Goal: Task Accomplishment & Management: Manage account settings

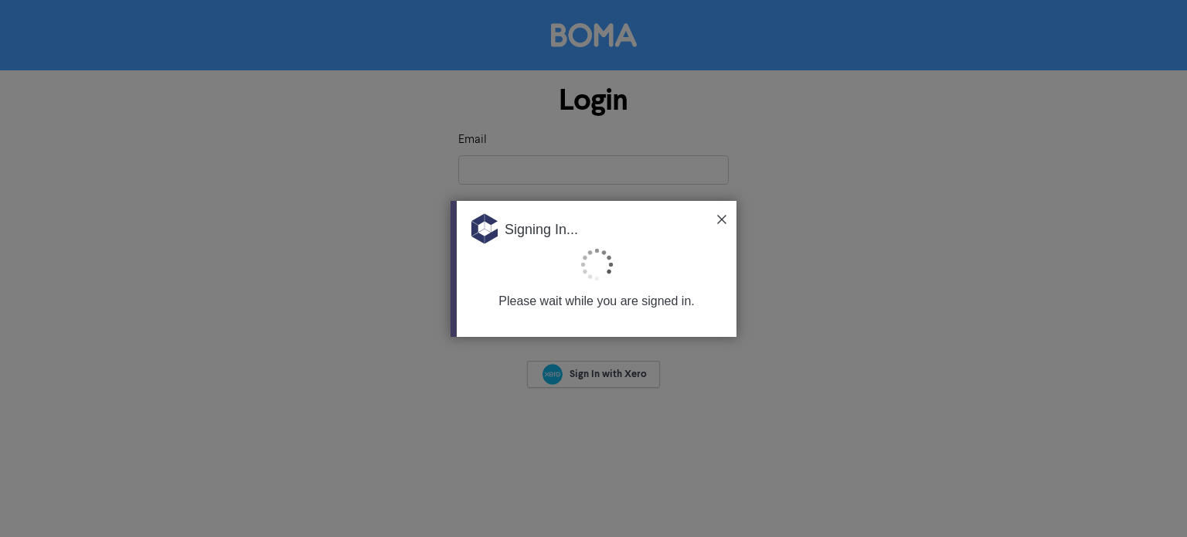
type input "[EMAIL_ADDRESS][DOMAIN_NAME]"
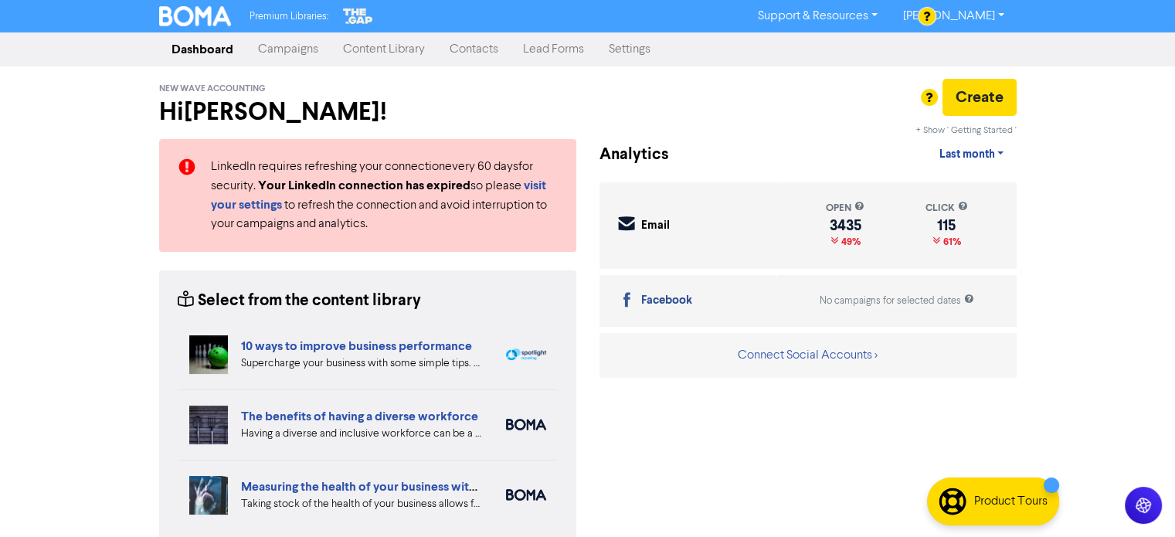
drag, startPoint x: 479, startPoint y: 47, endPoint x: 528, endPoint y: 59, distance: 50.8
click at [479, 47] on link "Contacts" at bounding box center [473, 49] width 73 height 31
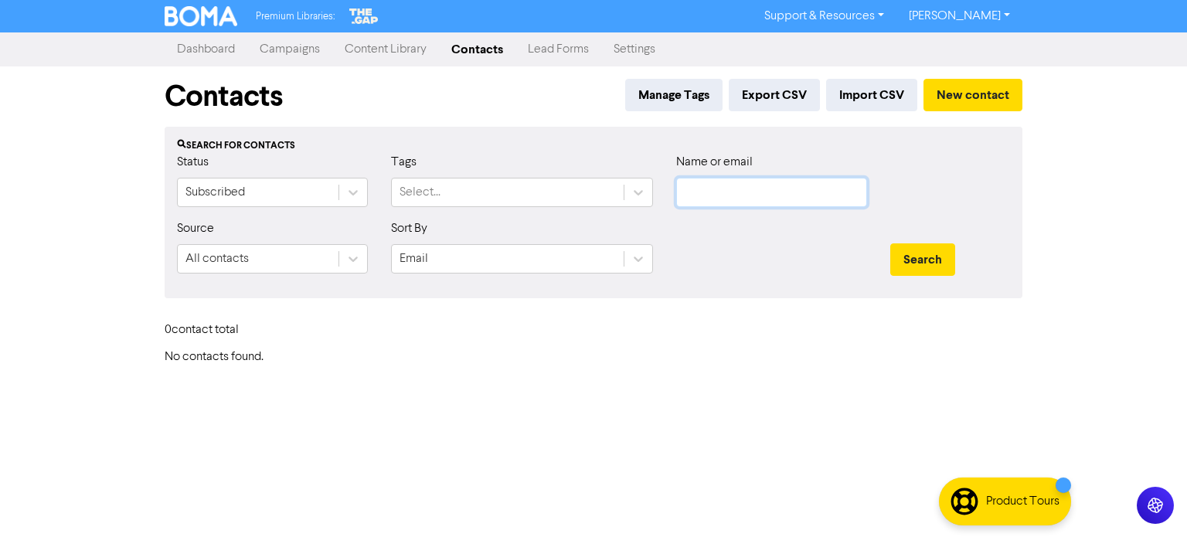
click at [751, 188] on input "text" at bounding box center [771, 192] width 191 height 29
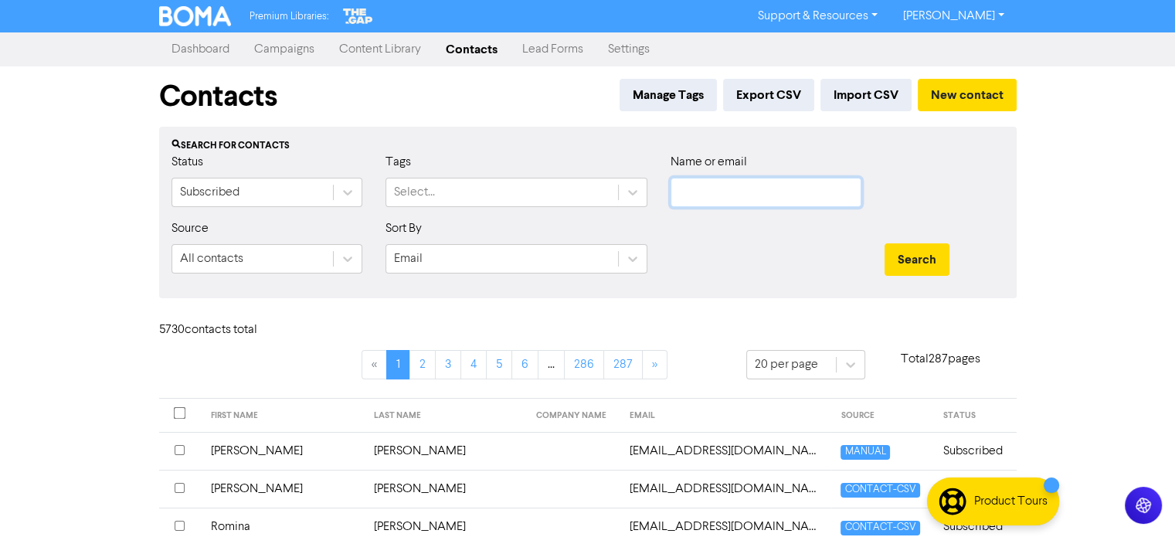
paste input "[EMAIL_ADDRESS][DOMAIN_NAME]"
type input "[EMAIL_ADDRESS][DOMAIN_NAME]"
click at [912, 253] on button "Search" at bounding box center [916, 259] width 65 height 32
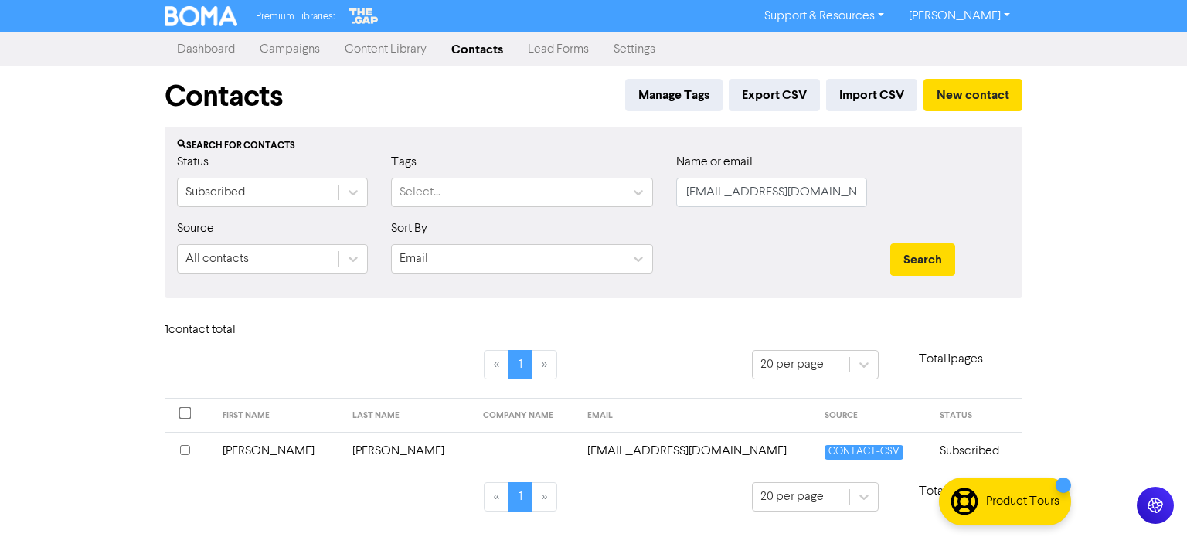
click at [343, 449] on td "[PERSON_NAME]" at bounding box center [408, 451] width 131 height 38
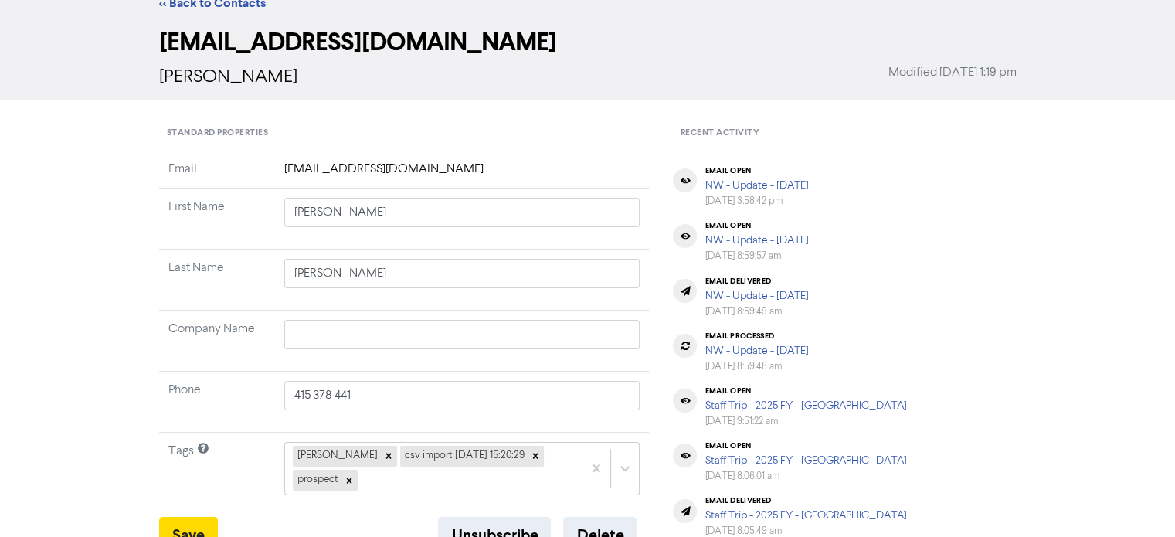
scroll to position [77, 0]
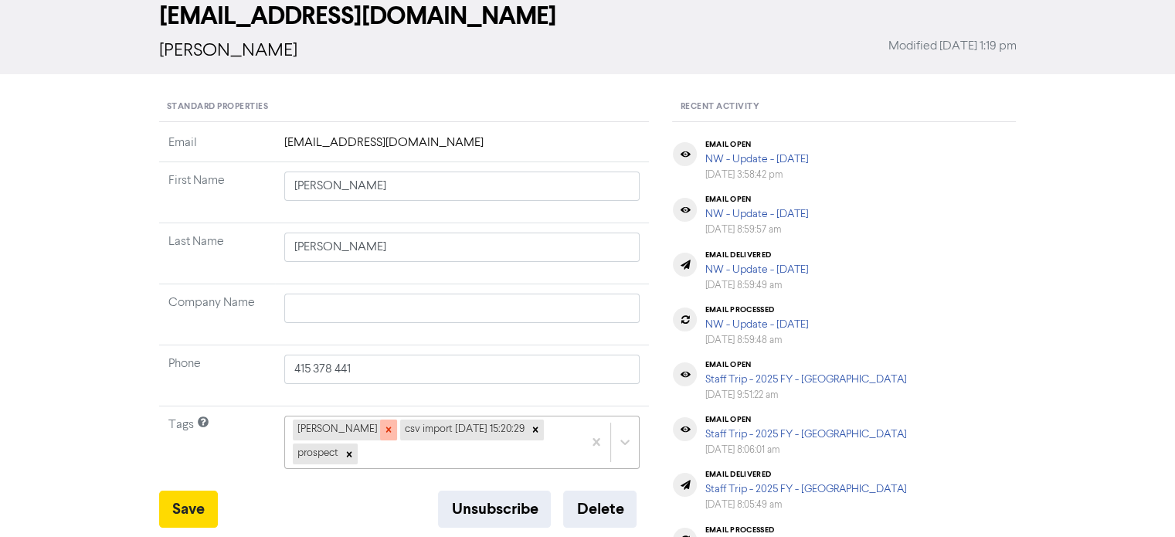
click at [380, 429] on div at bounding box center [388, 429] width 17 height 20
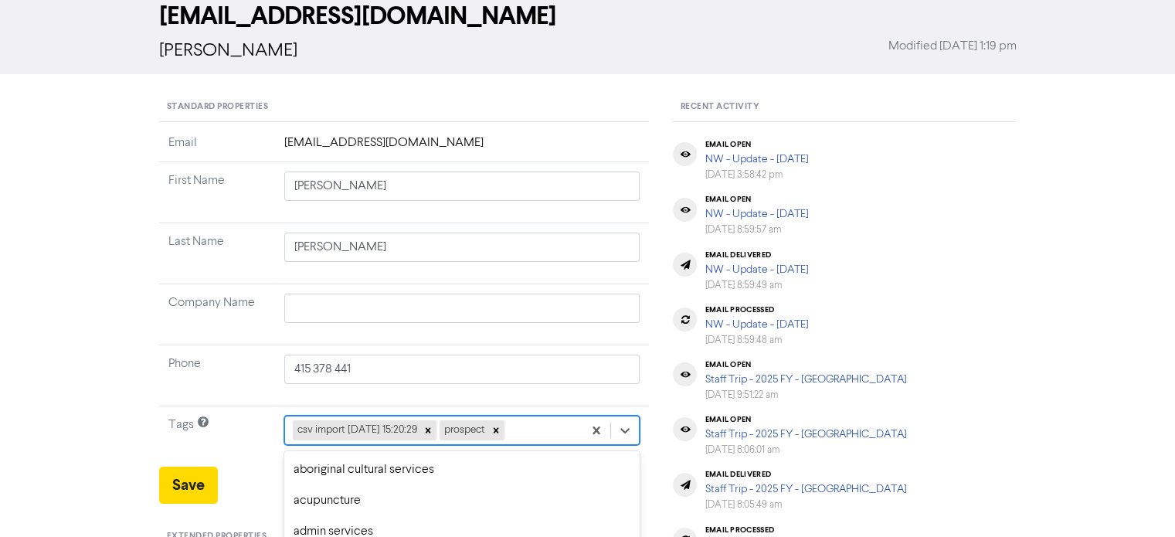
scroll to position [229, 0]
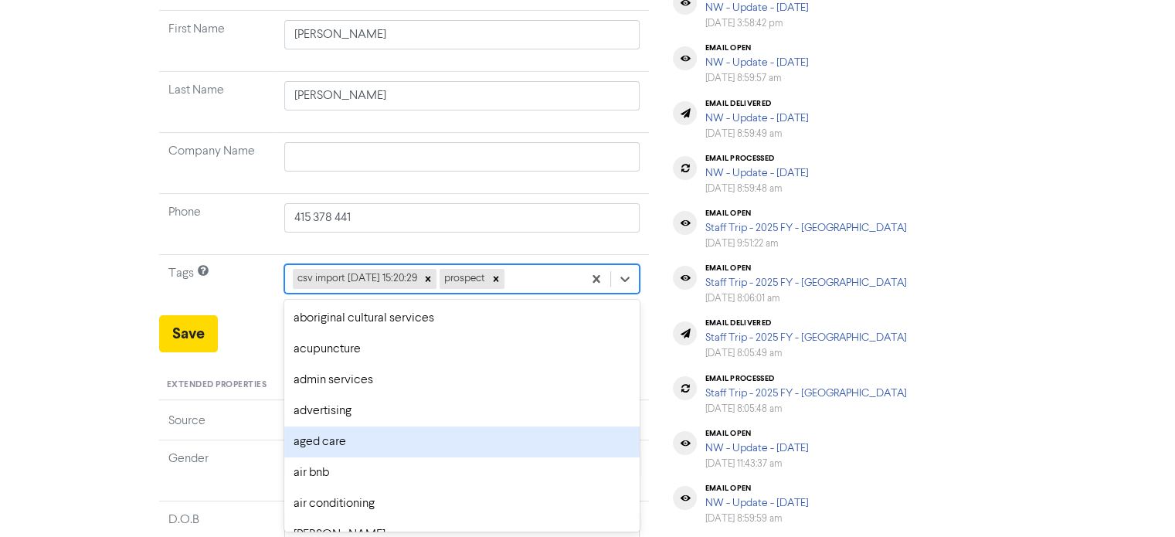
click at [546, 294] on div "option aged care focused, 5 of 287. 285 results available. Use Up and Down to c…" at bounding box center [462, 278] width 356 height 29
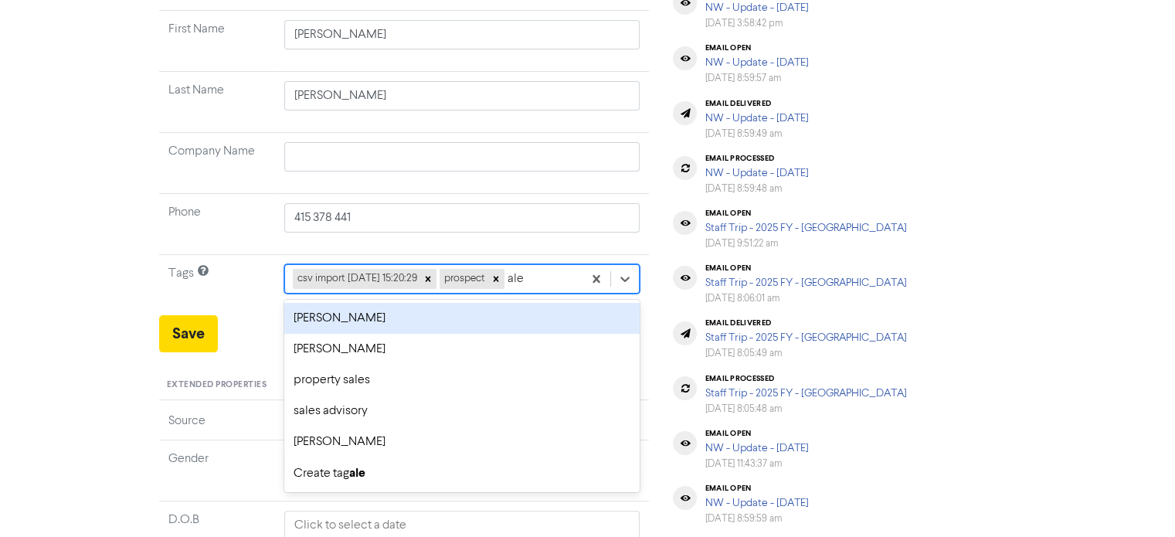
type input "[PERSON_NAME]"
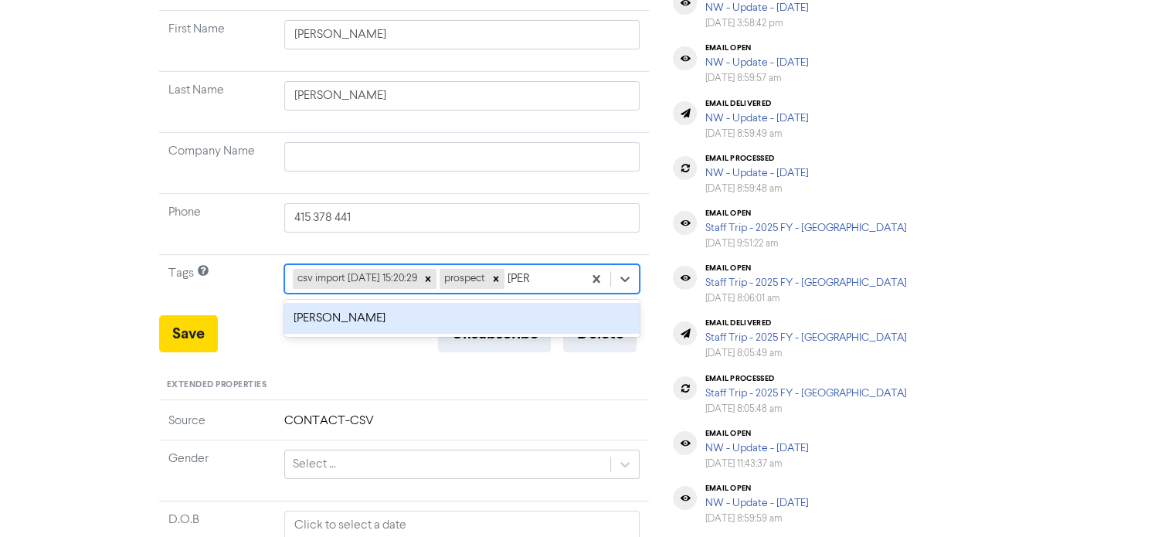
click at [408, 316] on div "[PERSON_NAME]" at bounding box center [462, 318] width 356 height 31
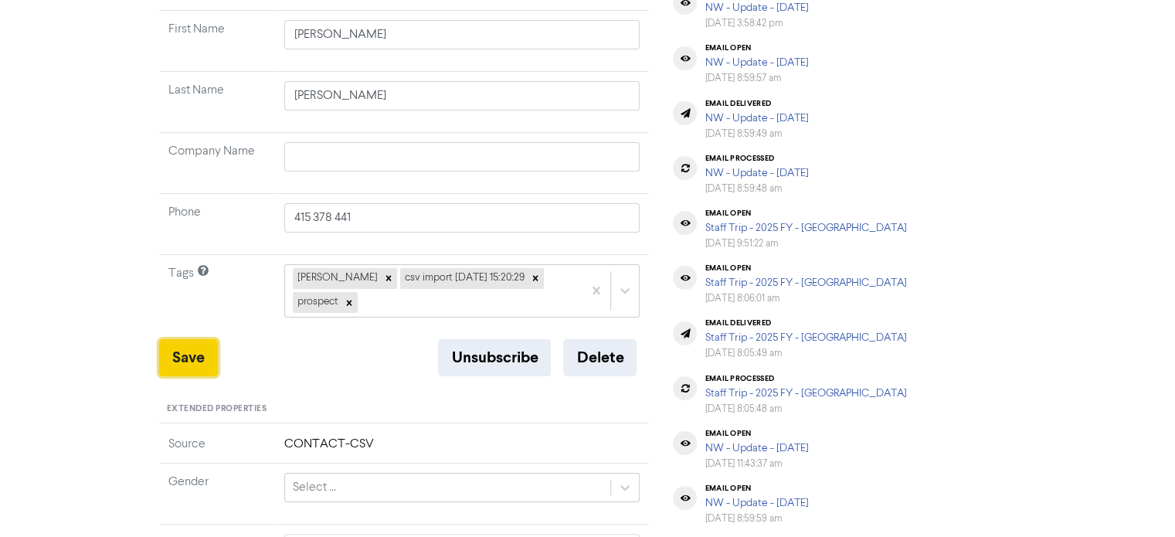
click at [184, 339] on button "Save" at bounding box center [188, 357] width 59 height 37
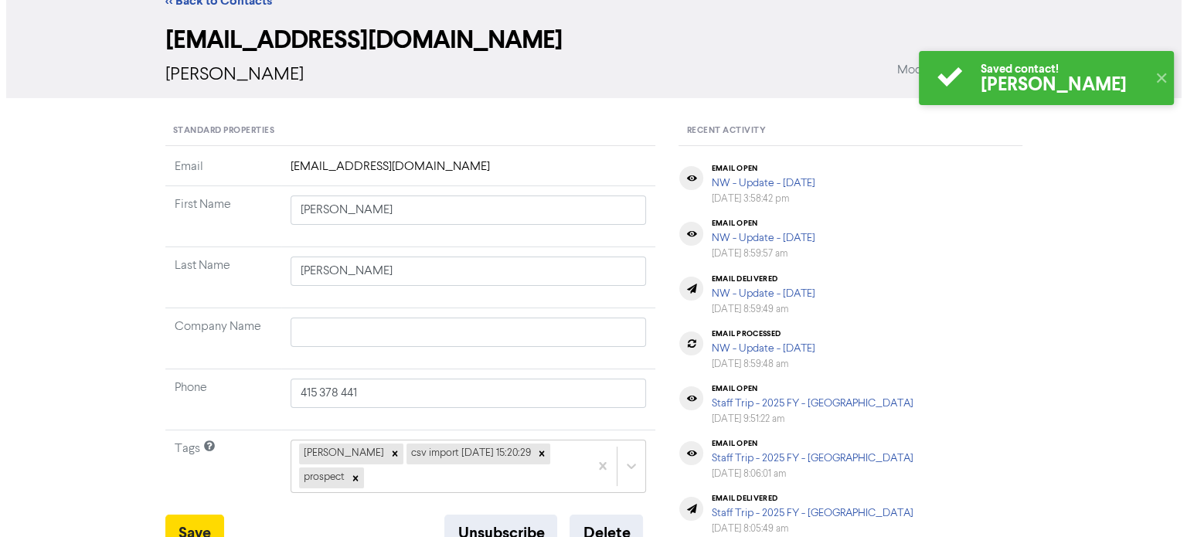
scroll to position [0, 0]
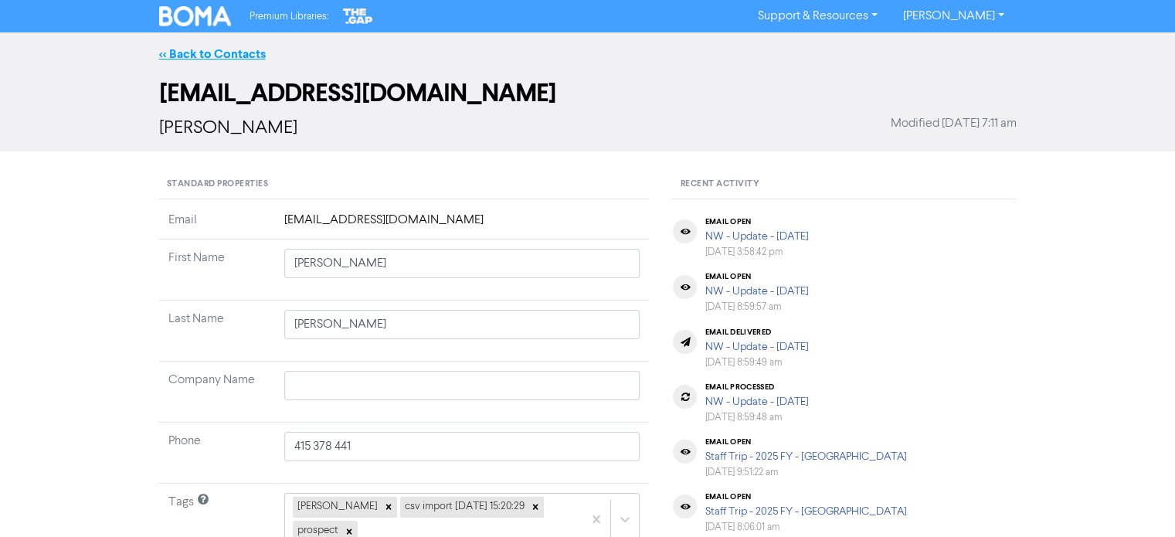
click at [216, 53] on link "<< Back to Contacts" at bounding box center [212, 53] width 107 height 15
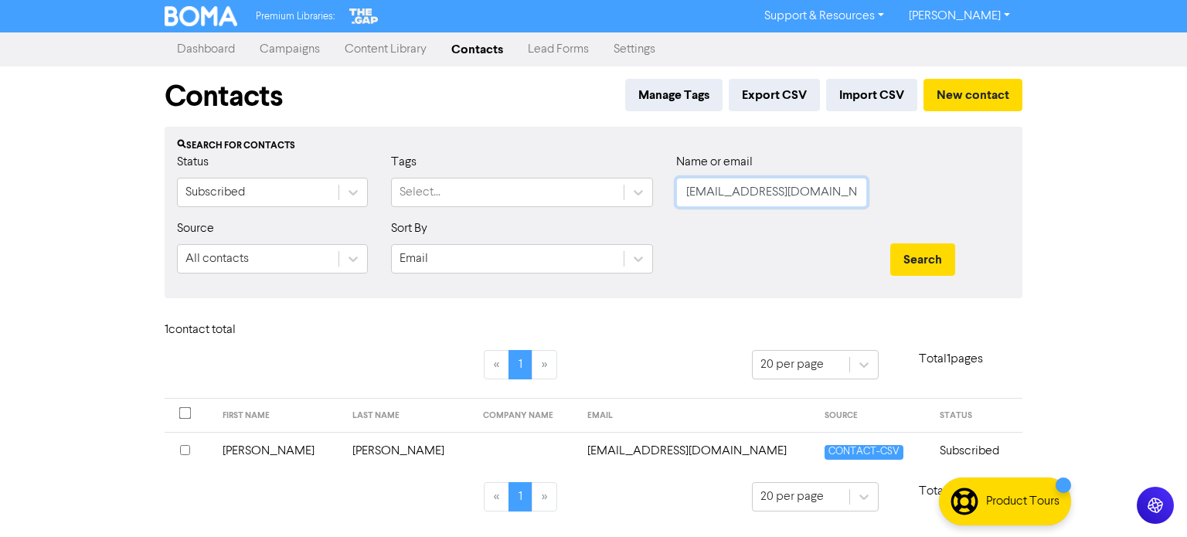
scroll to position [0, 19]
drag, startPoint x: 687, startPoint y: 196, endPoint x: 1081, endPoint y: 224, distance: 395.7
click at [1081, 224] on div "Premium Libraries: Support & Resources Video Tutorials FAQ & Guides Marketing E…" at bounding box center [593, 268] width 1187 height 537
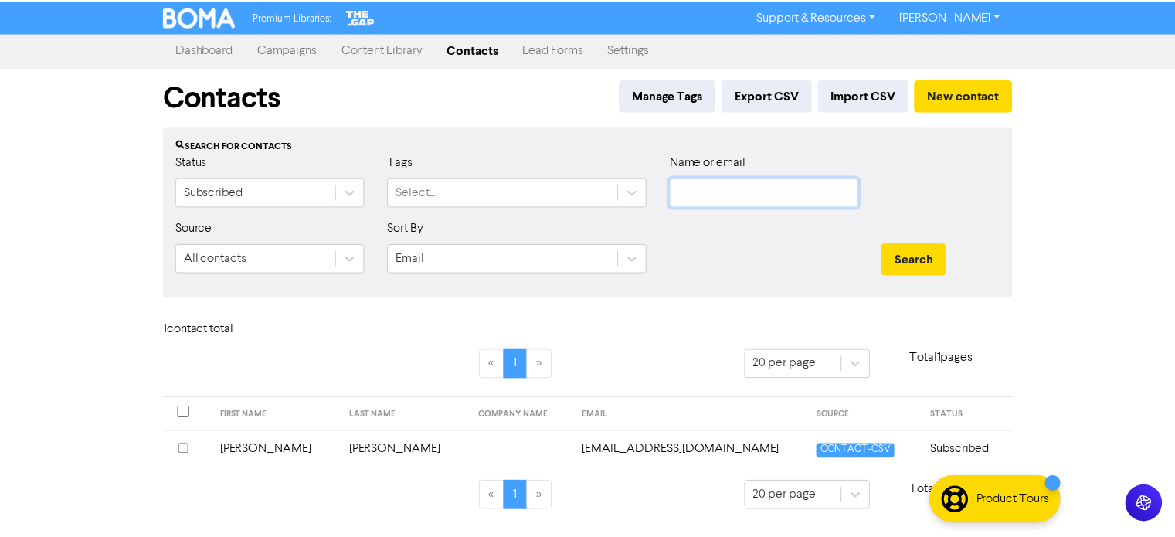
scroll to position [0, 0]
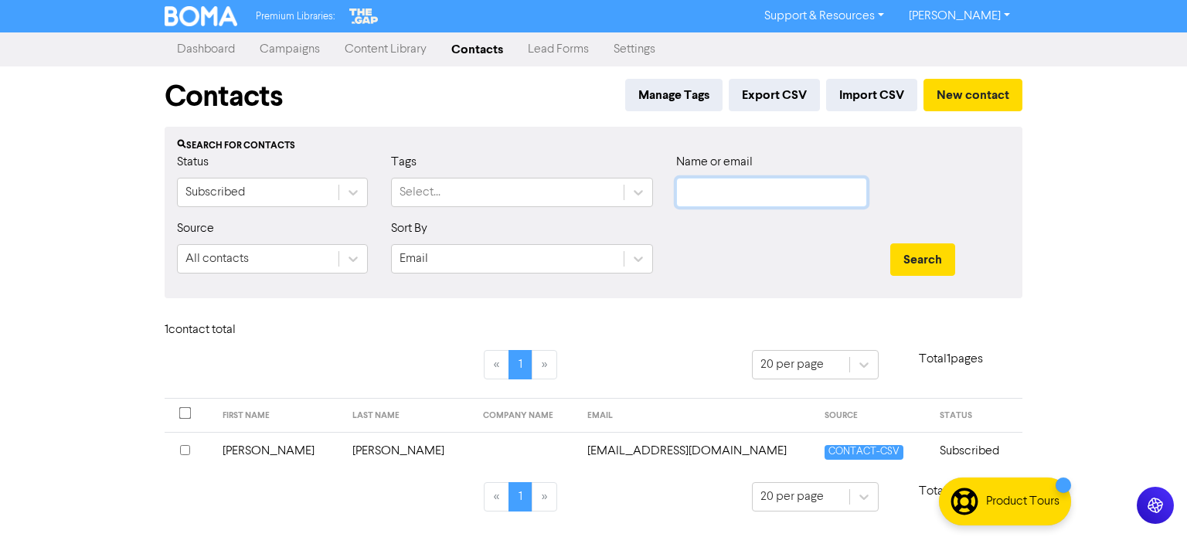
paste input "[EMAIL_ADDRESS][DOMAIN_NAME]"
type input "[EMAIL_ADDRESS][DOMAIN_NAME]"
click at [924, 251] on button "Search" at bounding box center [922, 259] width 65 height 32
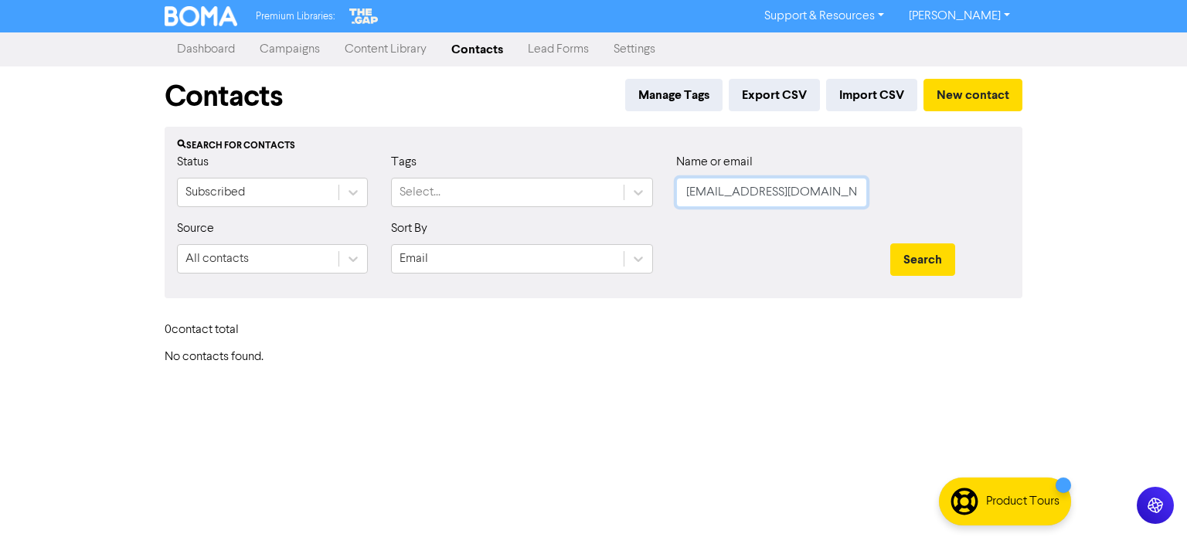
drag, startPoint x: 684, startPoint y: 194, endPoint x: 1020, endPoint y: 256, distance: 341.7
click at [1010, 256] on form "Status Subscribed Tags Select... Name or email [EMAIL_ADDRESS][DOMAIN_NAME] Sou…" at bounding box center [593, 219] width 833 height 133
paste input "[EMAIL_ADDRESS][DOMAIN_NAME]"
type input "[EMAIL_ADDRESS][DOMAIN_NAME]"
click at [938, 250] on button "Search" at bounding box center [922, 259] width 65 height 32
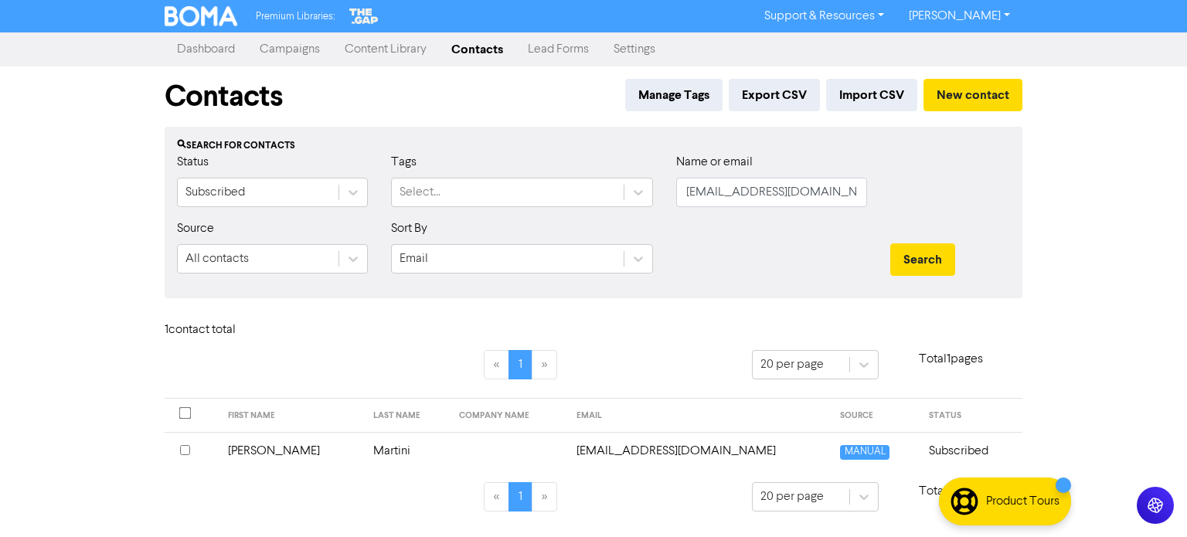
click at [250, 448] on td "[PERSON_NAME]" at bounding box center [291, 451] width 145 height 38
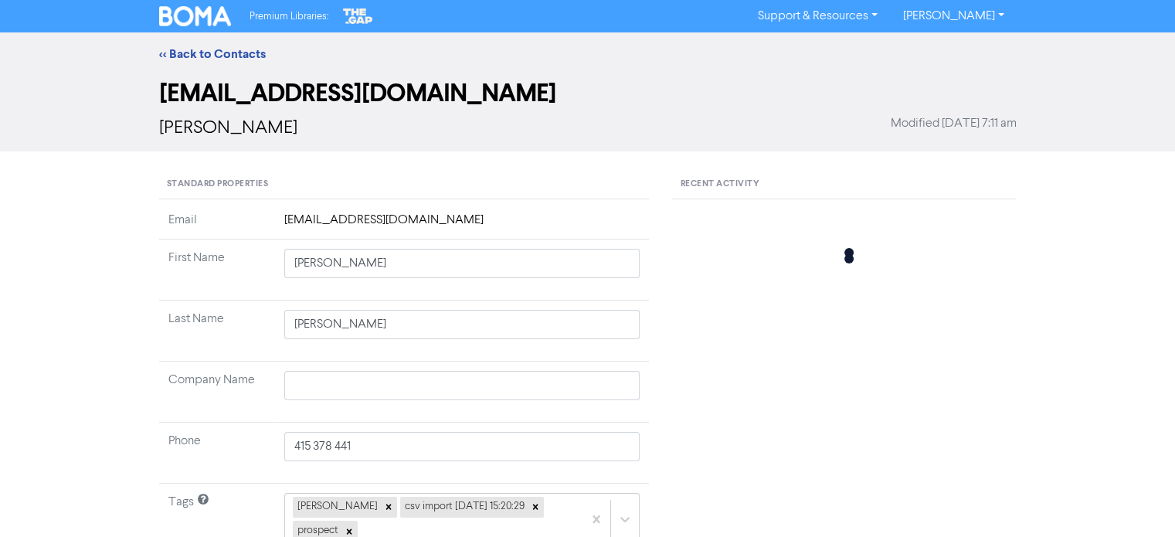
type input "[PERSON_NAME]"
type input "Martini"
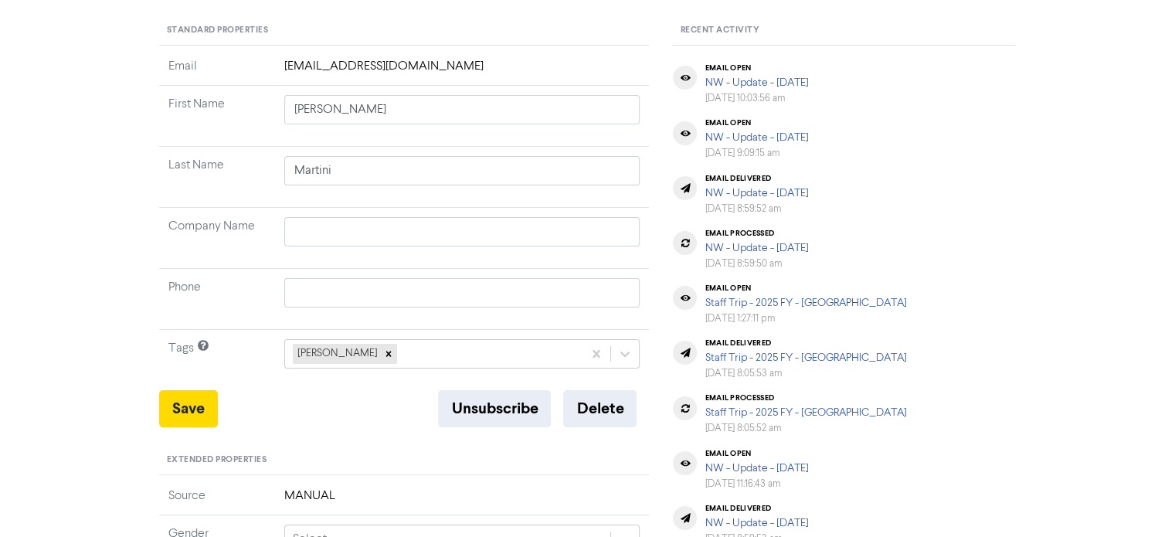
scroll to position [154, 0]
click at [383, 351] on icon at bounding box center [388, 353] width 11 height 11
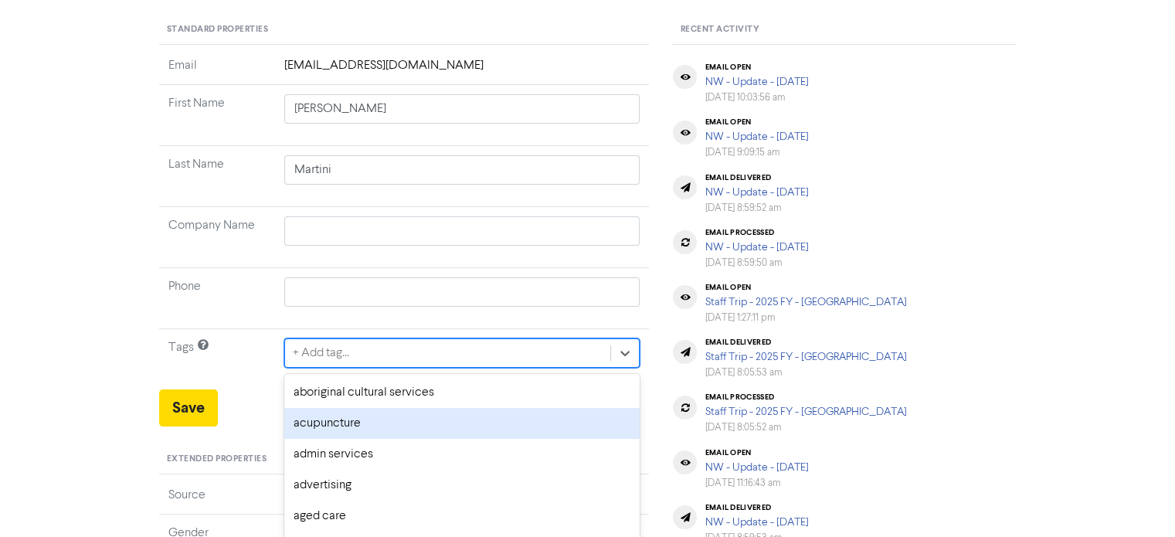
click at [374, 348] on div "option acupuncture focused, 2 of 287. 287 results available. Use Up and Down to…" at bounding box center [462, 352] width 356 height 29
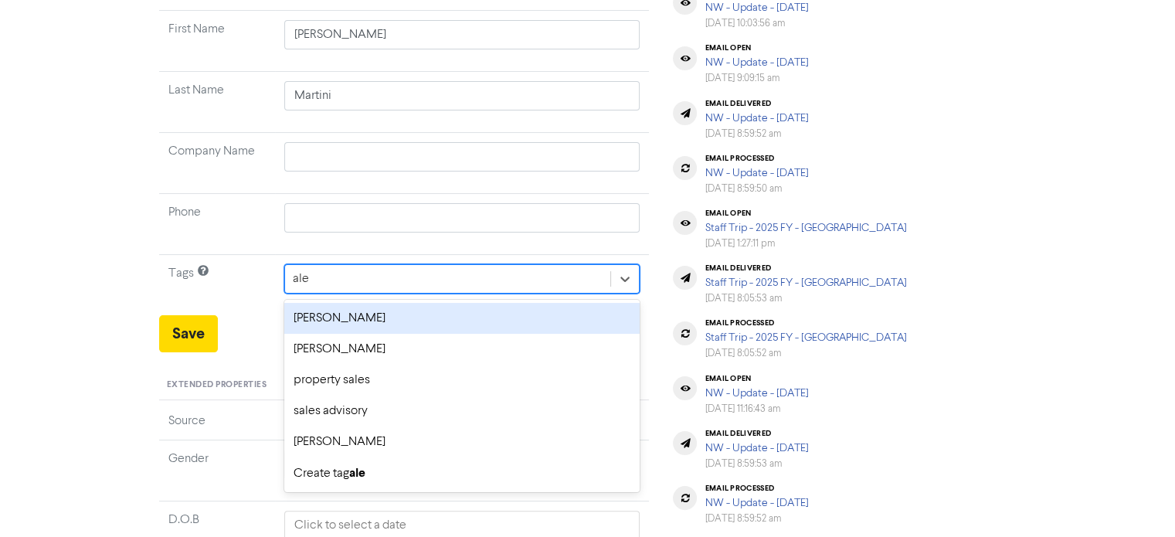
type input "[PERSON_NAME]"
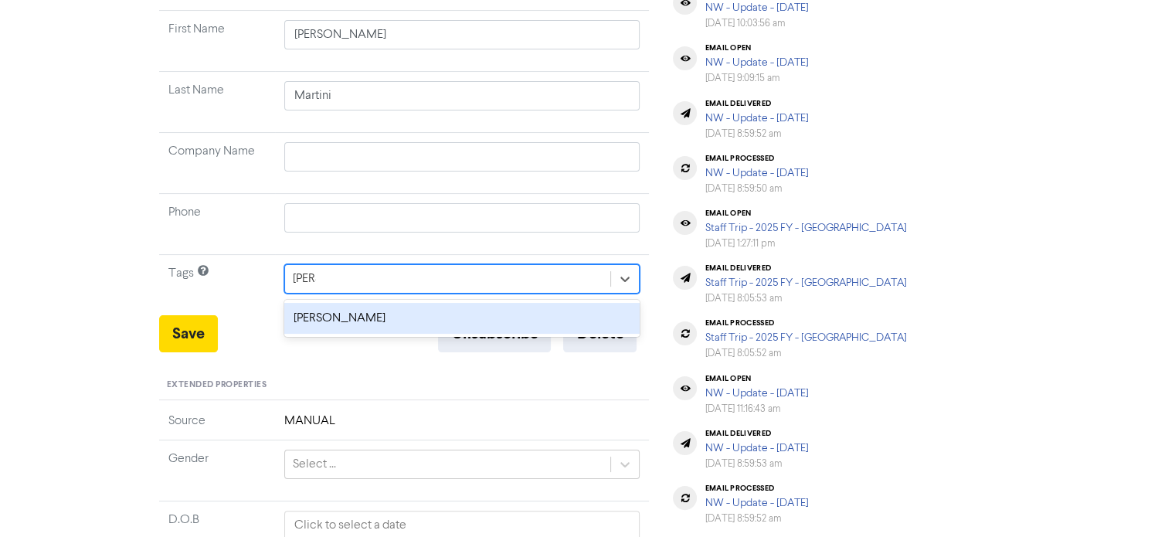
click at [362, 313] on div "[PERSON_NAME]" at bounding box center [462, 318] width 356 height 31
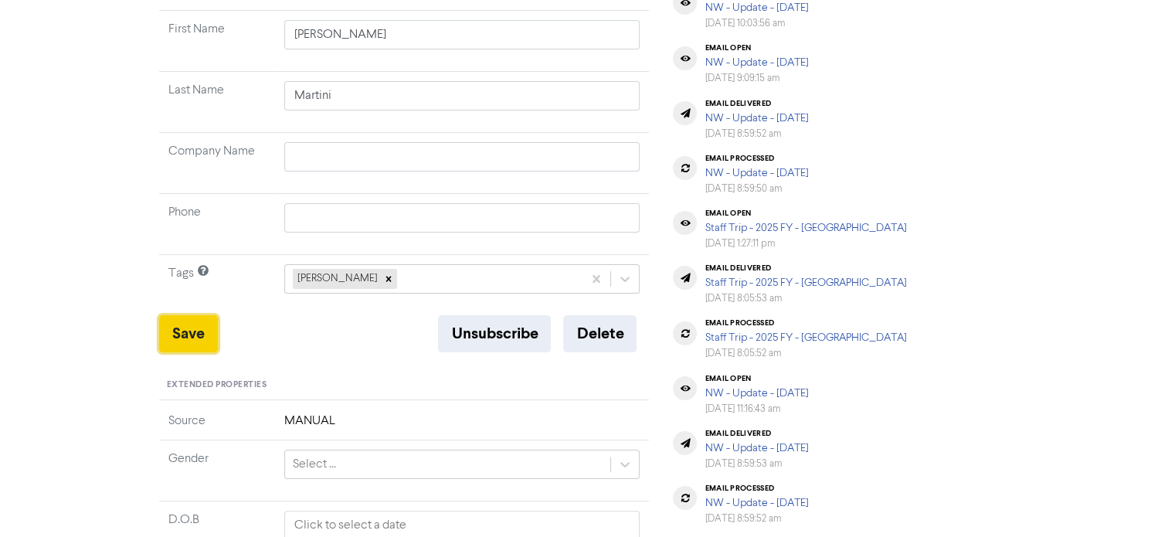
click at [192, 334] on button "Save" at bounding box center [188, 333] width 59 height 37
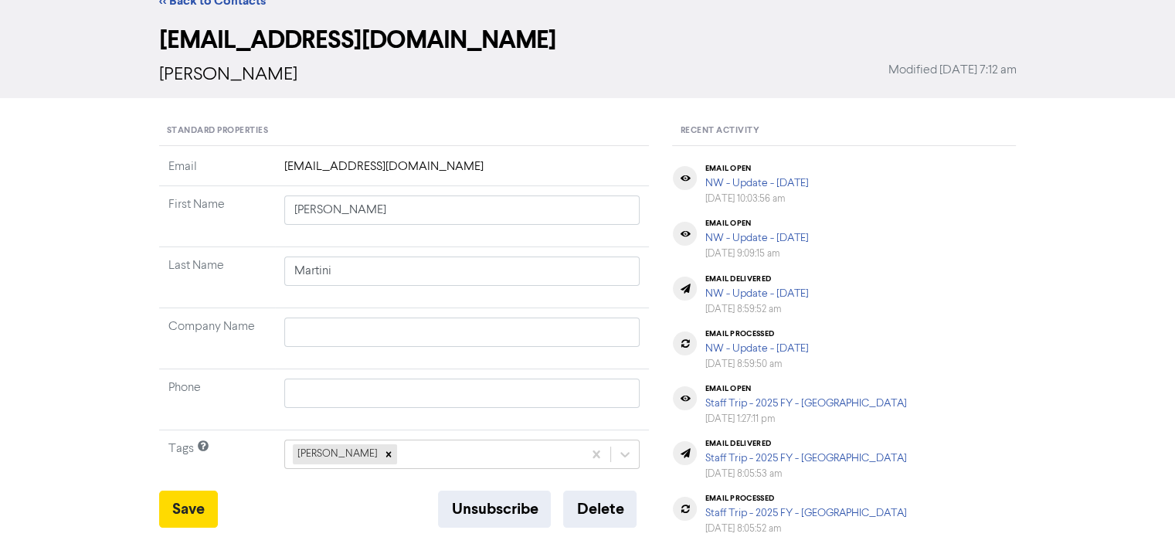
scroll to position [0, 0]
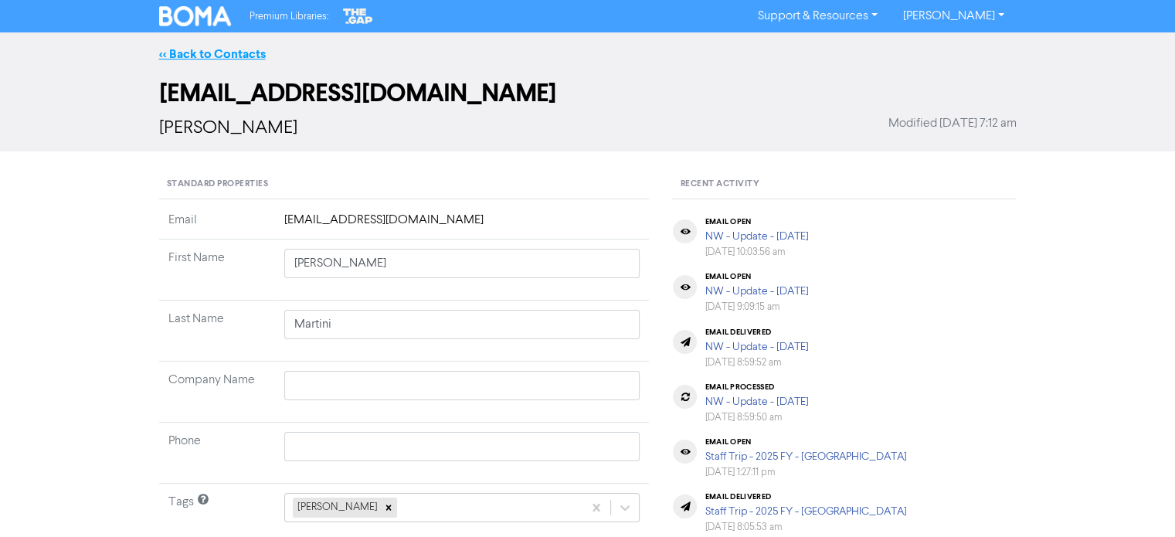
click at [248, 52] on link "<< Back to Contacts" at bounding box center [212, 53] width 107 height 15
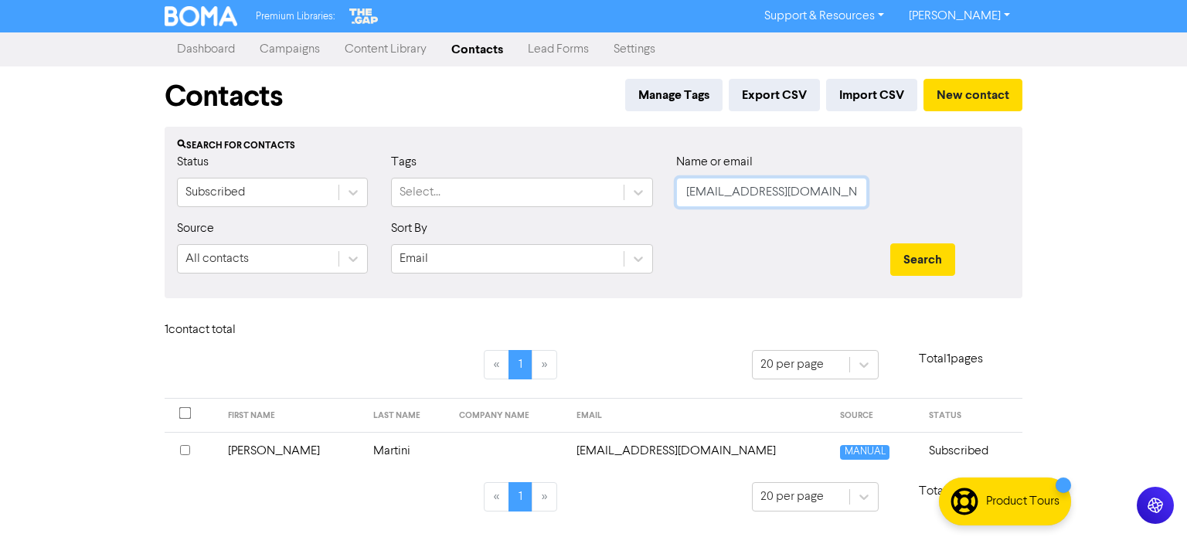
drag, startPoint x: 822, startPoint y: 185, endPoint x: 590, endPoint y: 213, distance: 233.5
click at [590, 213] on div "Status Subscribed Tags Select... Name or email [PERSON_NAME][EMAIL_ADDRESS][DOM…" at bounding box center [593, 186] width 856 height 66
paste input "[EMAIL_ADDRESS][DOMAIN_NAME]"
click at [933, 259] on button "Search" at bounding box center [922, 259] width 65 height 32
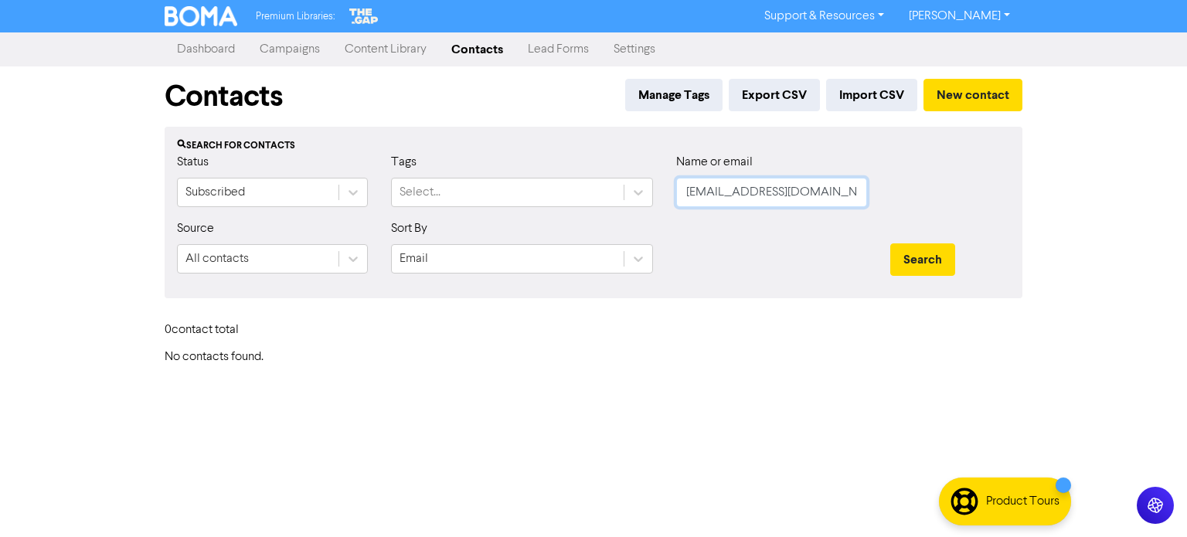
drag, startPoint x: 783, startPoint y: 199, endPoint x: 722, endPoint y: 197, distance: 61.0
click at [723, 197] on input "[EMAIL_ADDRESS][DOMAIN_NAME]" at bounding box center [771, 192] width 191 height 29
type input "l"
paste input "[EMAIL_ADDRESS][DOMAIN_NAME]"
type input "[EMAIL_ADDRESS][DOMAIN_NAME]"
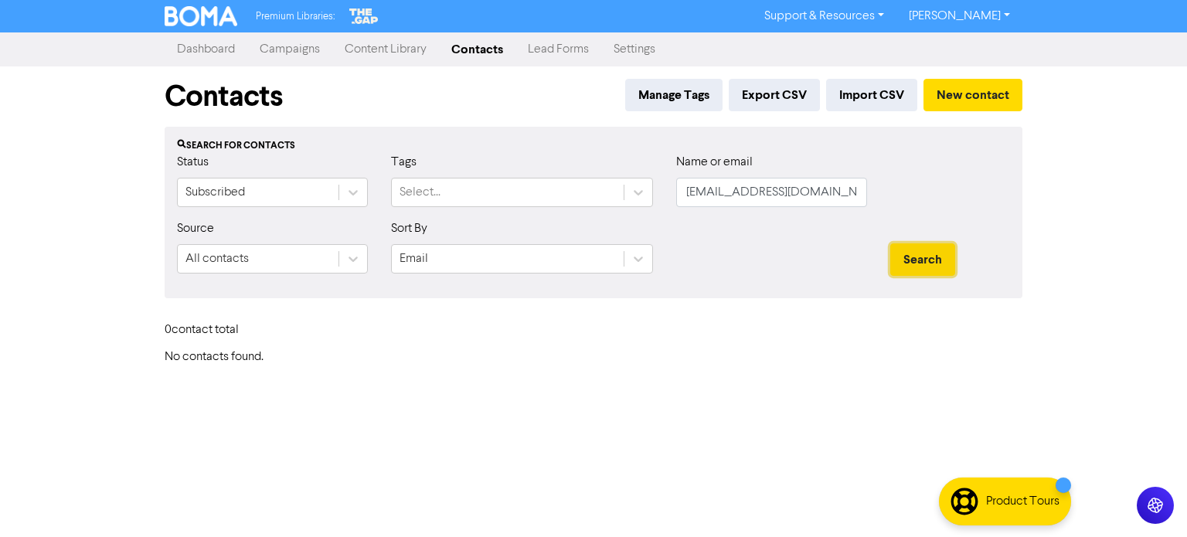
click at [932, 257] on button "Search" at bounding box center [922, 259] width 65 height 32
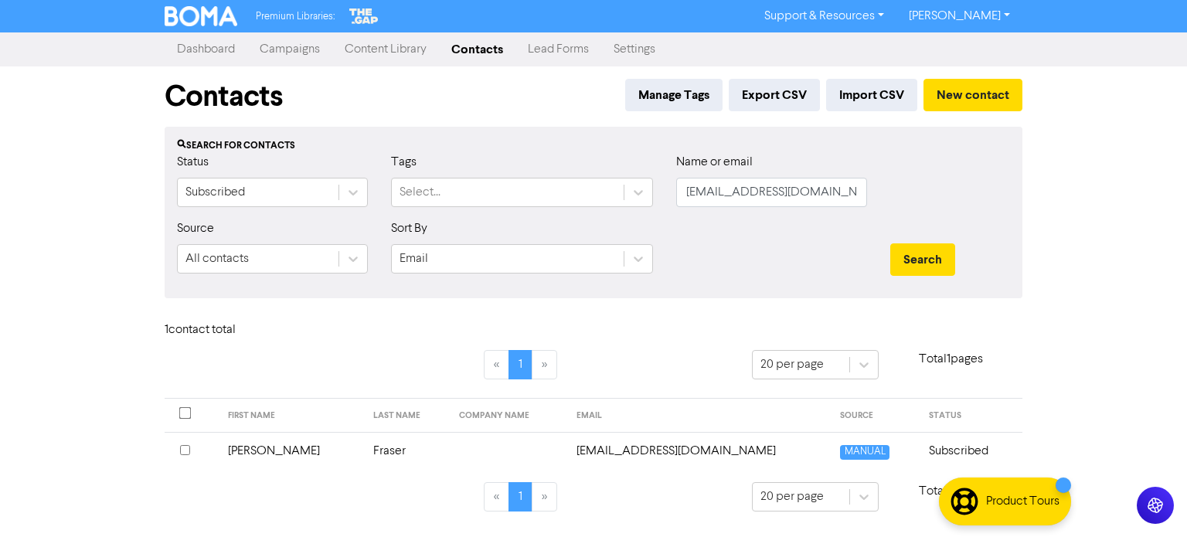
click at [364, 453] on td "Fraser" at bounding box center [407, 451] width 87 height 38
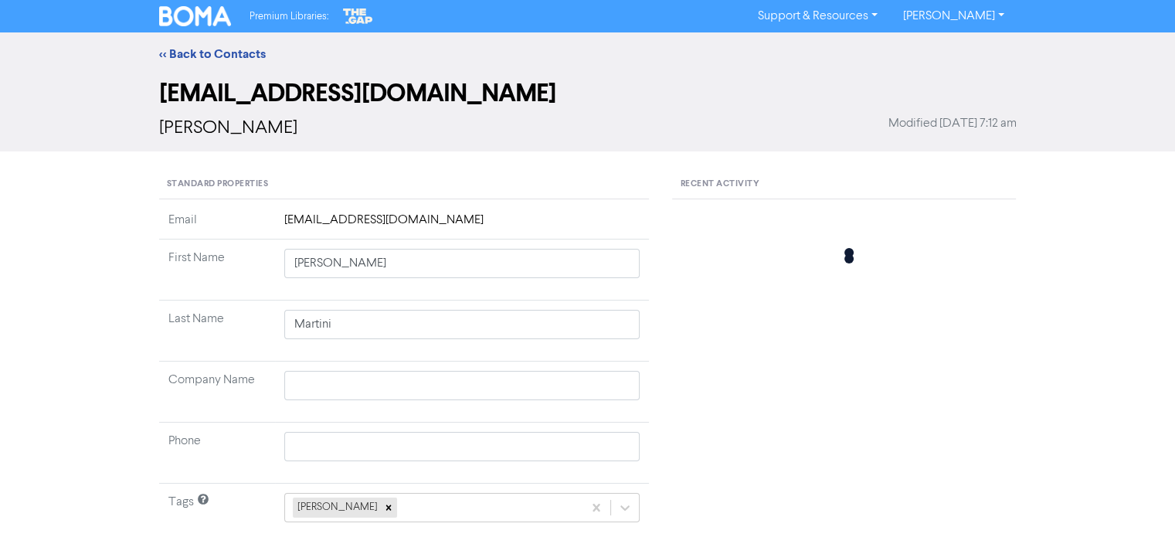
type input "[PERSON_NAME]"
type input "Fraser"
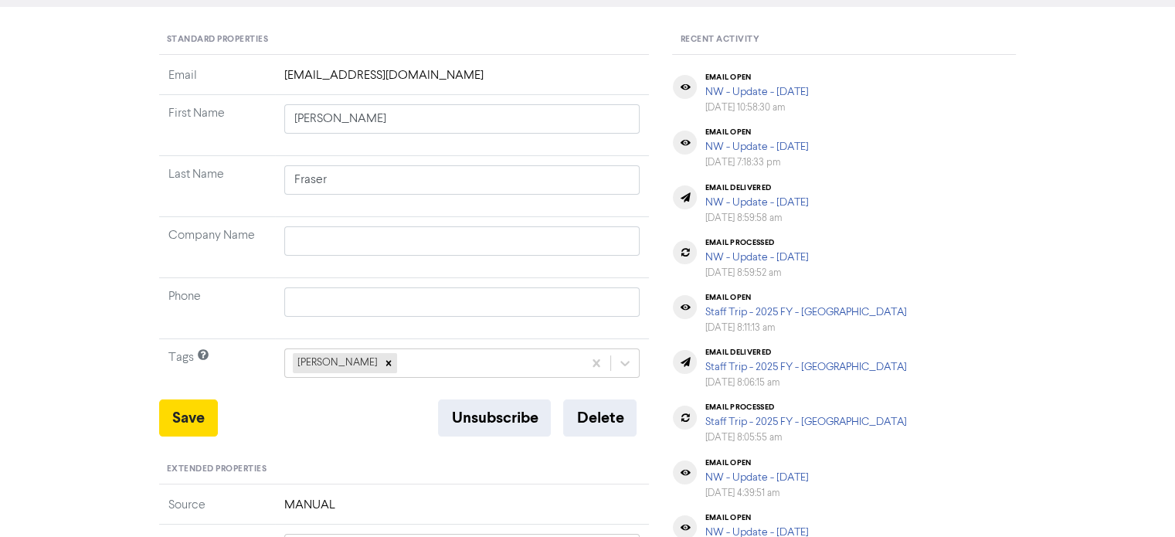
scroll to position [154, 0]
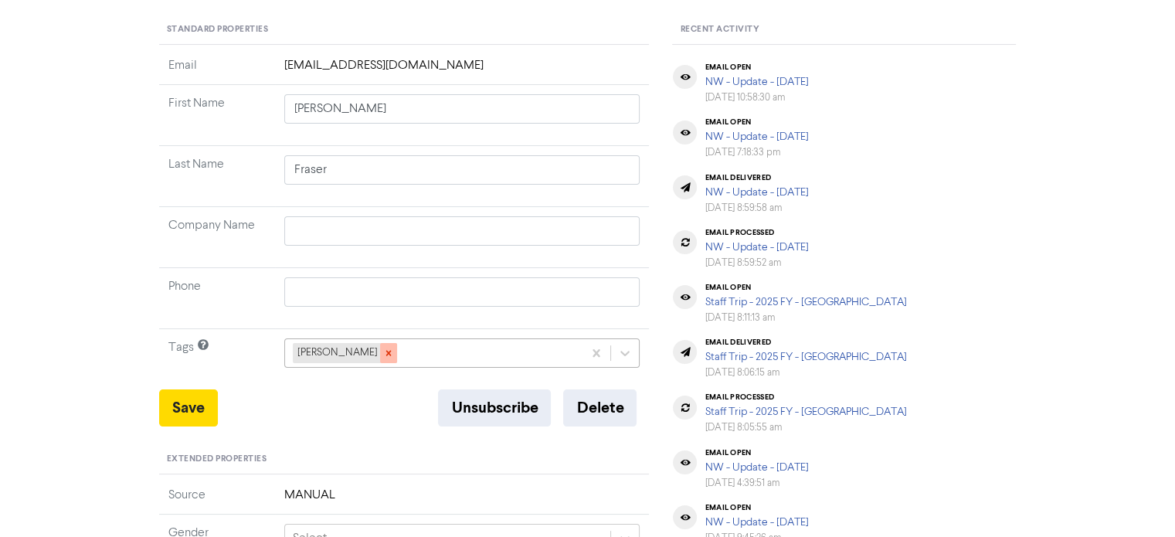
click at [383, 349] on icon at bounding box center [388, 353] width 11 height 11
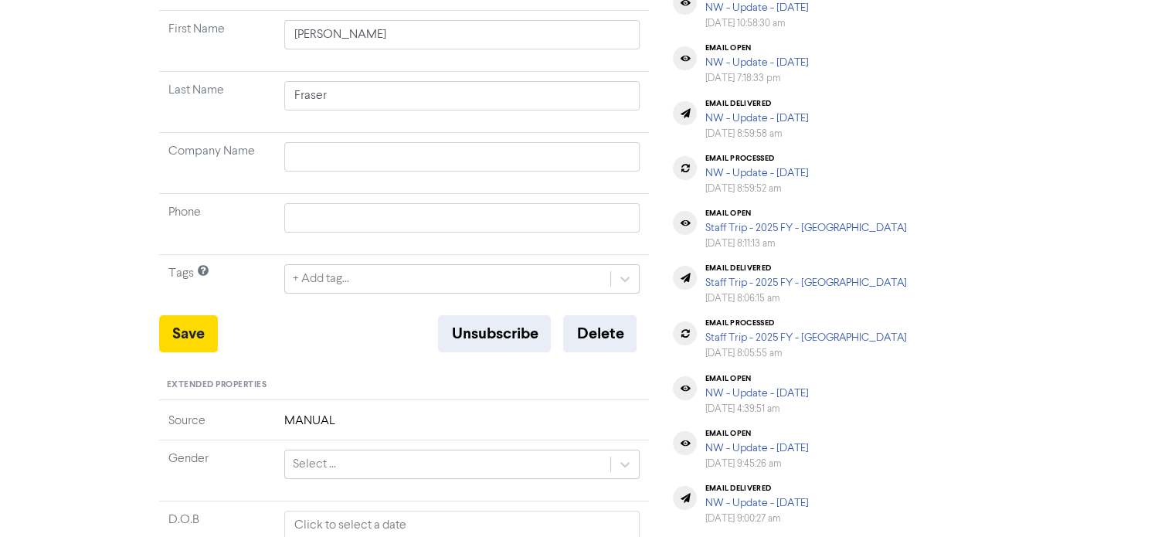
click at [368, 294] on div "+ Add tag..." at bounding box center [462, 278] width 356 height 29
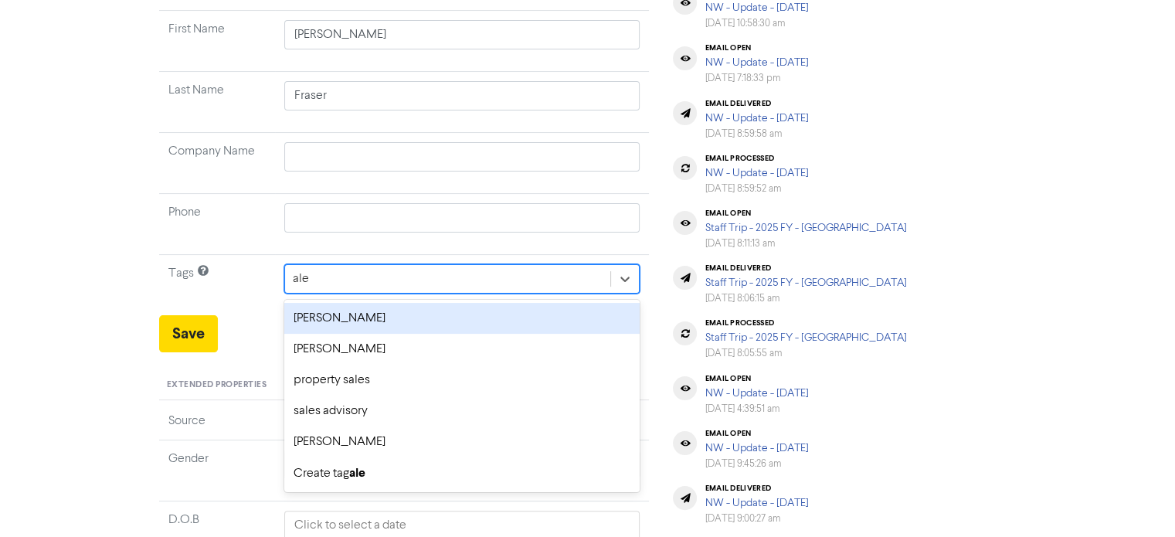
type input "[PERSON_NAME]"
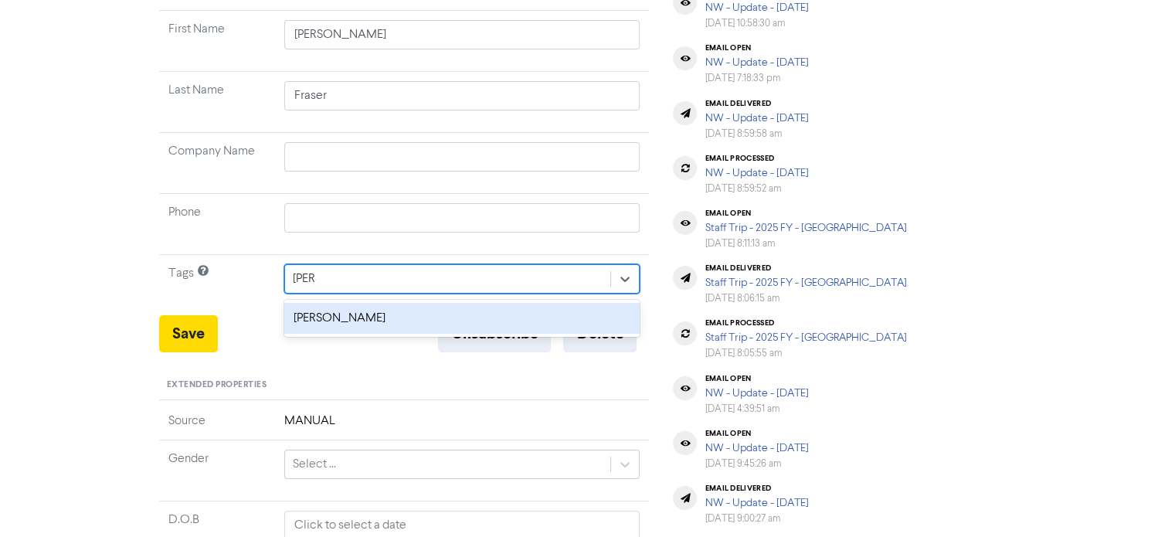
click at [426, 308] on div "[PERSON_NAME]" at bounding box center [462, 318] width 356 height 31
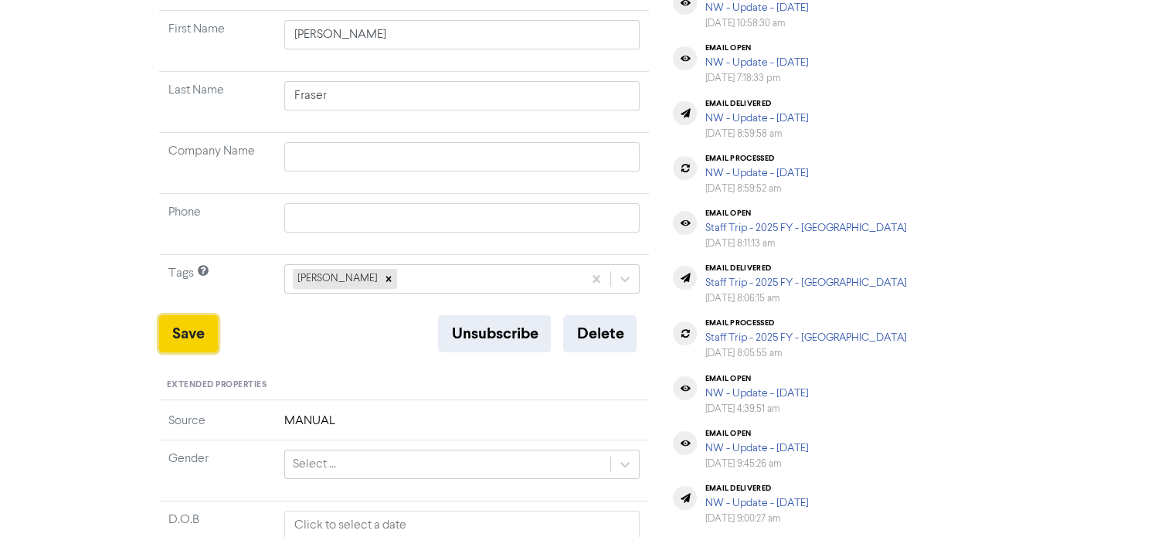
click at [185, 333] on button "Save" at bounding box center [188, 333] width 59 height 37
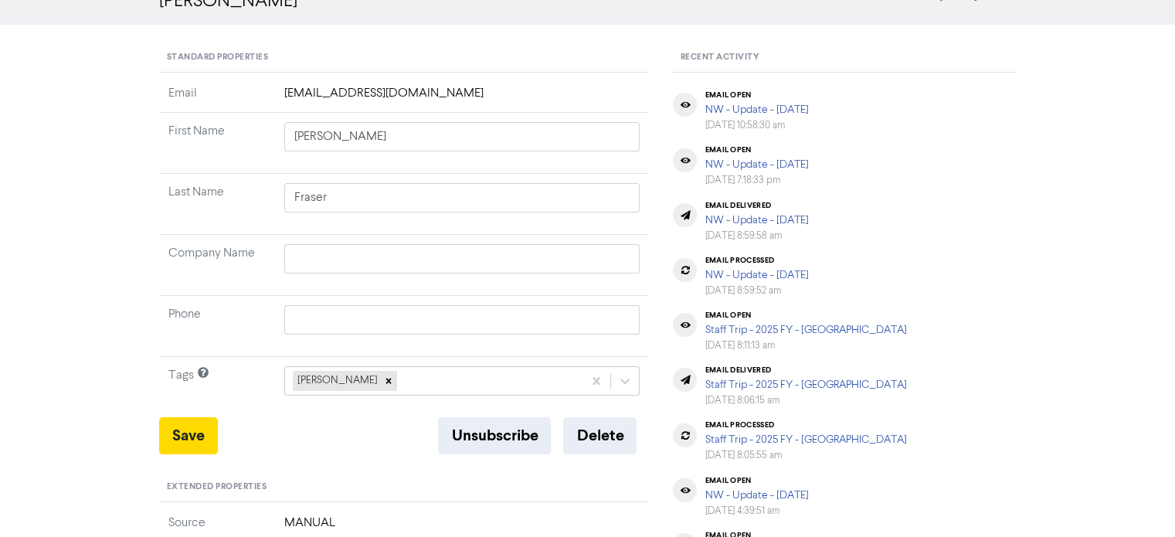
scroll to position [0, 0]
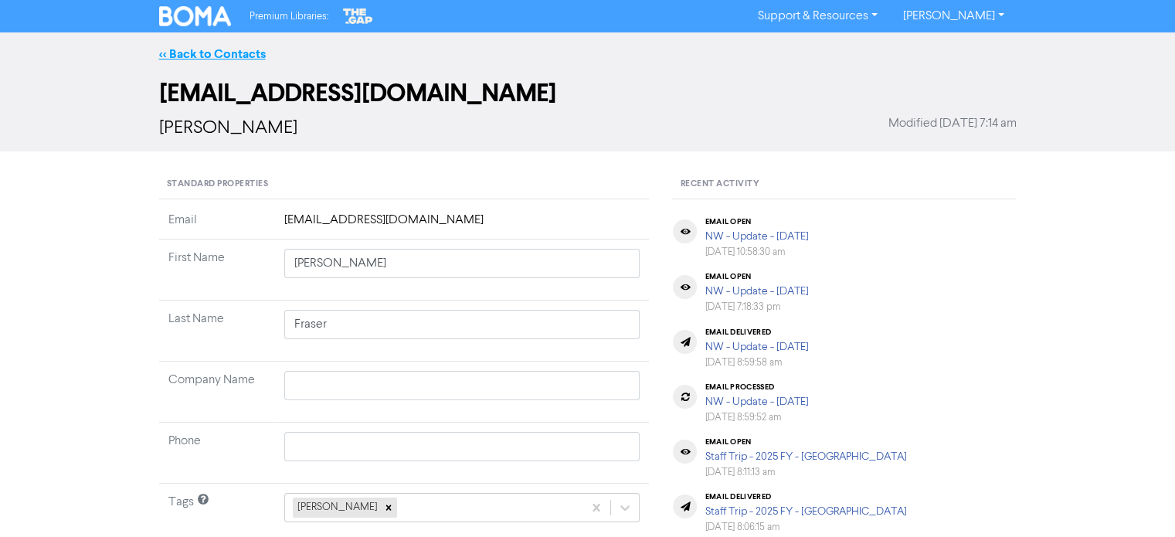
click at [231, 52] on link "<< Back to Contacts" at bounding box center [212, 53] width 107 height 15
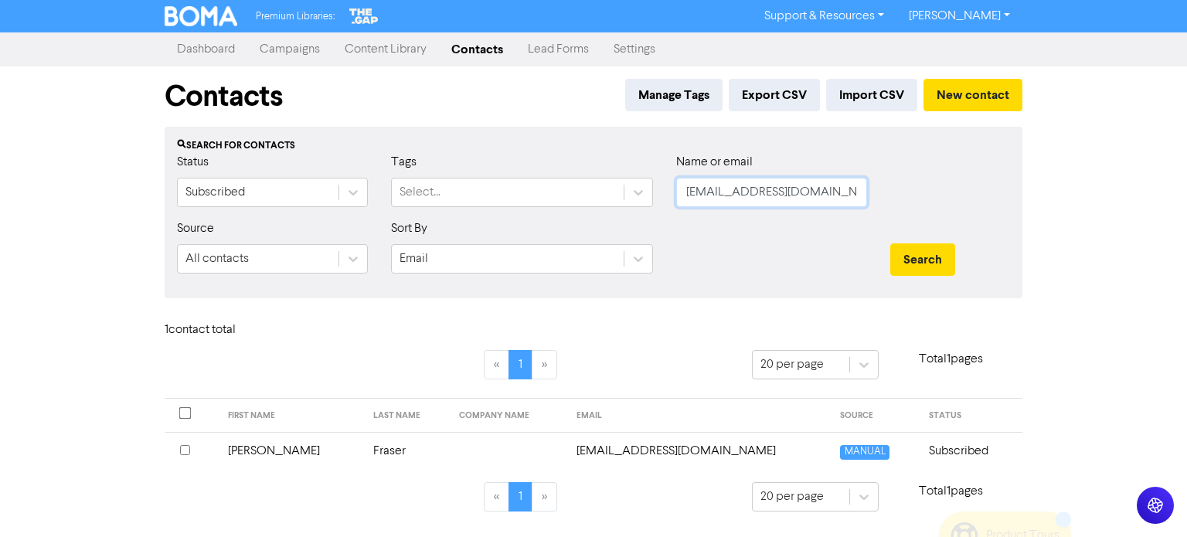
drag, startPoint x: 688, startPoint y: 190, endPoint x: 1112, endPoint y: 222, distance: 425.3
click at [1112, 222] on div "Premium Libraries: Support & Resources Video Tutorials FAQ & Guides Marketing E…" at bounding box center [593, 268] width 1187 height 537
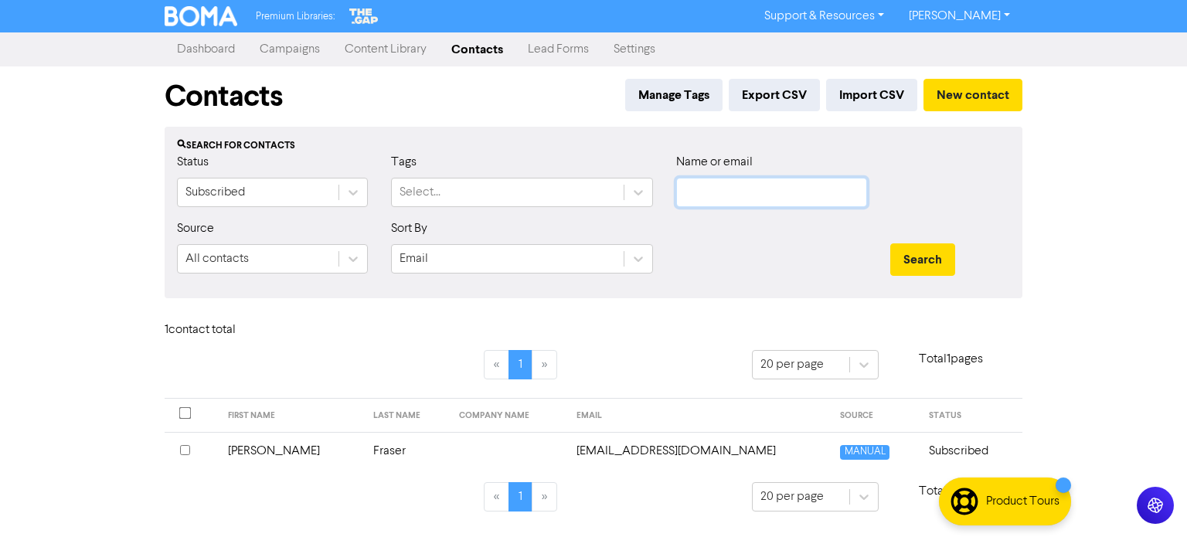
paste input "[EMAIL_ADDRESS][DOMAIN_NAME]"
type input "[EMAIL_ADDRESS][DOMAIN_NAME]"
click at [950, 268] on button "Search" at bounding box center [922, 259] width 65 height 32
click at [364, 447] on td "Fraser" at bounding box center [407, 451] width 87 height 38
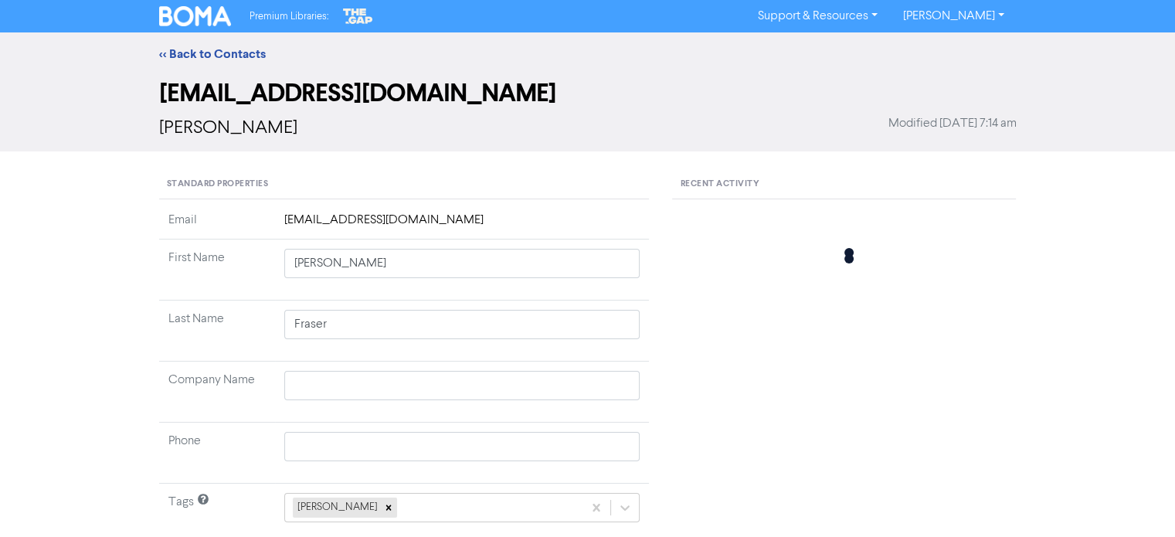
type input "[PERSON_NAME]"
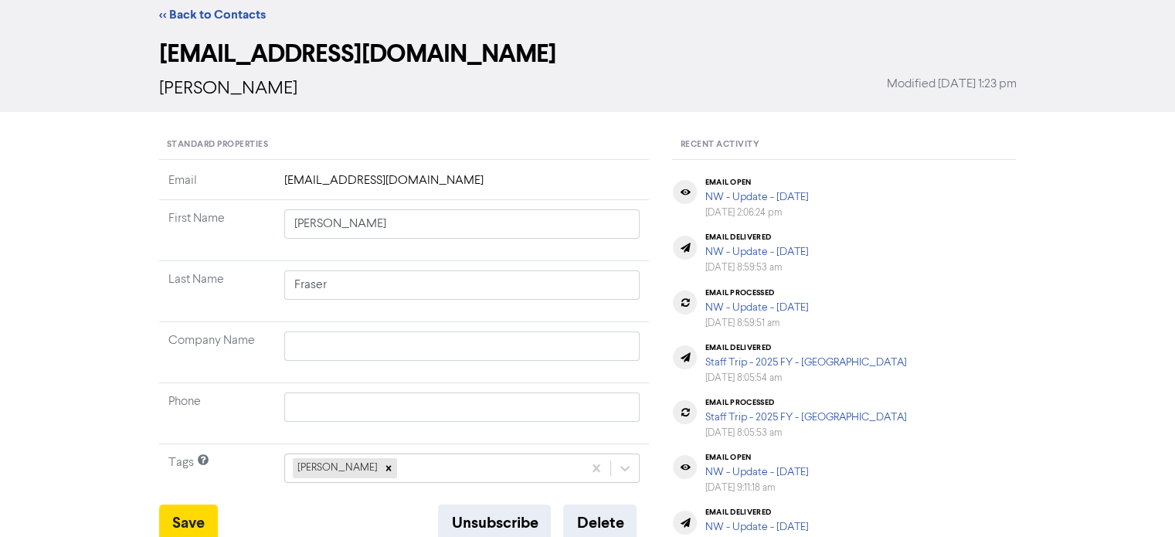
scroll to position [77, 0]
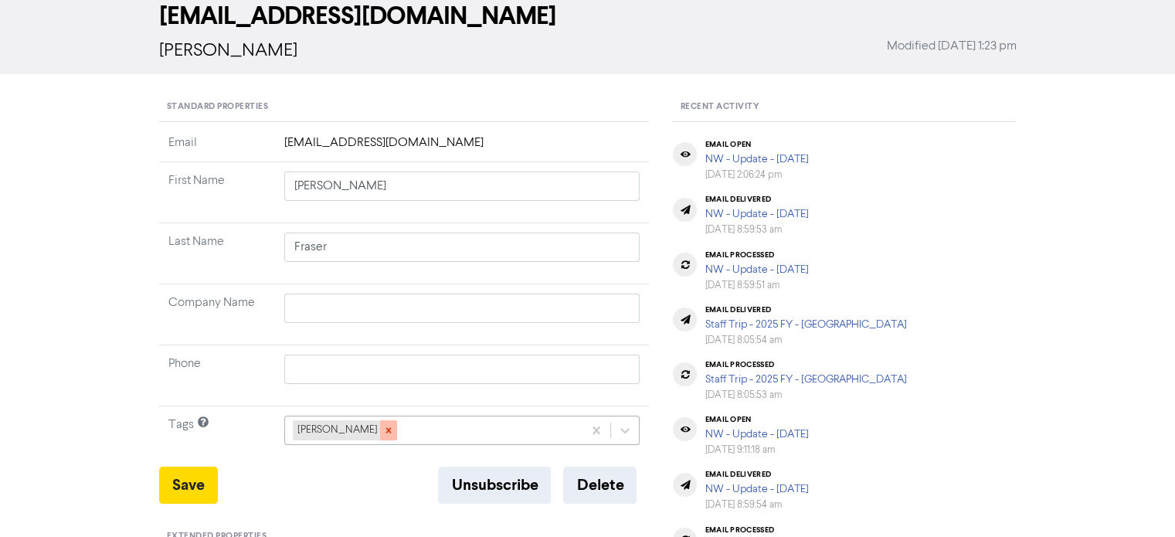
click at [383, 434] on icon at bounding box center [388, 430] width 11 height 11
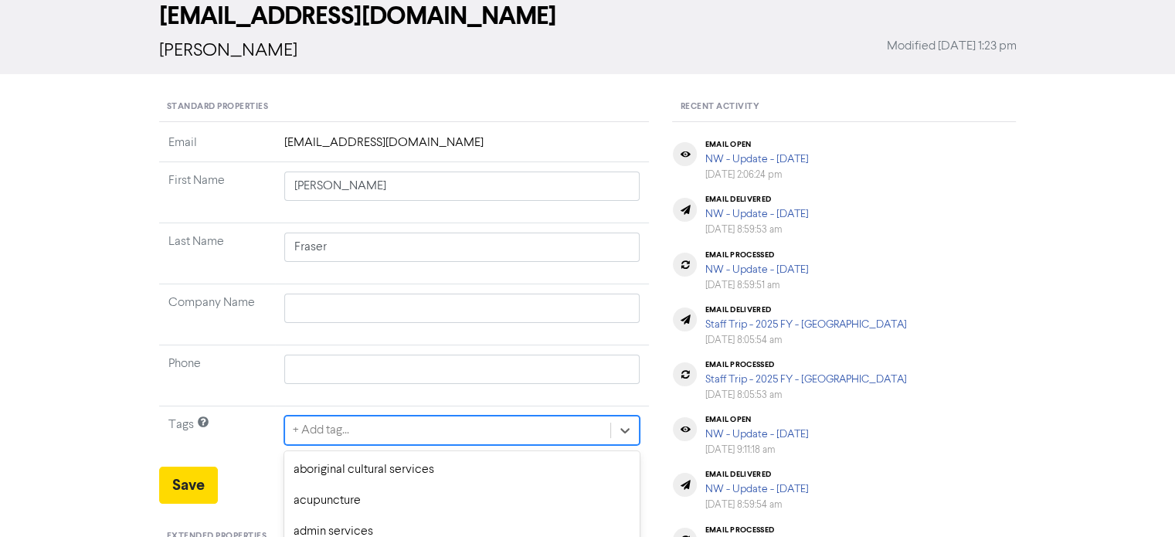
scroll to position [229, 0]
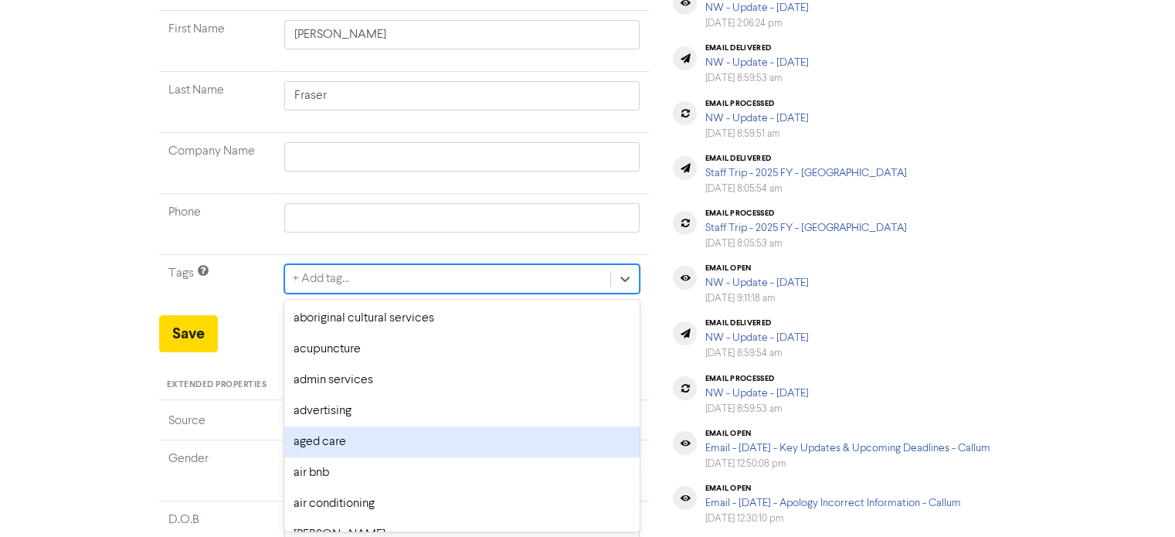
click at [334, 294] on div "option aged care focused, 5 of 287. 287 results available. Use Up and Down to c…" at bounding box center [462, 278] width 356 height 29
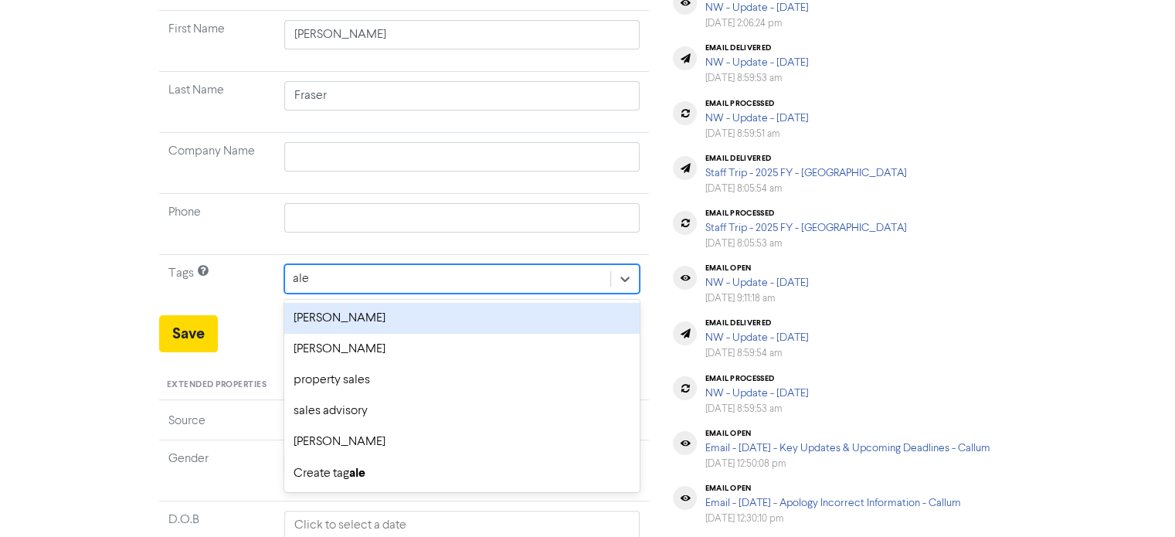
type input "[PERSON_NAME]"
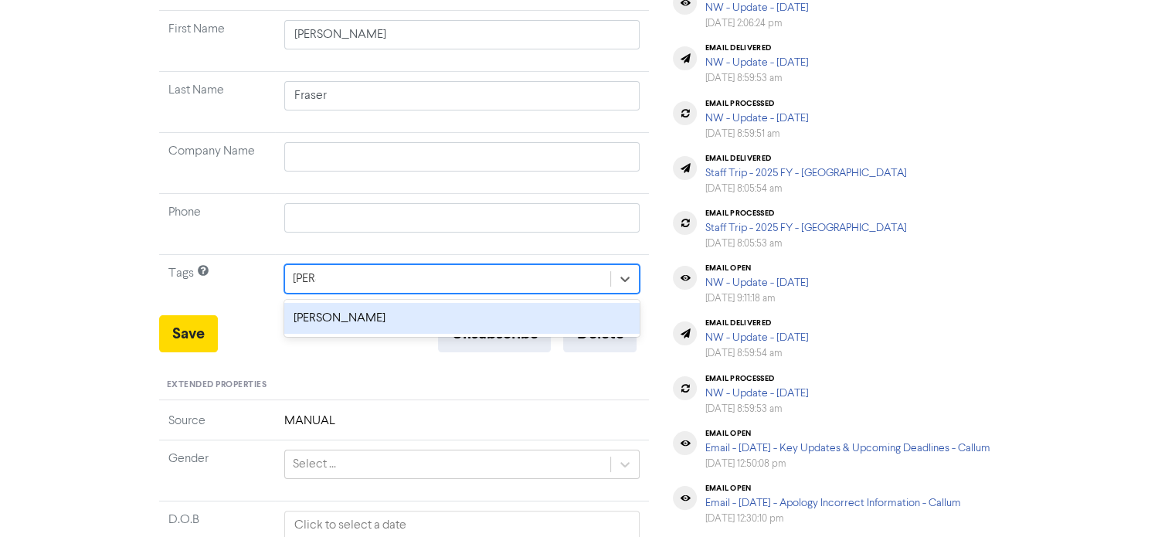
drag, startPoint x: 339, startPoint y: 321, endPoint x: 329, endPoint y: 324, distance: 10.5
click at [340, 321] on div "[PERSON_NAME]" at bounding box center [462, 318] width 356 height 31
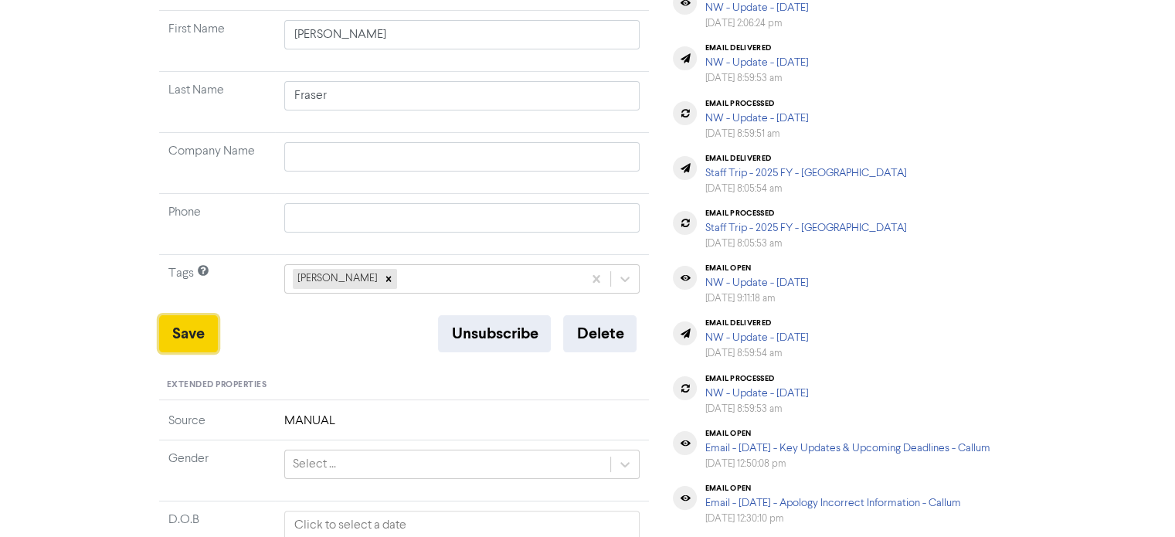
click at [209, 330] on button "Save" at bounding box center [188, 333] width 59 height 37
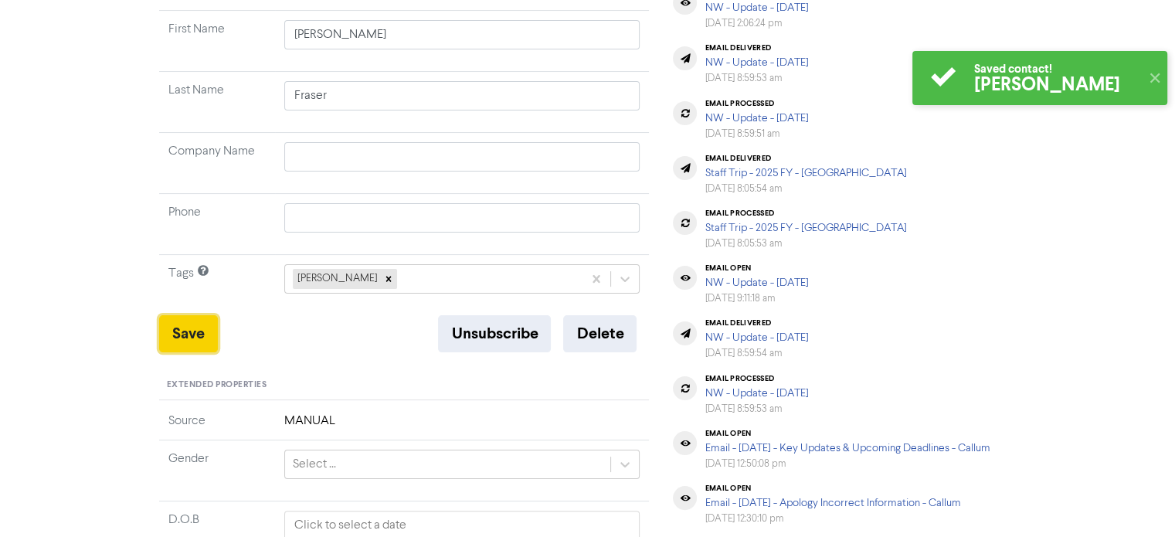
click at [209, 330] on button "Save" at bounding box center [188, 333] width 59 height 37
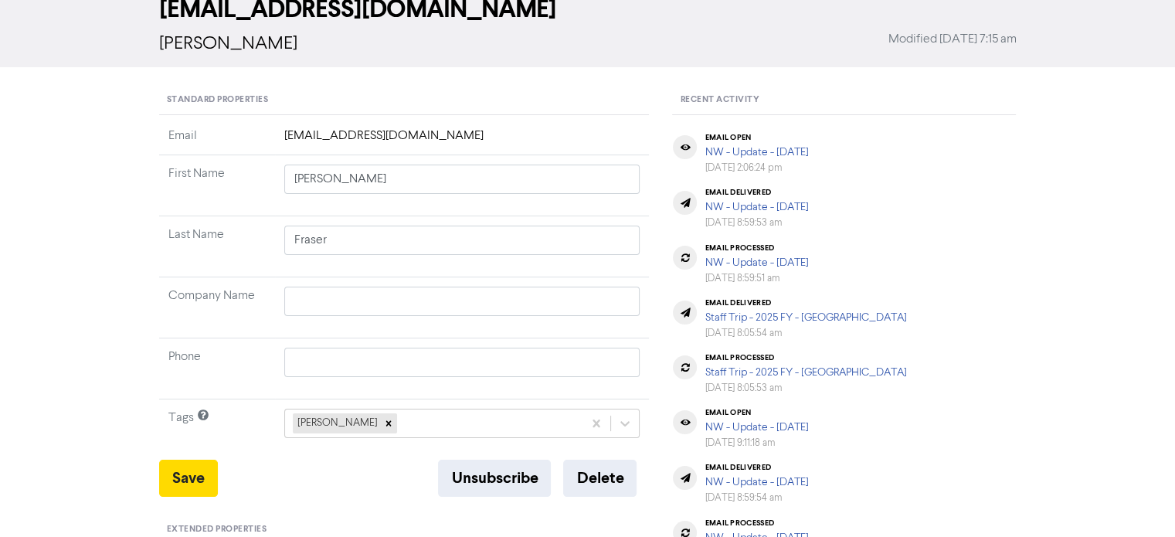
scroll to position [0, 0]
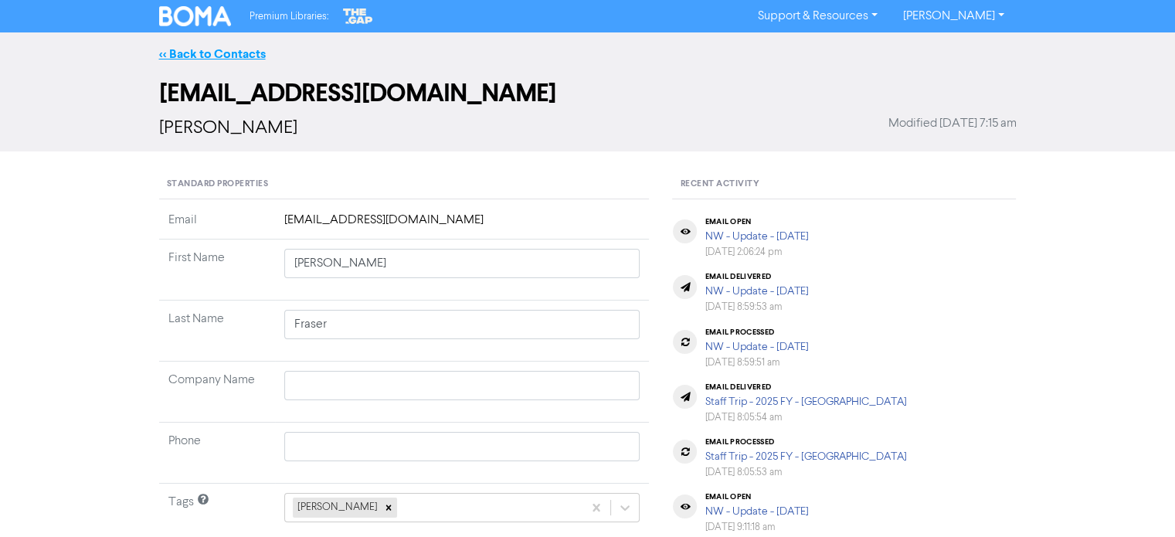
click at [252, 53] on link "<< Back to Contacts" at bounding box center [212, 53] width 107 height 15
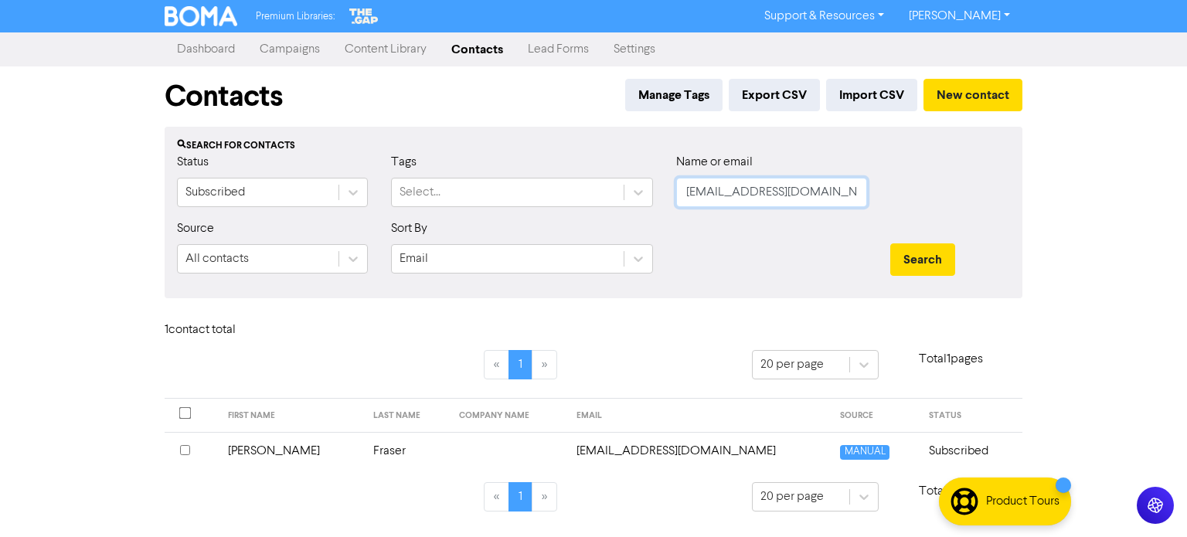
drag, startPoint x: 687, startPoint y: 194, endPoint x: 1088, endPoint y: 264, distance: 407.8
click at [1088, 264] on div "Premium Libraries: Support & Resources Video Tutorials FAQ & Guides Marketing E…" at bounding box center [593, 268] width 1187 height 537
paste input "[EMAIL_ADDRESS][DOMAIN_NAME]"
type input "[EMAIL_ADDRESS][DOMAIN_NAME]"
click at [915, 248] on button "Search" at bounding box center [922, 259] width 65 height 32
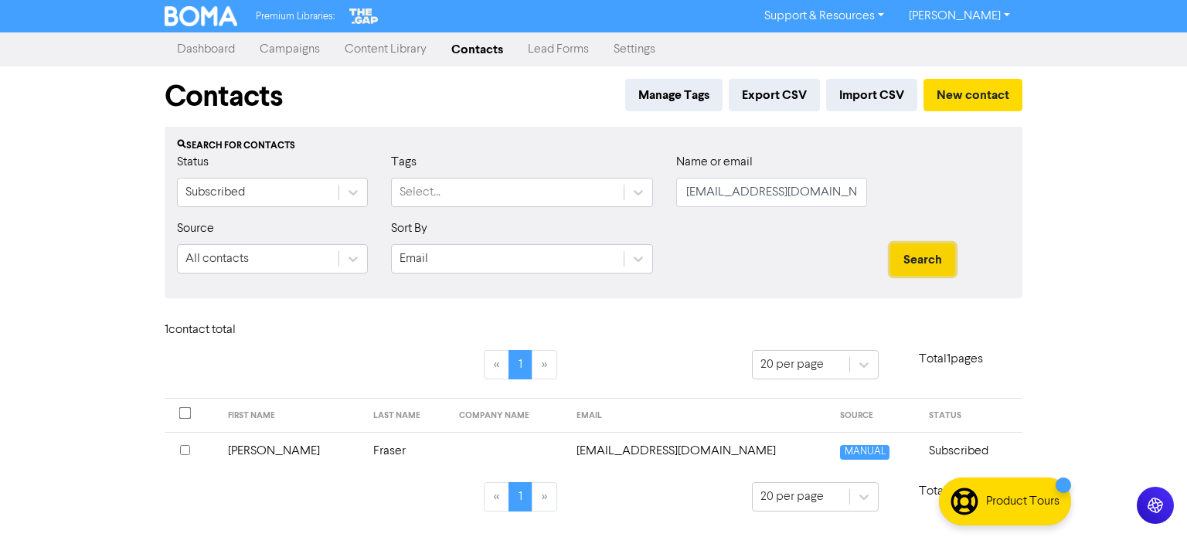
click at [919, 251] on button "Search" at bounding box center [922, 259] width 65 height 32
click at [364, 448] on td "Fraser" at bounding box center [407, 451] width 87 height 38
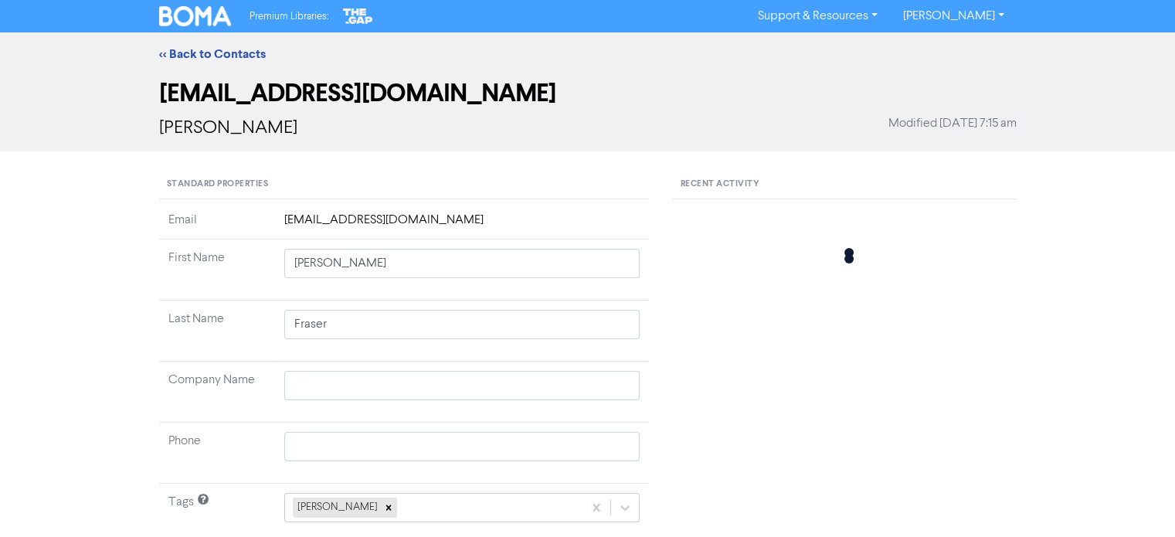
type input "[PERSON_NAME]"
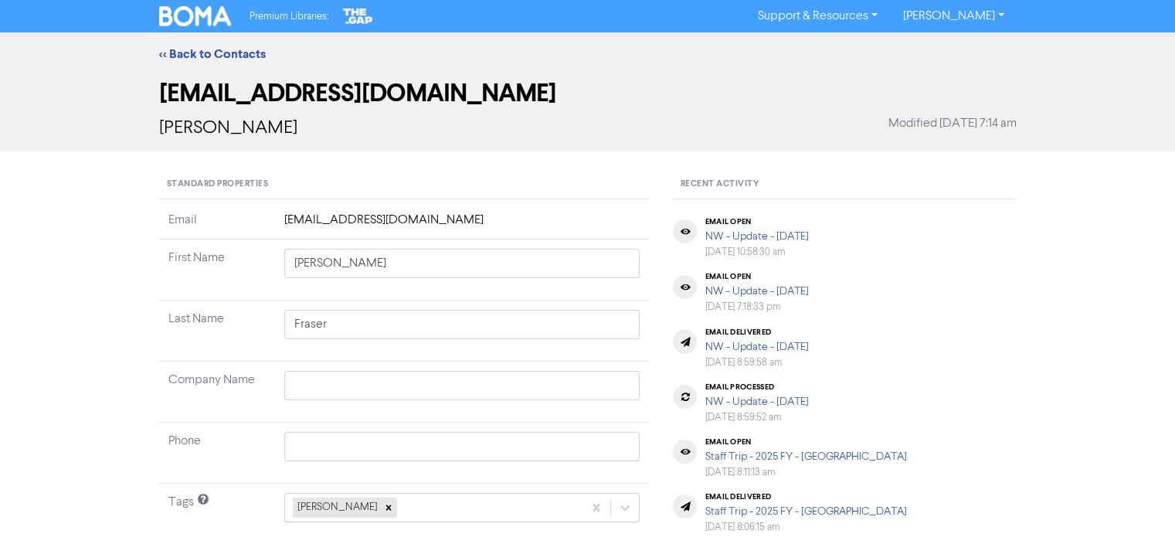
scroll to position [232, 0]
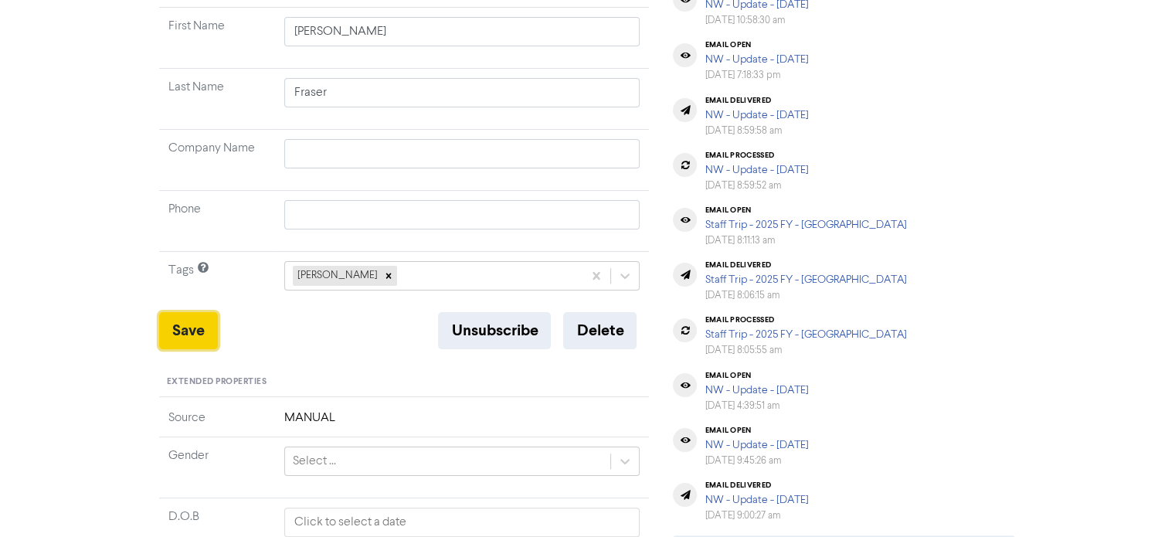
click at [194, 327] on button "Save" at bounding box center [188, 330] width 59 height 37
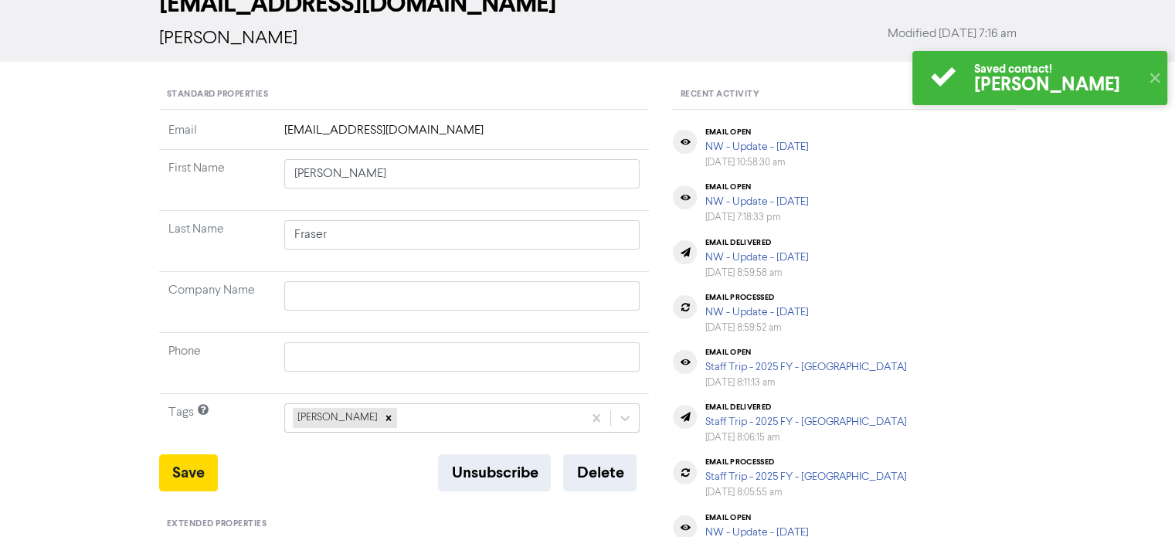
scroll to position [0, 0]
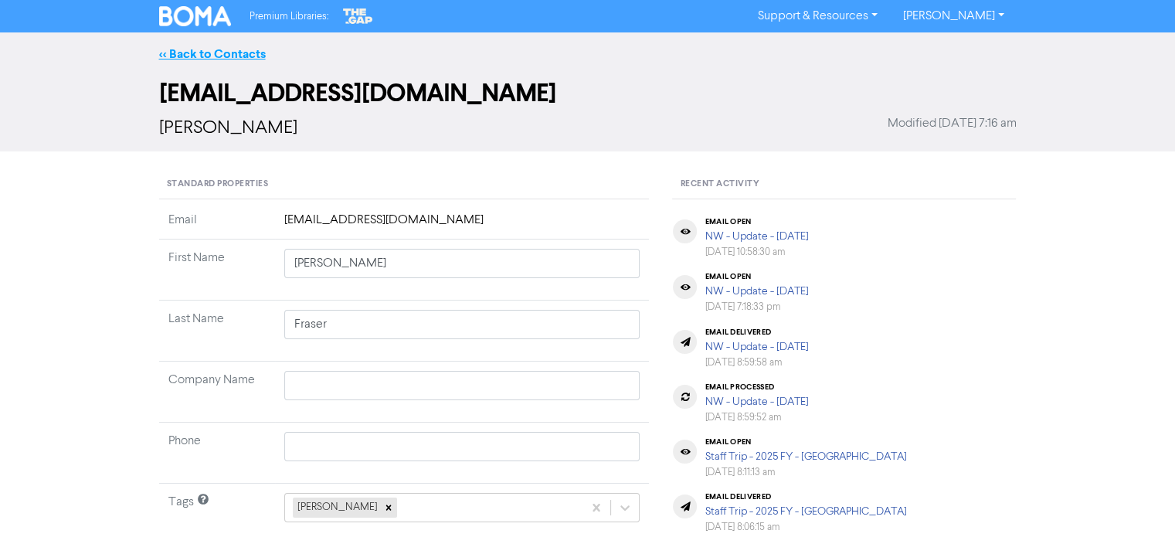
click at [202, 54] on link "<< Back to Contacts" at bounding box center [212, 53] width 107 height 15
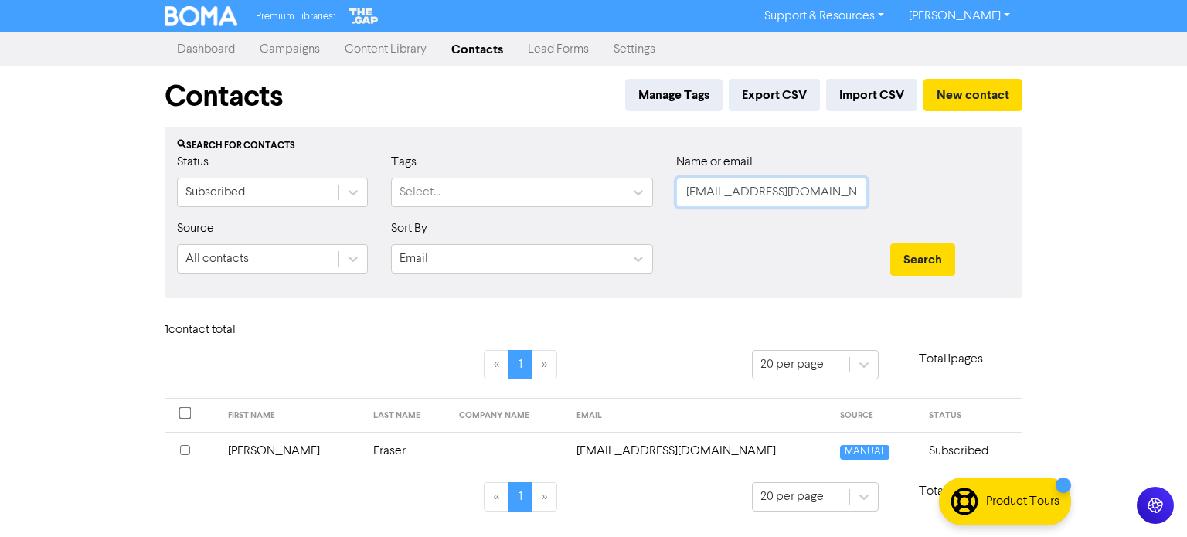
drag, startPoint x: 840, startPoint y: 191, endPoint x: 470, endPoint y: 211, distance: 370.6
click at [470, 211] on div "Status Subscribed Tags Select... Name or email [EMAIL_ADDRESS][DOMAIN_NAME]" at bounding box center [593, 186] width 856 height 66
paste input "[EMAIL_ADDRESS][DOMAIN_NAME]"
type input "[EMAIL_ADDRESS][DOMAIN_NAME]"
click at [926, 256] on button "Search" at bounding box center [922, 259] width 65 height 32
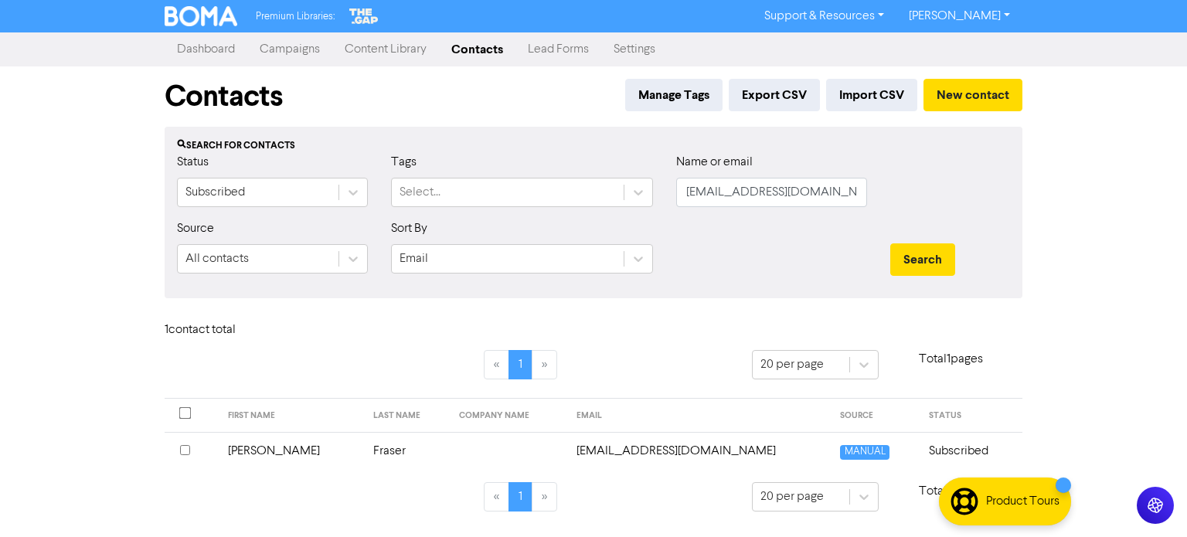
click at [627, 451] on td "[EMAIL_ADDRESS][DOMAIN_NAME]" at bounding box center [699, 451] width 264 height 38
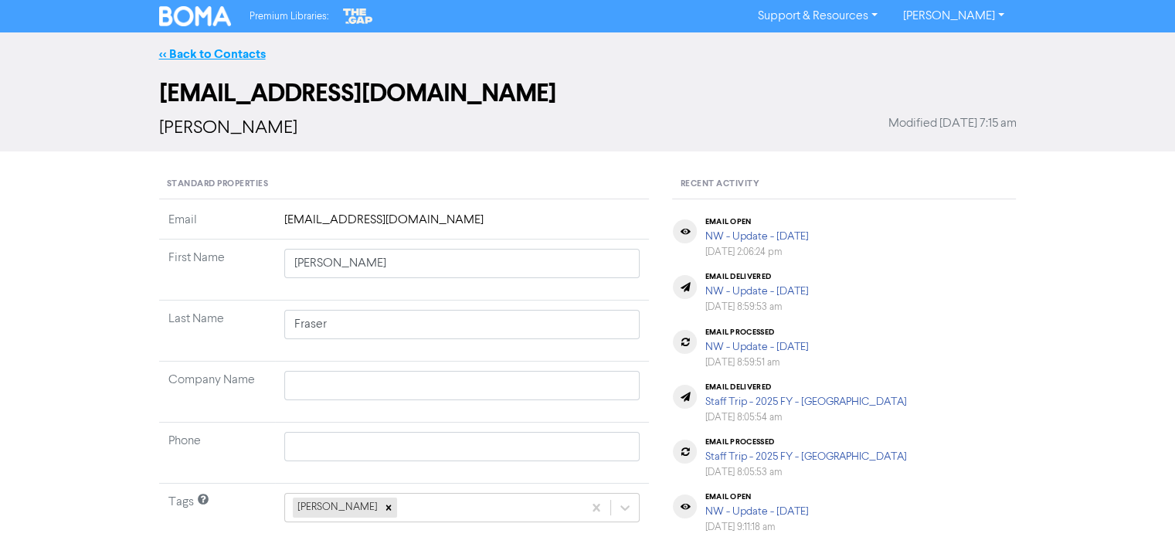
click at [250, 52] on link "<< Back to Contacts" at bounding box center [212, 53] width 107 height 15
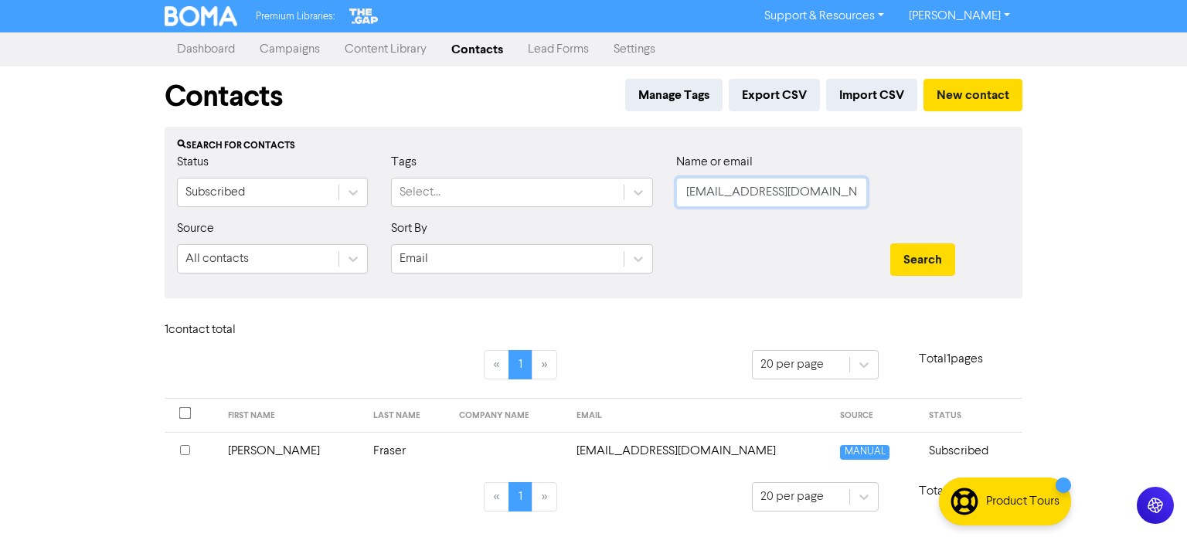
click at [604, 203] on div "Status Subscribed Tags Select... Name or email [EMAIL_ADDRESS][DOMAIN_NAME]" at bounding box center [593, 186] width 856 height 66
paste input "[EMAIL_ADDRESS][DOMAIN_NAME]"
click at [941, 260] on button "Search" at bounding box center [922, 259] width 65 height 32
click at [364, 450] on td "Hall" at bounding box center [407, 451] width 87 height 38
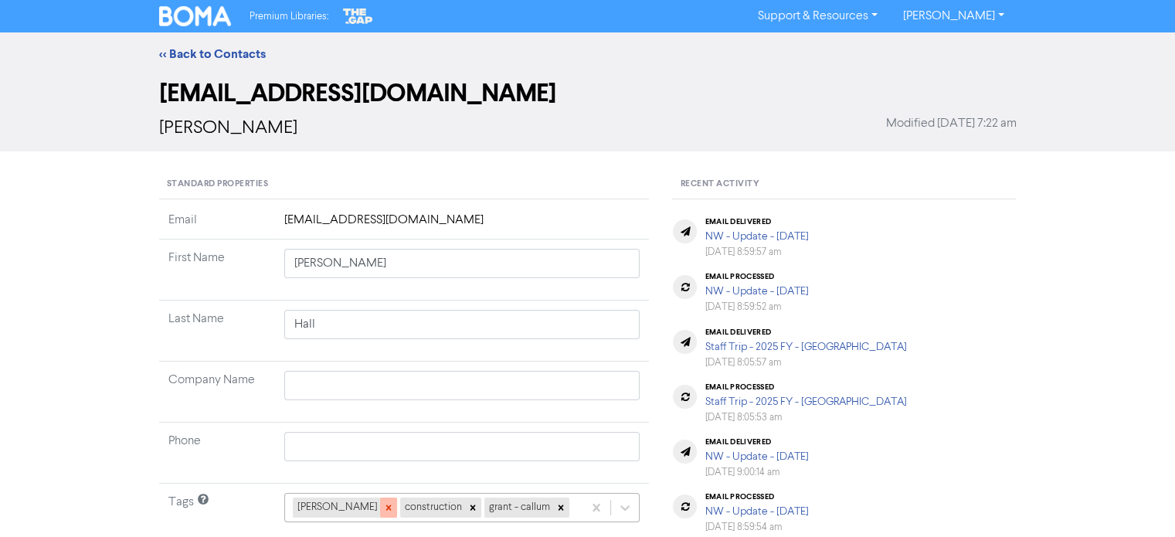
click at [383, 508] on icon at bounding box center [388, 507] width 11 height 11
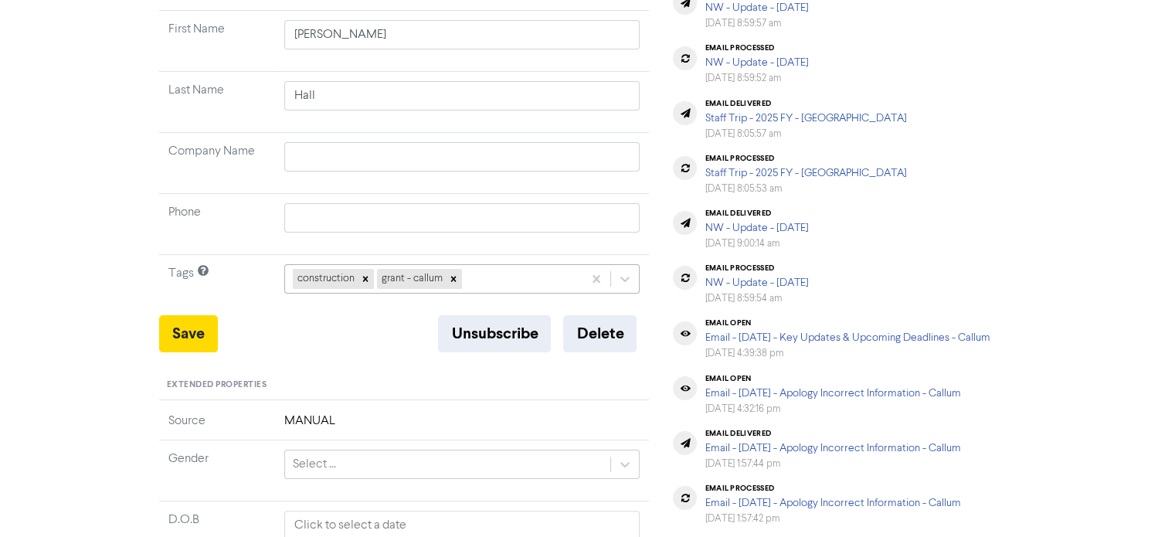
click at [484, 294] on div "construction grant - callum" at bounding box center [462, 278] width 356 height 29
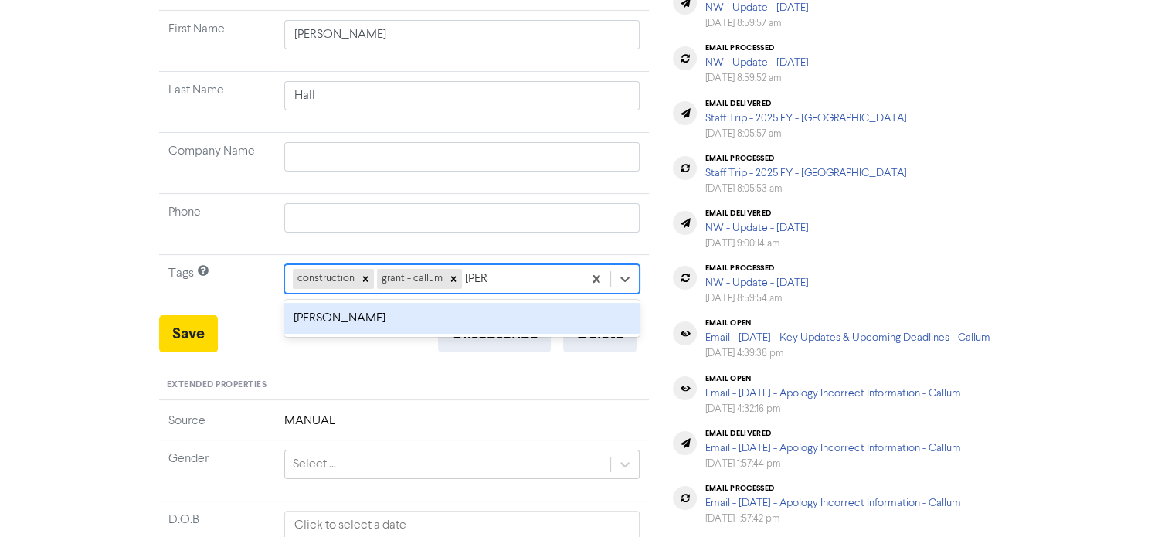
click at [392, 324] on div "[PERSON_NAME]" at bounding box center [462, 318] width 356 height 31
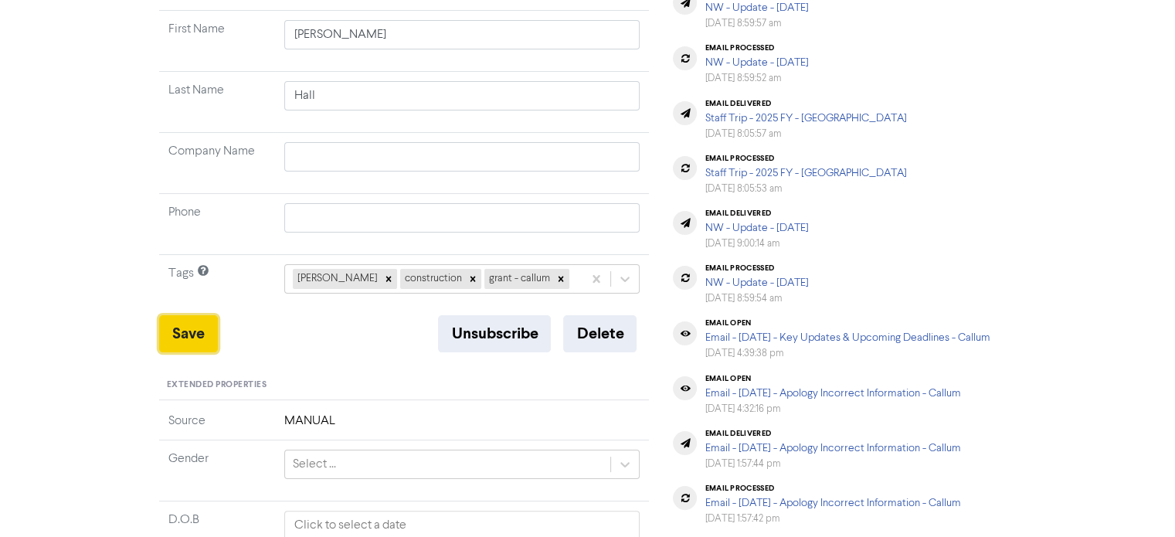
click at [162, 330] on button "Save" at bounding box center [188, 333] width 59 height 37
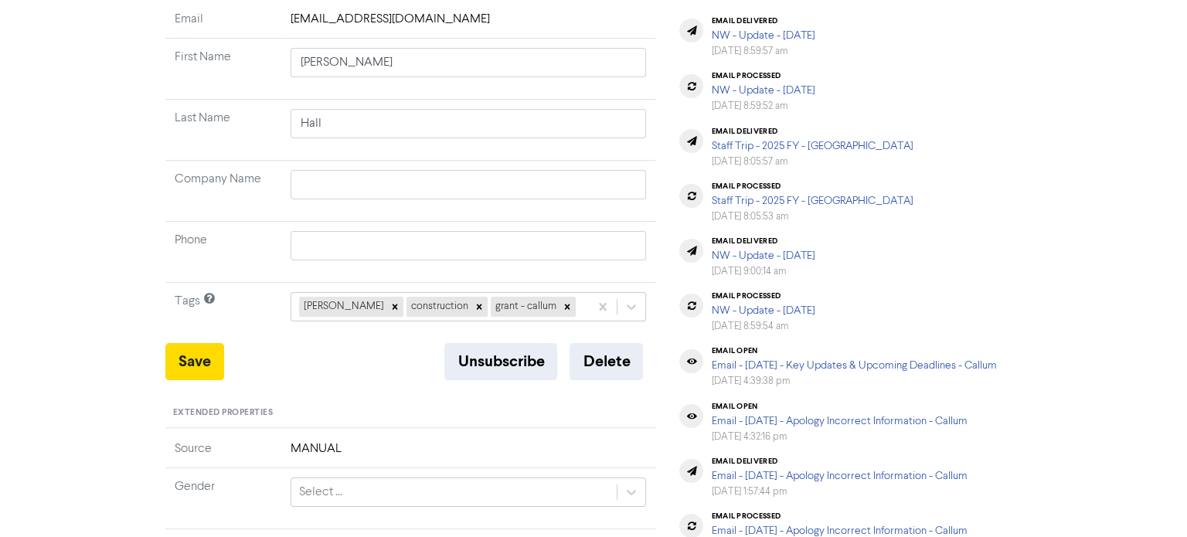
scroll to position [0, 0]
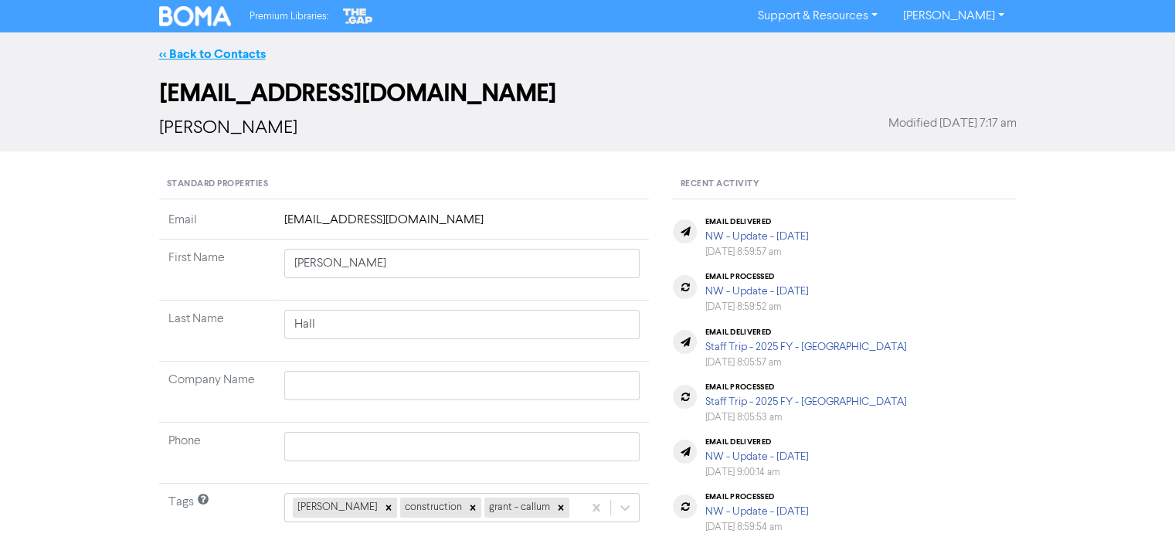
click at [260, 55] on link "<< Back to Contacts" at bounding box center [212, 53] width 107 height 15
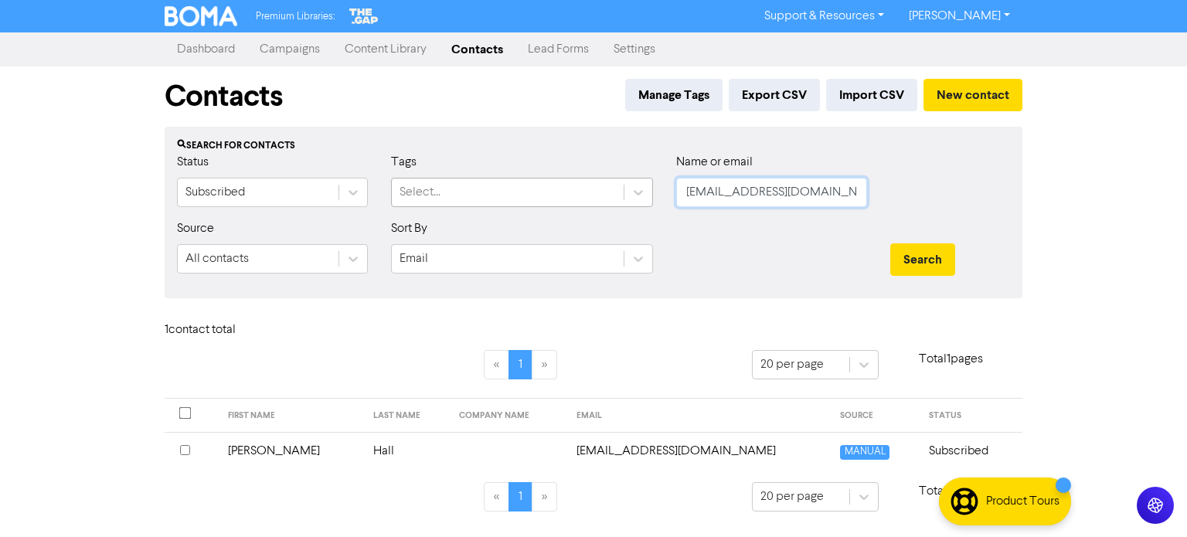
drag, startPoint x: 788, startPoint y: 197, endPoint x: 499, endPoint y: 199, distance: 288.9
click at [499, 198] on div "Status Subscribed Tags Select... Name or email [EMAIL_ADDRESS][DOMAIN_NAME]" at bounding box center [593, 186] width 856 height 66
paste input "[EMAIL_ADDRESS][DOMAIN_NAME]"
click at [915, 263] on button "Search" at bounding box center [922, 259] width 65 height 32
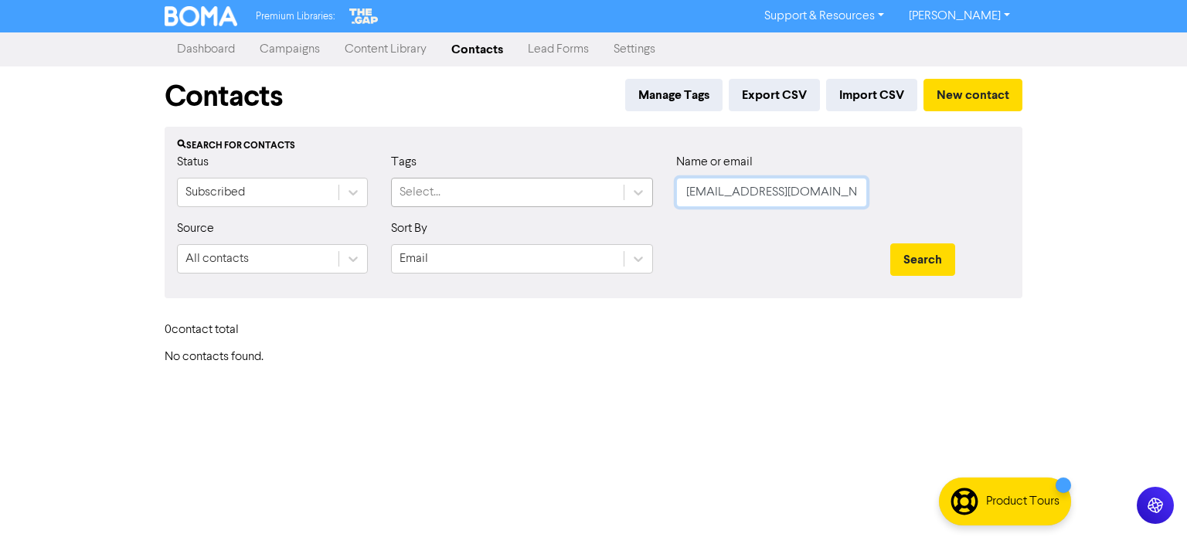
drag, startPoint x: 836, startPoint y: 194, endPoint x: 480, endPoint y: 191, distance: 355.3
click at [480, 191] on div "Status Subscribed Tags Select... Name or email [EMAIL_ADDRESS][DOMAIN_NAME]" at bounding box center [593, 186] width 856 height 66
paste input "[EMAIL_ADDRESS][DOMAIN_NAME]"
click at [936, 250] on button "Search" at bounding box center [922, 259] width 65 height 32
click at [900, 256] on button "Search" at bounding box center [922, 259] width 65 height 32
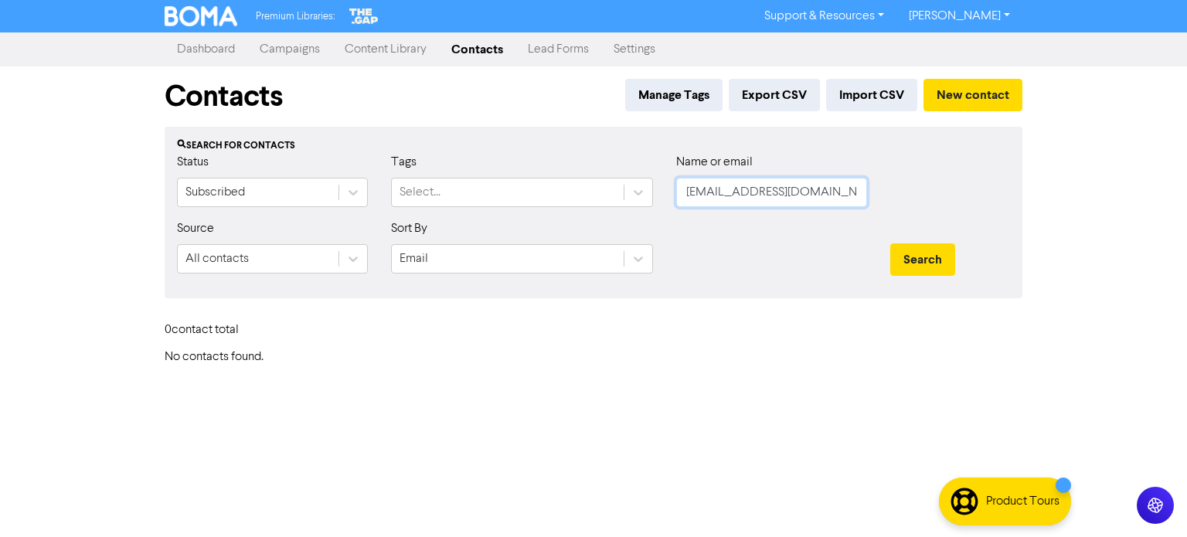
click at [684, 196] on input "[EMAIL_ADDRESS][DOMAIN_NAME]" at bounding box center [771, 192] width 191 height 29
click at [939, 260] on button "Search" at bounding box center [922, 259] width 65 height 32
drag, startPoint x: 828, startPoint y: 189, endPoint x: 373, endPoint y: 182, distance: 455.1
click at [373, 182] on div "Status Subscribed Tags Select... Name or email [EMAIL_ADDRESS][DOMAIN_NAME]" at bounding box center [593, 186] width 856 height 66
paste input "[PERSON_NAME][EMAIL_ADDRESS][DOMAIN_NAME]"
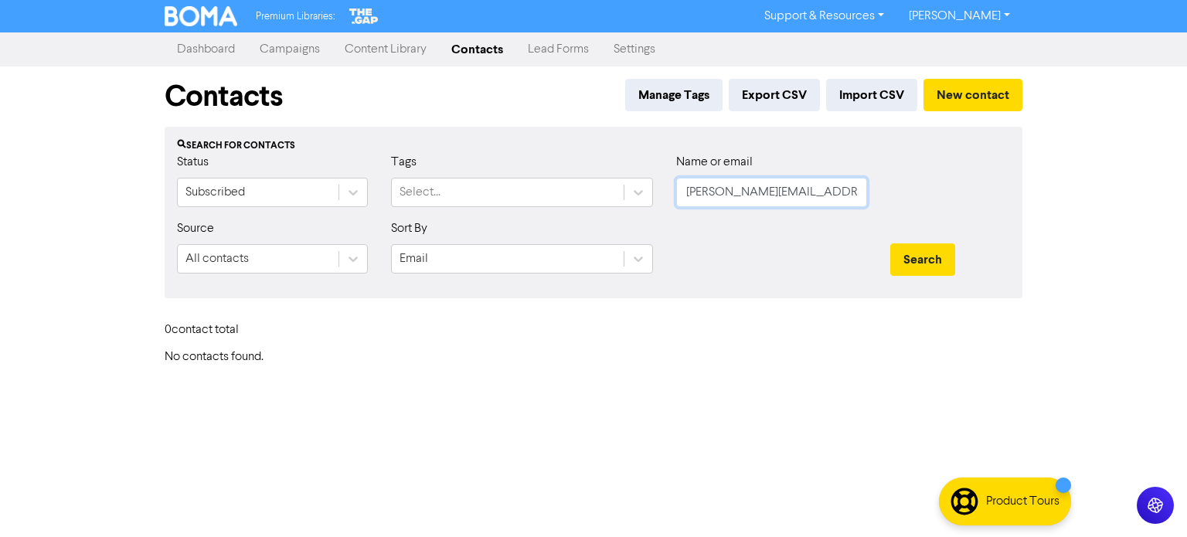
scroll to position [0, 2]
click at [924, 248] on button "Search" at bounding box center [922, 259] width 65 height 32
click at [912, 259] on button "Search" at bounding box center [922, 259] width 65 height 32
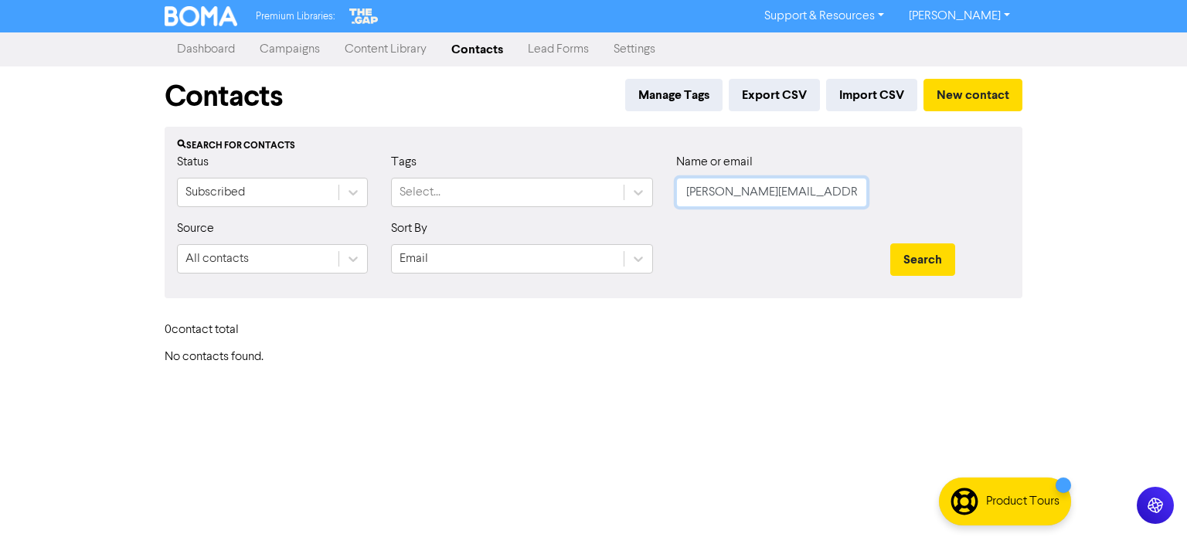
scroll to position [0, 2]
drag, startPoint x: 687, startPoint y: 198, endPoint x: 969, endPoint y: 243, distance: 286.4
click at [969, 243] on form "Status Subscribed Tags Select... Name or email [PERSON_NAME][EMAIL_ADDRESS][DOM…" at bounding box center [593, 219] width 833 height 133
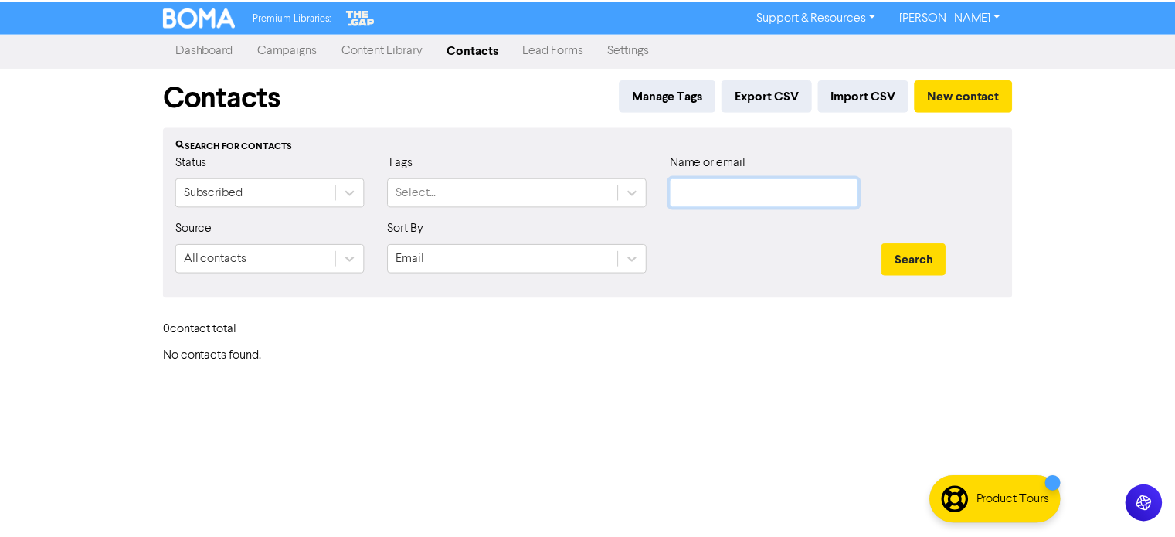
scroll to position [0, 0]
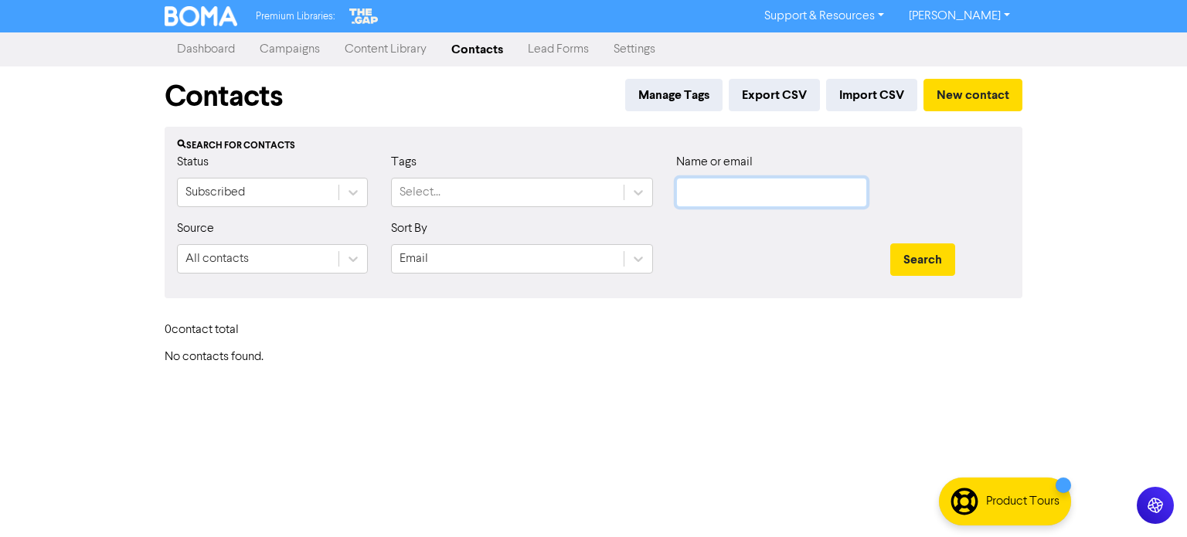
paste input "[PERSON_NAME][EMAIL_ADDRESS][PERSON_NAME][DOMAIN_NAME]"
click at [929, 250] on button "Search" at bounding box center [922, 259] width 65 height 32
click at [932, 262] on button "Search" at bounding box center [922, 259] width 65 height 32
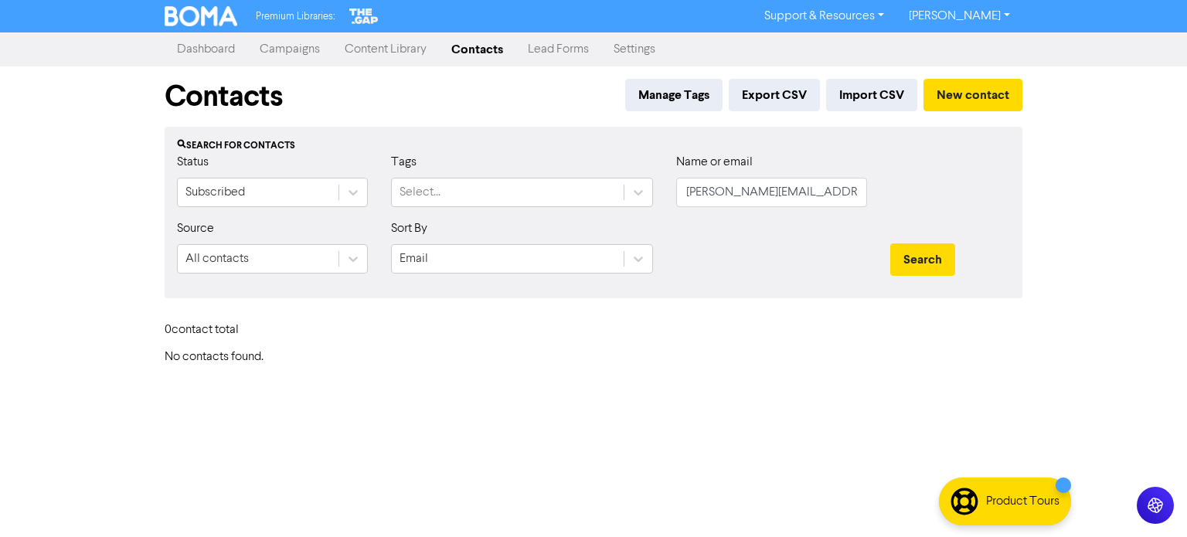
drag, startPoint x: 470, startPoint y: 46, endPoint x: 445, endPoint y: 40, distance: 26.1
click at [470, 46] on link "Contacts" at bounding box center [477, 49] width 76 height 31
drag, startPoint x: 844, startPoint y: 197, endPoint x: 556, endPoint y: 206, distance: 287.5
click at [556, 206] on div "Status Subscribed Tags Select... Name or email [PERSON_NAME][EMAIL_ADDRESS][PER…" at bounding box center [593, 186] width 856 height 66
paste input "[PERSON_NAME][EMAIL_ADDRESS][PERSON_NAME][DOMAIN_NAME]"
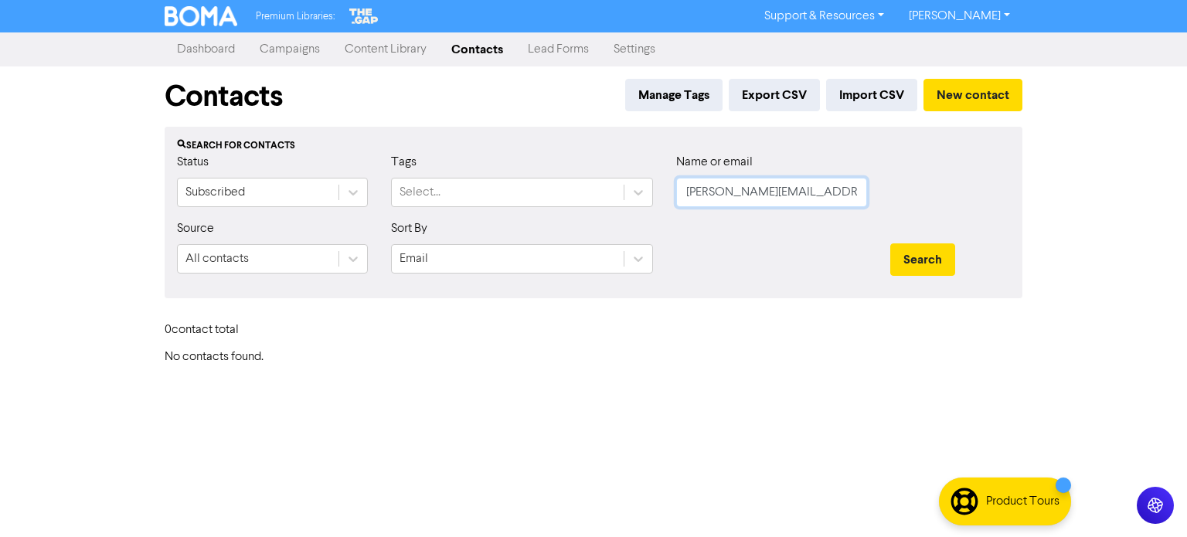
click at [687, 192] on input "[PERSON_NAME][EMAIL_ADDRESS][PERSON_NAME][DOMAIN_NAME]" at bounding box center [771, 192] width 191 height 29
drag, startPoint x: 837, startPoint y: 185, endPoint x: 504, endPoint y: 197, distance: 333.1
click at [485, 197] on div "Status Subscribed Tags Select... Name or email [PERSON_NAME][EMAIL_ADDRESS][PER…" at bounding box center [593, 186] width 856 height 66
paste input "[EMAIL_ADDRESS][DOMAIN_NAME]"
click at [908, 246] on button "Search" at bounding box center [922, 259] width 65 height 32
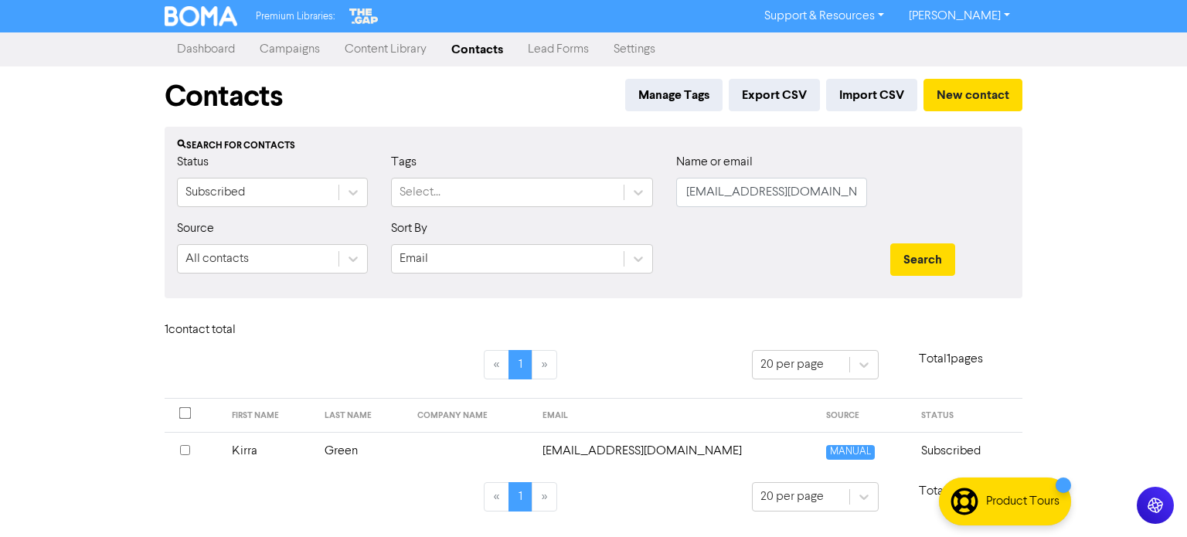
click at [369, 442] on td "Green" at bounding box center [361, 451] width 93 height 38
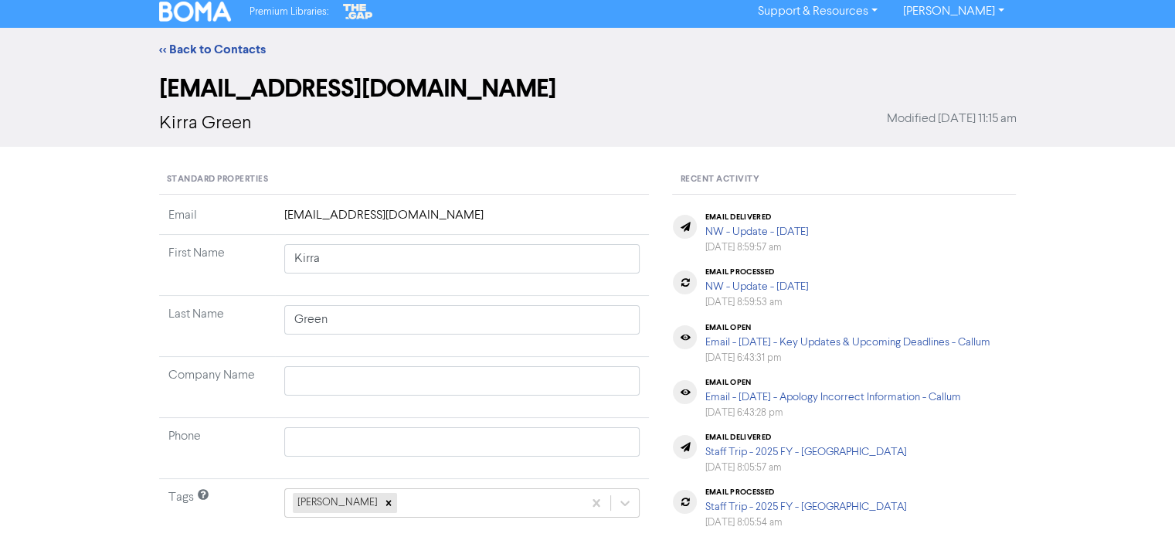
scroll to position [77, 0]
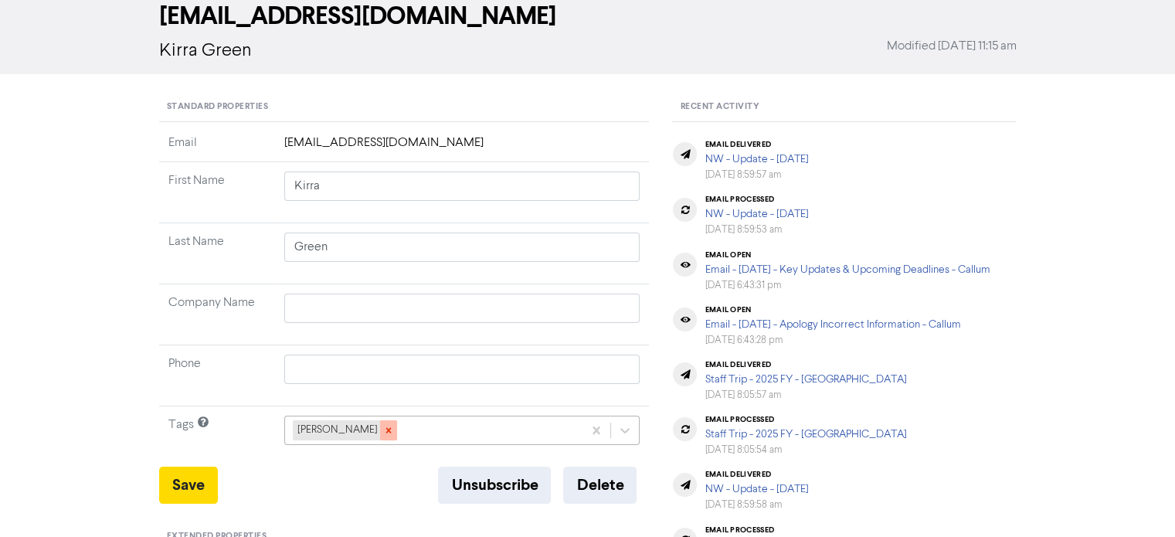
click at [383, 429] on icon at bounding box center [388, 430] width 11 height 11
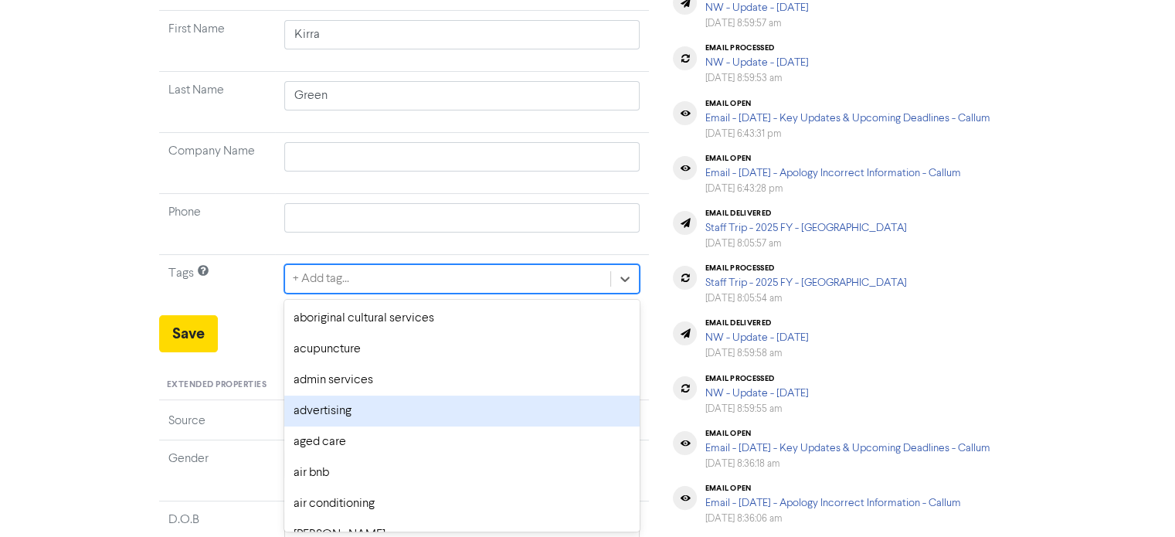
click at [383, 294] on div "option advertising focused, 4 of 287. 287 results available. Use Up and Down to…" at bounding box center [462, 278] width 356 height 29
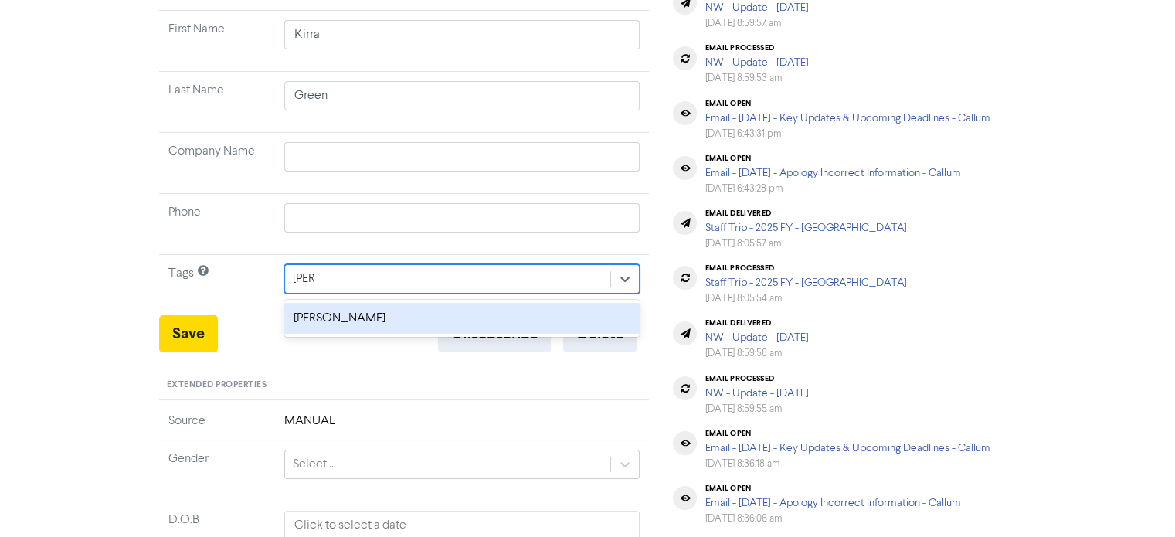
click at [356, 318] on div "[PERSON_NAME]" at bounding box center [462, 318] width 356 height 31
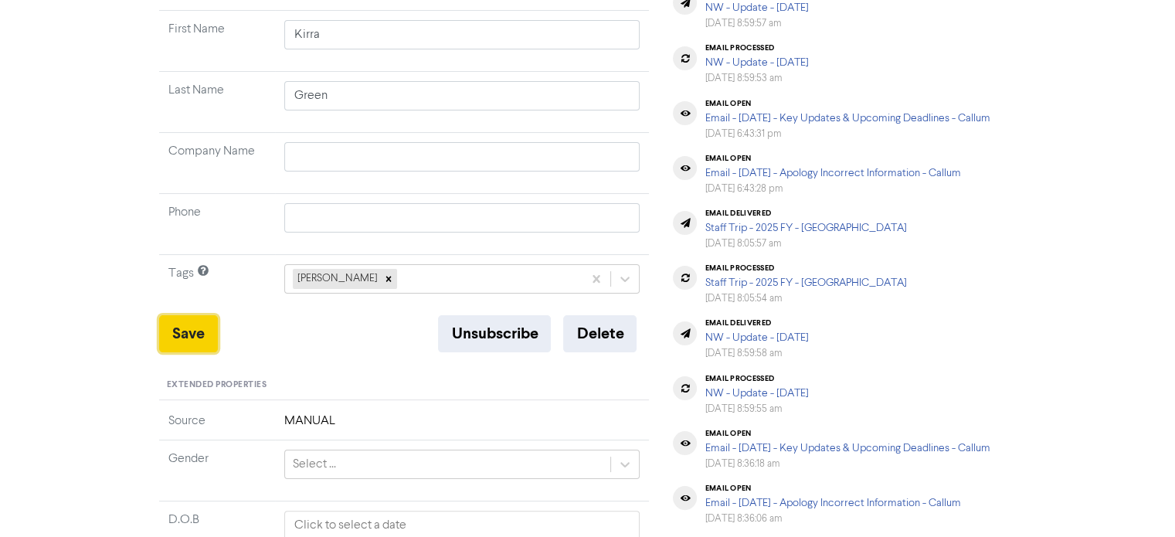
click at [188, 329] on button "Save" at bounding box center [188, 333] width 59 height 37
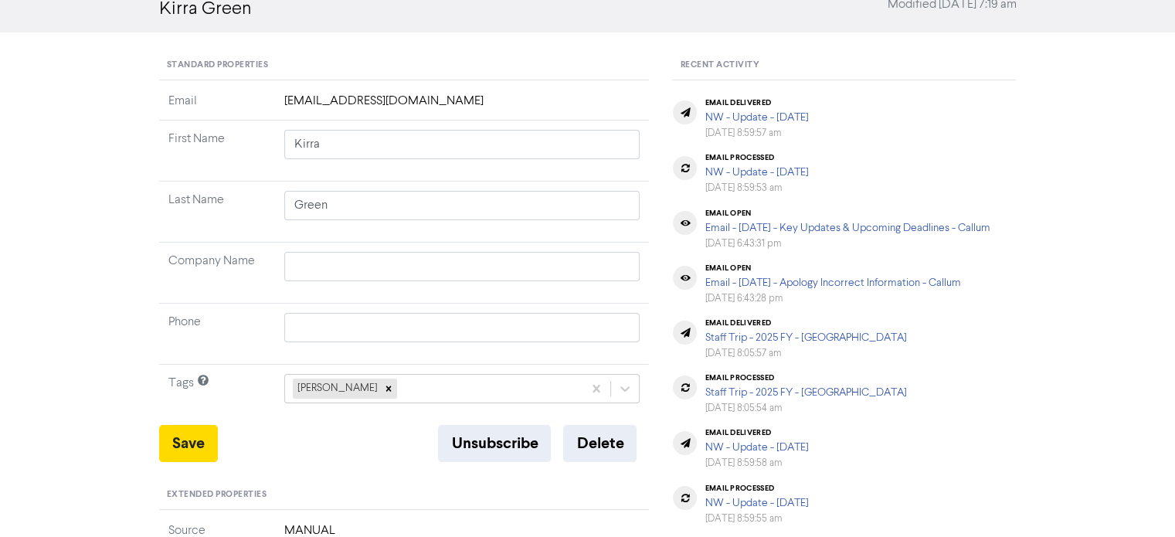
scroll to position [0, 0]
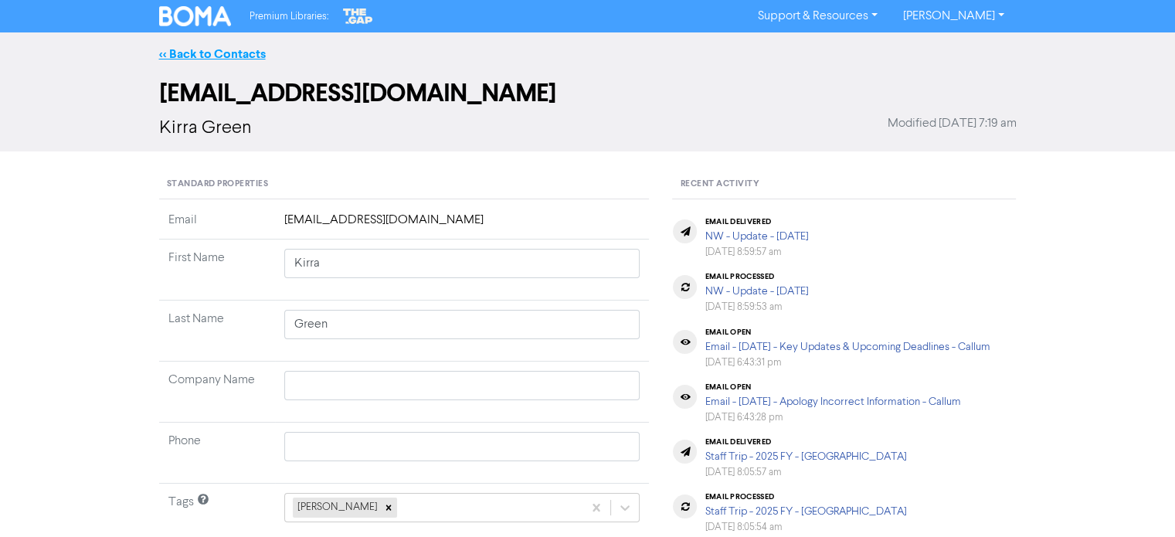
click at [192, 46] on link "<< Back to Contacts" at bounding box center [212, 53] width 107 height 15
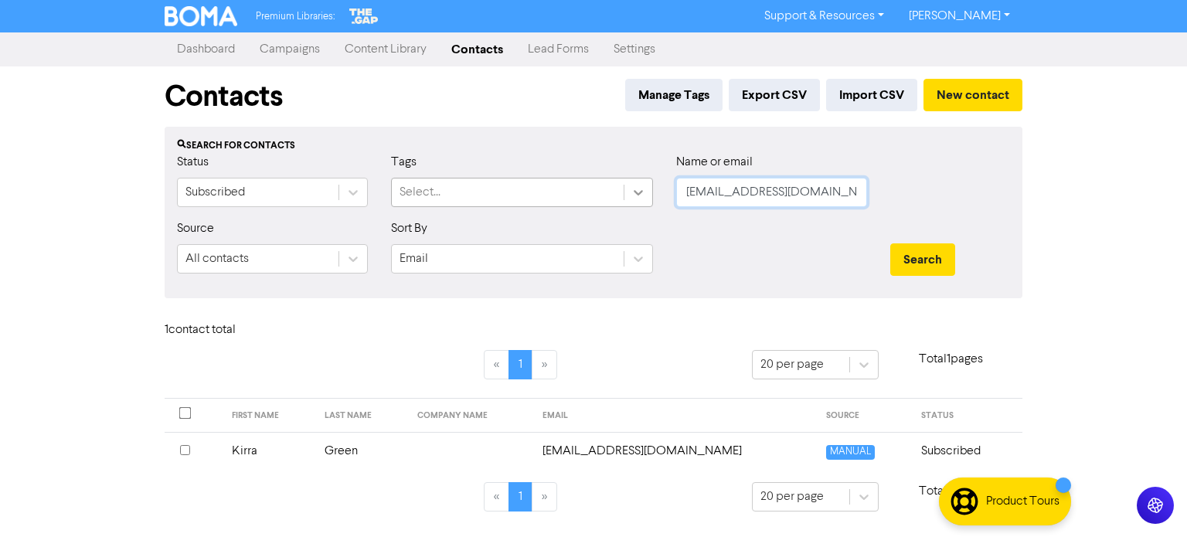
drag, startPoint x: 825, startPoint y: 185, endPoint x: 630, endPoint y: 203, distance: 196.2
click at [640, 206] on div "Status Subscribed Tags Select... Name or email [EMAIL_ADDRESS][DOMAIN_NAME]" at bounding box center [593, 186] width 856 height 66
paste input "[PERSON_NAME][EMAIL_ADDRESS][DOMAIN_NAME]"
click at [890, 243] on button "Search" at bounding box center [922, 259] width 65 height 32
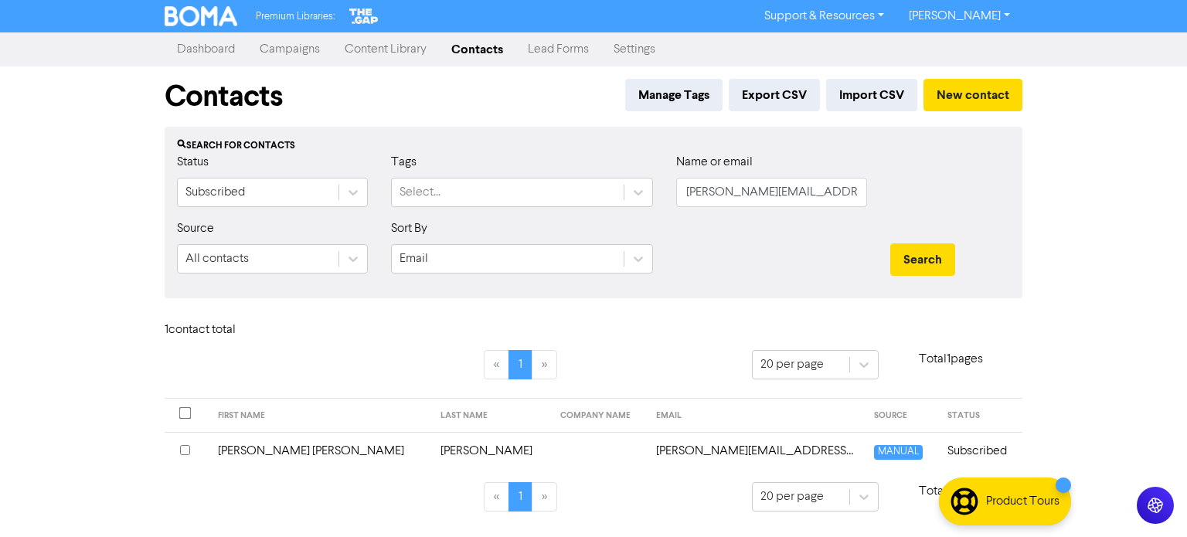
click at [431, 447] on td "[PERSON_NAME]" at bounding box center [491, 451] width 120 height 38
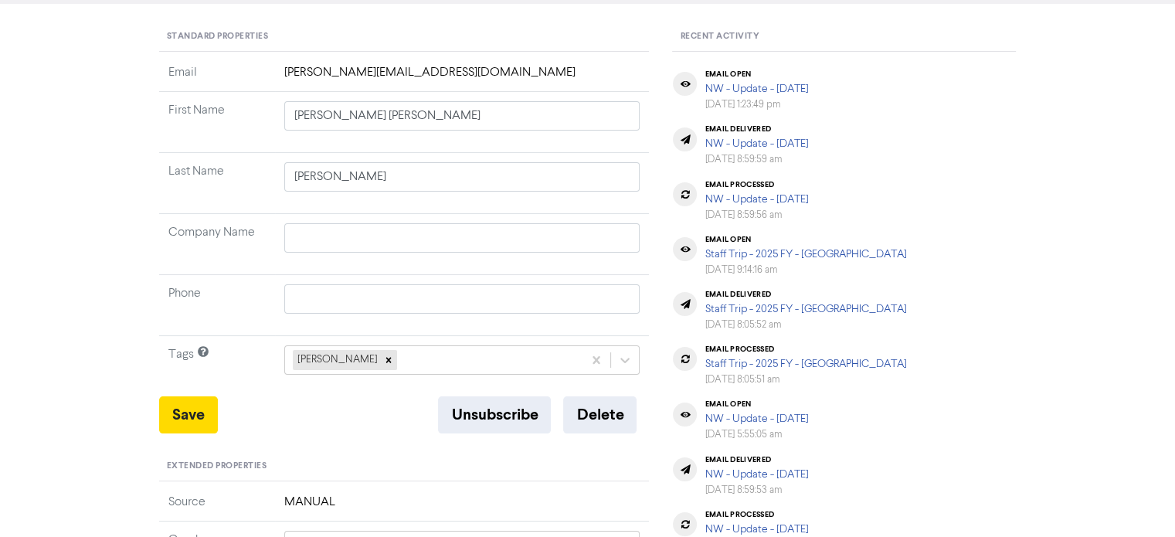
scroll to position [154, 0]
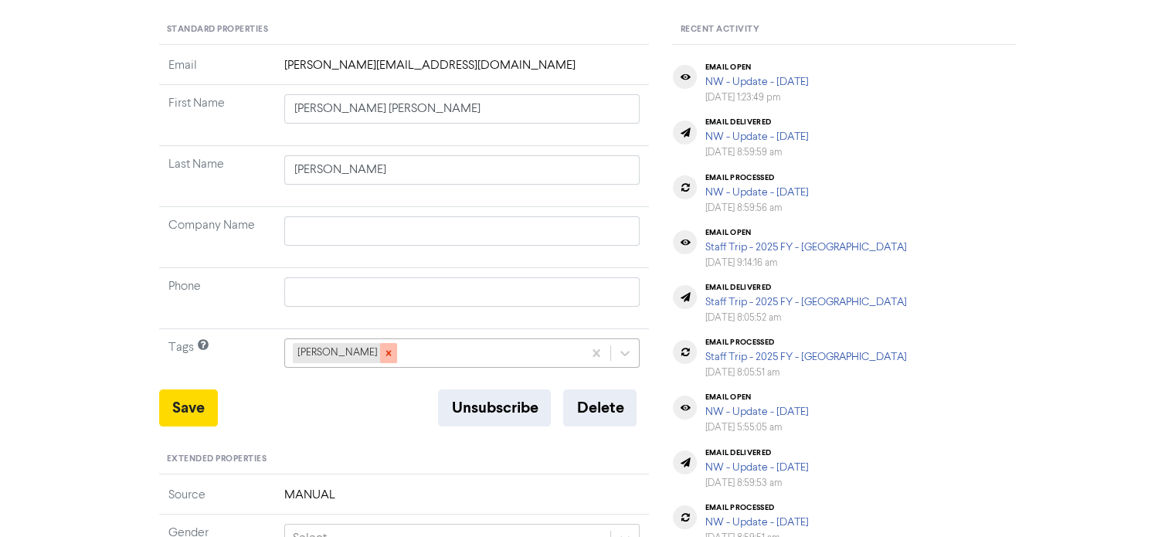
click at [383, 354] on icon at bounding box center [388, 353] width 11 height 11
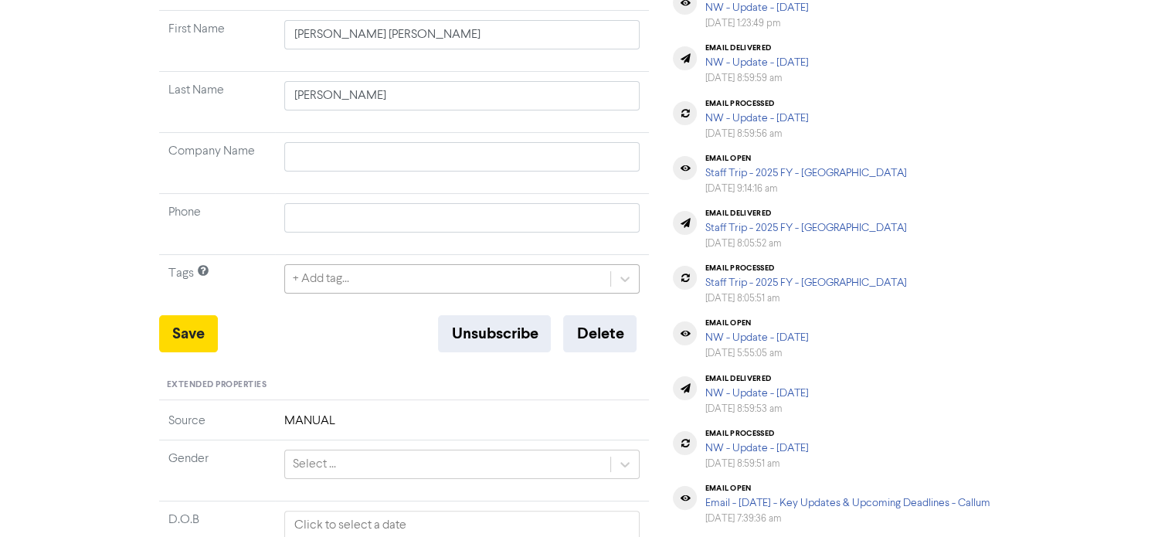
click at [375, 294] on div "+ Add tag..." at bounding box center [462, 278] width 356 height 29
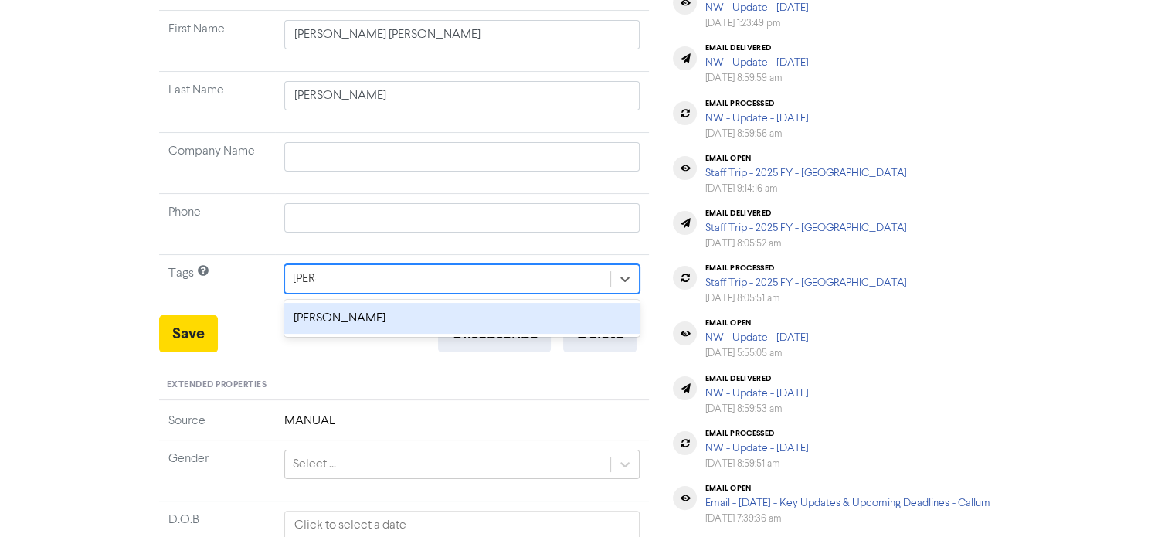
click at [375, 314] on div "[PERSON_NAME]" at bounding box center [462, 318] width 356 height 31
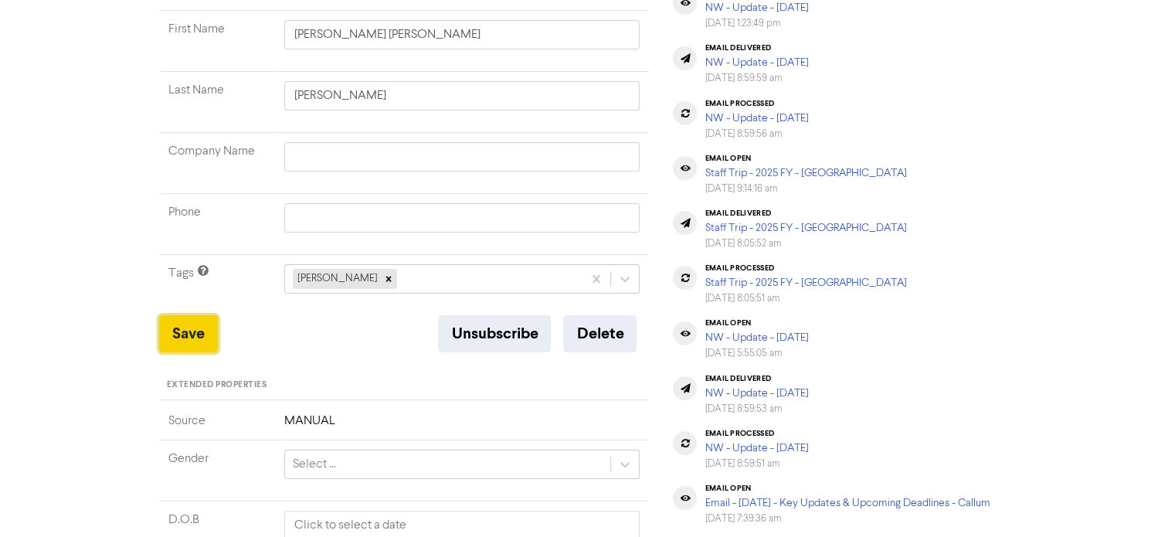
click at [193, 324] on button "Save" at bounding box center [188, 333] width 59 height 37
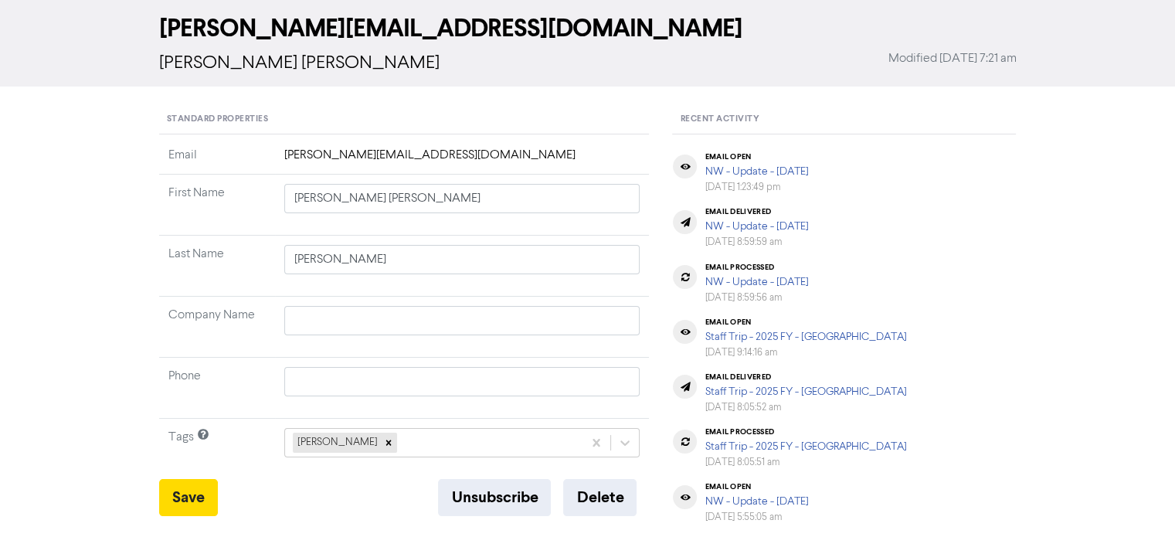
scroll to position [0, 0]
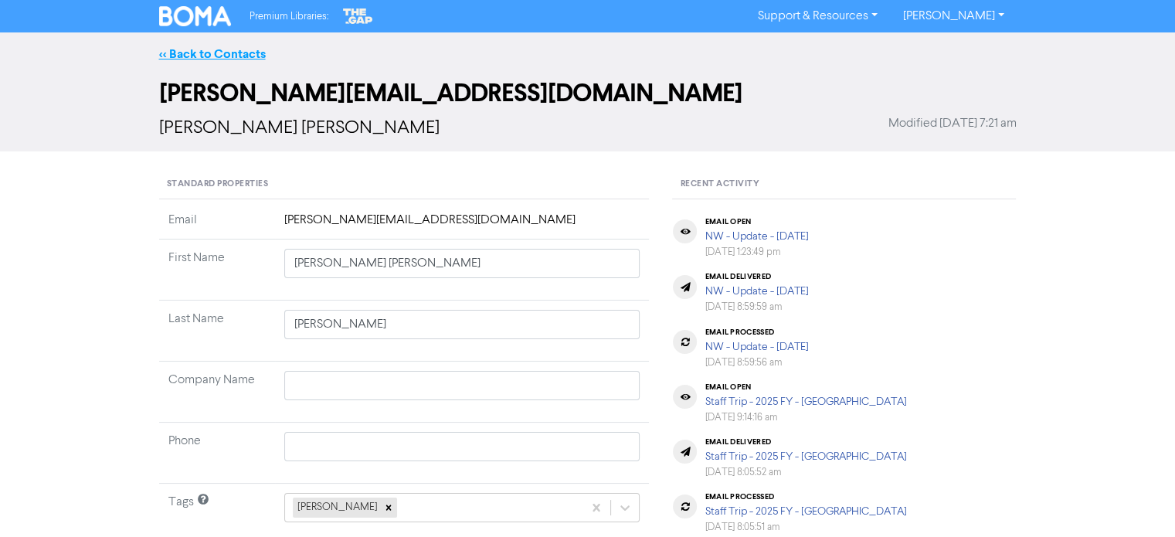
click at [239, 50] on link "<< Back to Contacts" at bounding box center [212, 53] width 107 height 15
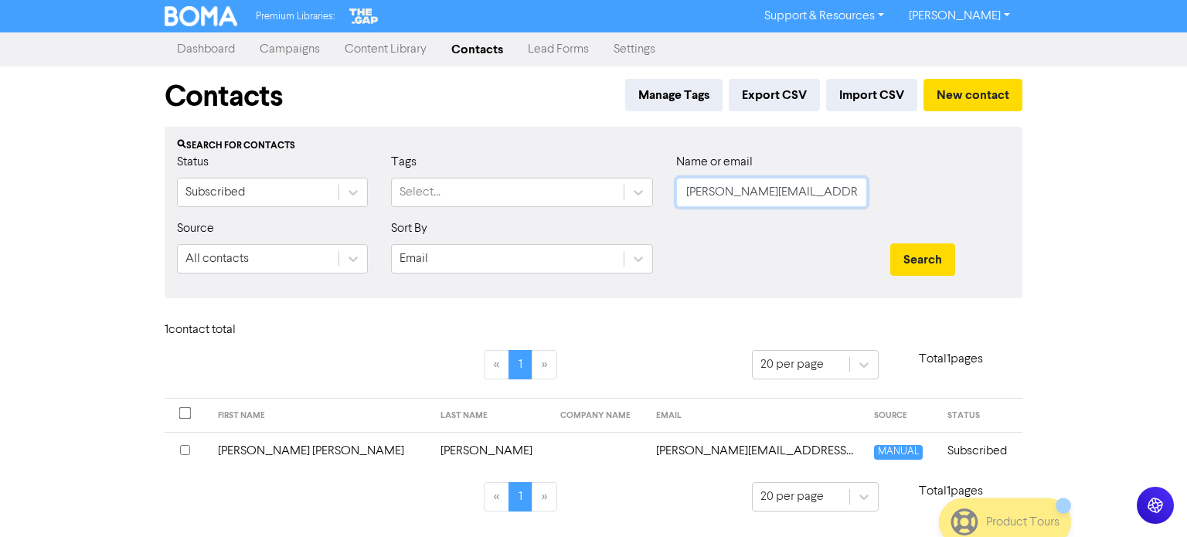
drag, startPoint x: 685, startPoint y: 193, endPoint x: 878, endPoint y: 212, distance: 194.1
click at [878, 212] on div "Status Subscribed Tags Select... Name or email [PERSON_NAME][EMAIL_ADDRESS][DOM…" at bounding box center [593, 186] width 856 height 66
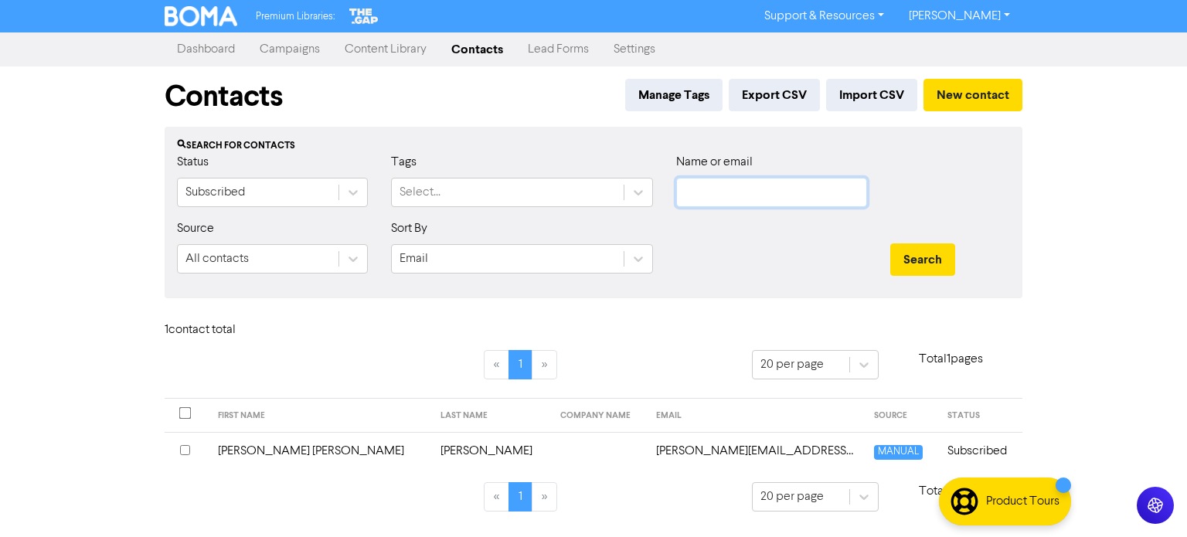
paste input "[EMAIL_ADDRESS][DOMAIN_NAME]"
click at [922, 271] on button "Search" at bounding box center [922, 259] width 65 height 32
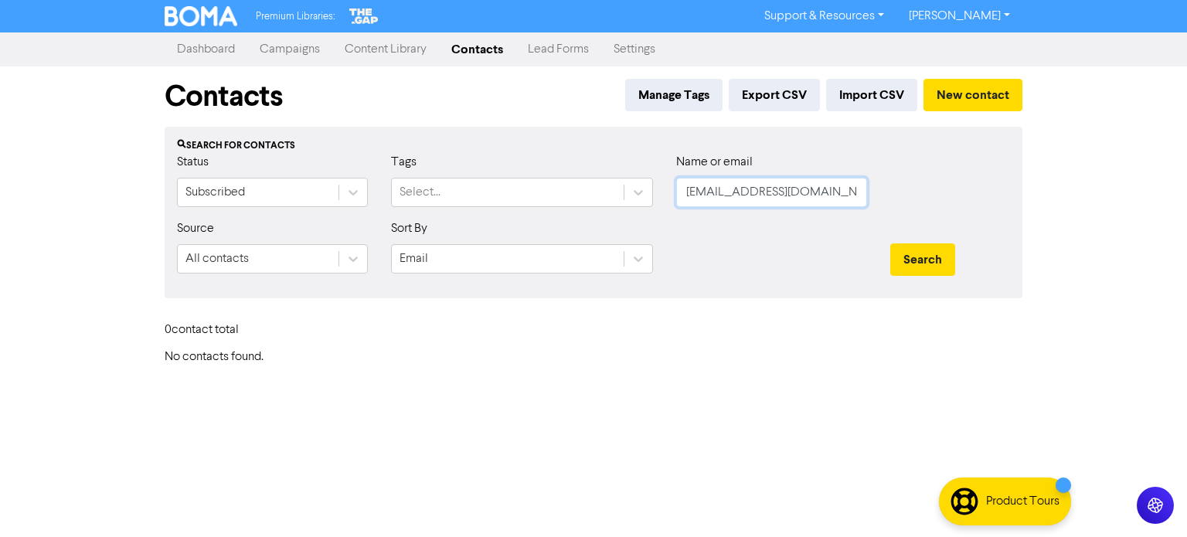
drag, startPoint x: 686, startPoint y: 197, endPoint x: 1054, endPoint y: 234, distance: 369.6
click at [1054, 234] on div "Premium Libraries: Support & Resources Video Tutorials FAQ & Guides Marketing E…" at bounding box center [593, 268] width 1187 height 537
paste input "[EMAIL_ADDRESS][DOMAIN_NAME]"
click at [915, 250] on button "Search" at bounding box center [922, 259] width 65 height 32
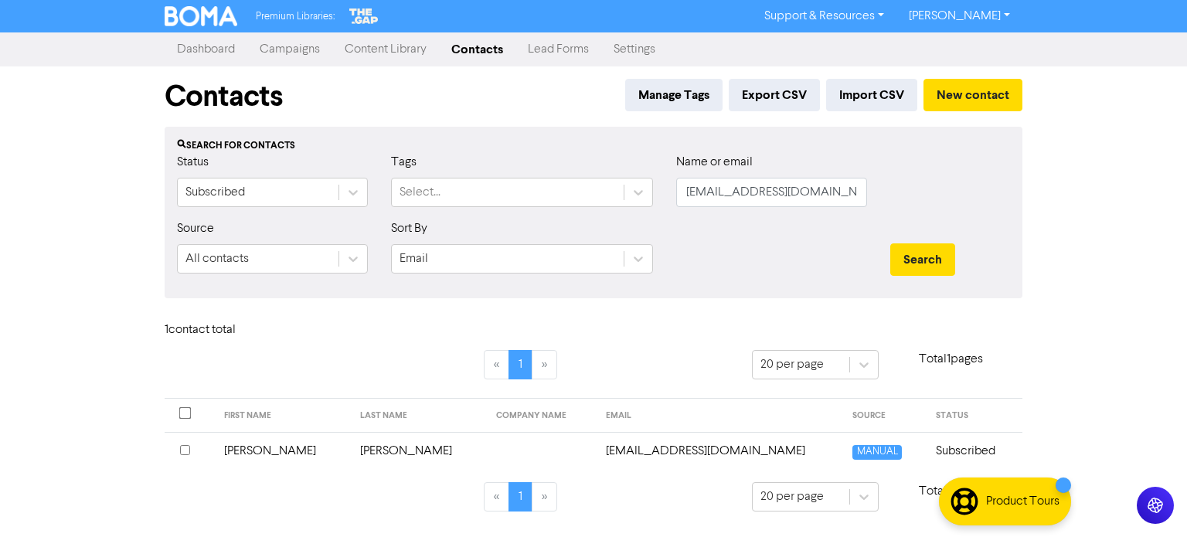
click at [380, 453] on td "[PERSON_NAME]" at bounding box center [419, 451] width 136 height 38
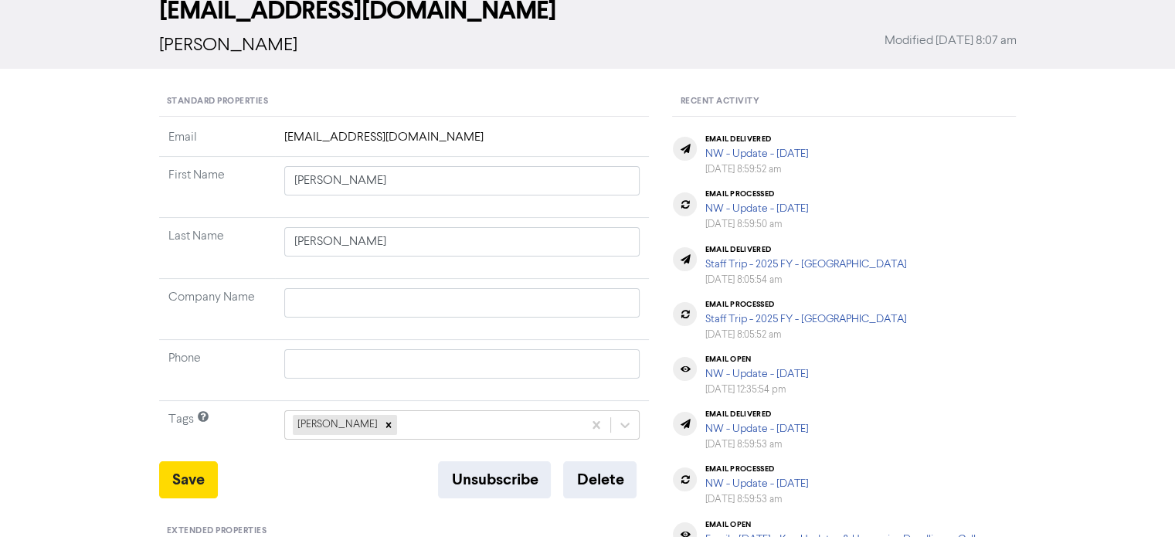
scroll to position [154, 0]
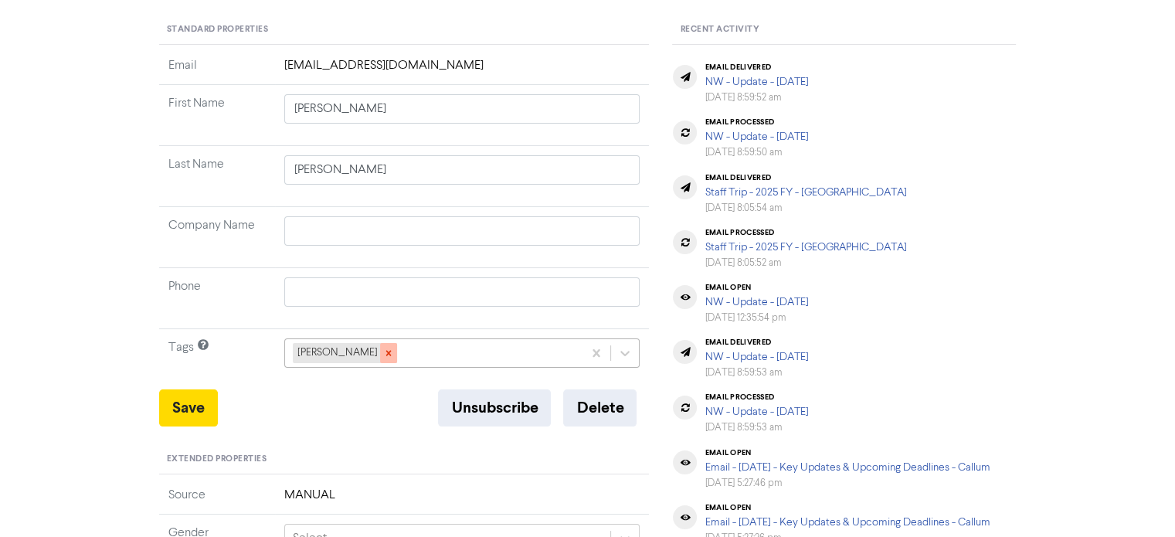
click at [383, 355] on icon at bounding box center [388, 353] width 11 height 11
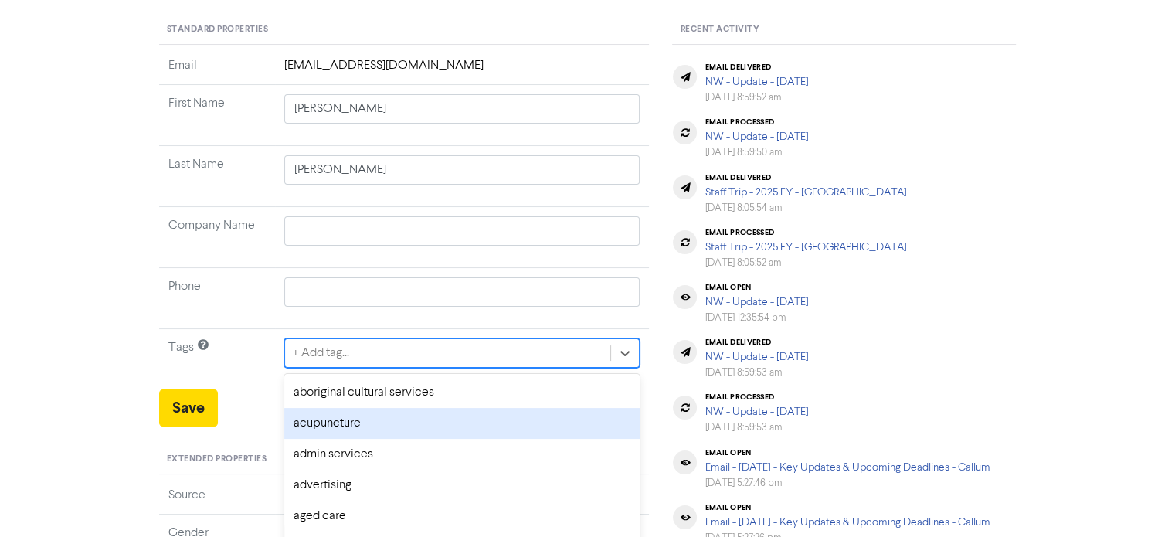
scroll to position [229, 0]
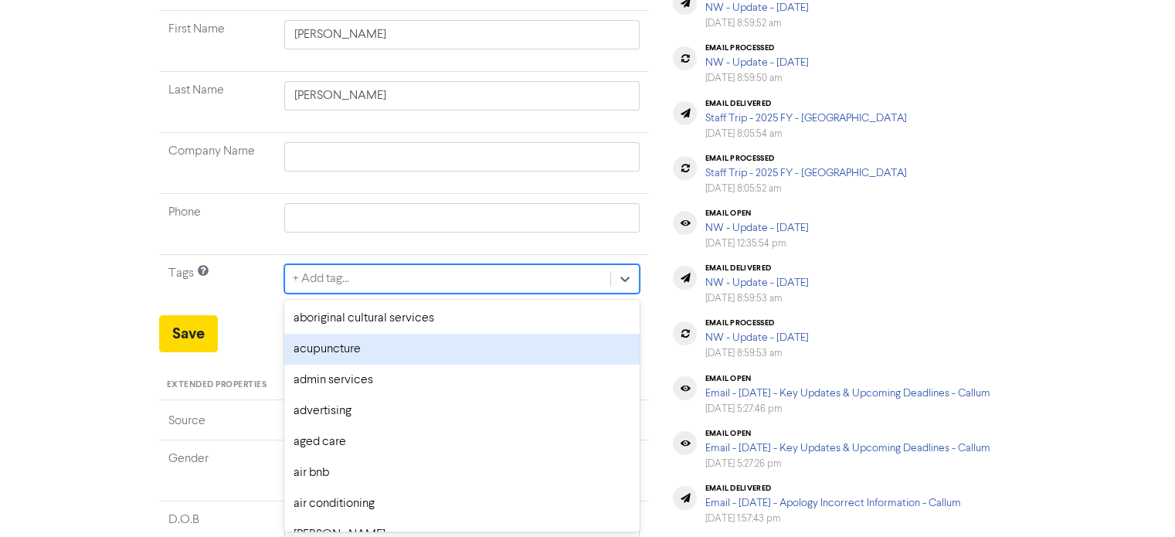
click at [375, 294] on div "option acupuncture focused, 2 of 287. 287 results available. Use Up and Down to…" at bounding box center [462, 278] width 356 height 29
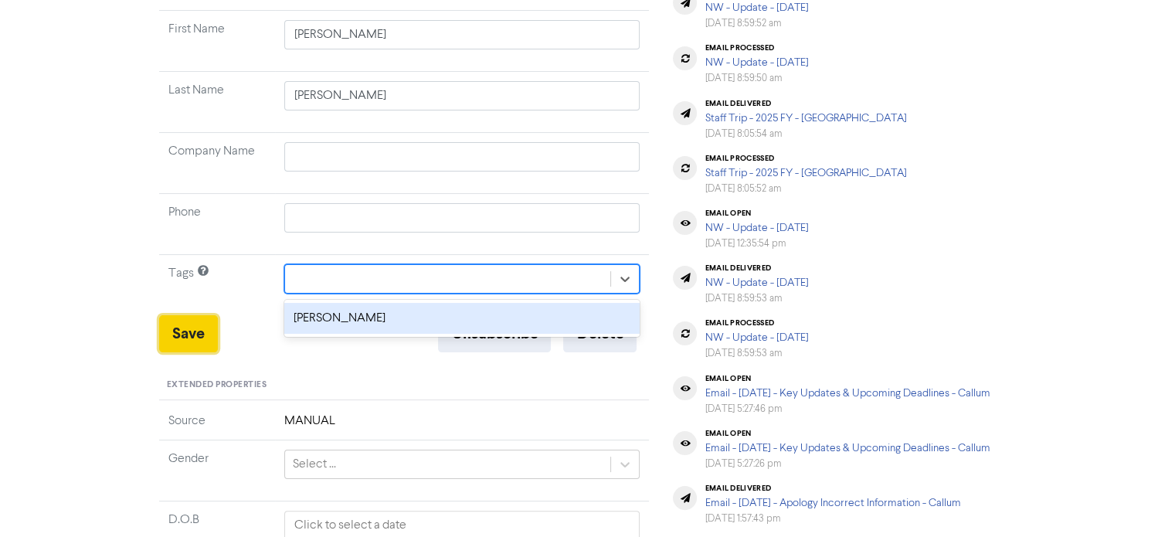
click at [198, 329] on button "Save" at bounding box center [188, 333] width 59 height 37
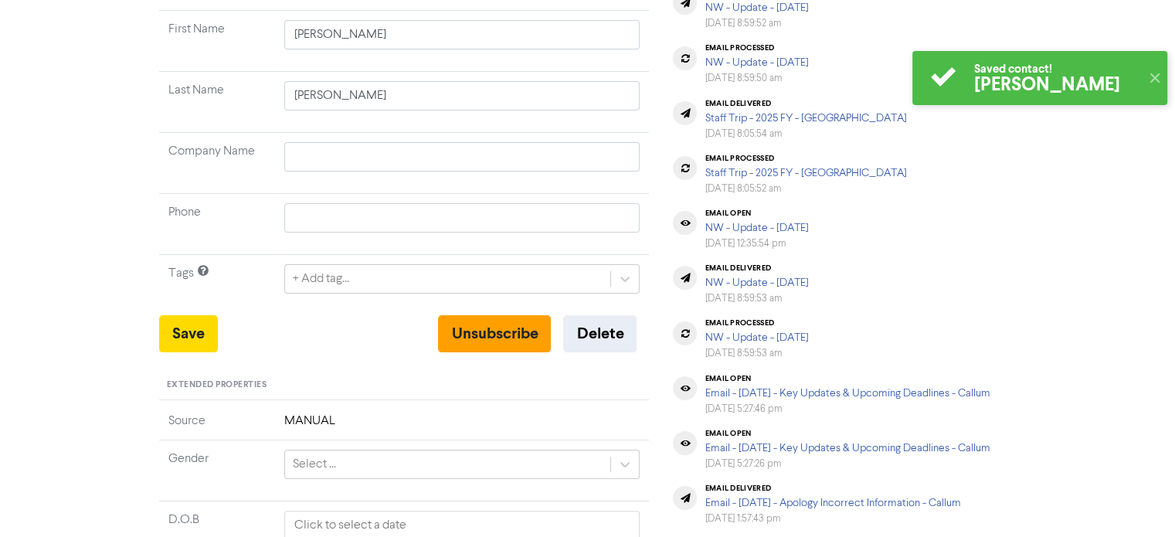
scroll to position [0, 0]
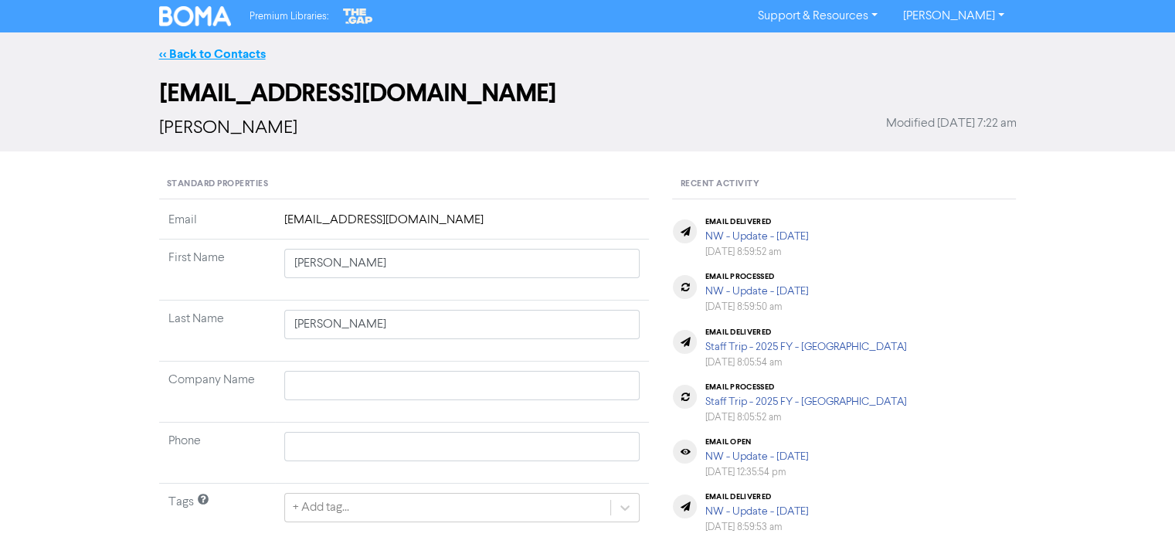
click at [210, 59] on link "<< Back to Contacts" at bounding box center [212, 53] width 107 height 15
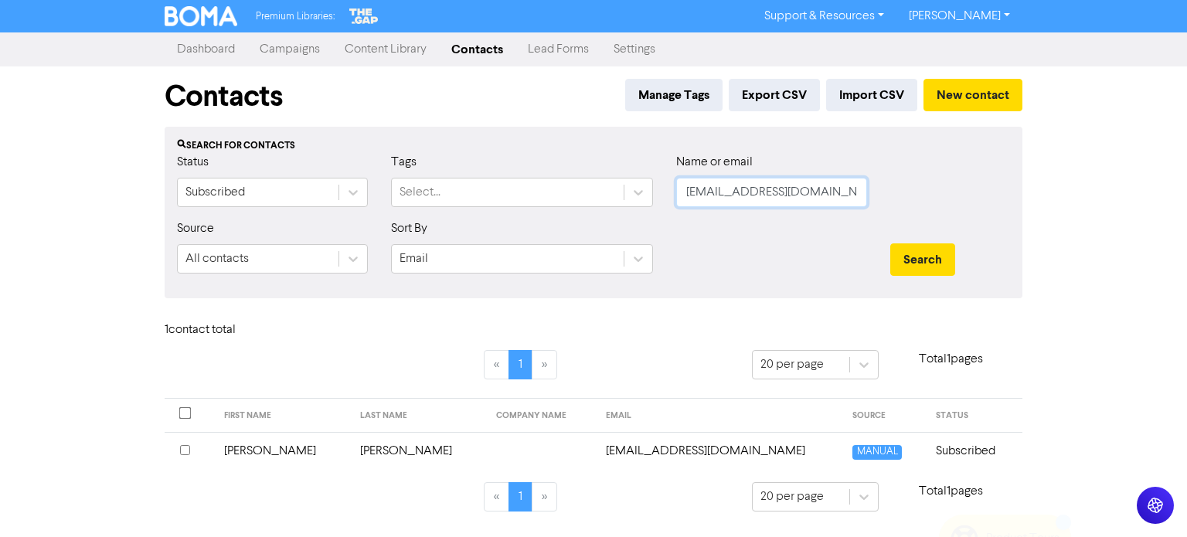
drag, startPoint x: 686, startPoint y: 199, endPoint x: 899, endPoint y: 206, distance: 213.3
click at [899, 206] on div "Status Subscribed Tags Select... Name or email [PERSON_NAME][EMAIL_ADDRESS][PER…" at bounding box center [593, 186] width 856 height 66
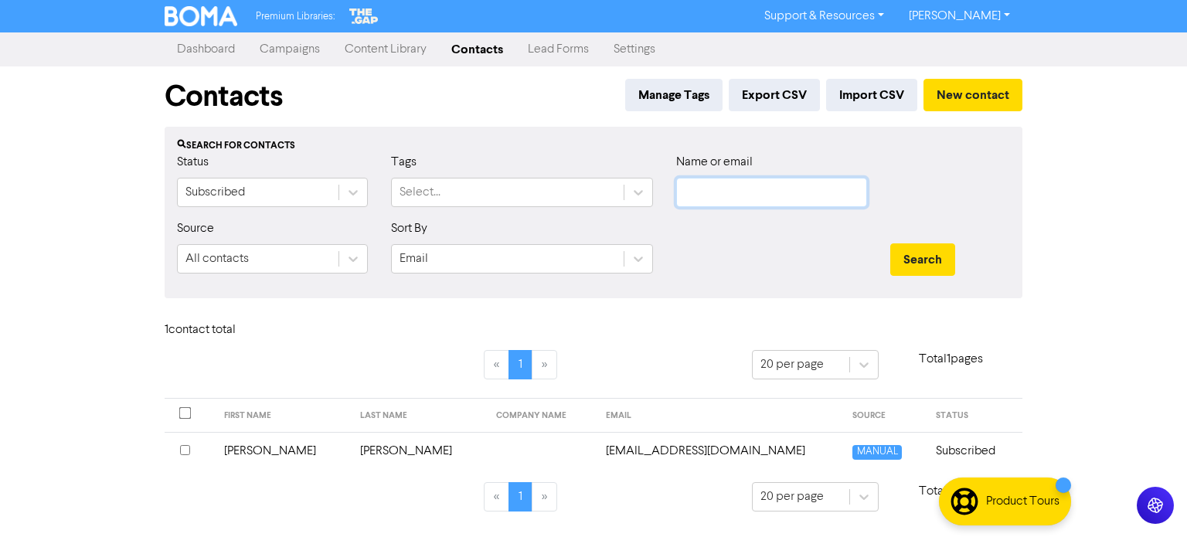
paste input "[EMAIL_ADDRESS][DOMAIN_NAME]"
click at [927, 256] on button "Search" at bounding box center [922, 259] width 65 height 32
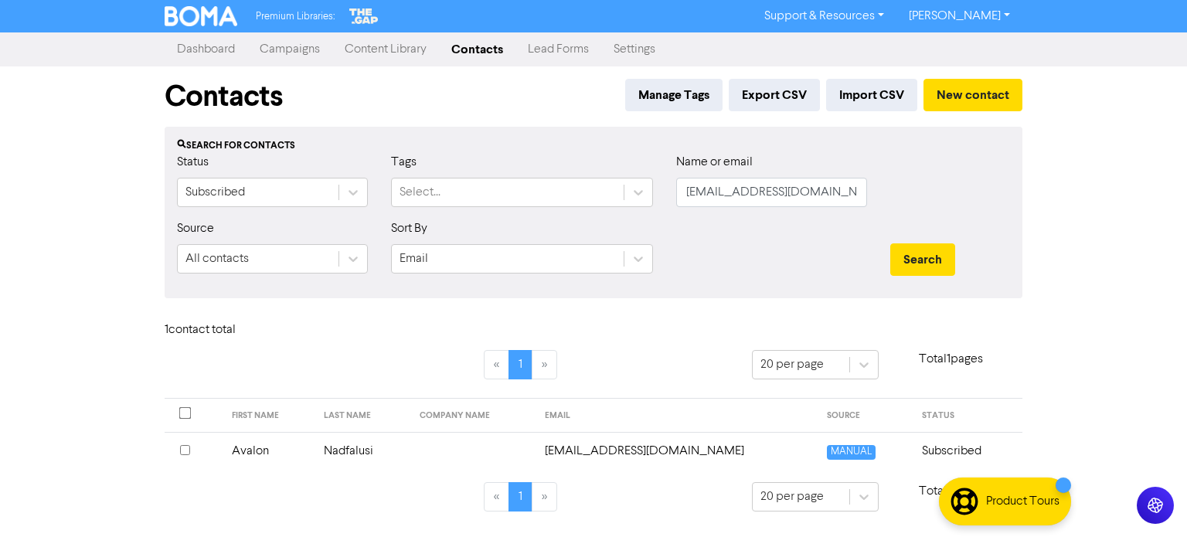
click at [352, 450] on td "Nadfalusi" at bounding box center [362, 451] width 96 height 38
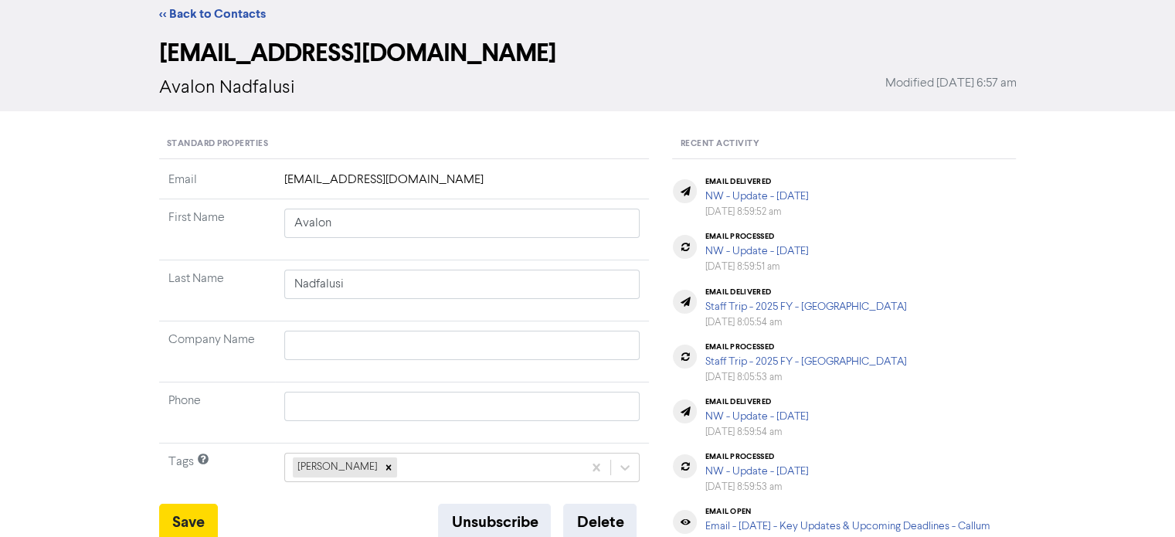
scroll to position [77, 0]
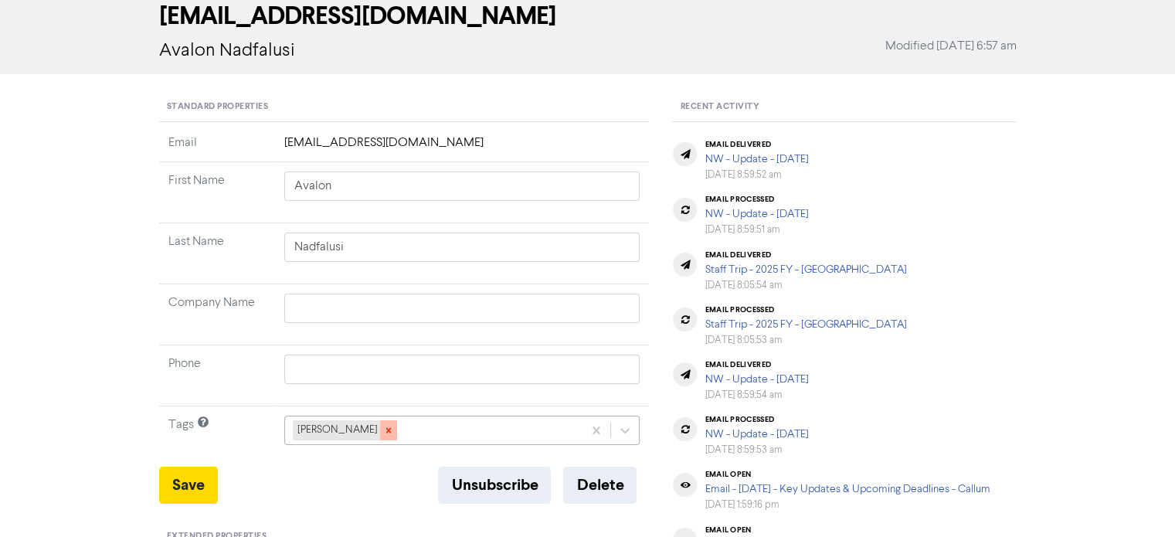
click at [383, 432] on icon at bounding box center [388, 430] width 11 height 11
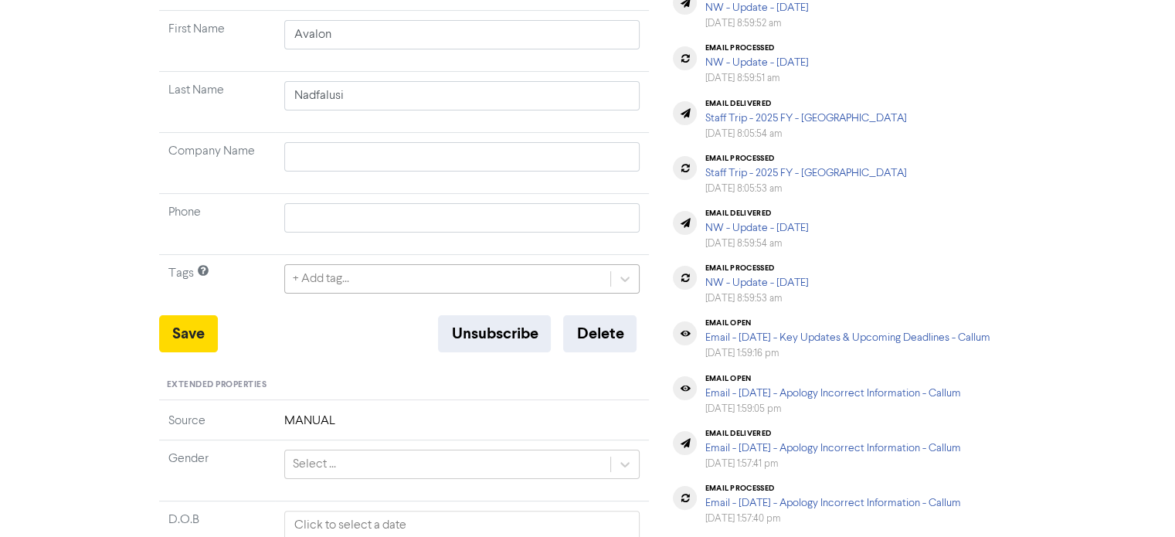
click at [380, 294] on div "+ Add tag..." at bounding box center [462, 278] width 356 height 29
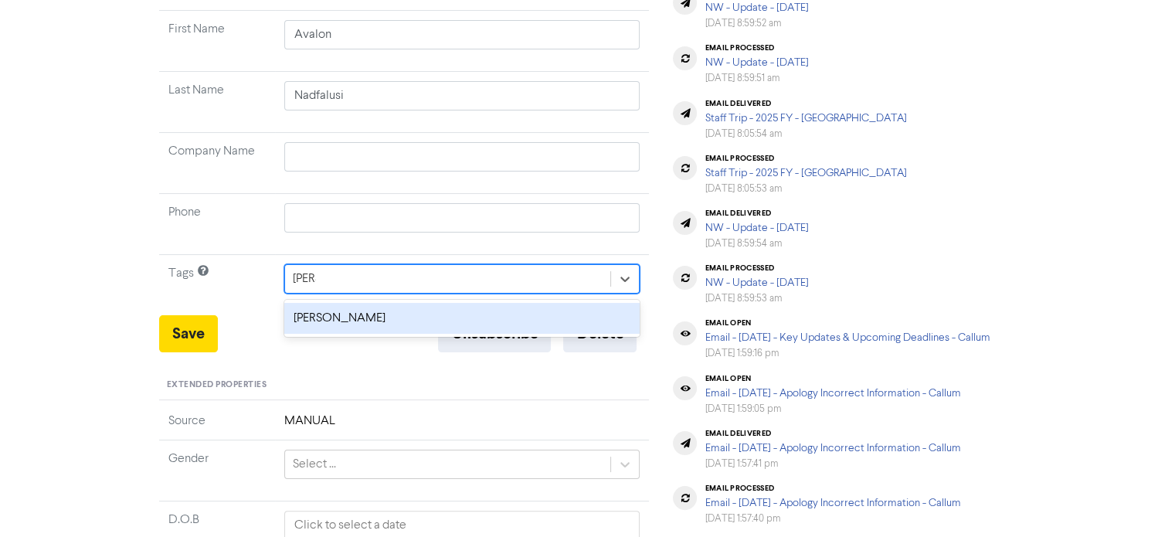
click at [355, 335] on div "[PERSON_NAME]" at bounding box center [462, 318] width 356 height 37
click at [359, 321] on div "[PERSON_NAME]" at bounding box center [462, 318] width 356 height 31
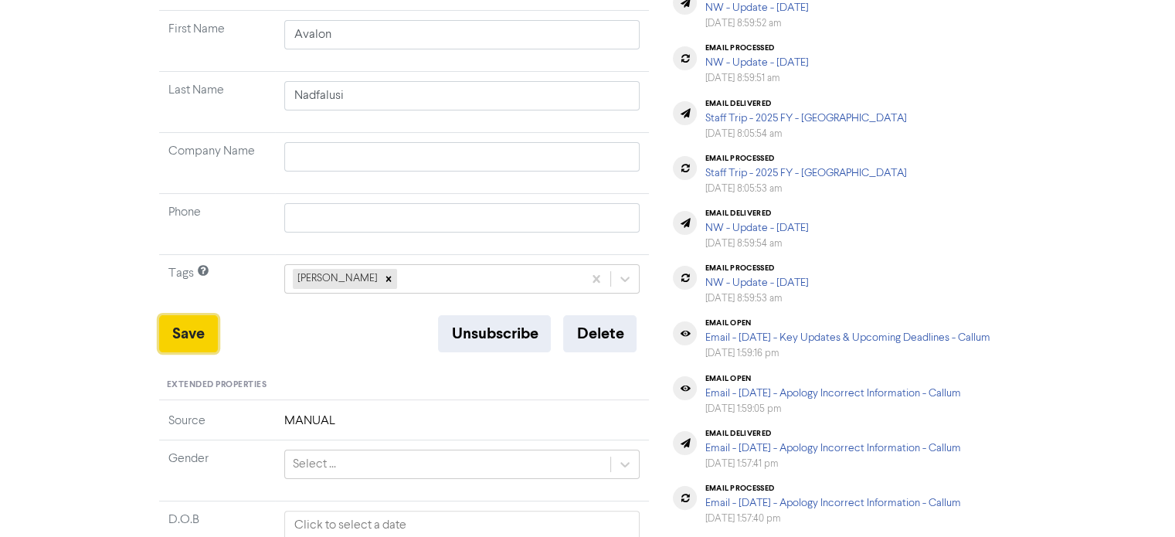
click at [188, 321] on button "Save" at bounding box center [188, 333] width 59 height 37
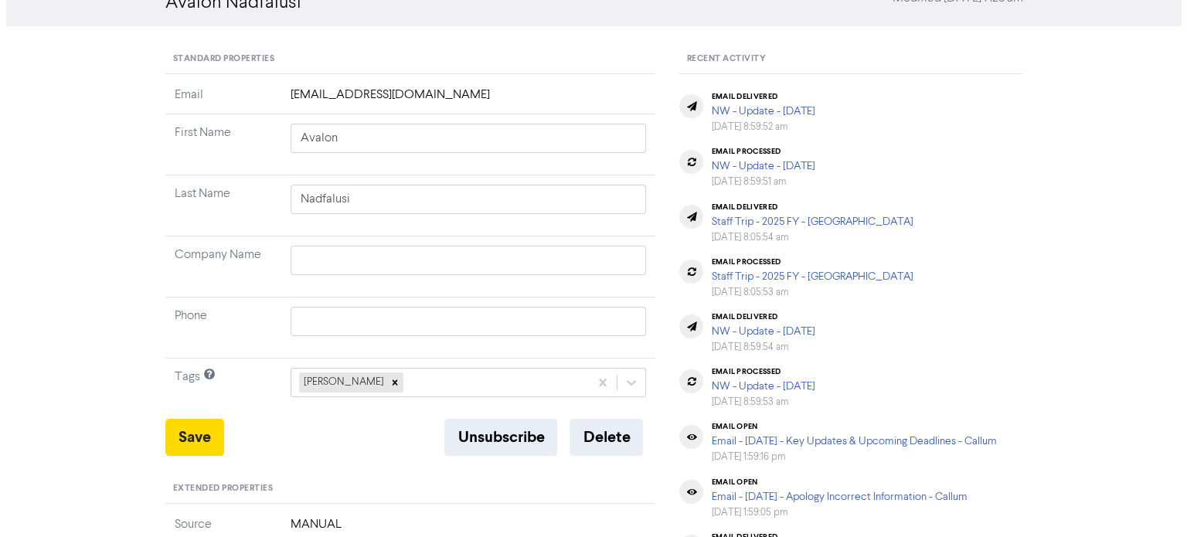
scroll to position [0, 0]
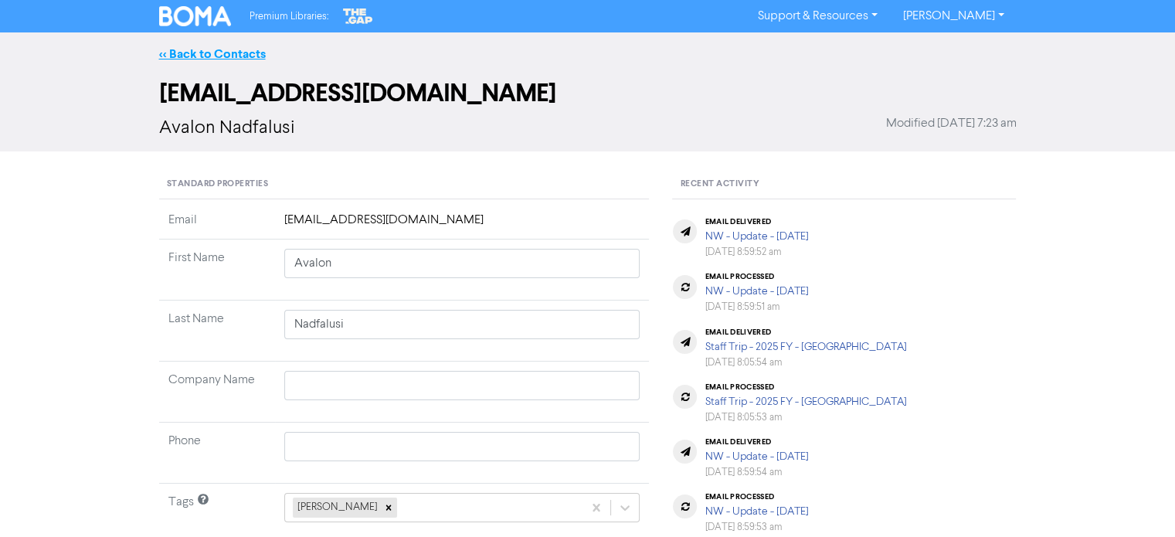
click at [254, 49] on link "<< Back to Contacts" at bounding box center [212, 53] width 107 height 15
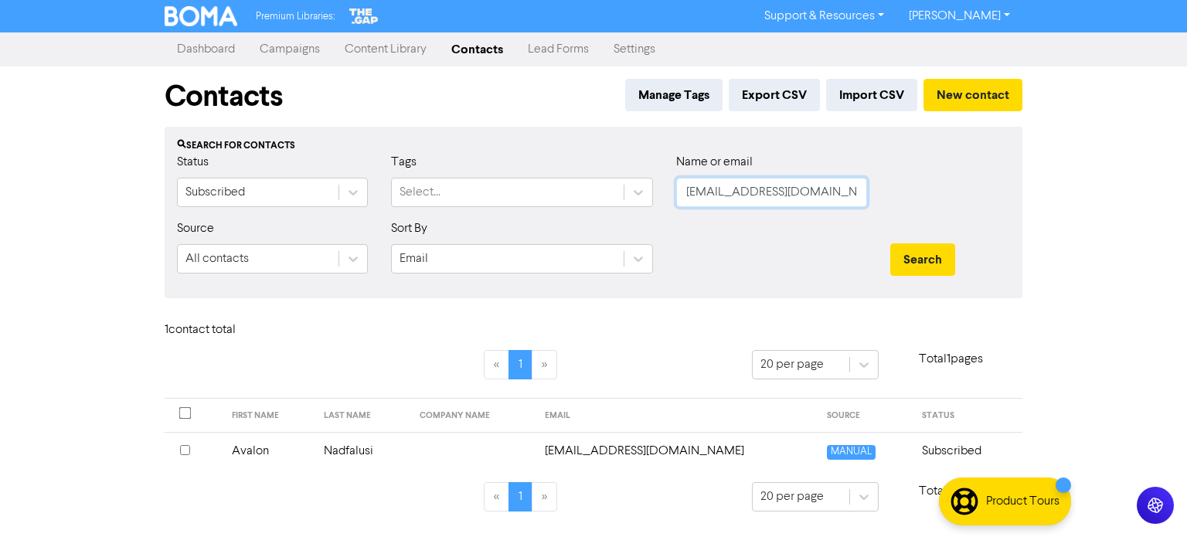
drag, startPoint x: 687, startPoint y: 189, endPoint x: 1010, endPoint y: 207, distance: 324.2
click at [1010, 207] on div "Status Subscribed Tags Select... Name or email [EMAIL_ADDRESS][DOMAIN_NAME]" at bounding box center [593, 186] width 856 height 66
paste input "[PERSON_NAME][EMAIL_ADDRESS][DOMAIN_NAME]"
click at [930, 246] on button "Search" at bounding box center [922, 259] width 65 height 32
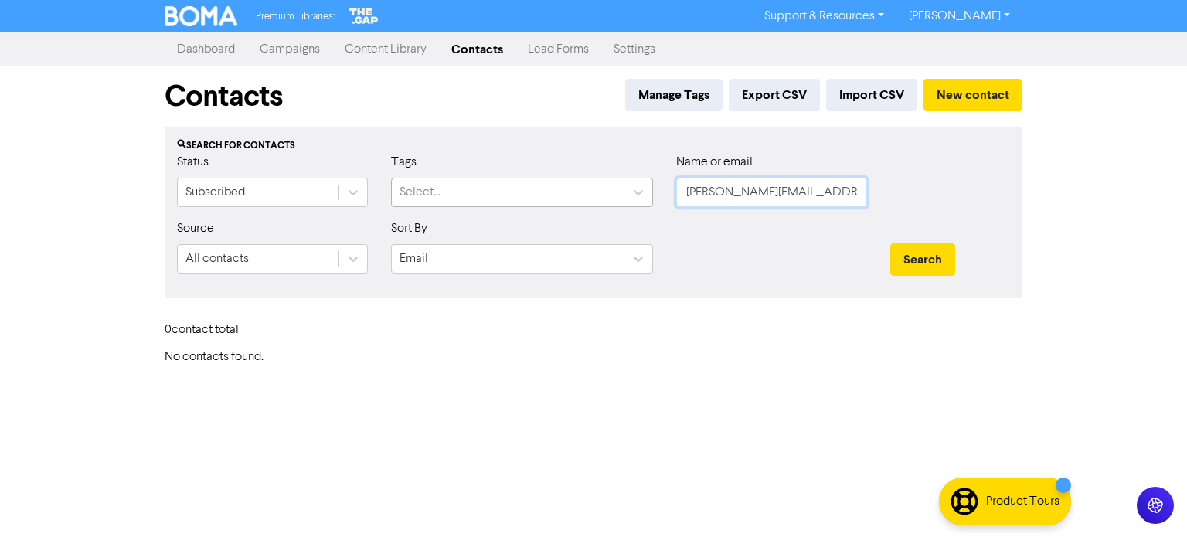
drag, startPoint x: 844, startPoint y: 196, endPoint x: 507, endPoint y: 180, distance: 338.0
click at [507, 180] on div "Status Subscribed Tags Select... Name or email [PERSON_NAME][EMAIL_ADDRESS][DOM…" at bounding box center [593, 186] width 856 height 66
paste input "[PERSON_NAME][EMAIL_ADDRESS][DOMAIN_NAME]"
click at [932, 256] on button "Search" at bounding box center [922, 259] width 65 height 32
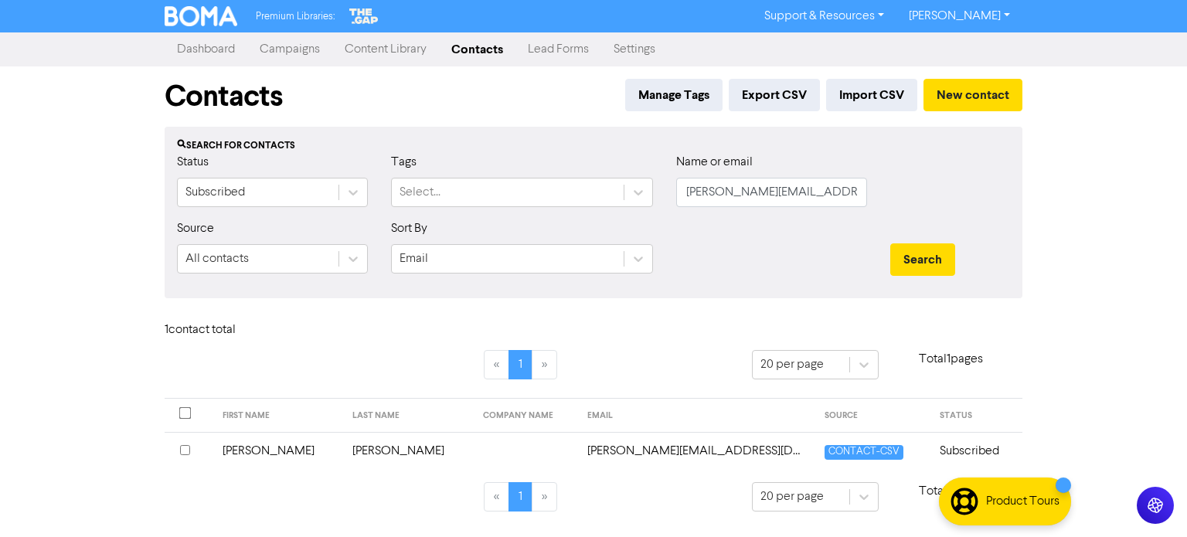
click at [362, 443] on td "[PERSON_NAME]" at bounding box center [408, 451] width 131 height 38
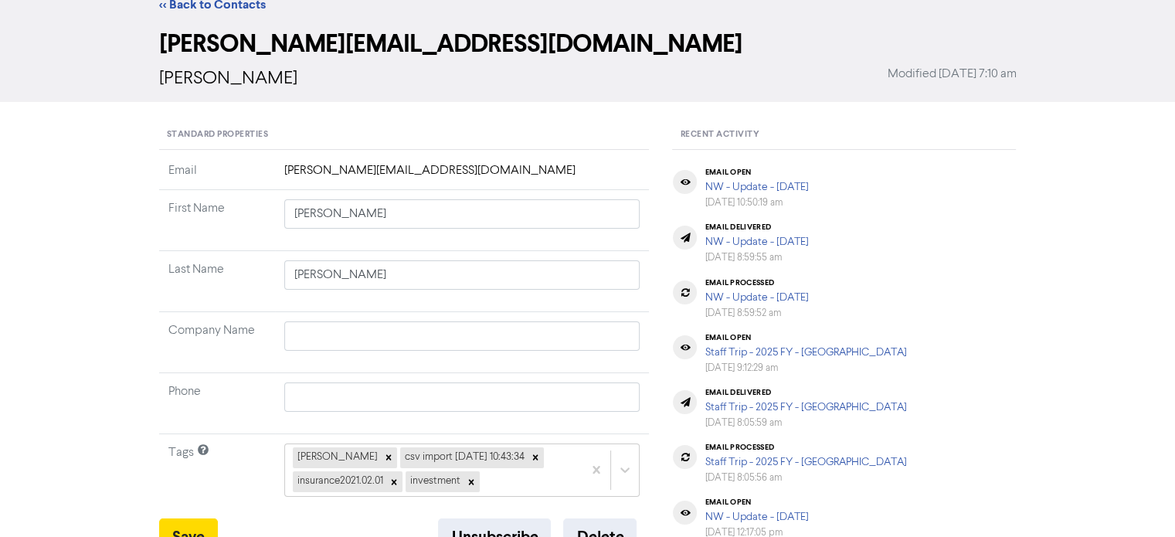
scroll to position [77, 0]
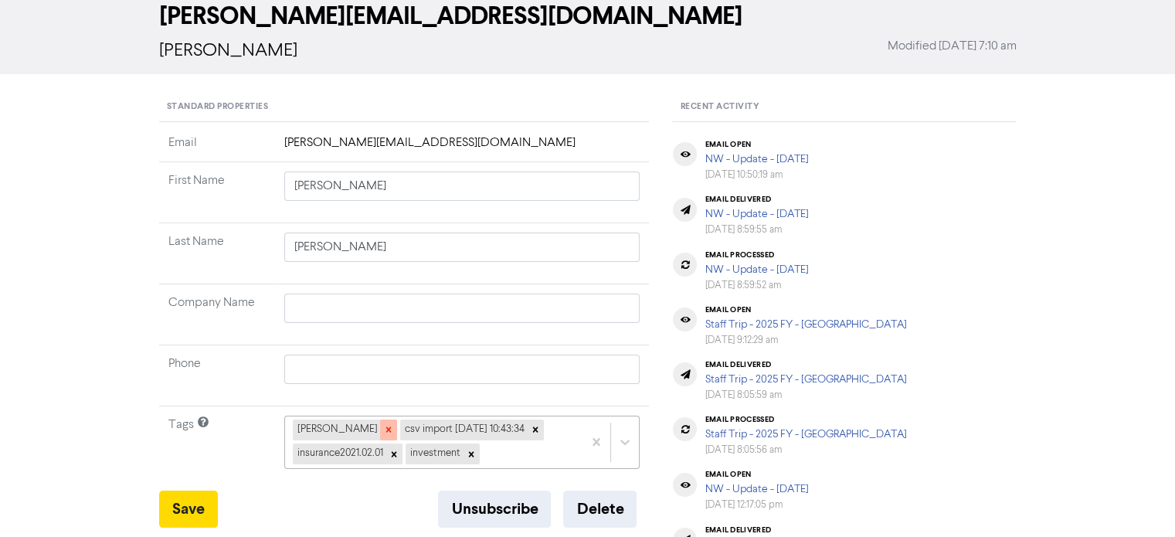
click at [385, 429] on icon at bounding box center [387, 429] width 5 height 5
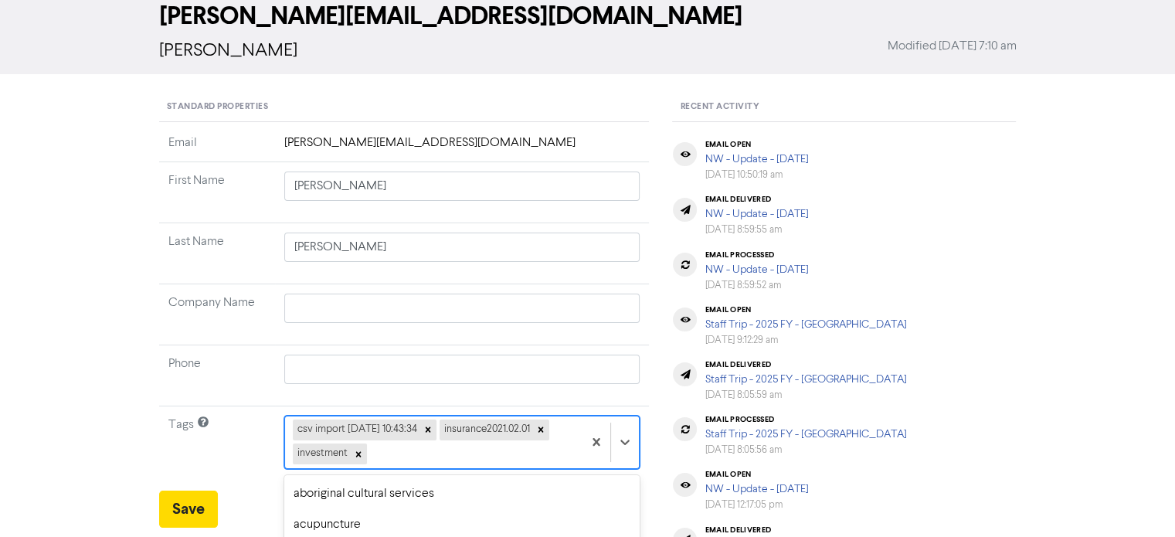
scroll to position [252, 0]
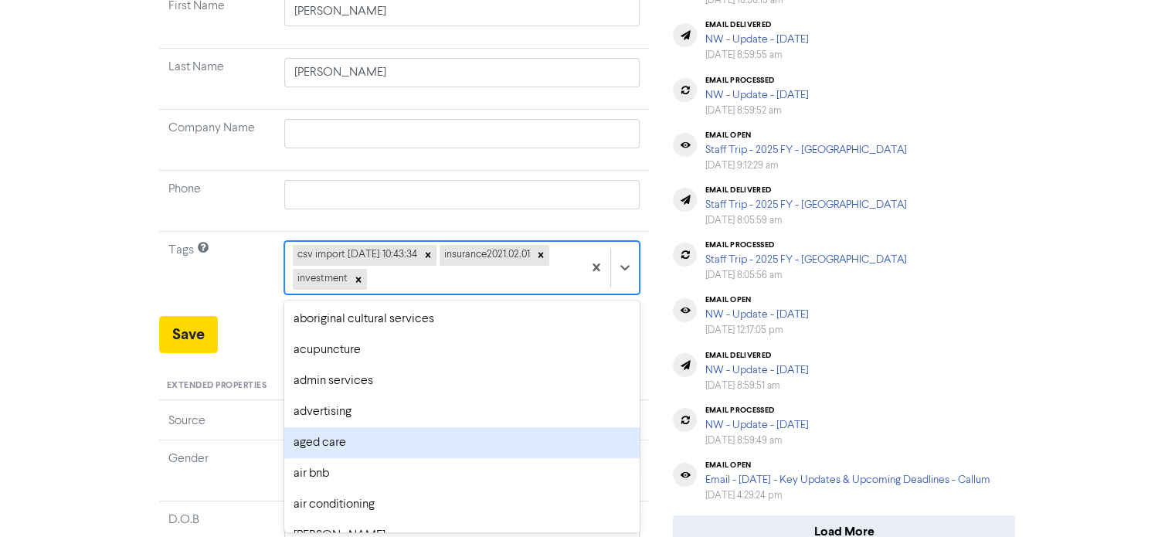
click at [455, 294] on div "option aged care focused, 5 of 287. 284 results available. Use Up and Down to c…" at bounding box center [462, 267] width 356 height 53
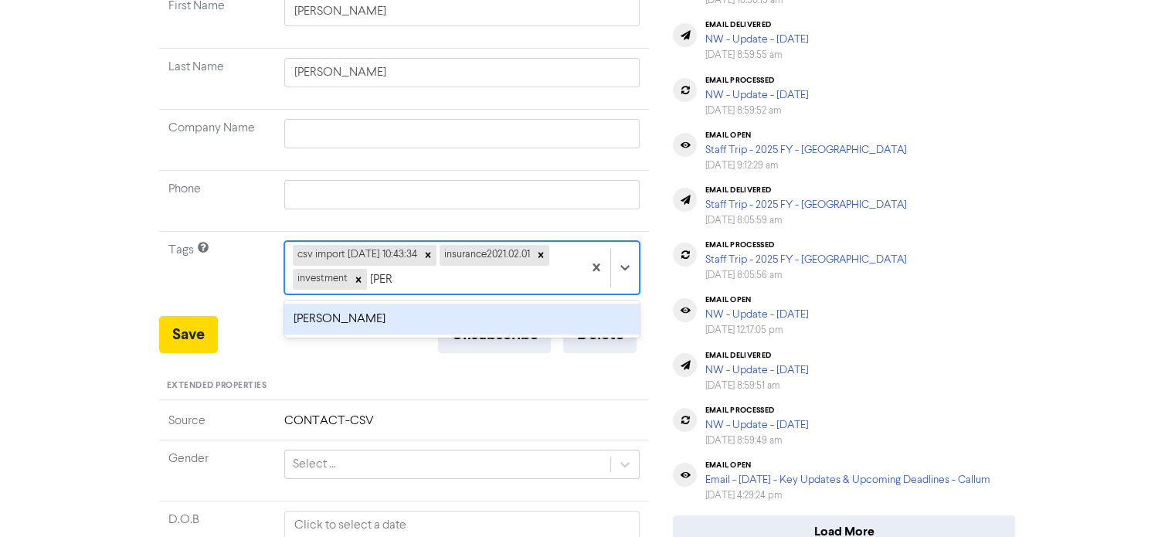
click at [365, 311] on div "[PERSON_NAME]" at bounding box center [462, 319] width 356 height 31
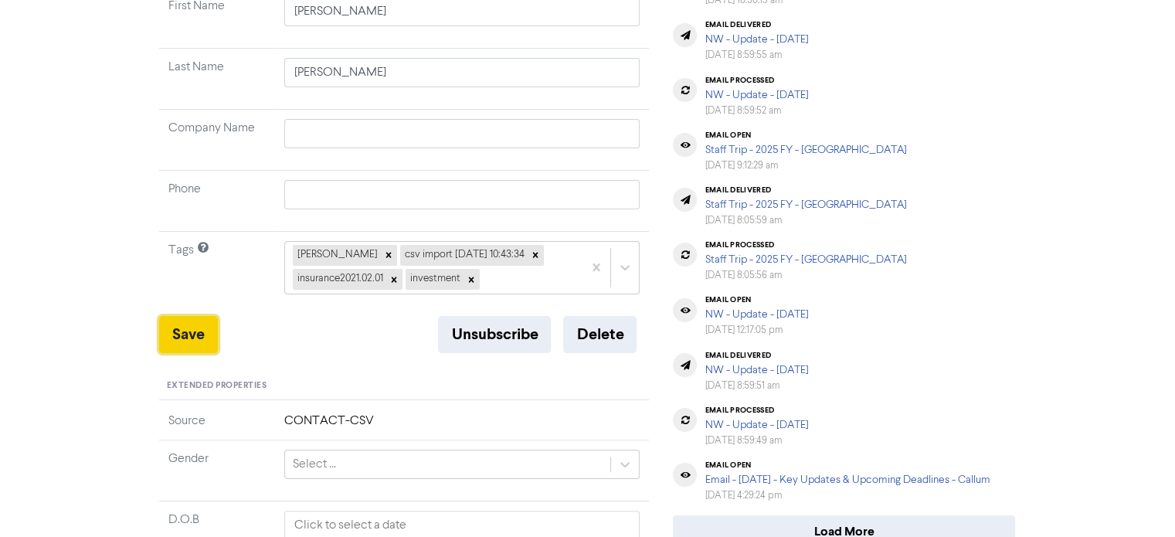
click at [192, 336] on button "Save" at bounding box center [188, 334] width 59 height 37
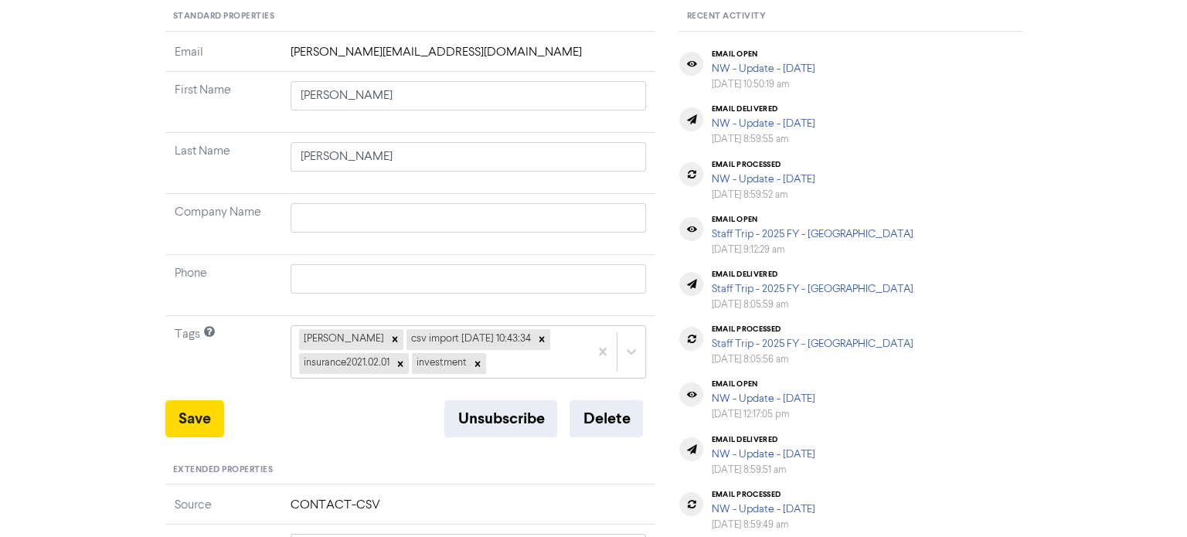
scroll to position [0, 0]
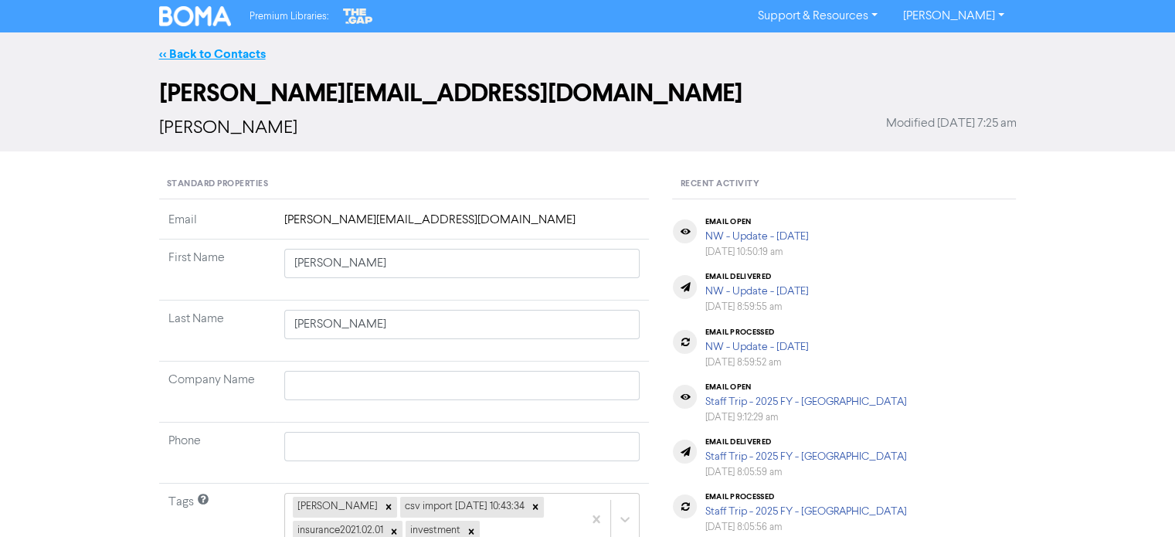
click at [230, 52] on link "<< Back to Contacts" at bounding box center [212, 53] width 107 height 15
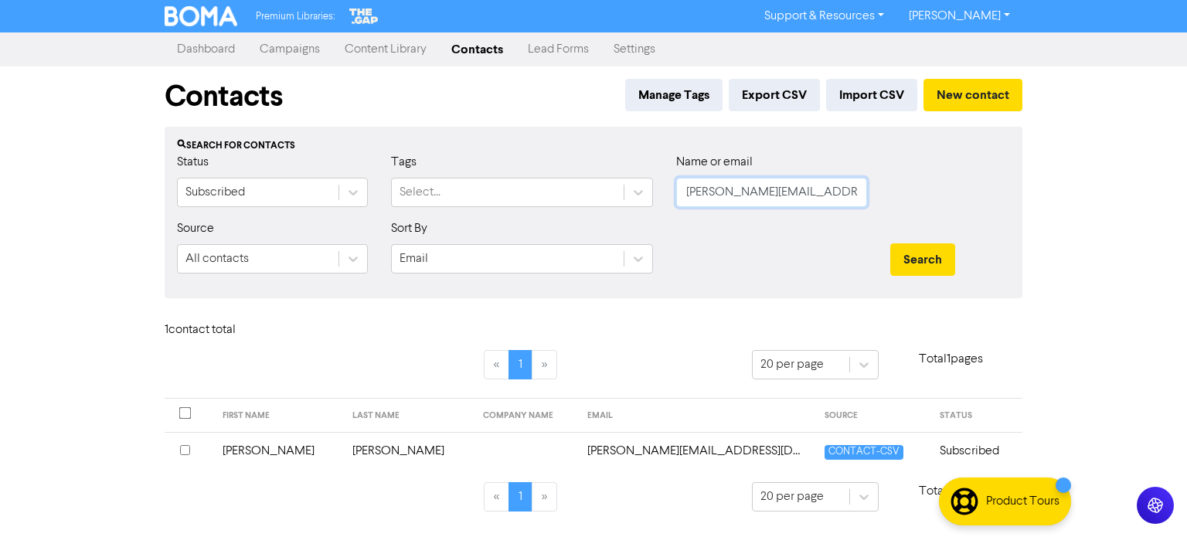
scroll to position [0, 14]
drag, startPoint x: 691, startPoint y: 192, endPoint x: 1029, endPoint y: 212, distance: 338.9
click at [1029, 212] on div "Contacts Manage Tags Export CSV Import CSV New contact Search for contacts Stat…" at bounding box center [593, 297] width 881 height 463
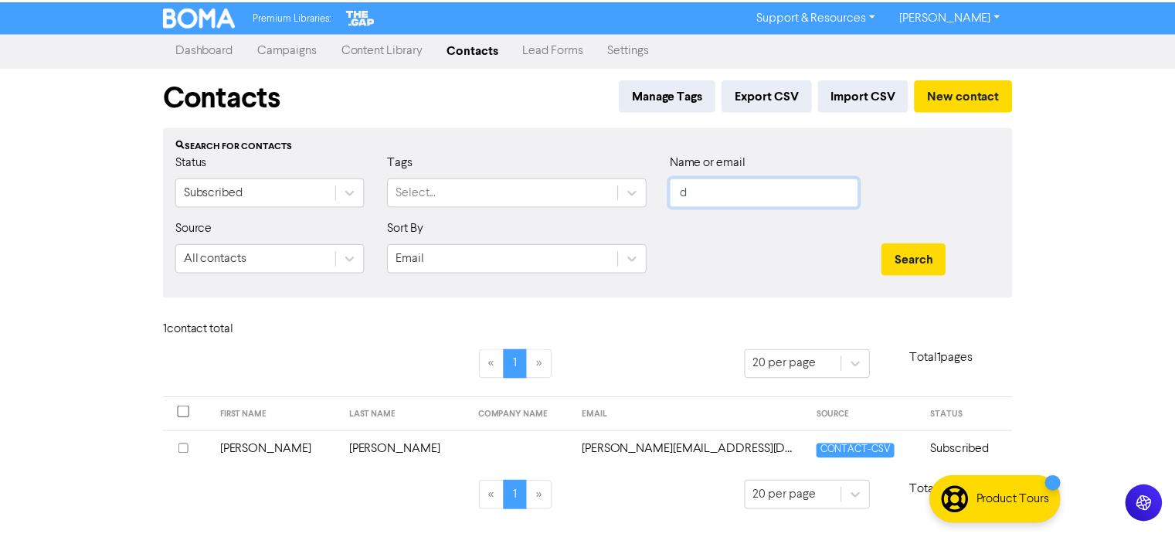
scroll to position [0, 0]
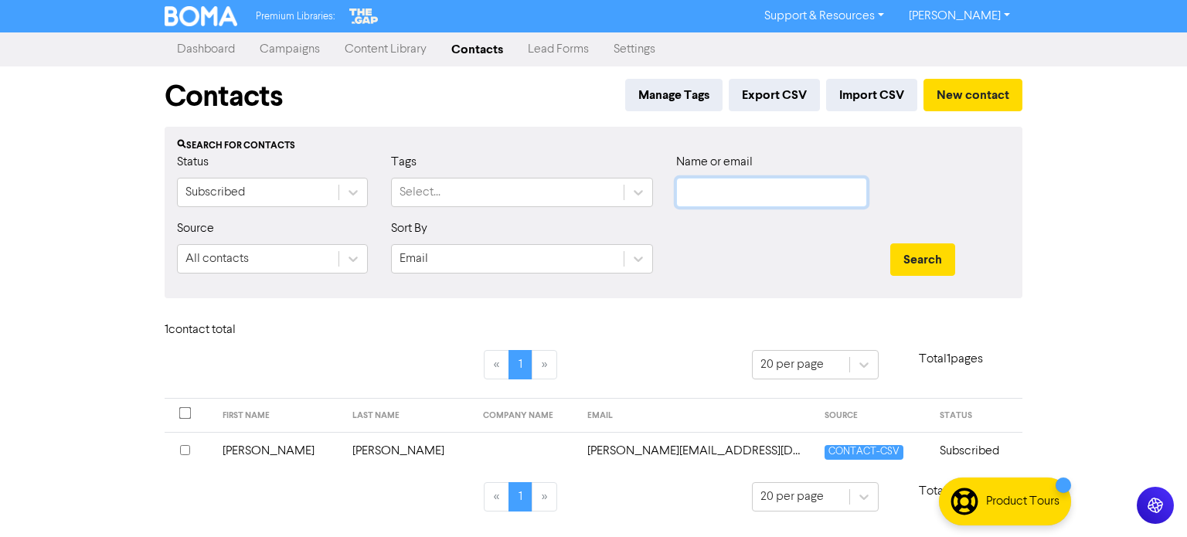
paste input "[PERSON_NAME][EMAIL_ADDRESS][DOMAIN_NAME]"
click at [930, 262] on button "Search" at bounding box center [922, 259] width 65 height 32
click at [646, 454] on td "[PERSON_NAME][EMAIL_ADDRESS][DOMAIN_NAME]" at bounding box center [719, 451] width 247 height 38
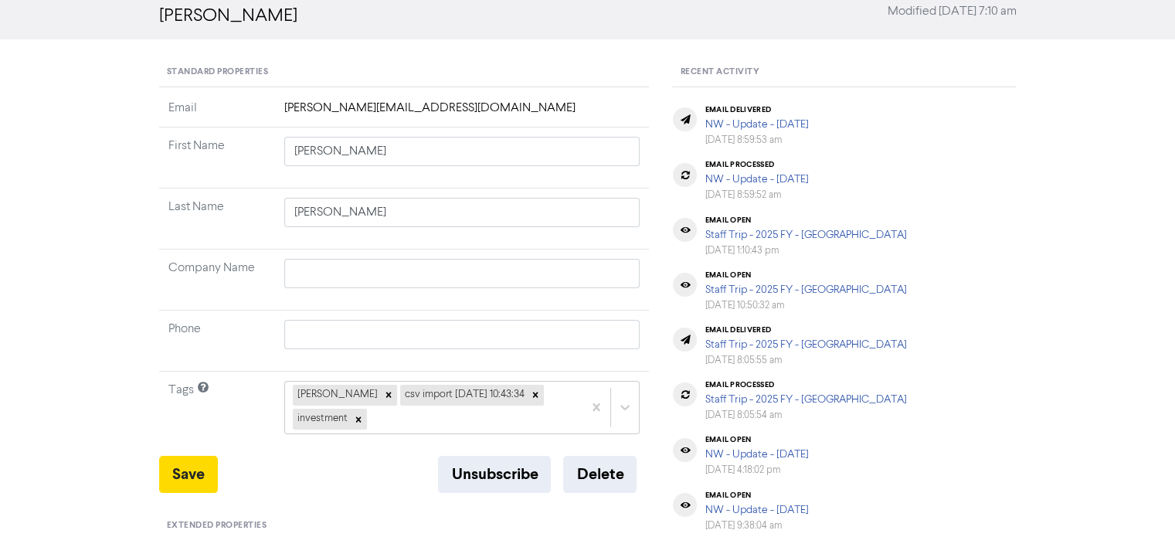
scroll to position [154, 0]
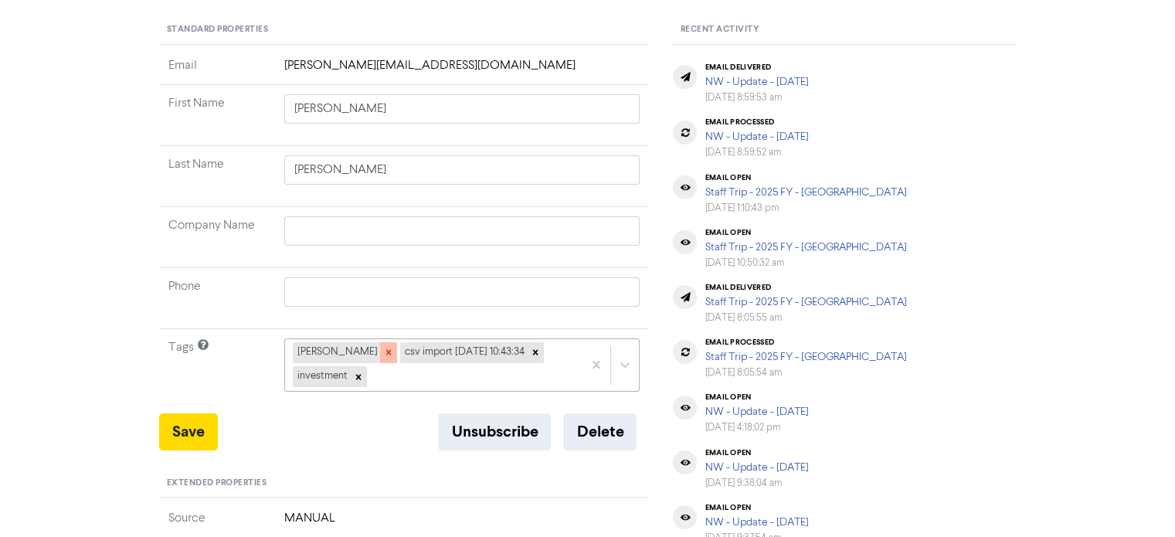
click at [385, 354] on icon at bounding box center [387, 352] width 5 height 5
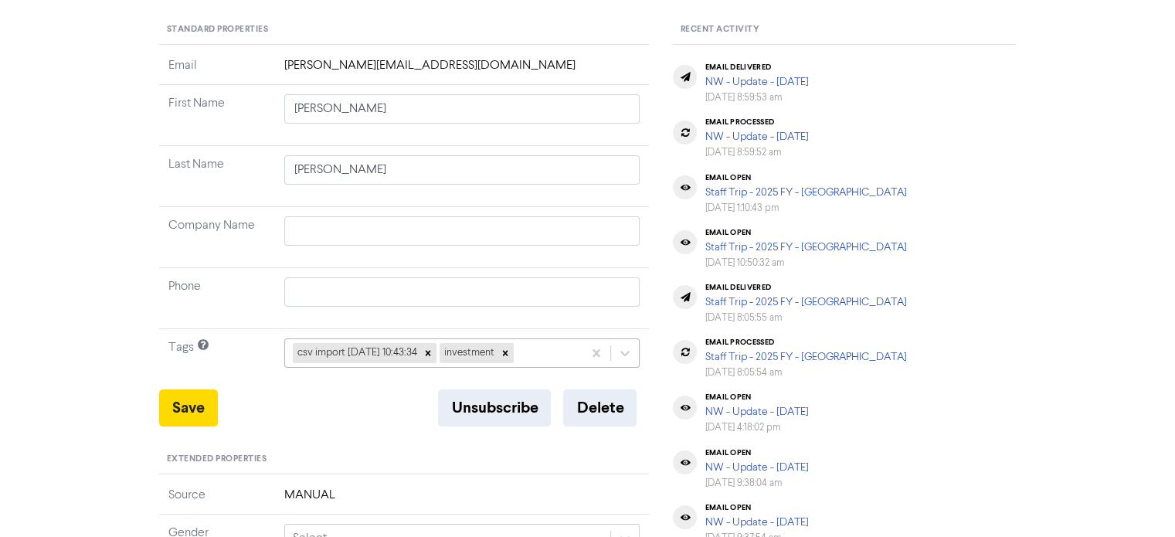
scroll to position [229, 0]
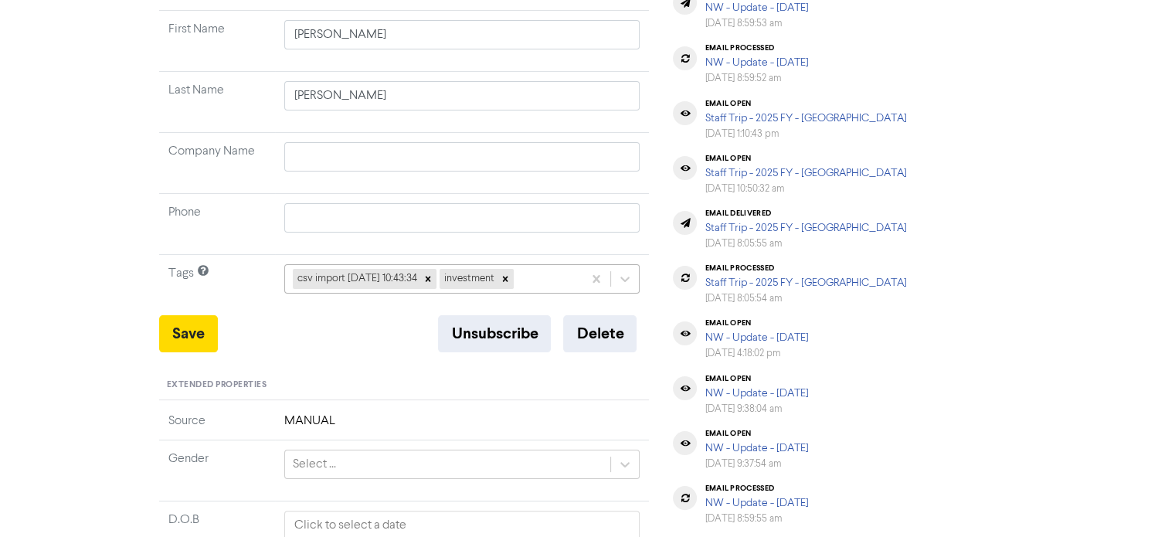
click at [571, 294] on div "csv import [DATE] 10:43:34 investment" at bounding box center [462, 278] width 356 height 29
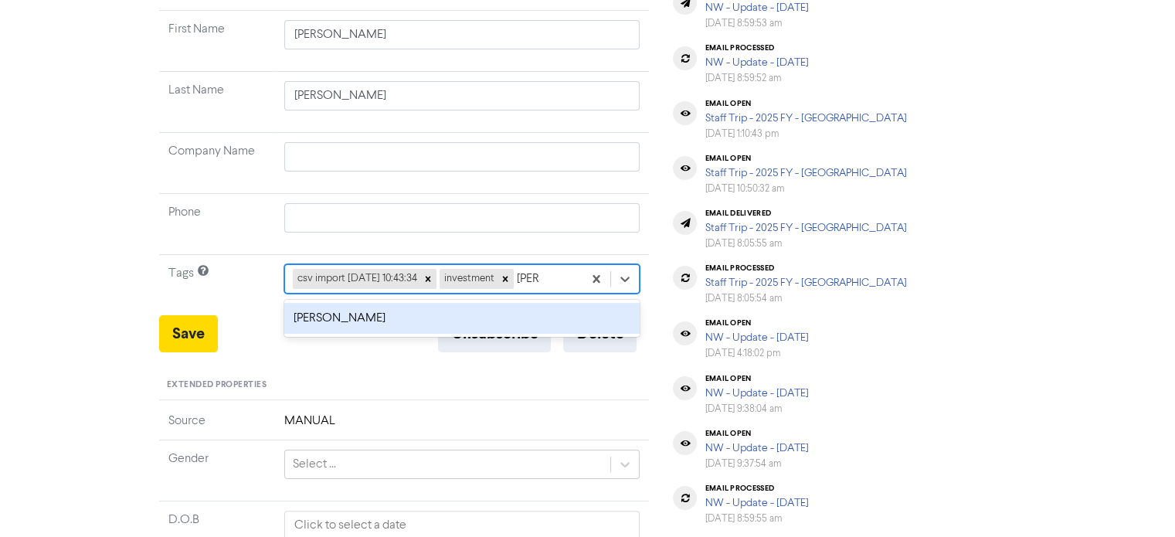
click at [364, 324] on div "[PERSON_NAME]" at bounding box center [462, 318] width 356 height 31
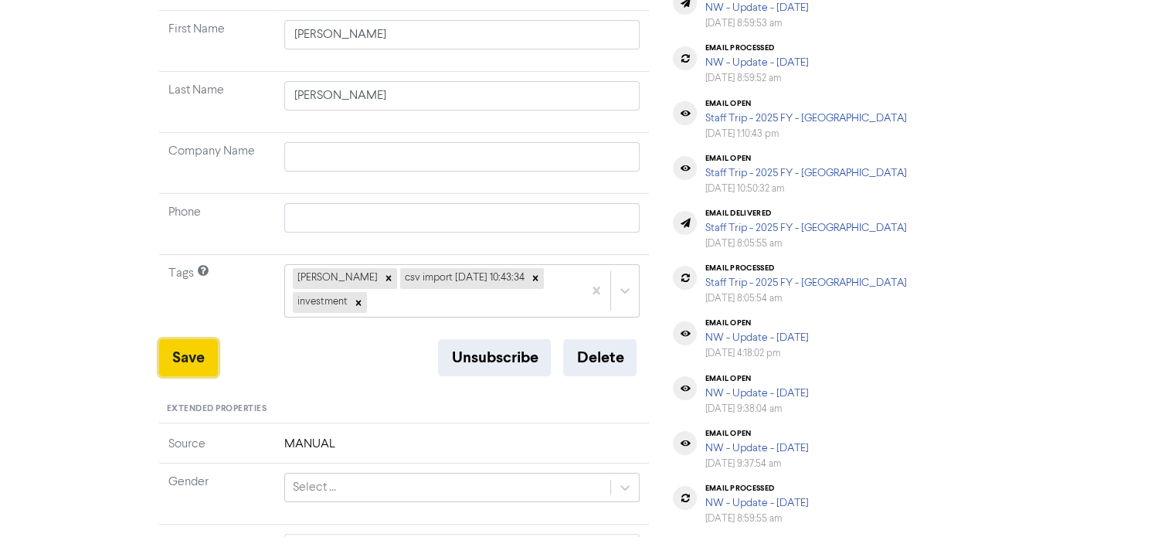
click at [185, 358] on button "Save" at bounding box center [188, 357] width 59 height 37
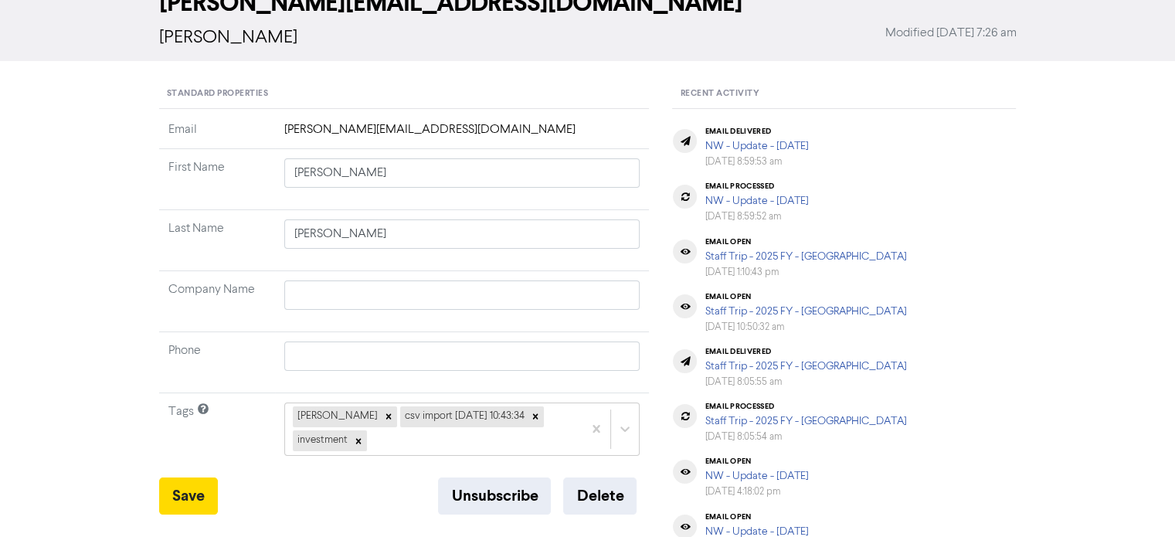
scroll to position [0, 0]
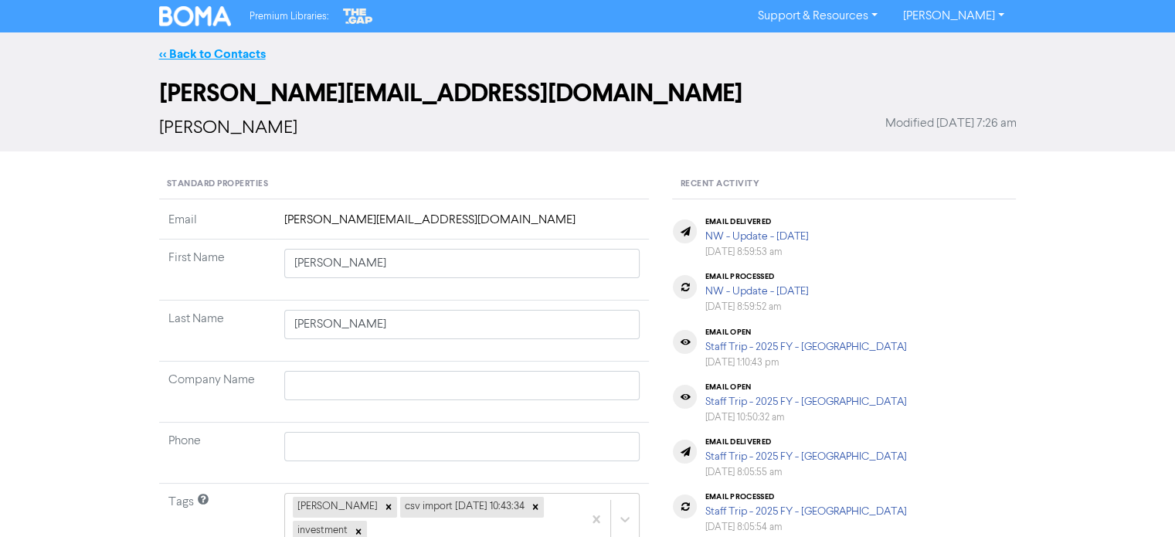
click at [238, 52] on link "<< Back to Contacts" at bounding box center [212, 53] width 107 height 15
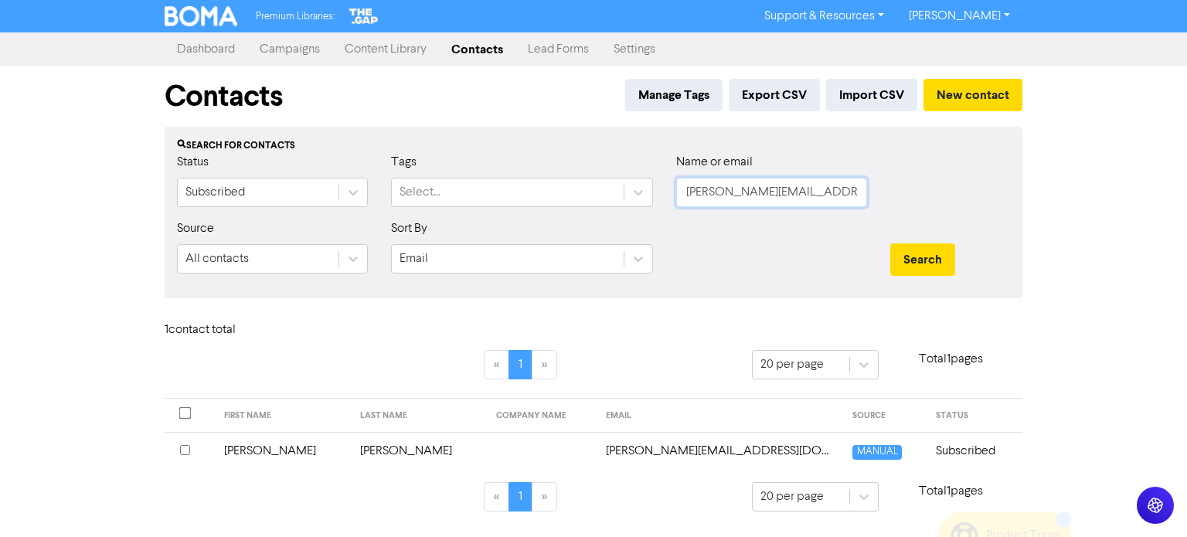
drag, startPoint x: 687, startPoint y: 189, endPoint x: 938, endPoint y: 222, distance: 253.2
click at [938, 222] on form "Status Subscribed Tags Select... Name or email [PERSON_NAME][EMAIL_ADDRESS][DOM…" at bounding box center [593, 219] width 833 height 133
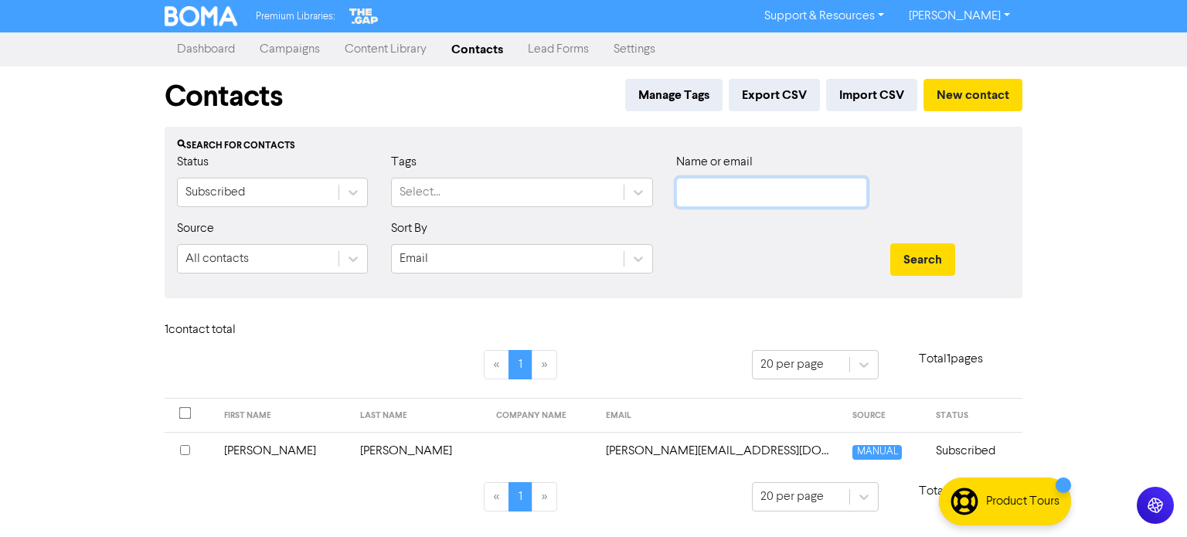
paste input "[EMAIL_ADDRESS][DOMAIN_NAME]"
click at [903, 246] on button "Search" at bounding box center [922, 259] width 65 height 32
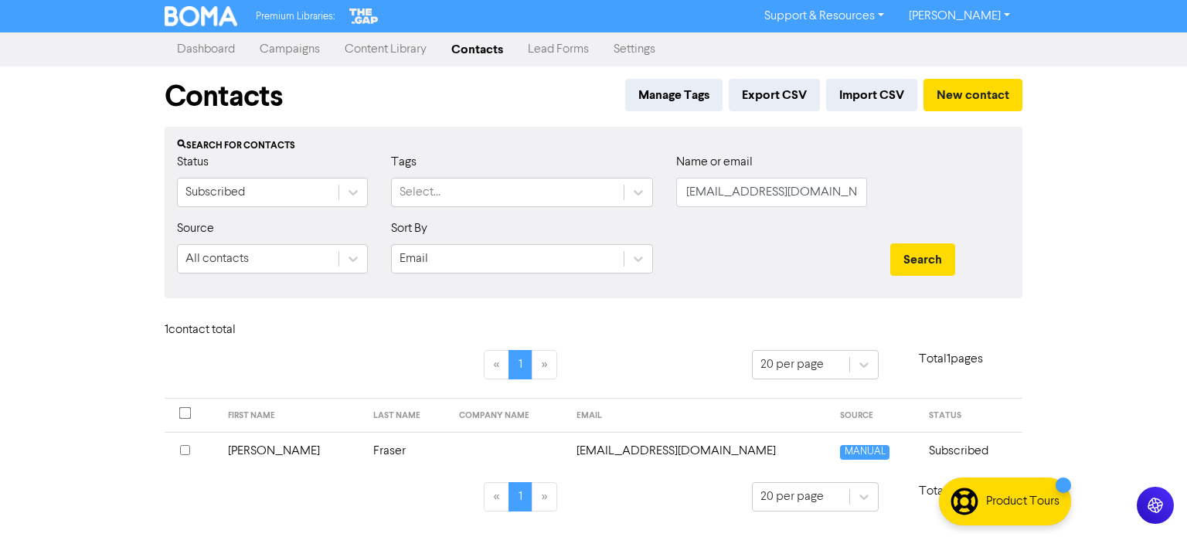
click at [364, 447] on td "Fraser" at bounding box center [407, 451] width 87 height 38
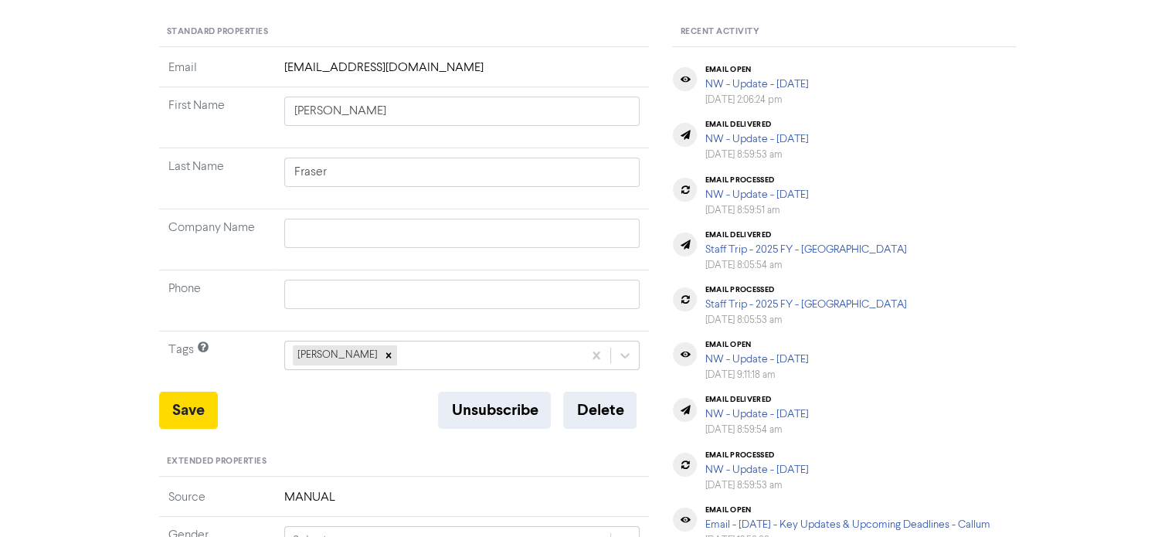
scroll to position [154, 0]
click at [179, 408] on button "Save" at bounding box center [188, 407] width 59 height 37
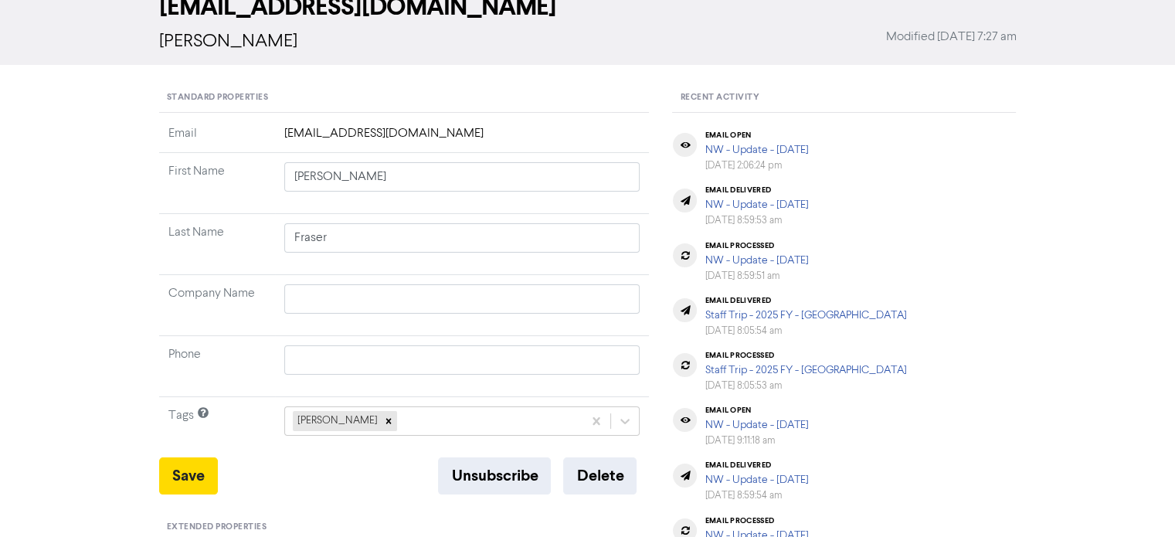
scroll to position [0, 0]
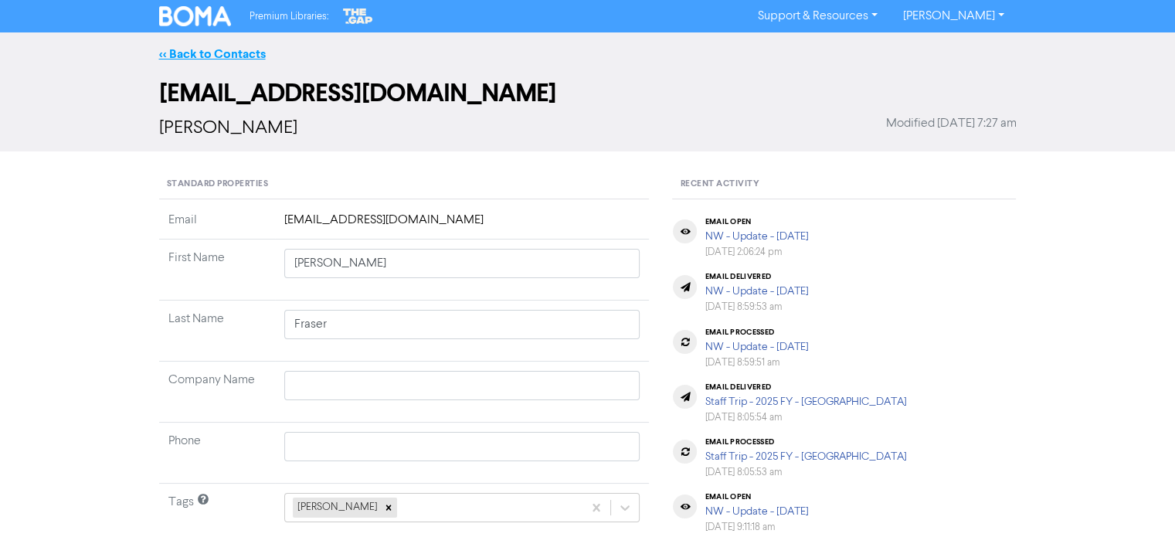
click at [239, 56] on link "<< Back to Contacts" at bounding box center [212, 53] width 107 height 15
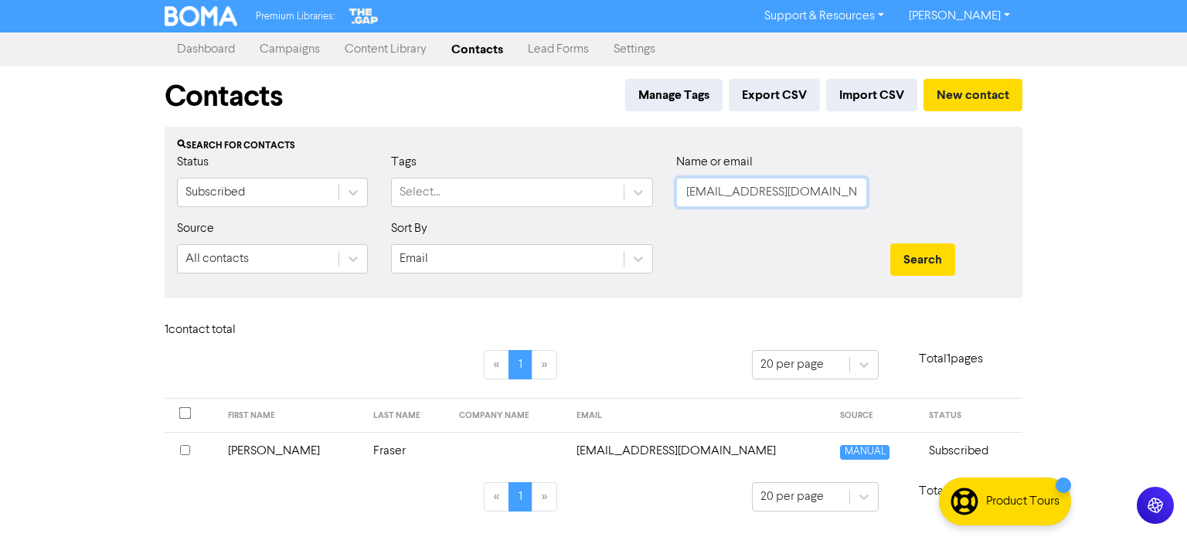
drag, startPoint x: 686, startPoint y: 192, endPoint x: 915, endPoint y: 224, distance: 230.9
click at [915, 224] on form "Status Subscribed Tags Select... Name or email [EMAIL_ADDRESS][DOMAIN_NAME] Sou…" at bounding box center [593, 219] width 833 height 133
paste input "[EMAIL_ADDRESS][DOMAIN_NAME]"
click at [934, 249] on button "Search" at bounding box center [922, 259] width 65 height 32
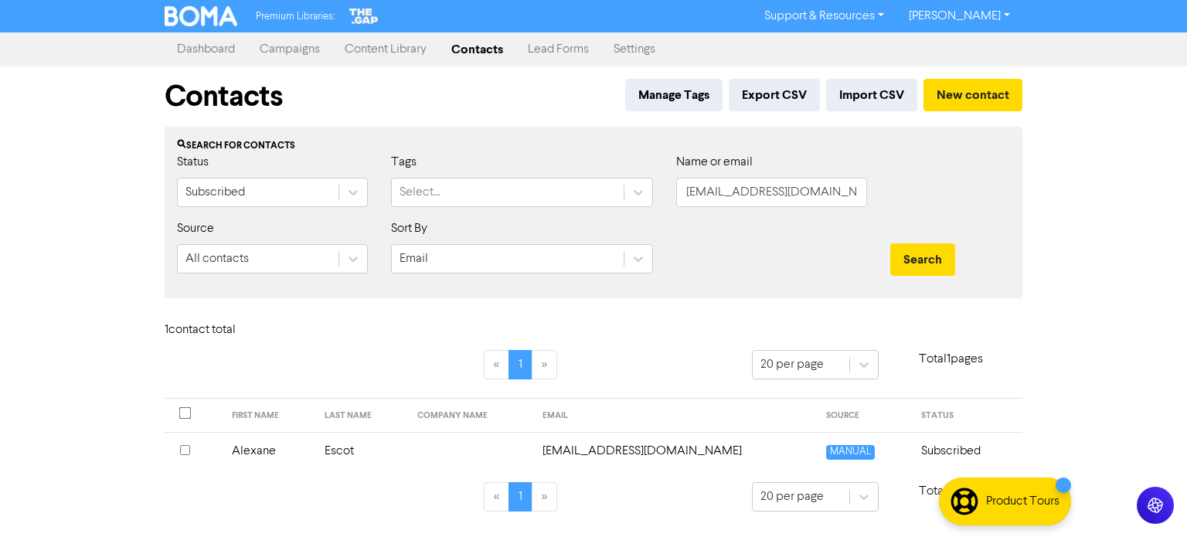
click at [358, 453] on td "Escot" at bounding box center [361, 451] width 93 height 38
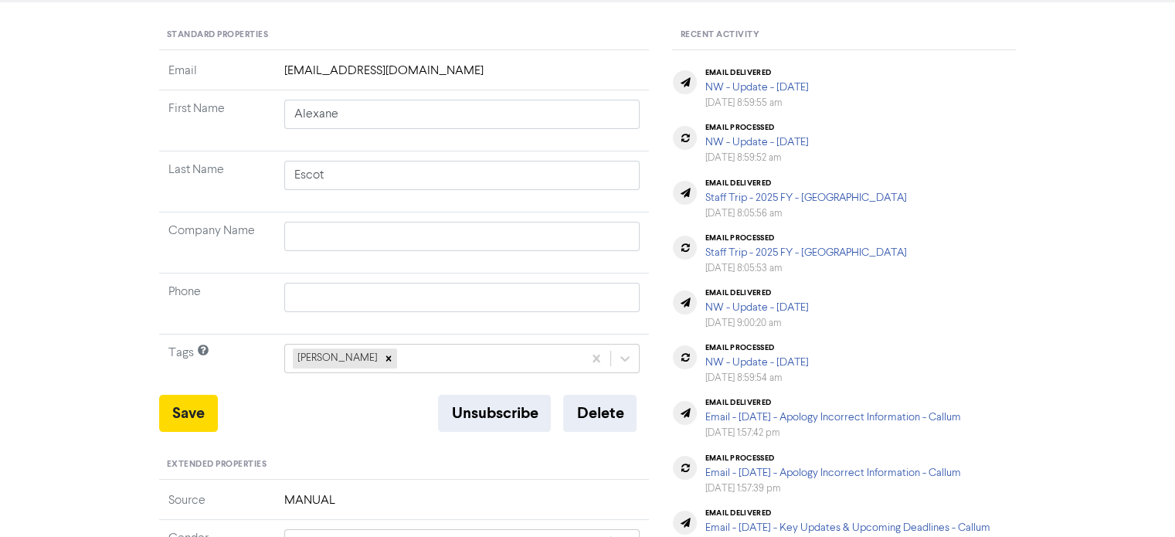
scroll to position [154, 0]
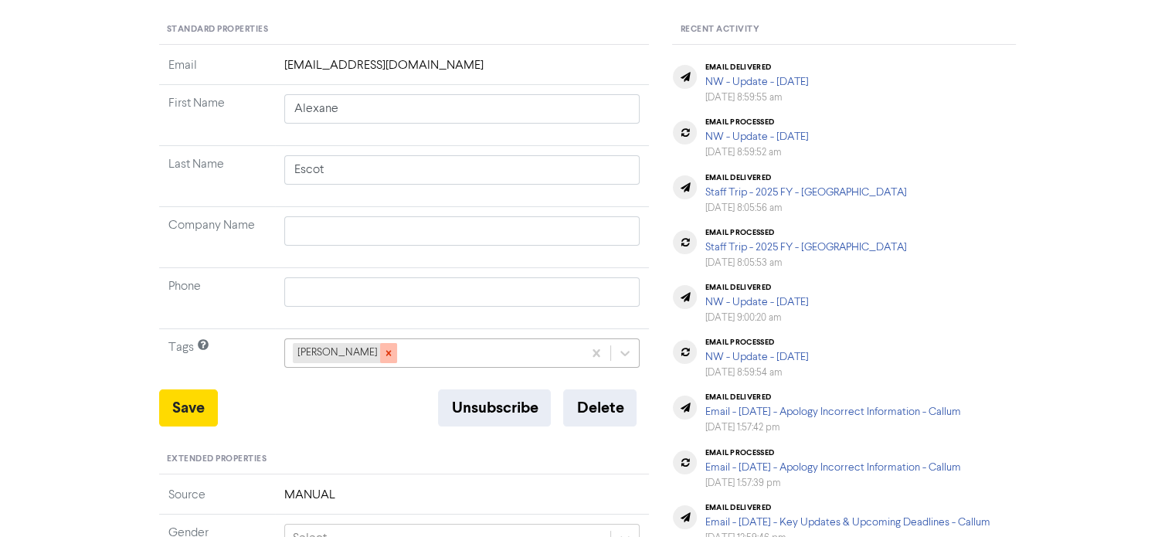
click at [385, 352] on icon at bounding box center [387, 353] width 5 height 5
click at [457, 331] on td "+ Add tag..." at bounding box center [462, 359] width 375 height 61
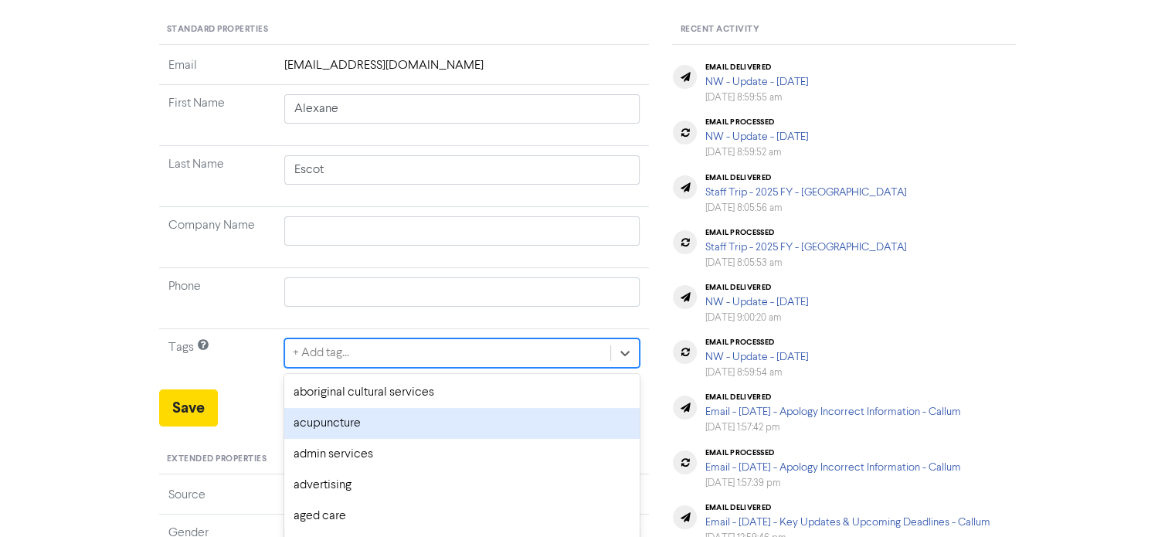
scroll to position [229, 0]
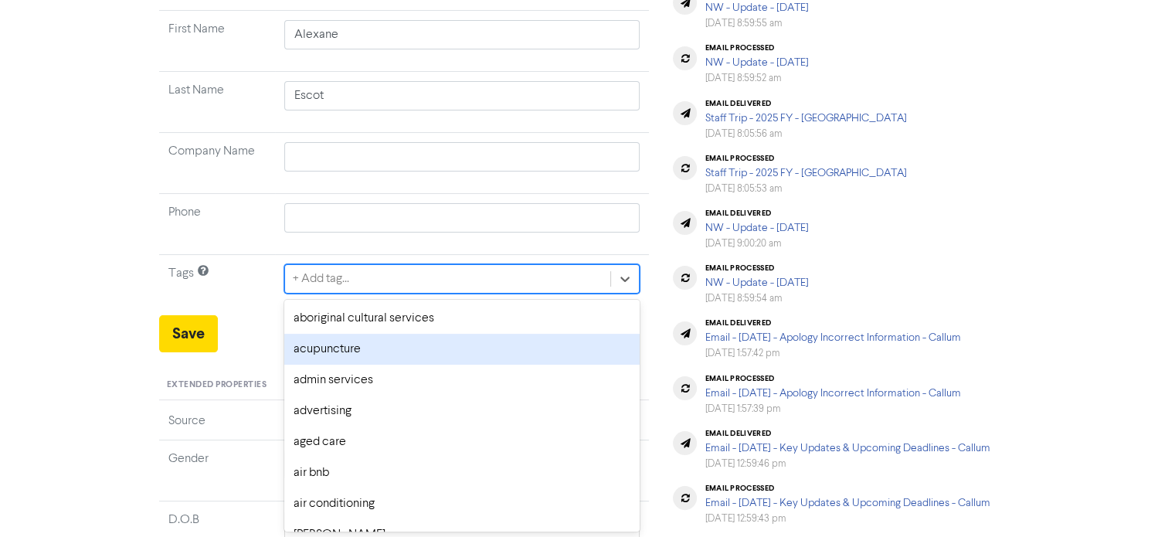
click at [457, 294] on div "option acupuncture focused, 2 of 287. 287 results available. Use Up and Down to…" at bounding box center [462, 278] width 356 height 29
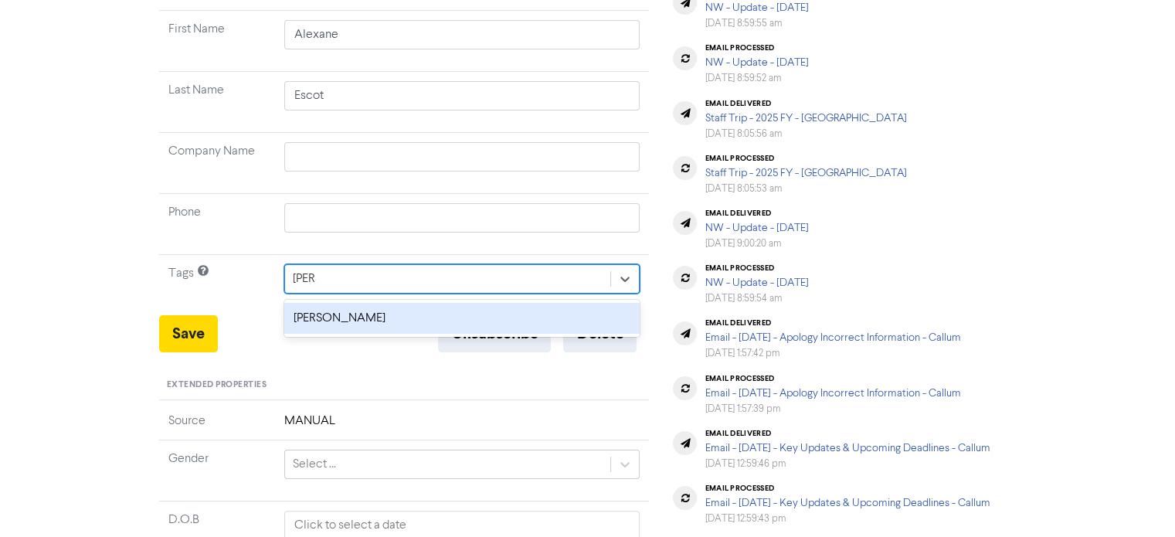
click at [314, 321] on div "[PERSON_NAME]" at bounding box center [462, 318] width 356 height 31
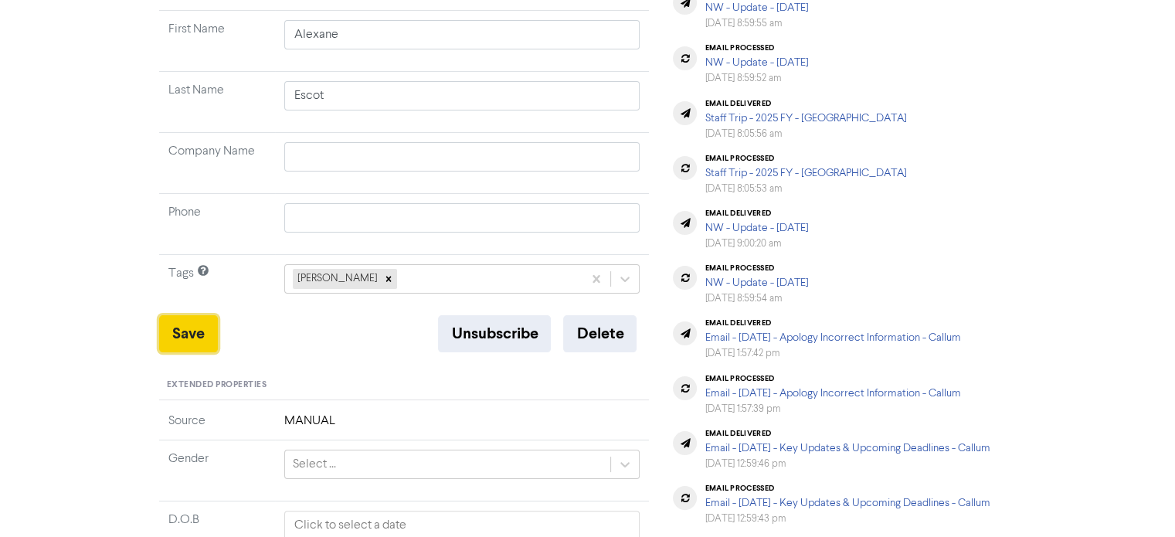
click at [163, 334] on button "Save" at bounding box center [188, 333] width 59 height 37
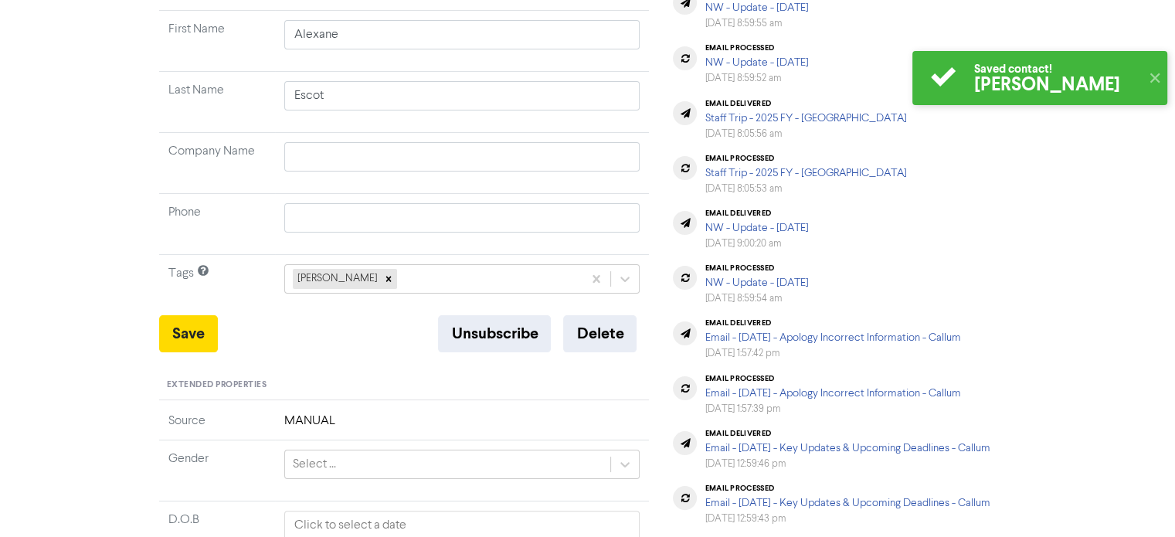
scroll to position [0, 0]
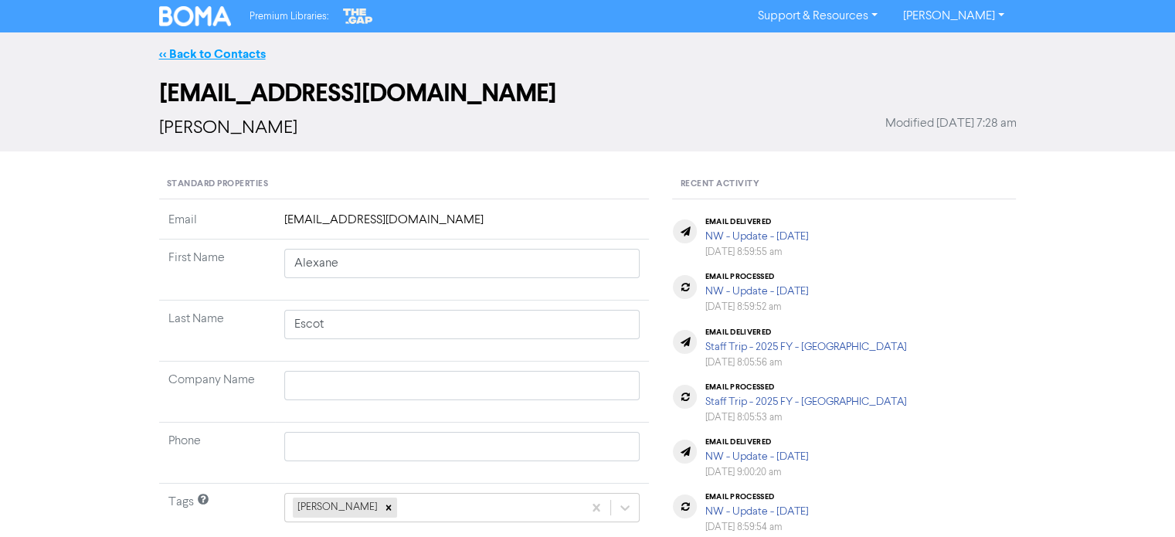
click at [216, 55] on link "<< Back to Contacts" at bounding box center [212, 53] width 107 height 15
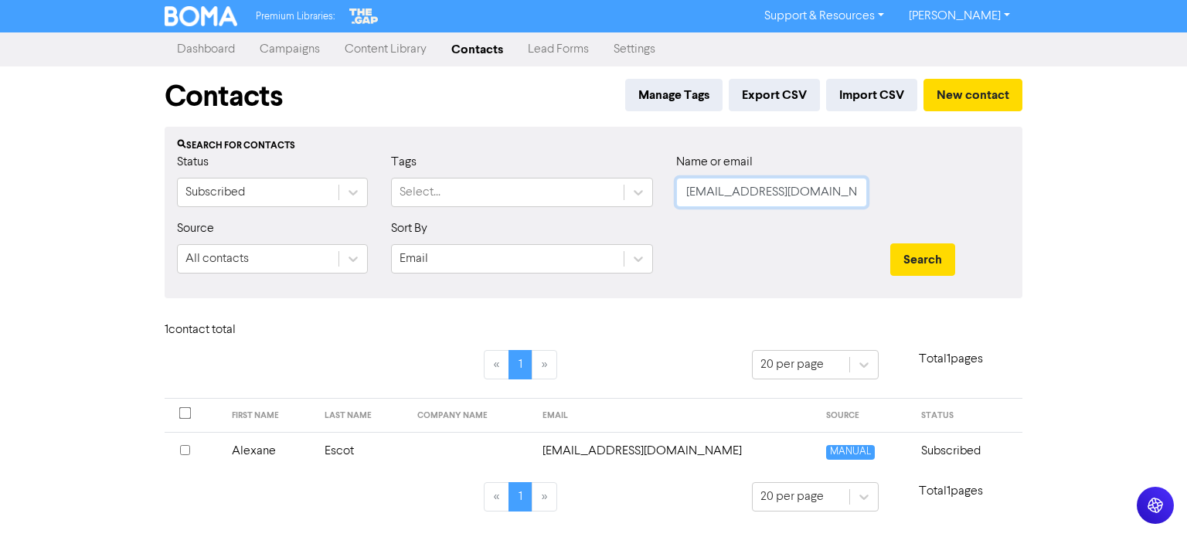
drag, startPoint x: 687, startPoint y: 189, endPoint x: 997, endPoint y: 204, distance: 310.9
click at [997, 204] on div "Status Subscribed Tags Select... Name or email [PERSON_NAME][EMAIL_ADDRESS][DOM…" at bounding box center [593, 186] width 856 height 66
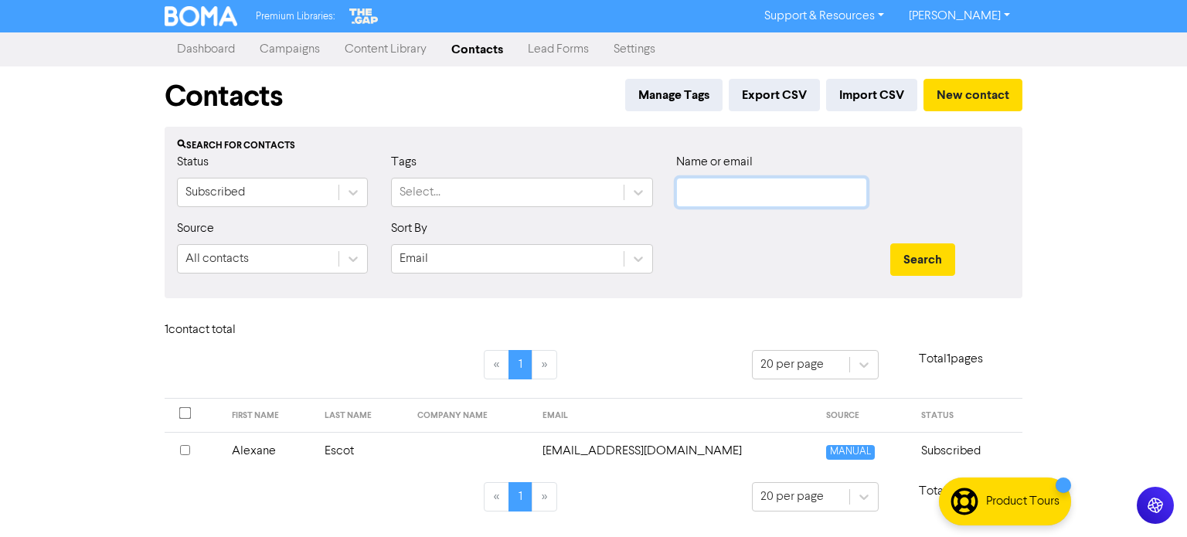
paste input "[PERSON_NAME][EMAIL_ADDRESS][DOMAIN_NAME]"
click at [939, 257] on button "Search" at bounding box center [922, 259] width 65 height 32
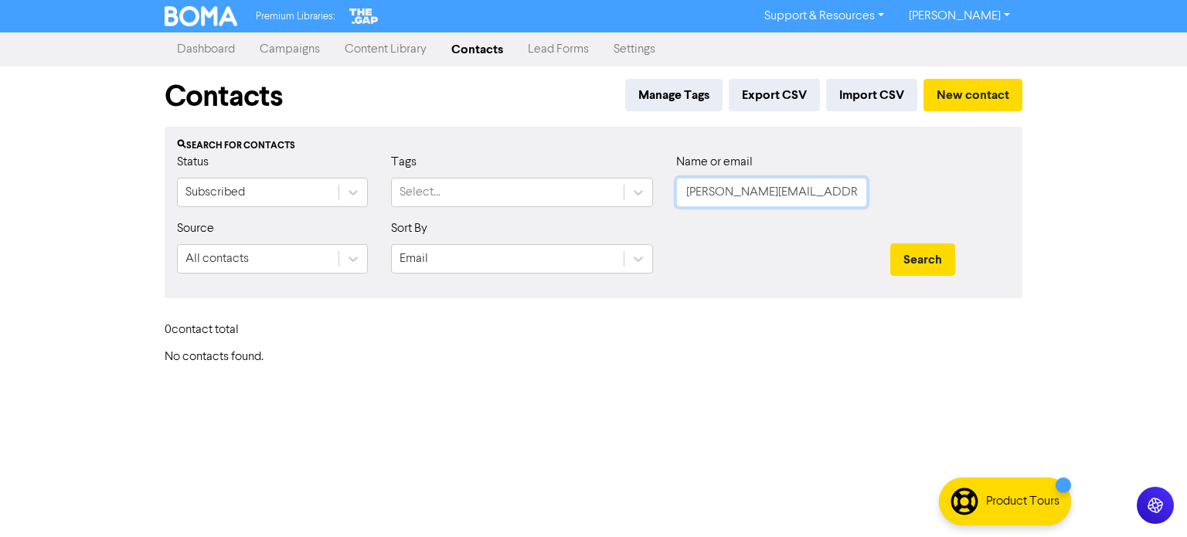
drag, startPoint x: 689, startPoint y: 193, endPoint x: 878, endPoint y: 219, distance: 190.3
click at [878, 219] on form "Status Subscribed Tags Select... Name or email [PERSON_NAME][EMAIL_ADDRESS][DOM…" at bounding box center [593, 219] width 833 height 133
paste input "[EMAIL_ADDRESS][DOMAIN_NAME]"
click at [942, 265] on button "Search" at bounding box center [922, 259] width 65 height 32
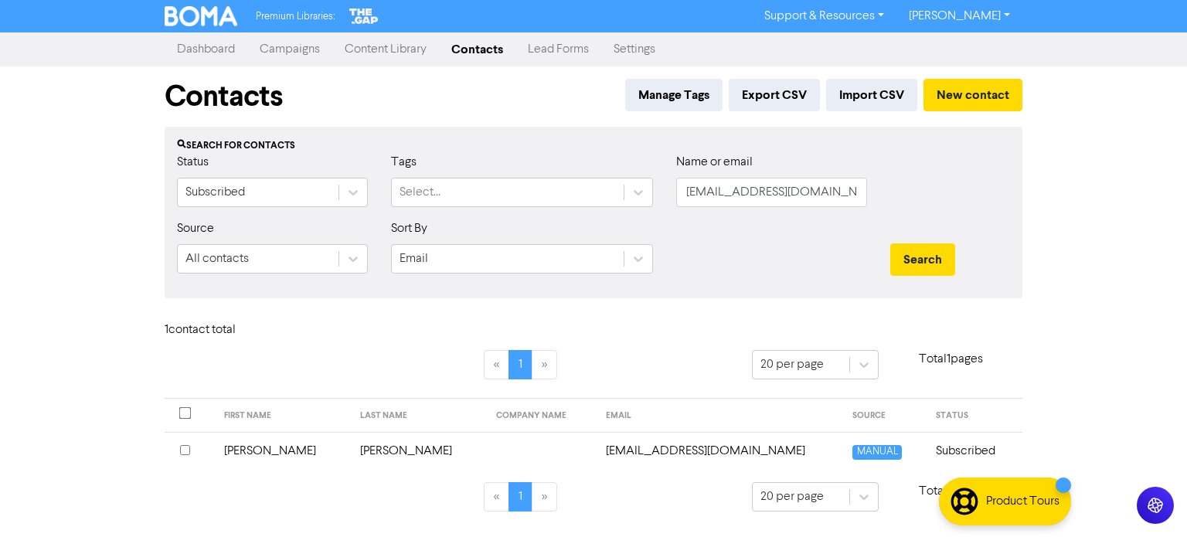
click at [365, 453] on td "[PERSON_NAME]" at bounding box center [419, 451] width 136 height 38
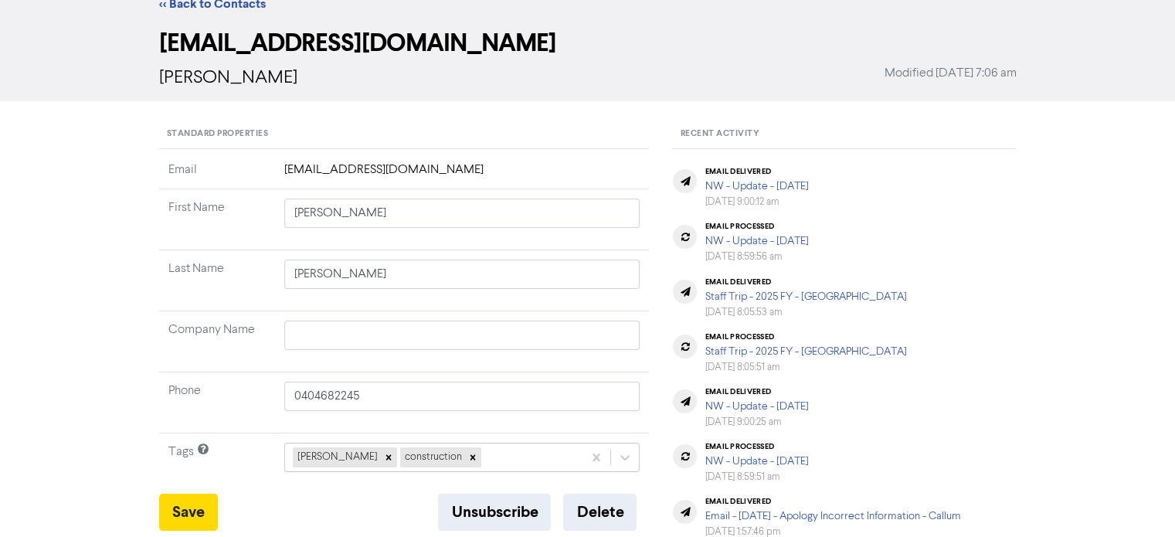
scroll to position [77, 0]
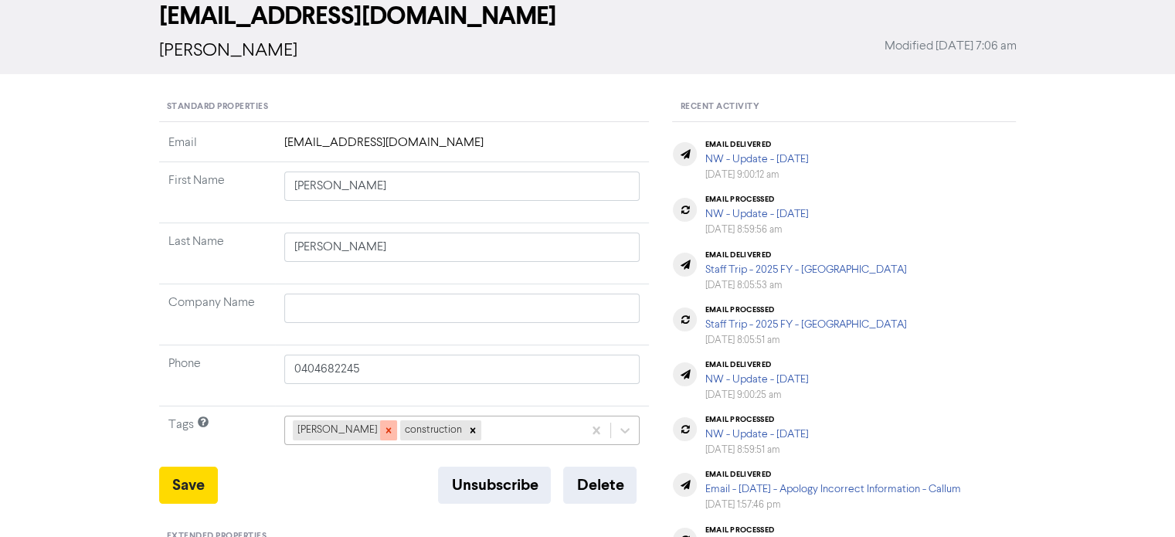
click at [383, 433] on icon at bounding box center [388, 430] width 11 height 11
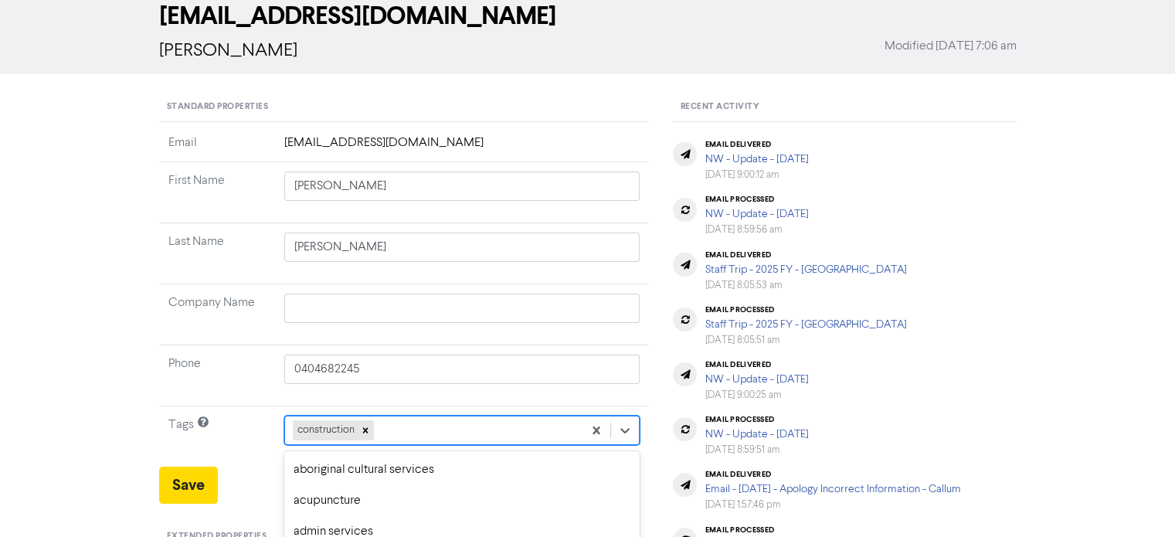
scroll to position [229, 0]
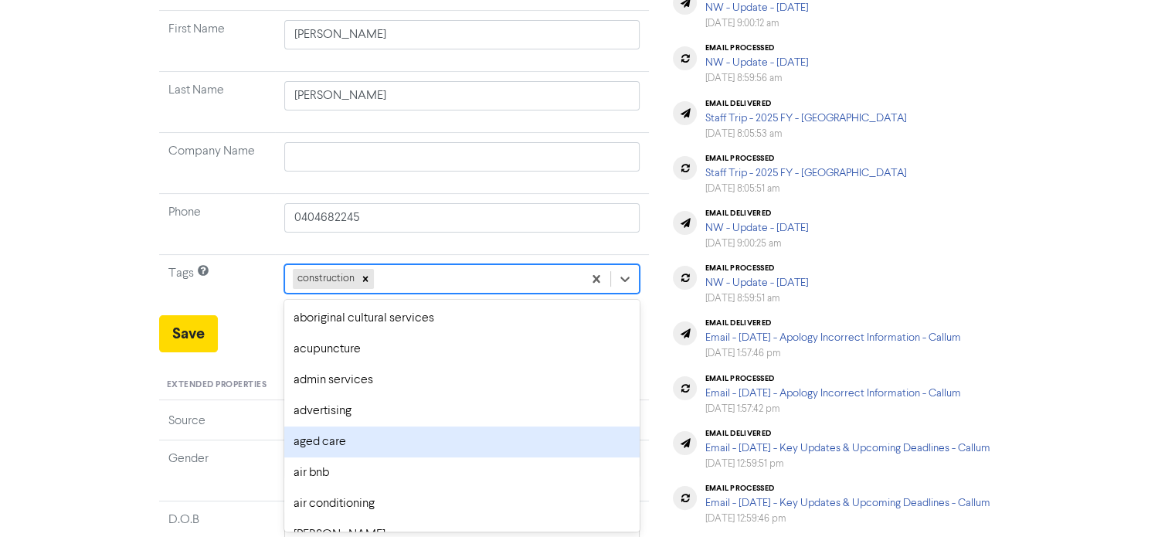
click at [411, 294] on div "option aged care focused, 5 of 287. 286 results available. Use Up and Down to c…" at bounding box center [462, 278] width 356 height 29
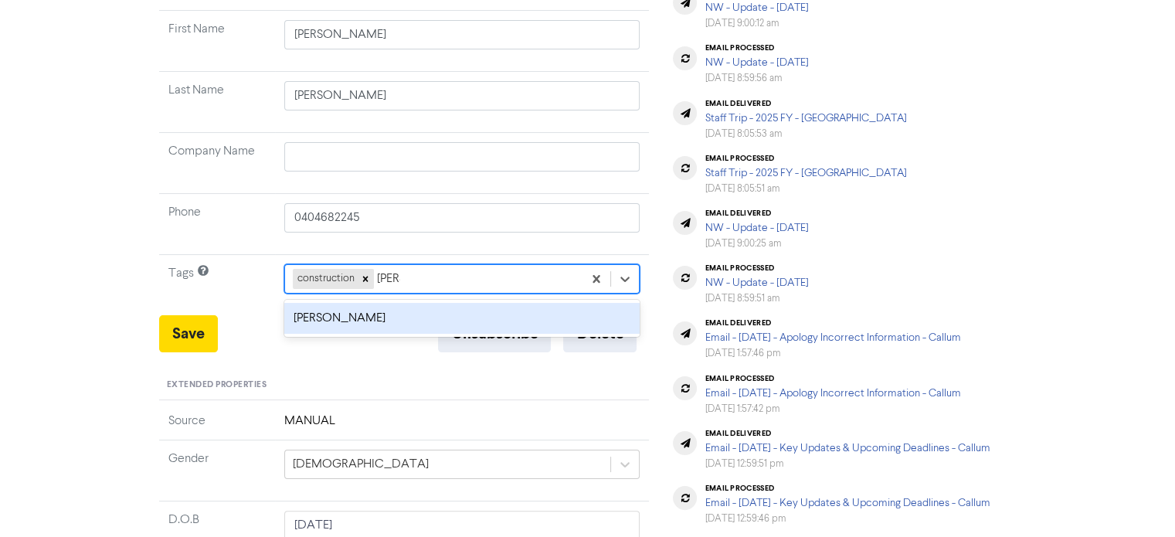
click at [308, 315] on div "[PERSON_NAME]" at bounding box center [462, 318] width 356 height 31
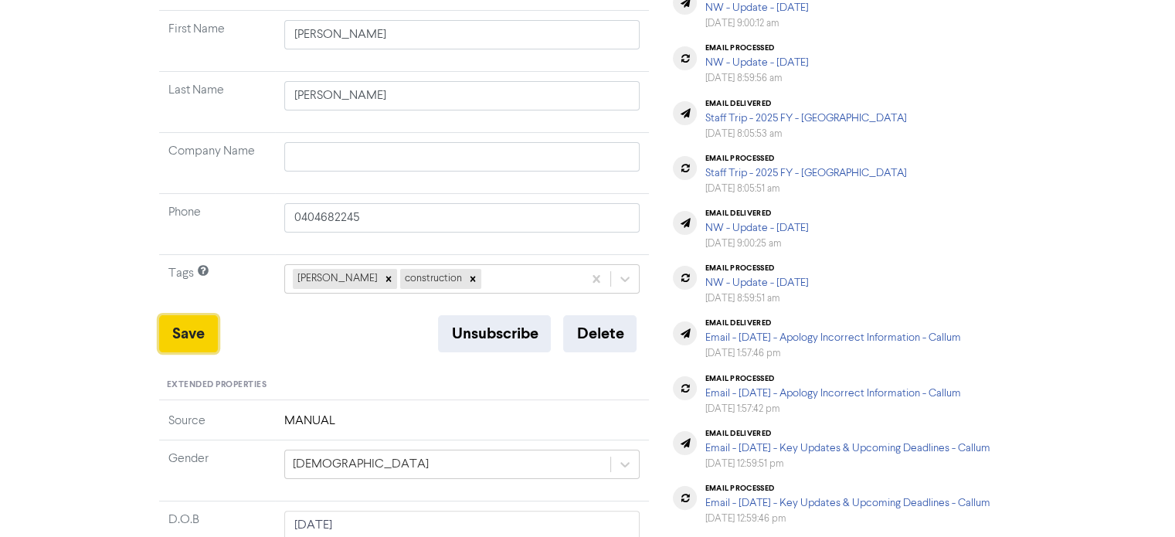
click at [188, 332] on button "Save" at bounding box center [188, 333] width 59 height 37
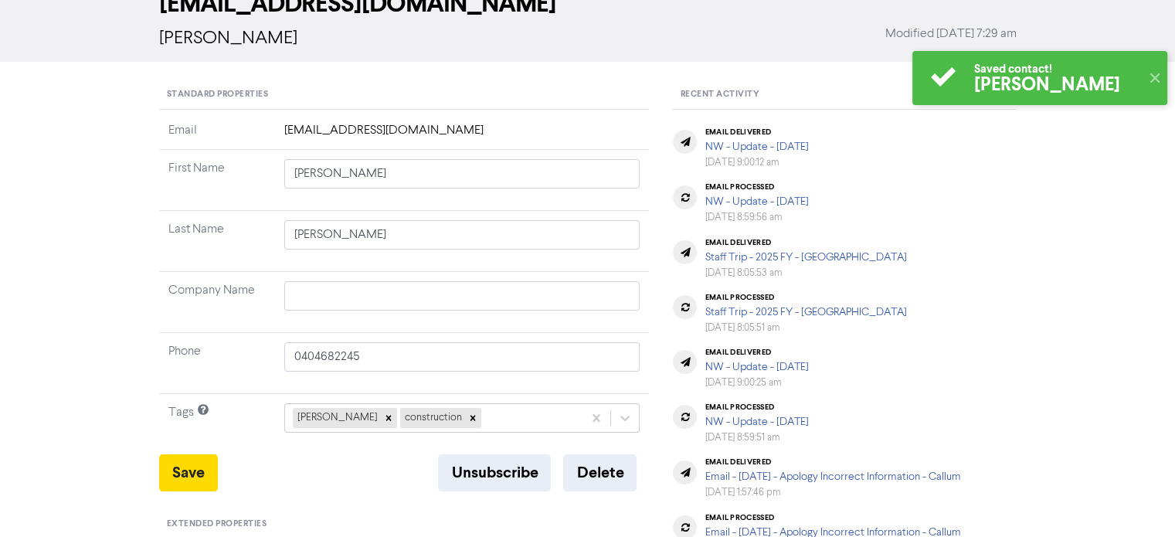
scroll to position [0, 0]
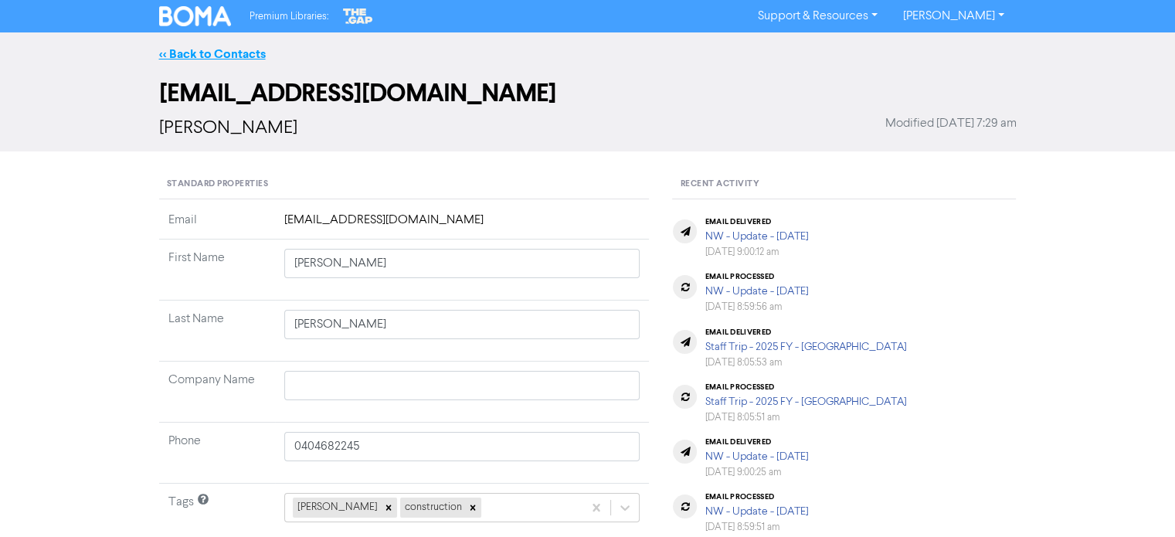
click at [232, 57] on link "<< Back to Contacts" at bounding box center [212, 53] width 107 height 15
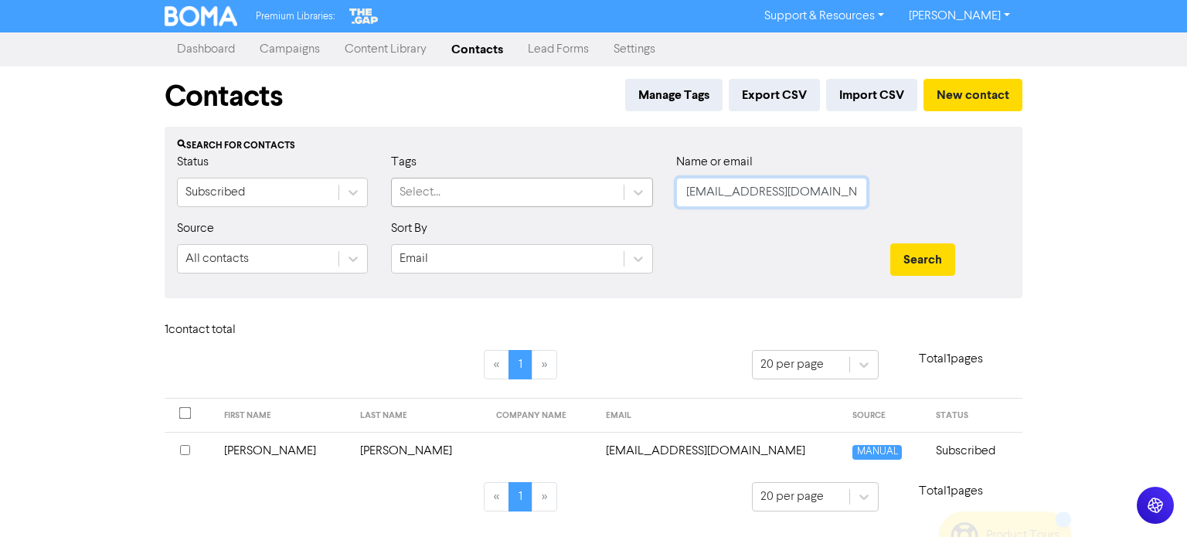
drag, startPoint x: 823, startPoint y: 190, endPoint x: 531, endPoint y: 199, distance: 292.1
click at [531, 199] on div "Status Subscribed Tags Select... Name or email [EMAIL_ADDRESS][DOMAIN_NAME]" at bounding box center [593, 186] width 856 height 66
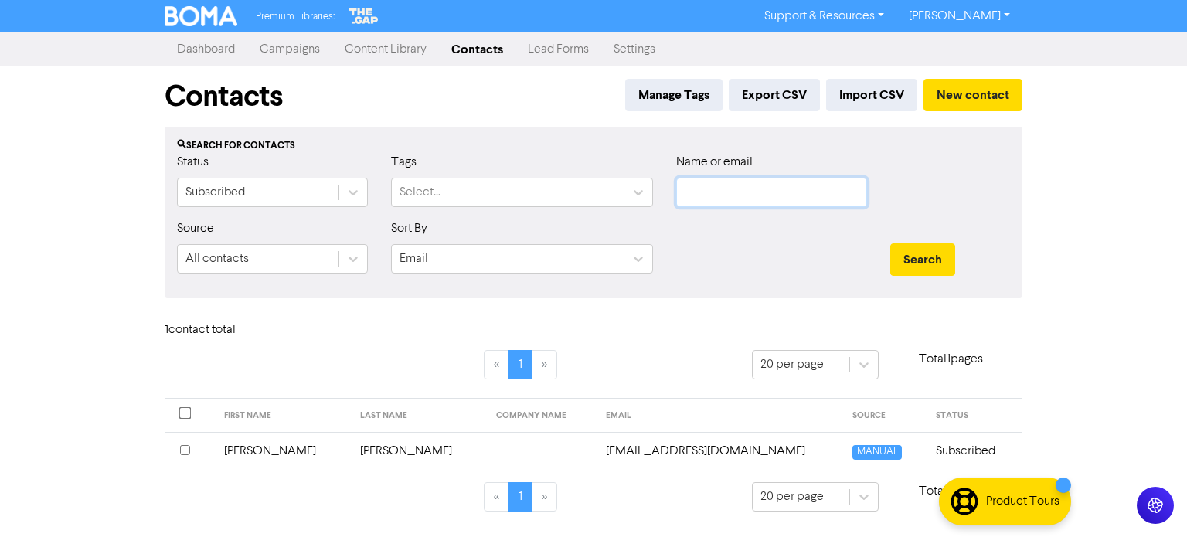
paste input "[EMAIL_ADDRESS][DOMAIN_NAME]"
click at [915, 263] on button "Search" at bounding box center [922, 259] width 65 height 32
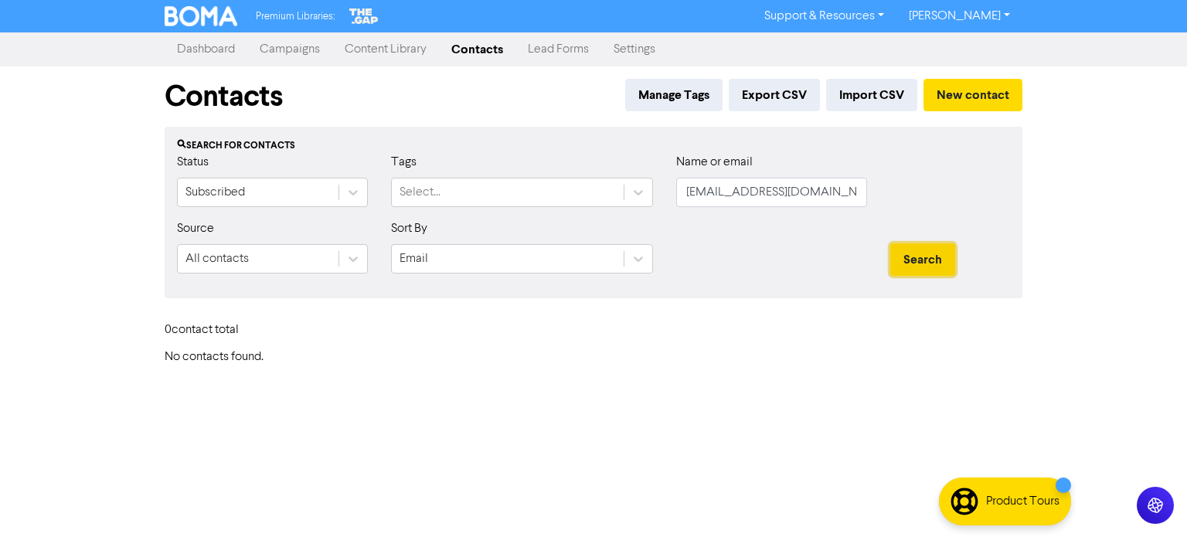
click at [920, 260] on button "Search" at bounding box center [922, 259] width 65 height 32
click at [688, 192] on input "[EMAIL_ADDRESS][DOMAIN_NAME]" at bounding box center [771, 192] width 191 height 29
click at [926, 256] on button "Search" at bounding box center [922, 259] width 65 height 32
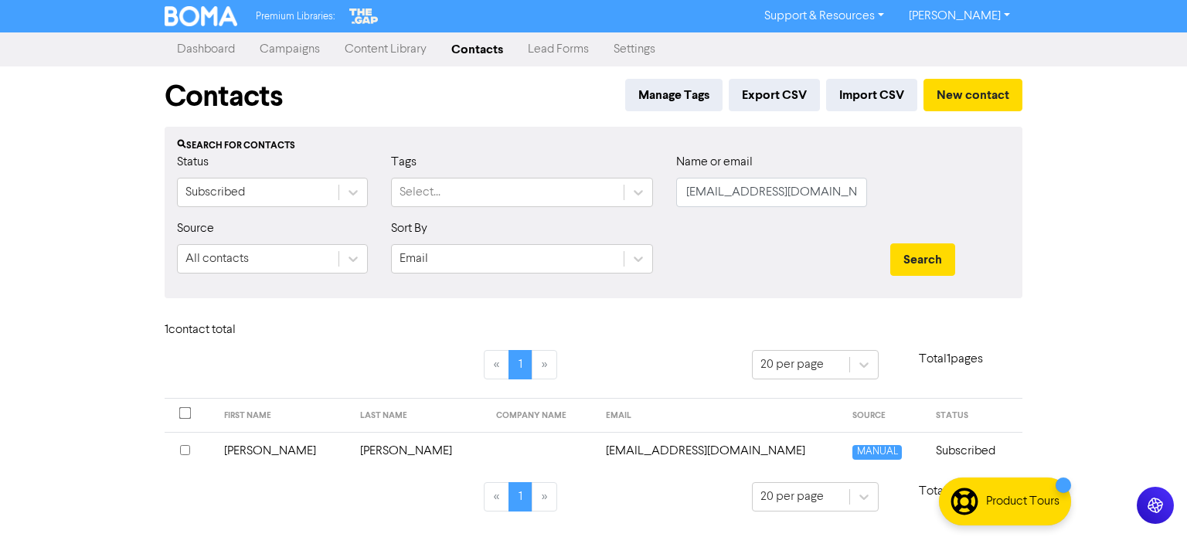
click at [357, 457] on td "[PERSON_NAME]" at bounding box center [419, 451] width 136 height 38
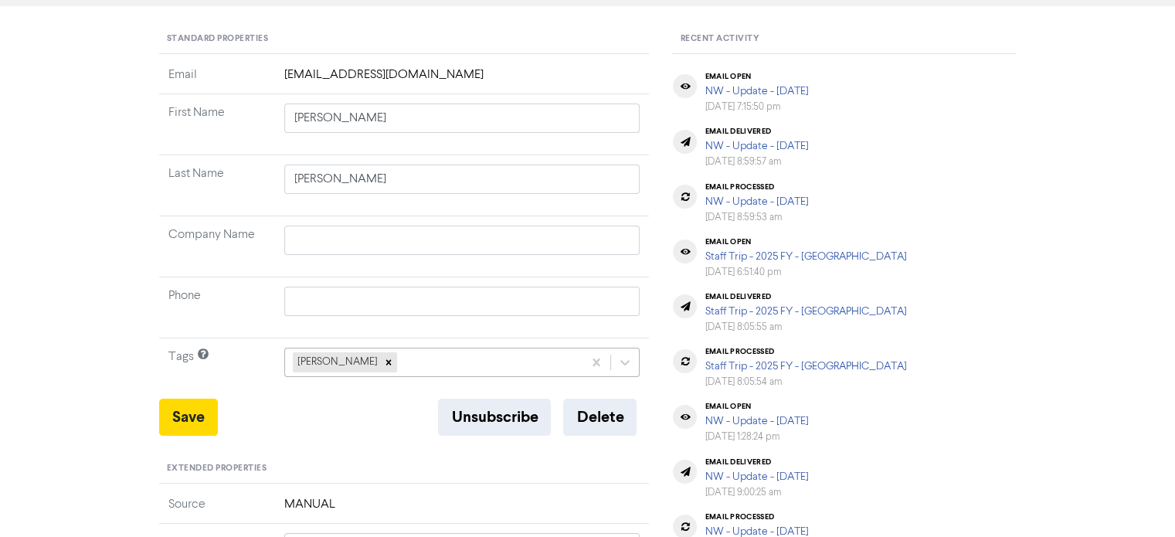
scroll to position [154, 0]
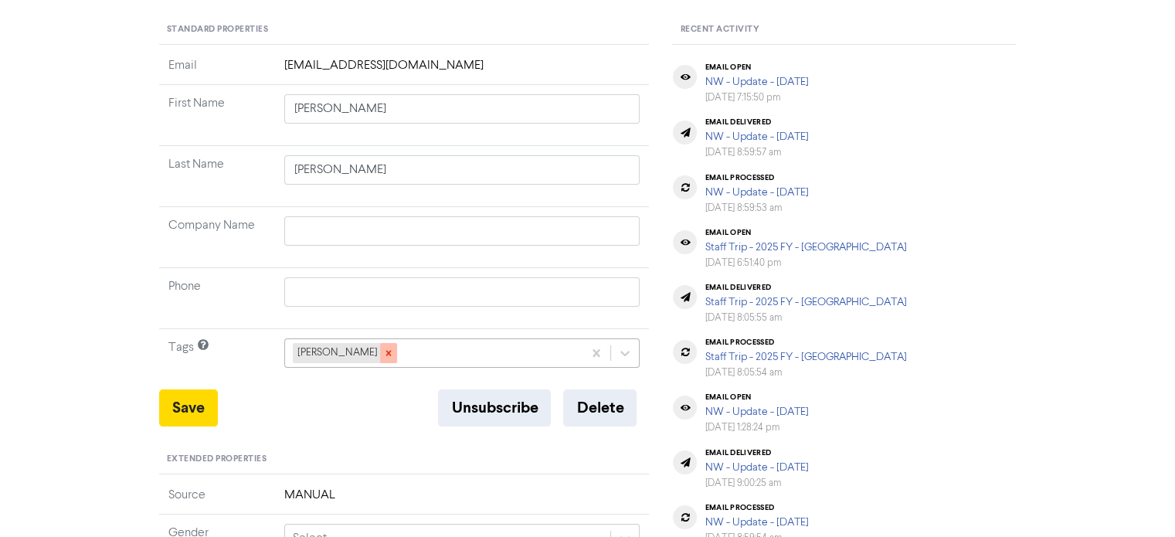
click at [385, 353] on icon at bounding box center [387, 353] width 5 height 5
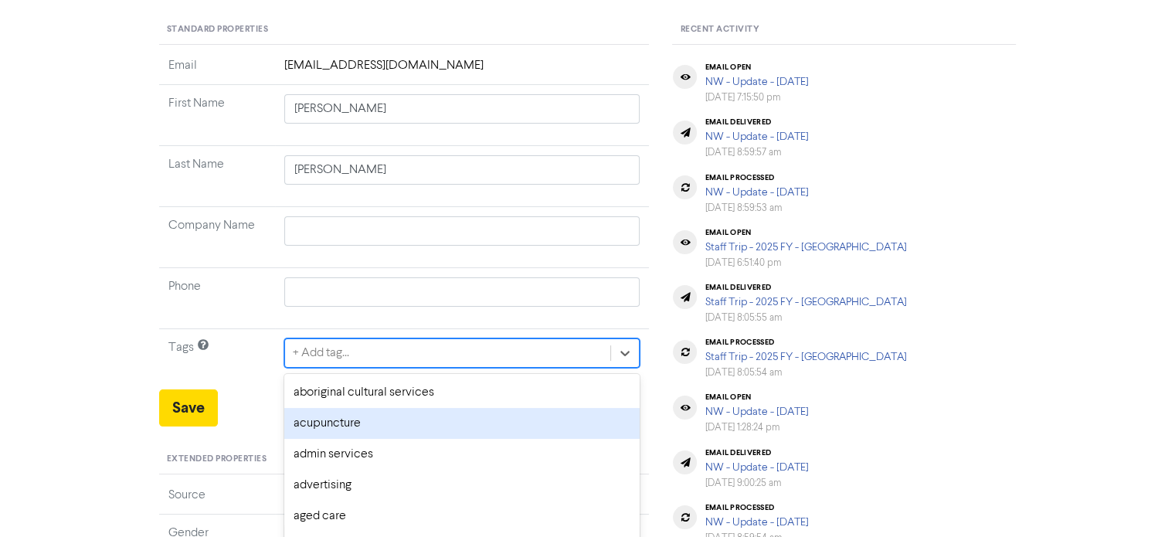
scroll to position [229, 0]
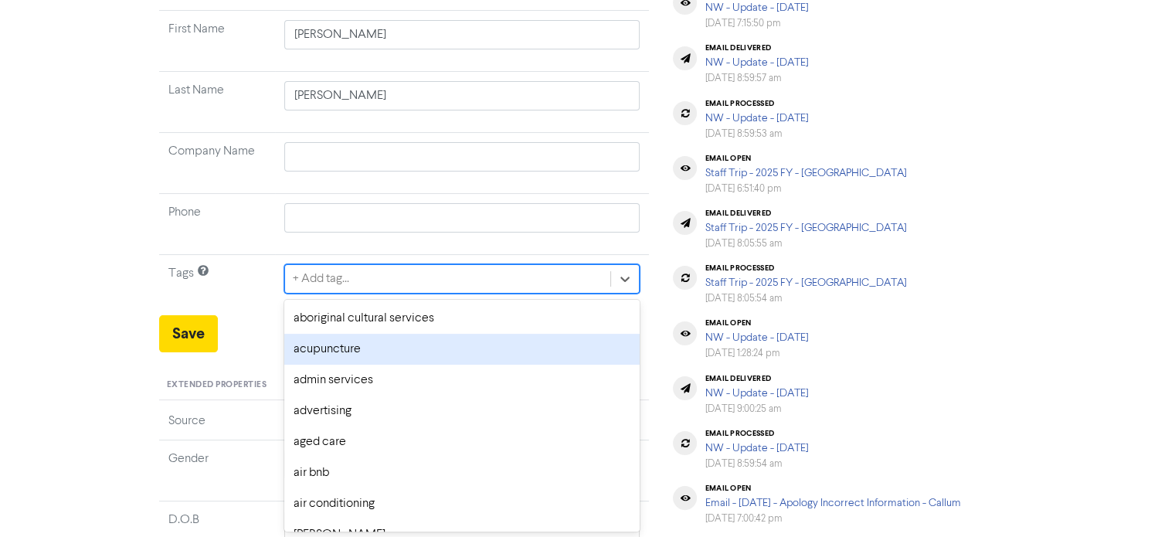
click at [383, 294] on div "option acupuncture focused, 2 of 287. 287 results available. Use Up and Down to…" at bounding box center [462, 278] width 356 height 29
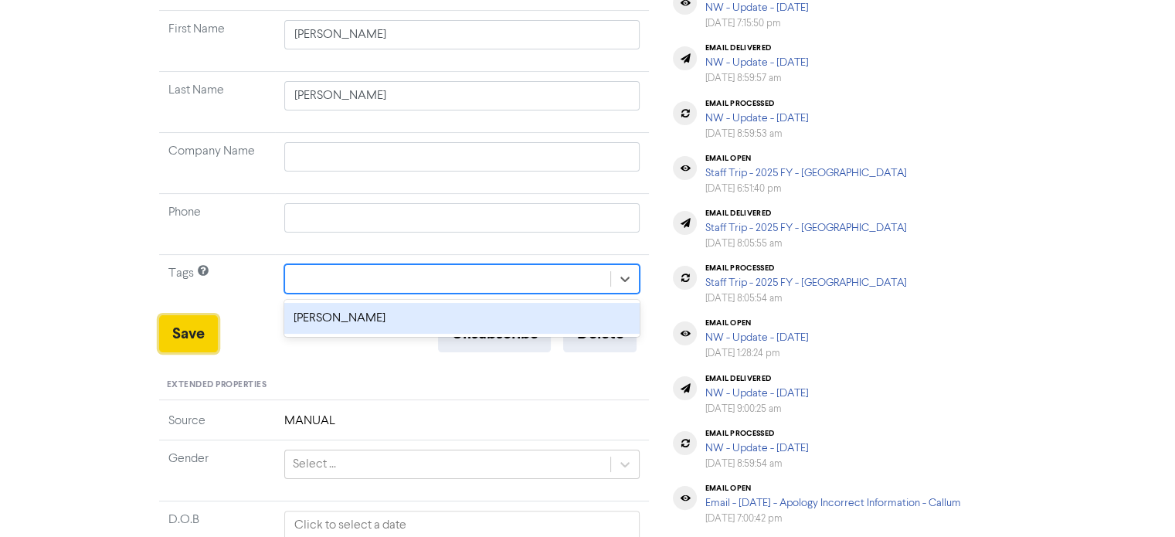
click at [195, 332] on button "Save" at bounding box center [188, 333] width 59 height 37
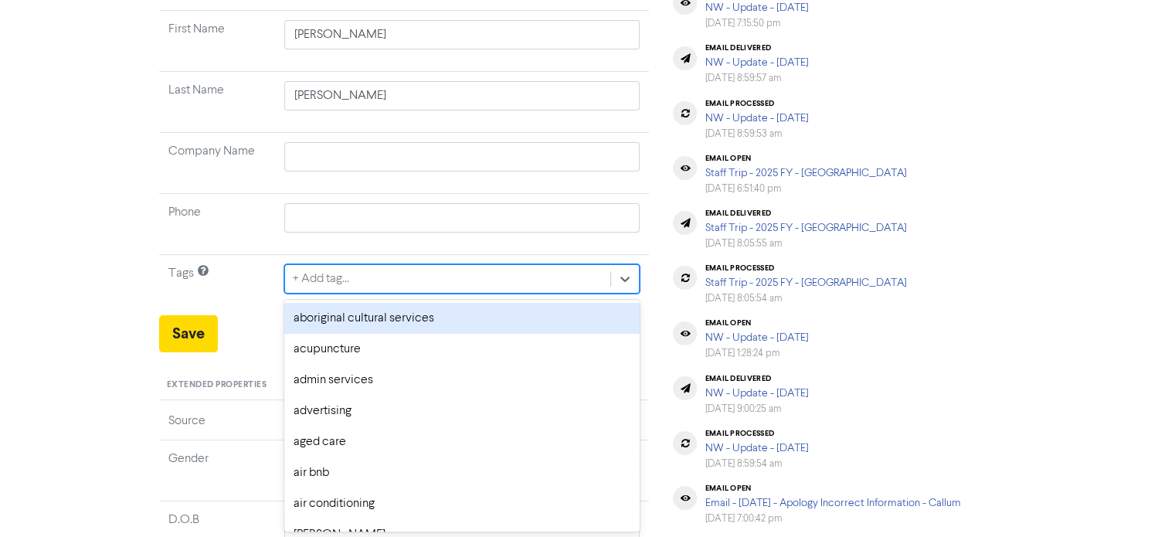
click at [367, 273] on div "+ Add tag..." at bounding box center [448, 279] width 326 height 28
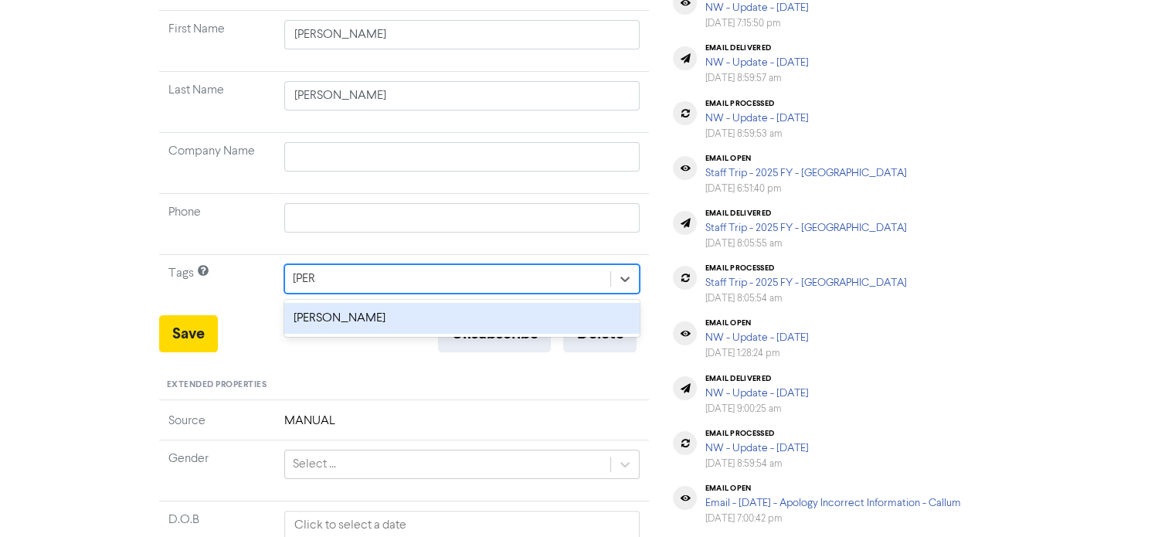
drag, startPoint x: 334, startPoint y: 321, endPoint x: 263, endPoint y: 341, distance: 74.8
click at [334, 320] on div "[PERSON_NAME]" at bounding box center [462, 318] width 356 height 31
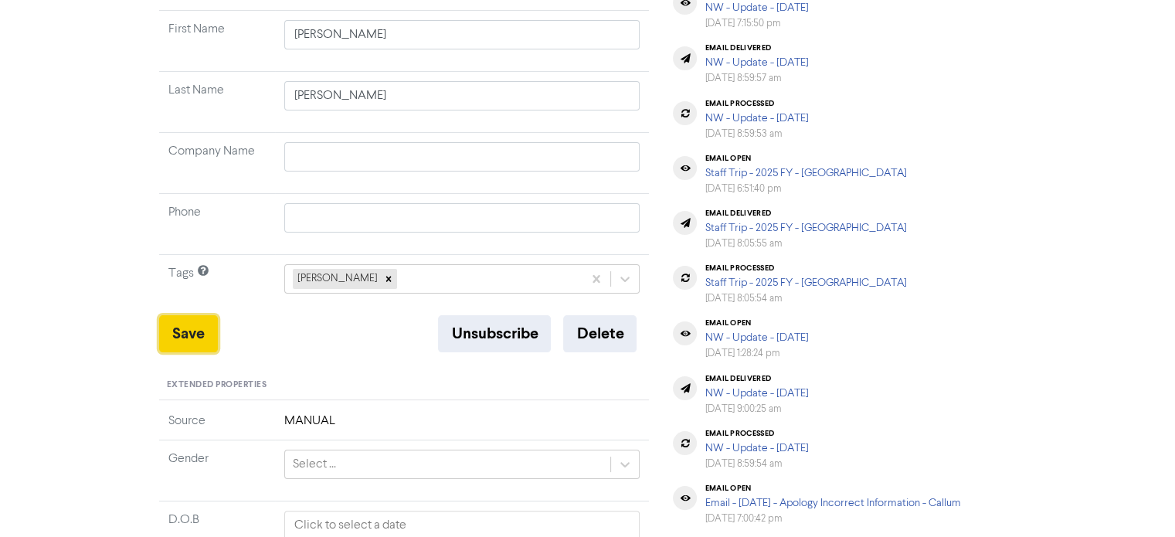
click at [164, 332] on button "Save" at bounding box center [188, 333] width 59 height 37
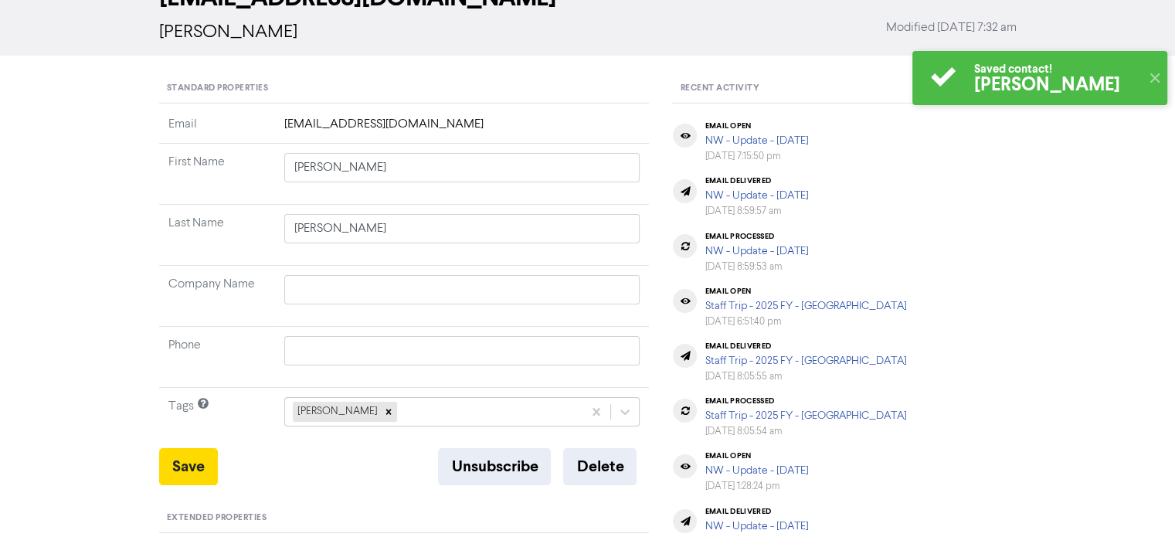
scroll to position [0, 0]
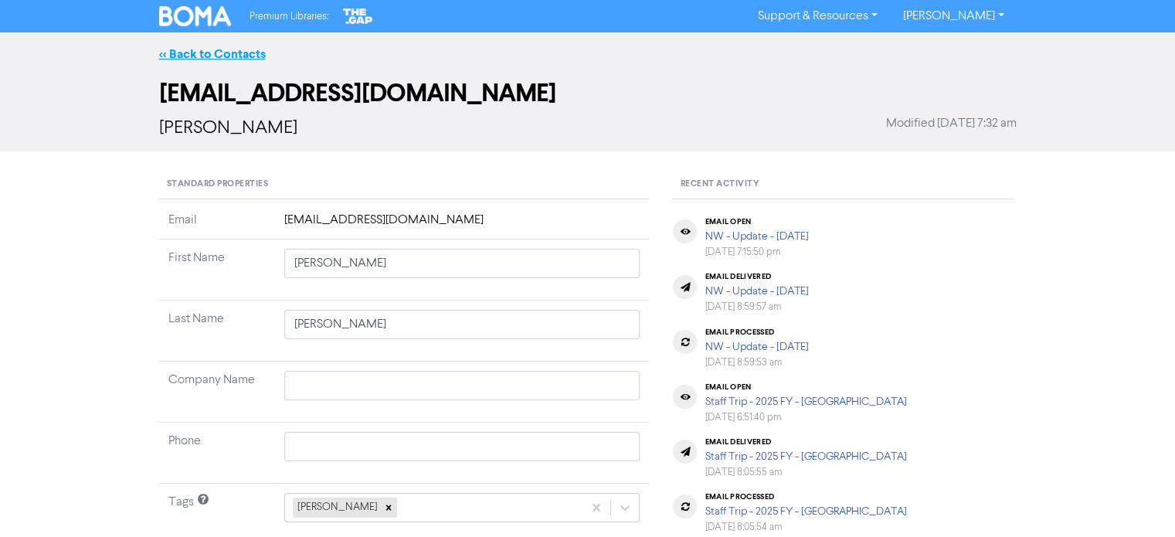
click at [226, 48] on link "<< Back to Contacts" at bounding box center [212, 53] width 107 height 15
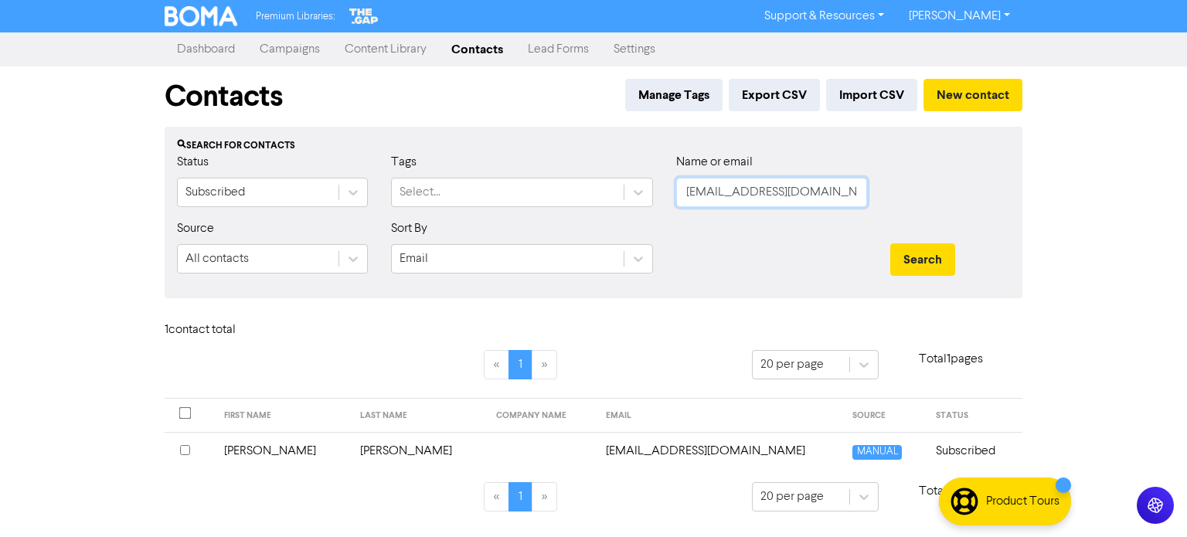
drag, startPoint x: 689, startPoint y: 190, endPoint x: 880, endPoint y: 227, distance: 194.4
click at [880, 227] on form "Status Subscribed Tags Select... Name or email [EMAIL_ADDRESS][DOMAIN_NAME] Sou…" at bounding box center [593, 219] width 833 height 133
paste input "[PERSON_NAME][EMAIL_ADDRESS][DOMAIN_NAME]"
click at [921, 256] on button "Search" at bounding box center [922, 259] width 65 height 32
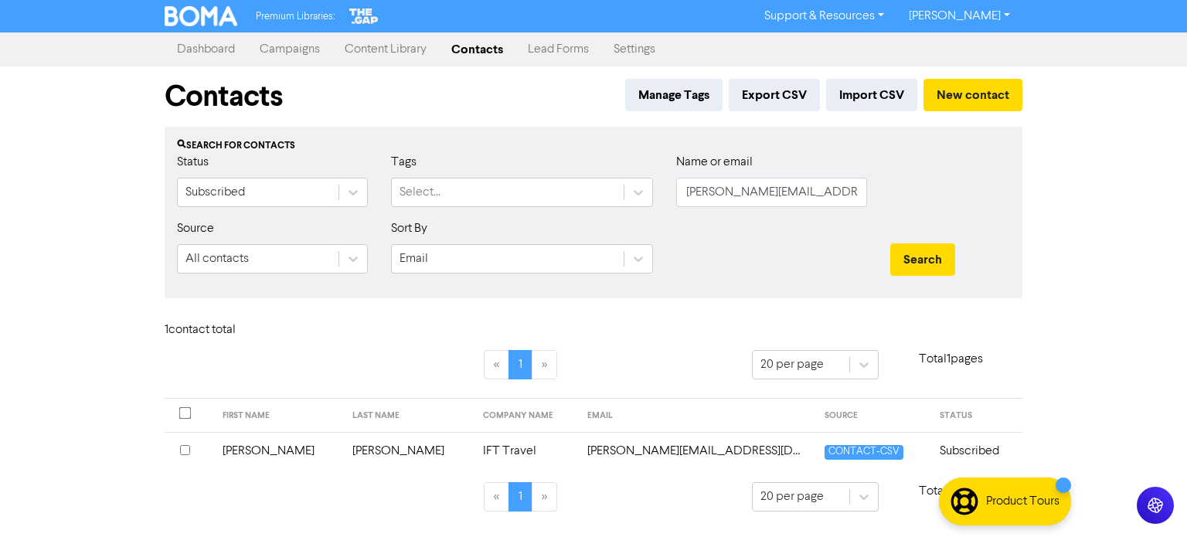
click at [348, 446] on td "[PERSON_NAME]" at bounding box center [408, 451] width 131 height 38
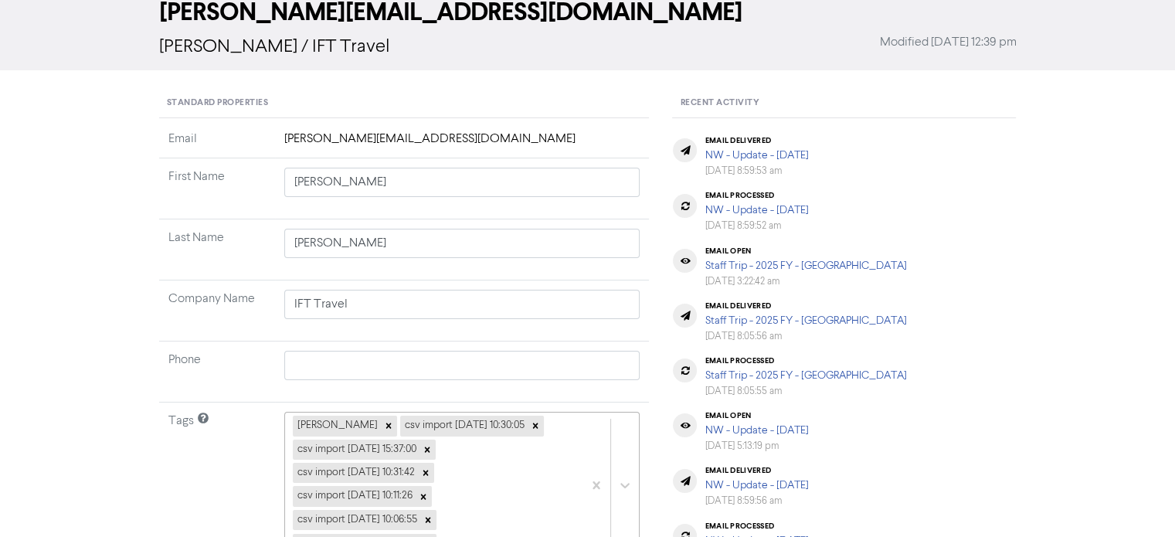
scroll to position [232, 0]
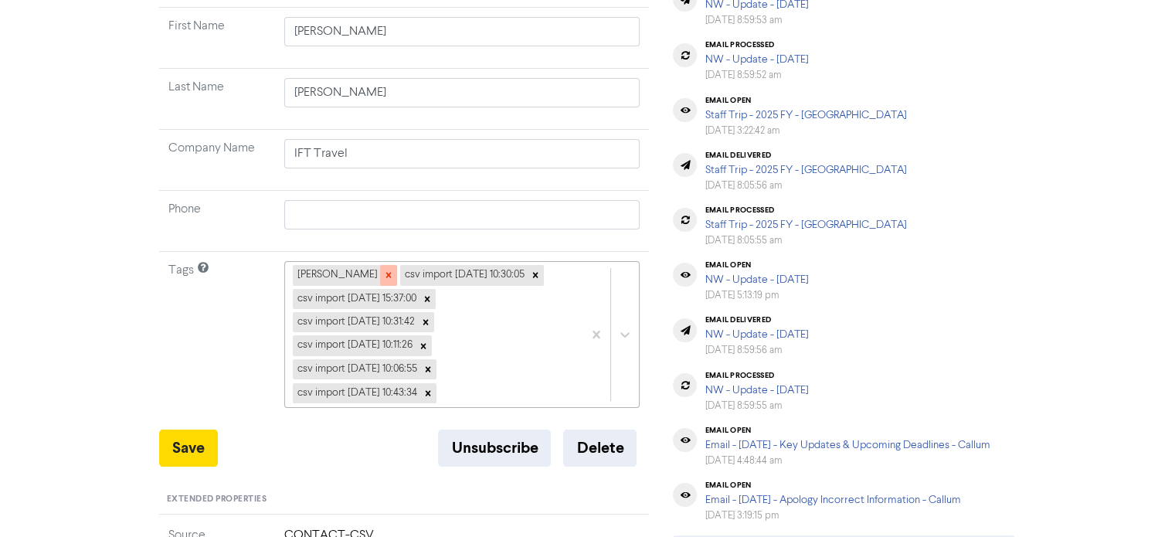
click at [380, 275] on div at bounding box center [388, 275] width 17 height 20
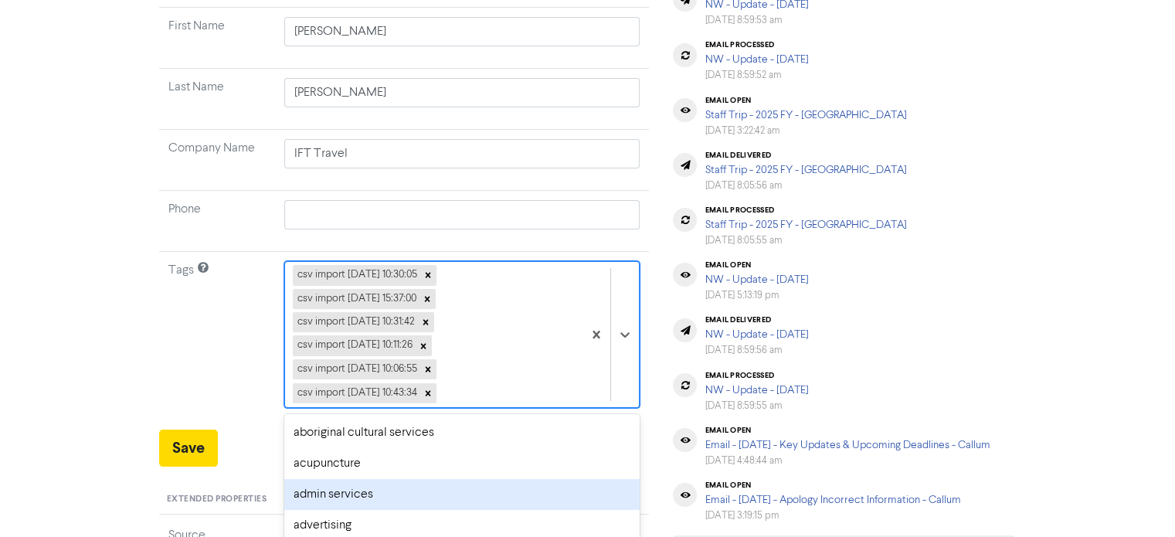
scroll to position [346, 0]
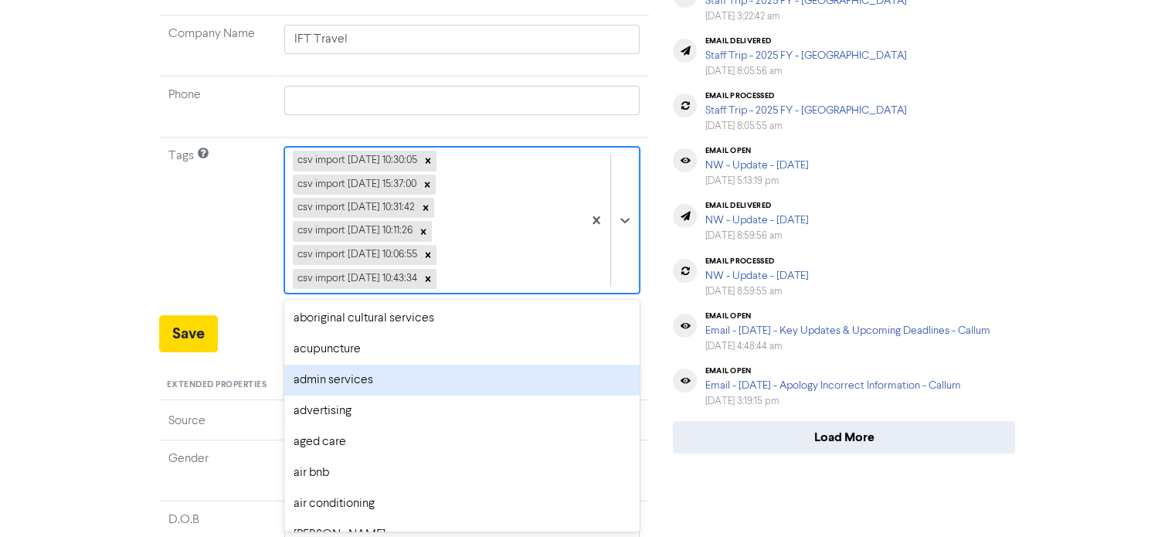
click at [515, 294] on div "option admin services focused, 3 of 287. 281 results available. Use Up and Down…" at bounding box center [462, 220] width 356 height 147
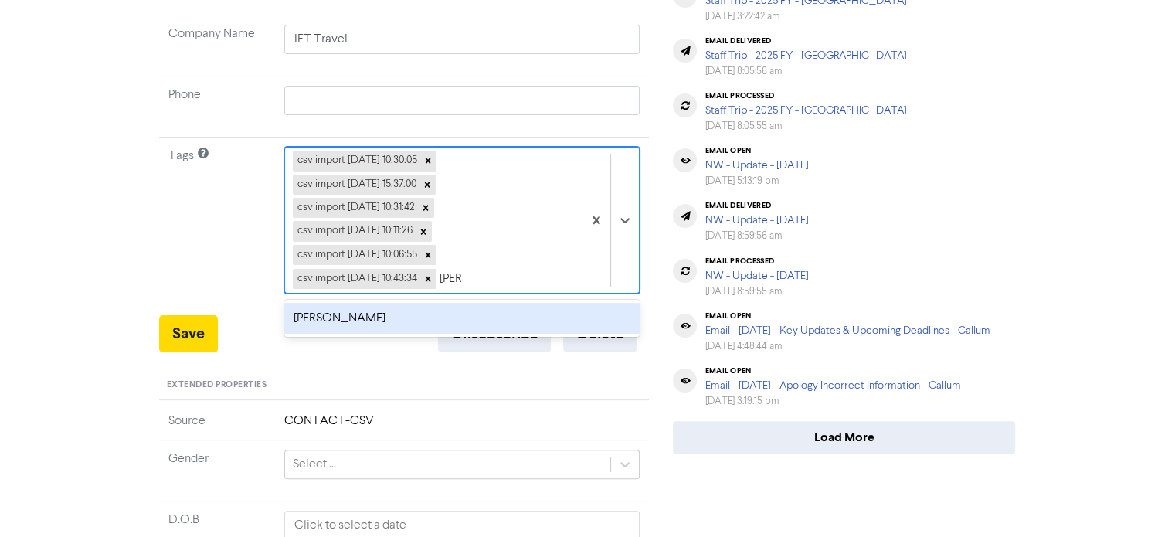
click at [343, 323] on div "[PERSON_NAME]" at bounding box center [462, 318] width 356 height 31
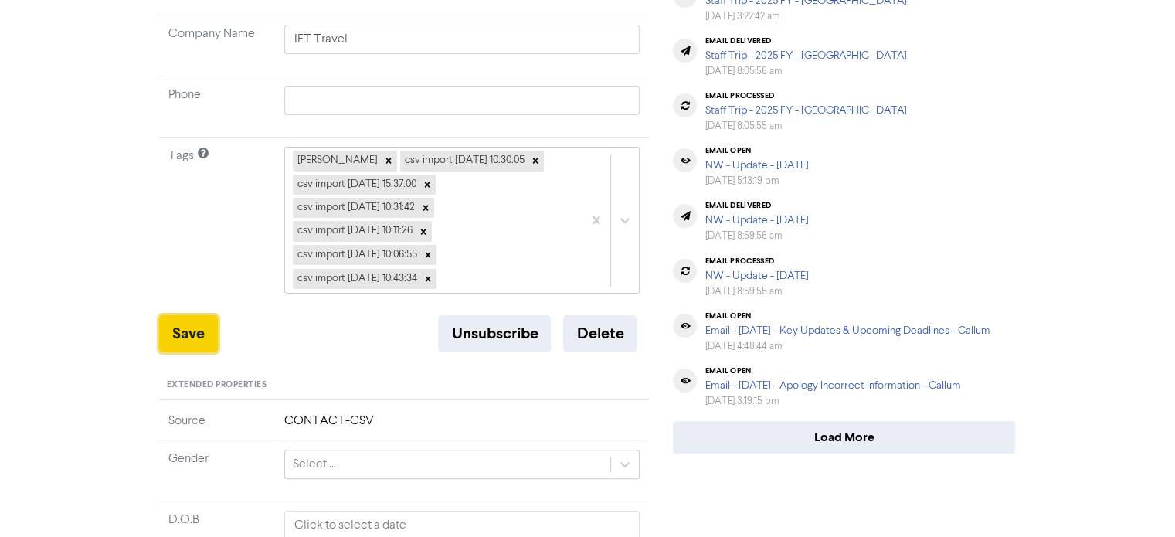
click at [207, 337] on button "Save" at bounding box center [188, 333] width 59 height 37
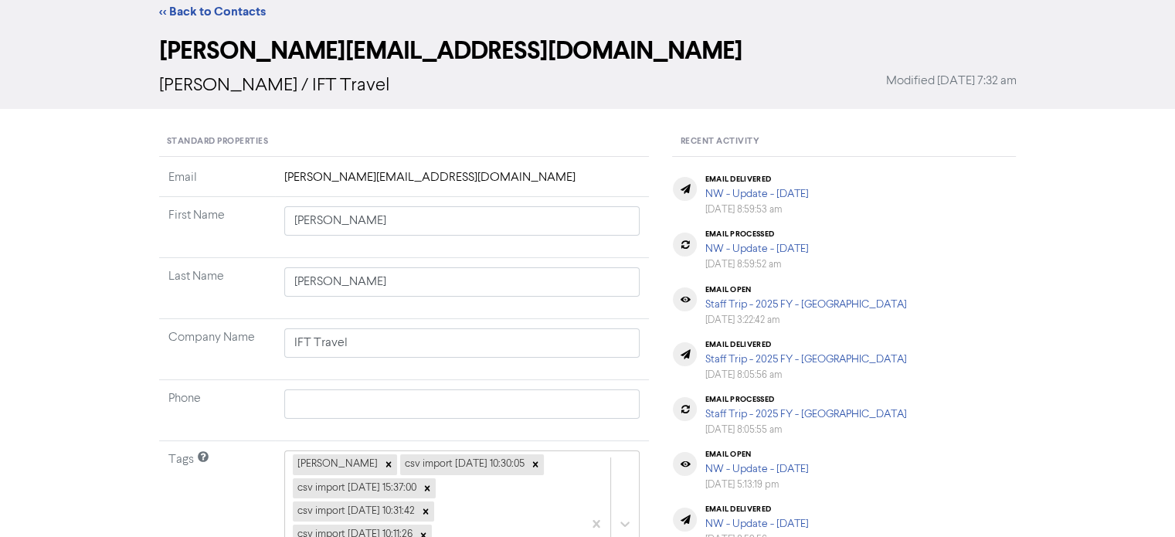
scroll to position [0, 0]
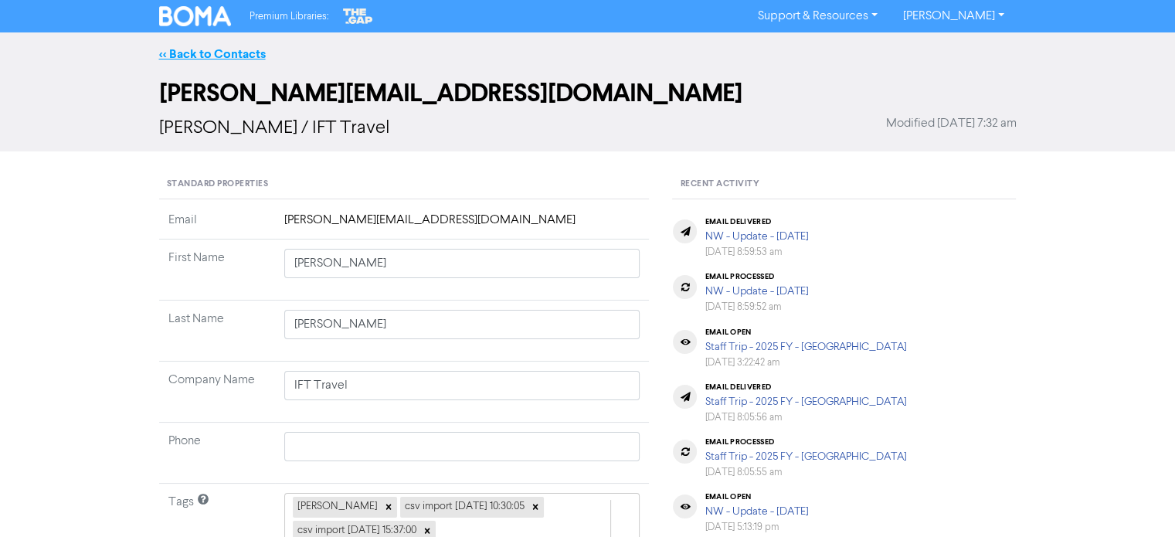
click at [250, 54] on link "<< Back to Contacts" at bounding box center [212, 53] width 107 height 15
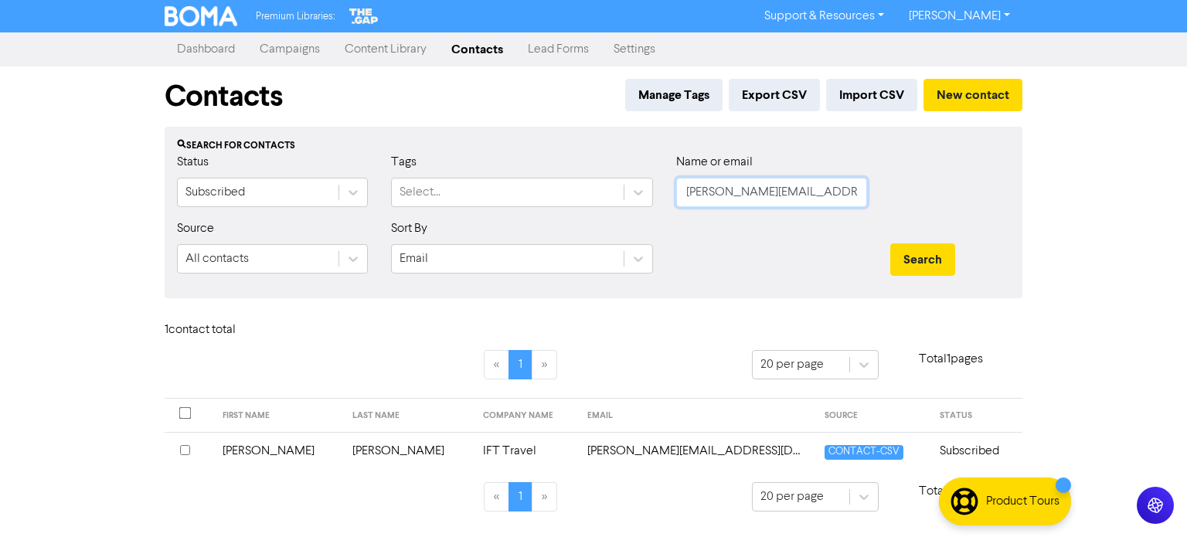
drag, startPoint x: 797, startPoint y: 201, endPoint x: 671, endPoint y: 219, distance: 127.3
click at [398, 192] on div "Status Subscribed Tags Select... Name or email [PERSON_NAME][EMAIL_ADDRESS][DOM…" at bounding box center [593, 186] width 856 height 66
paste input "[EMAIL_ADDRESS][DOMAIN_NAME]"
click at [924, 252] on button "Search" at bounding box center [922, 259] width 65 height 32
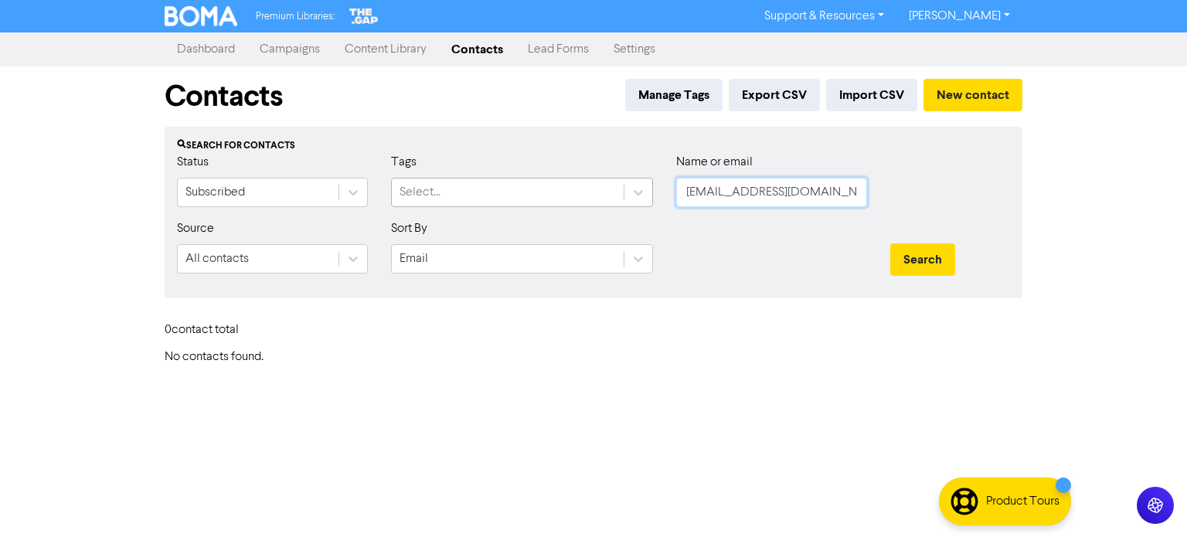
drag, startPoint x: 789, startPoint y: 195, endPoint x: 578, endPoint y: 185, distance: 211.9
click at [553, 183] on div "Status Subscribed Tags Select... Name or email [EMAIL_ADDRESS][DOMAIN_NAME]" at bounding box center [593, 186] width 856 height 66
paste input "[PERSON_NAME][EMAIL_ADDRESS][DOMAIN_NAME]"
click at [930, 256] on button "Search" at bounding box center [922, 259] width 65 height 32
click at [688, 193] on input "[PERSON_NAME][EMAIL_ADDRESS][DOMAIN_NAME]" at bounding box center [771, 192] width 191 height 29
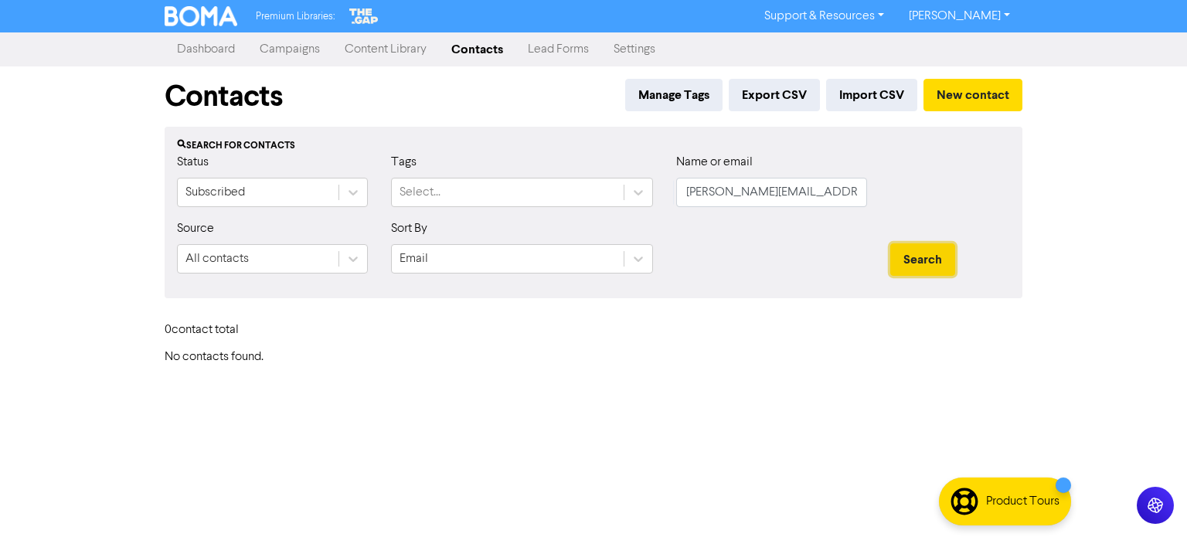
click at [930, 250] on button "Search" at bounding box center [922, 259] width 65 height 32
drag, startPoint x: 831, startPoint y: 188, endPoint x: 465, endPoint y: 191, distance: 366.2
click at [472, 191] on div "Status Subscribed Tags Select... Name or email [PERSON_NAME][EMAIL_ADDRESS][DOM…" at bounding box center [593, 186] width 856 height 66
paste input "[PERSON_NAME][EMAIL_ADDRESS][PERSON_NAME][DOMAIN_NAME]"
click at [937, 254] on button "Search" at bounding box center [922, 259] width 65 height 32
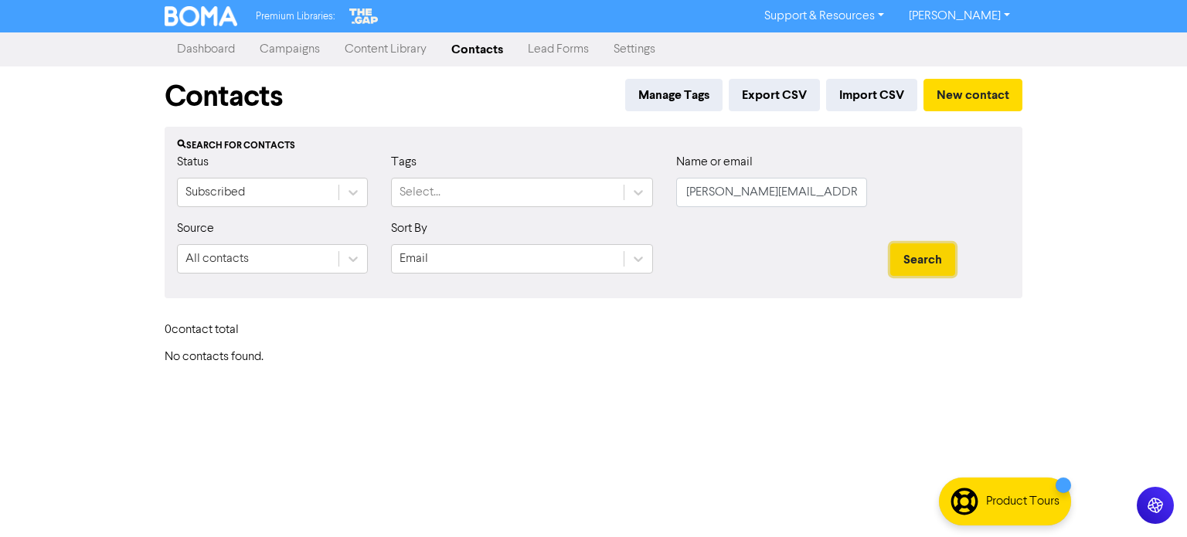
click at [937, 254] on button "Search" at bounding box center [922, 259] width 65 height 32
click at [983, 101] on button "New contact" at bounding box center [972, 95] width 99 height 32
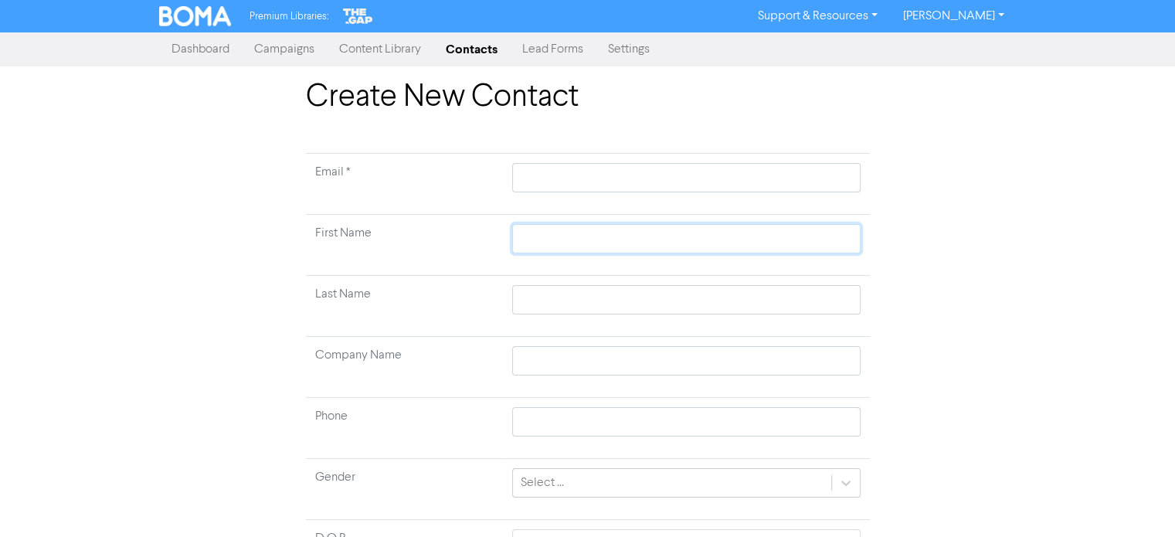
click at [560, 248] on input "text" at bounding box center [686, 238] width 348 height 29
paste input "[PERSON_NAME]"
drag, startPoint x: 568, startPoint y: 240, endPoint x: 627, endPoint y: 243, distance: 59.5
click at [630, 243] on input "[PERSON_NAME]" at bounding box center [686, 238] width 348 height 29
click at [565, 294] on input "text" at bounding box center [686, 299] width 348 height 29
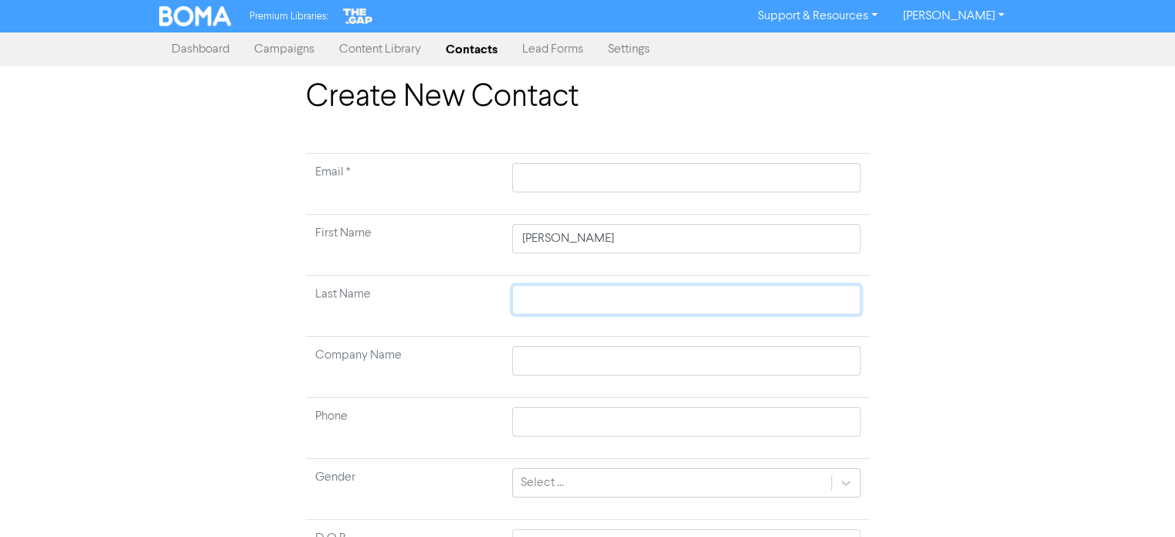
paste input "Nickolls"
drag, startPoint x: 568, startPoint y: 237, endPoint x: 623, endPoint y: 246, distance: 56.3
click at [623, 246] on input "[PERSON_NAME]" at bounding box center [686, 238] width 348 height 29
click at [599, 357] on input "text" at bounding box center [686, 360] width 348 height 29
click at [575, 174] on input "text" at bounding box center [686, 177] width 348 height 29
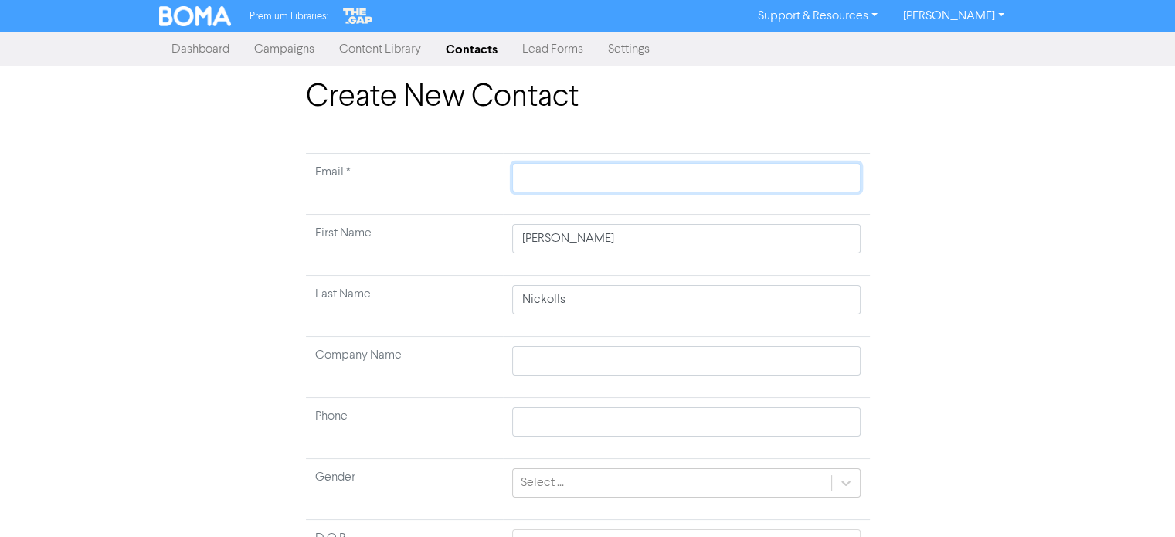
paste input "[PERSON_NAME][EMAIL_ADDRESS][DOMAIN_NAME]"
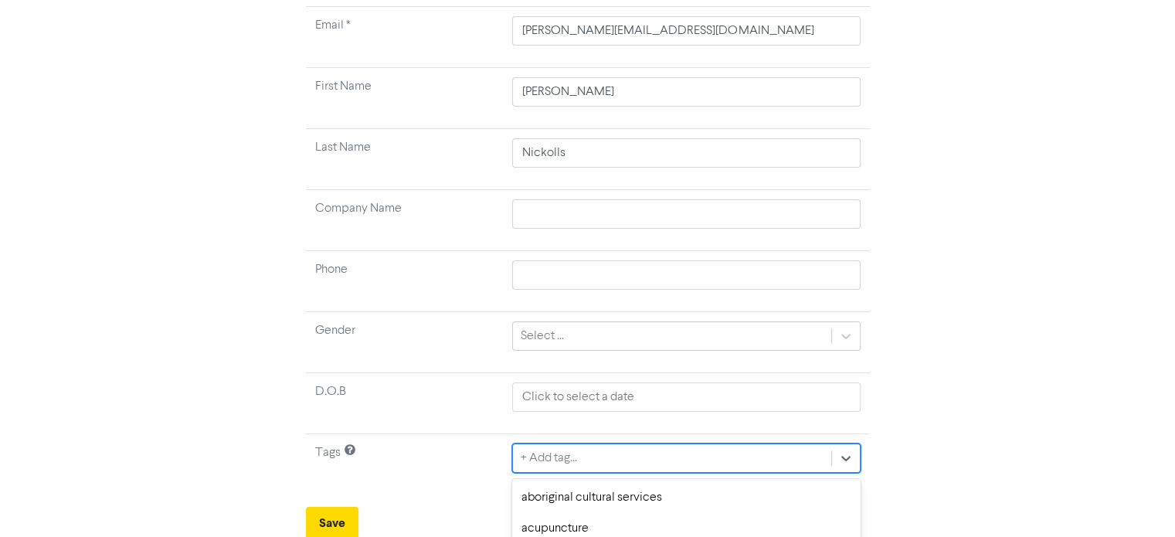
scroll to position [318, 0]
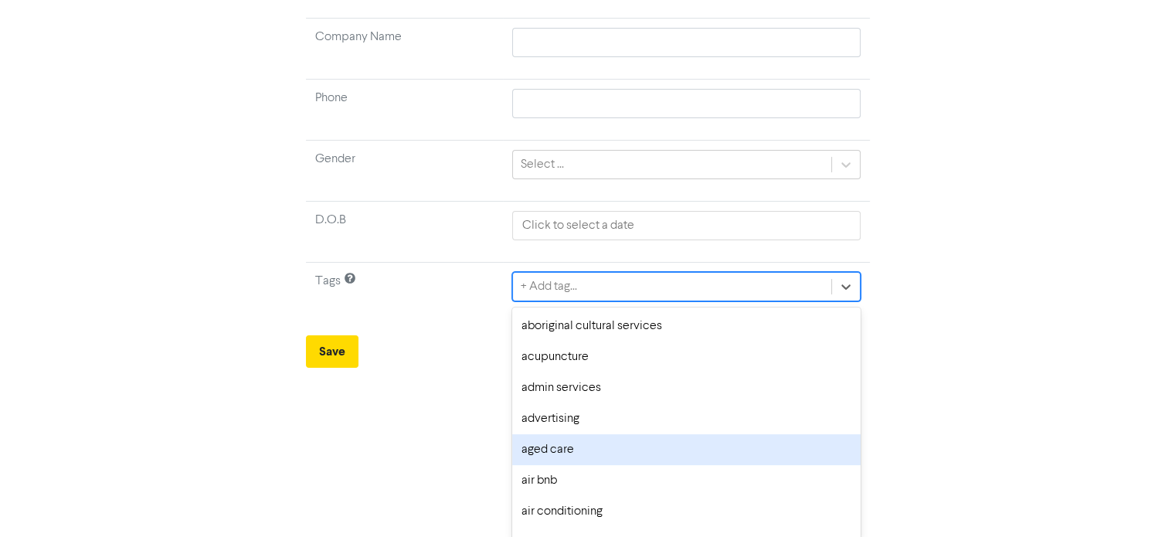
click at [637, 301] on div "option aged care focused, 5 of 287. 287 results available. Use Up and Down to c…" at bounding box center [686, 286] width 348 height 29
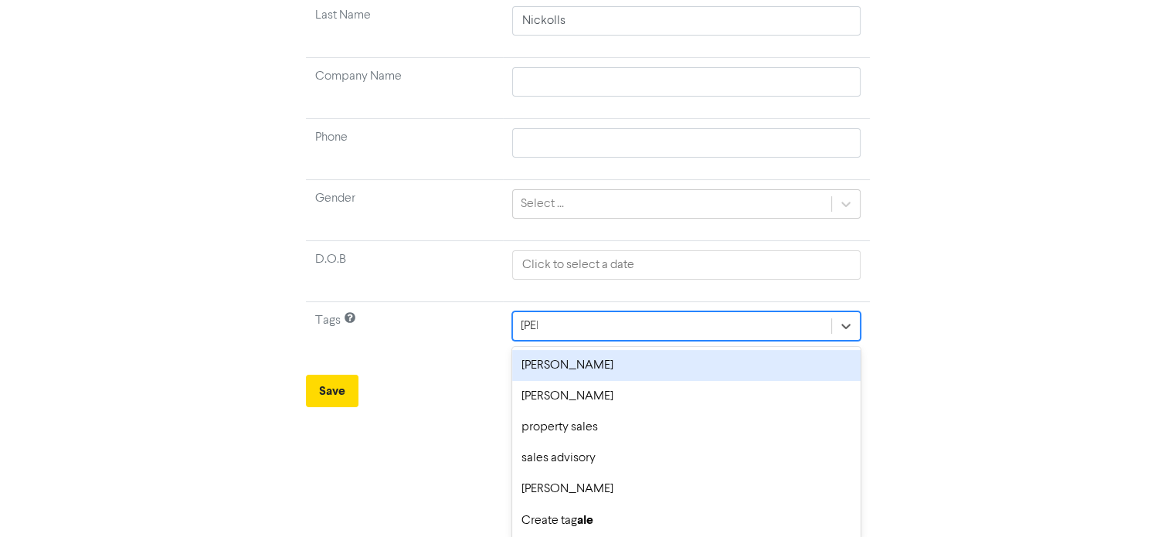
scroll to position [147, 0]
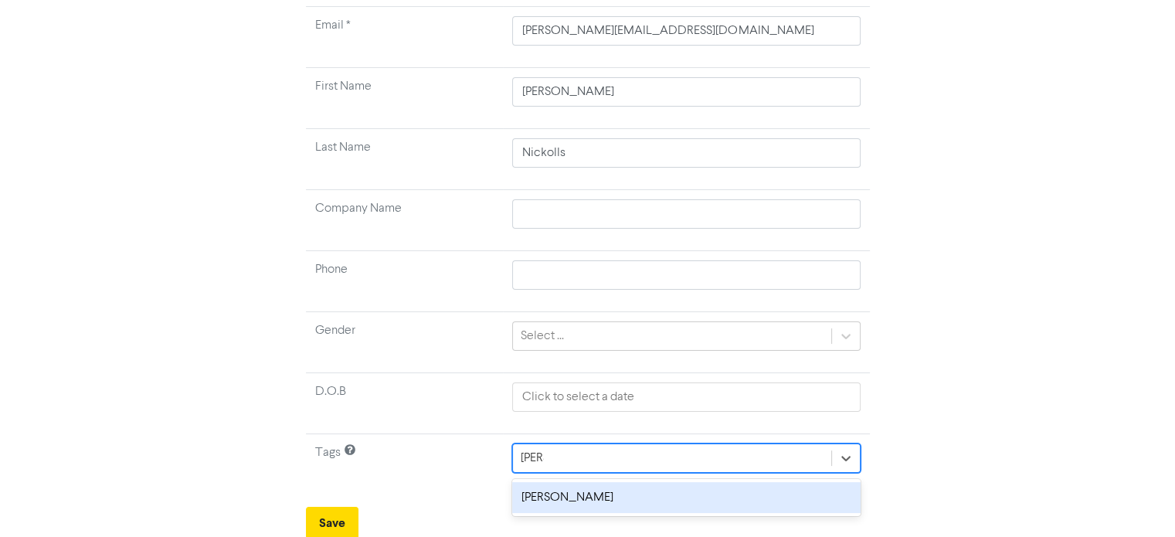
click at [551, 494] on div "[PERSON_NAME]" at bounding box center [686, 497] width 348 height 31
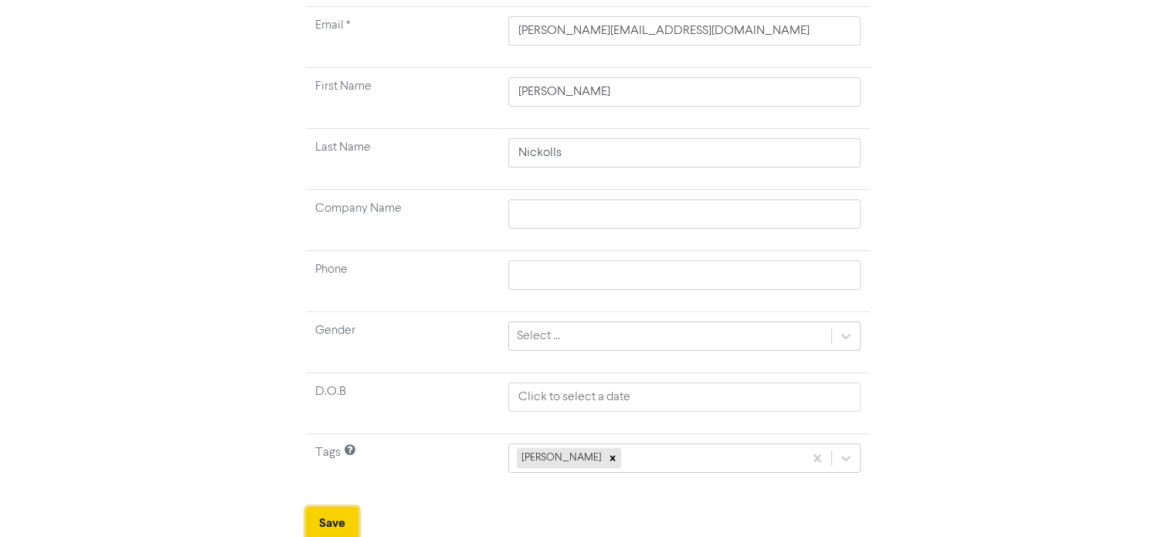
click at [324, 513] on button "Save" at bounding box center [332, 523] width 53 height 32
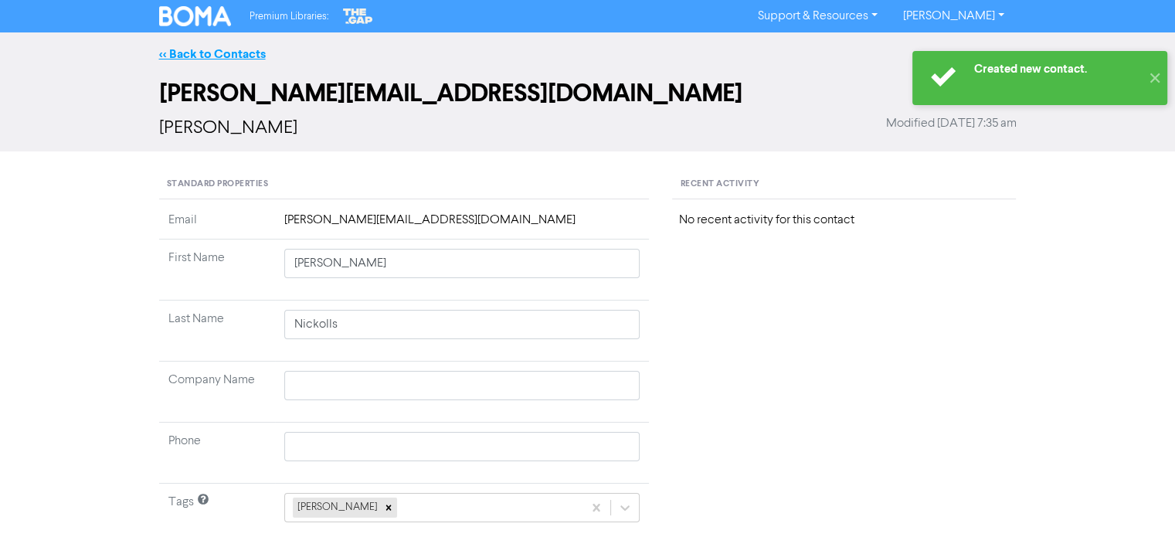
click at [255, 50] on link "<< Back to Contacts" at bounding box center [212, 53] width 107 height 15
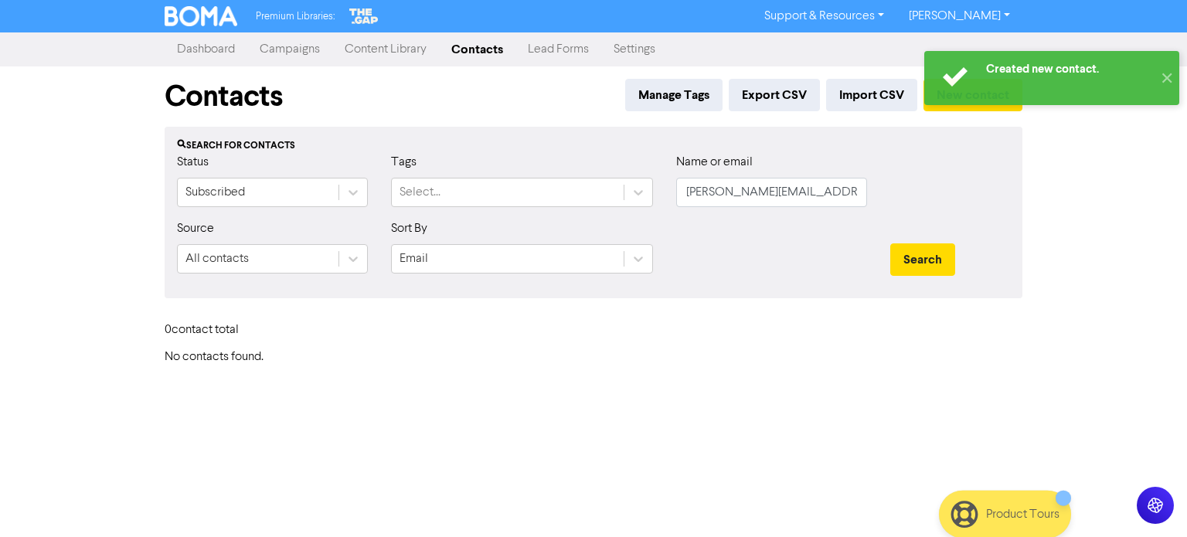
click at [975, 109] on div "Created new contact. ✕" at bounding box center [1051, 78] width 270 height 70
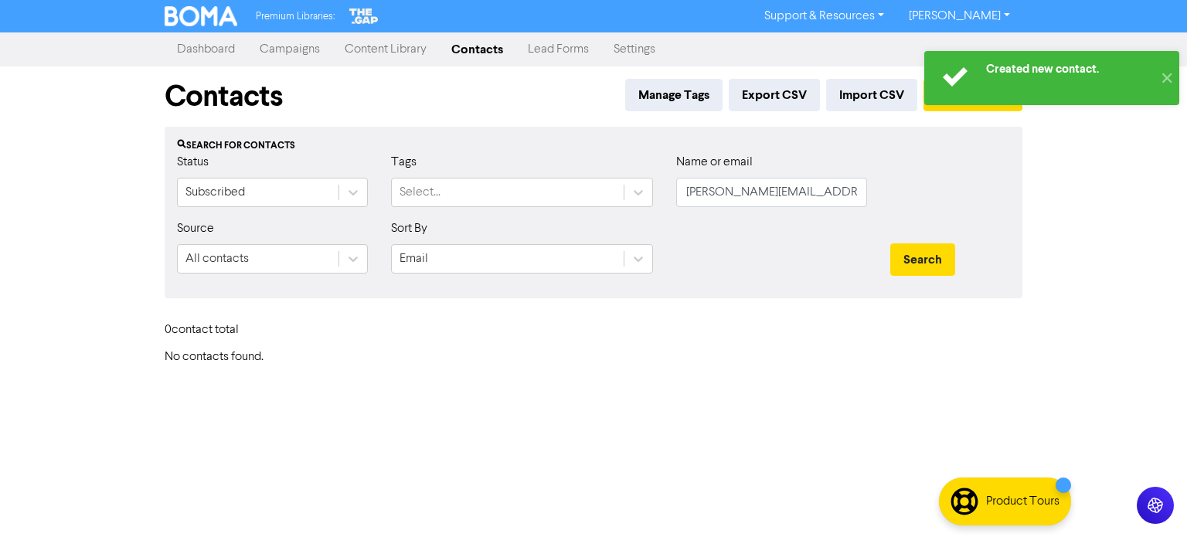
click at [980, 103] on div at bounding box center [955, 78] width 54 height 54
click at [1168, 75] on button "✕" at bounding box center [1165, 78] width 25 height 54
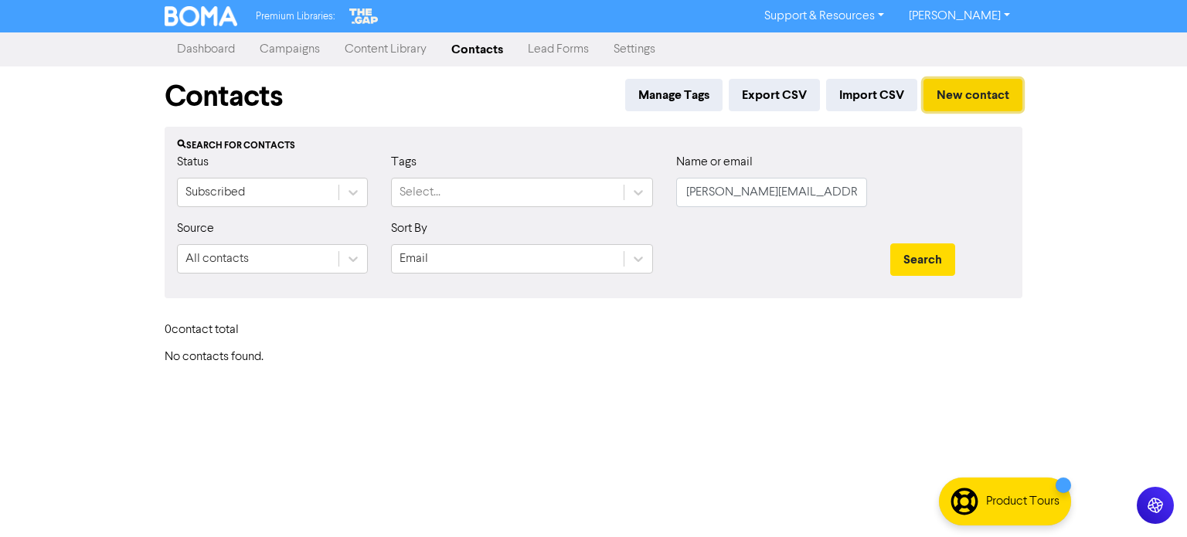
click at [993, 96] on button "New contact" at bounding box center [972, 95] width 99 height 32
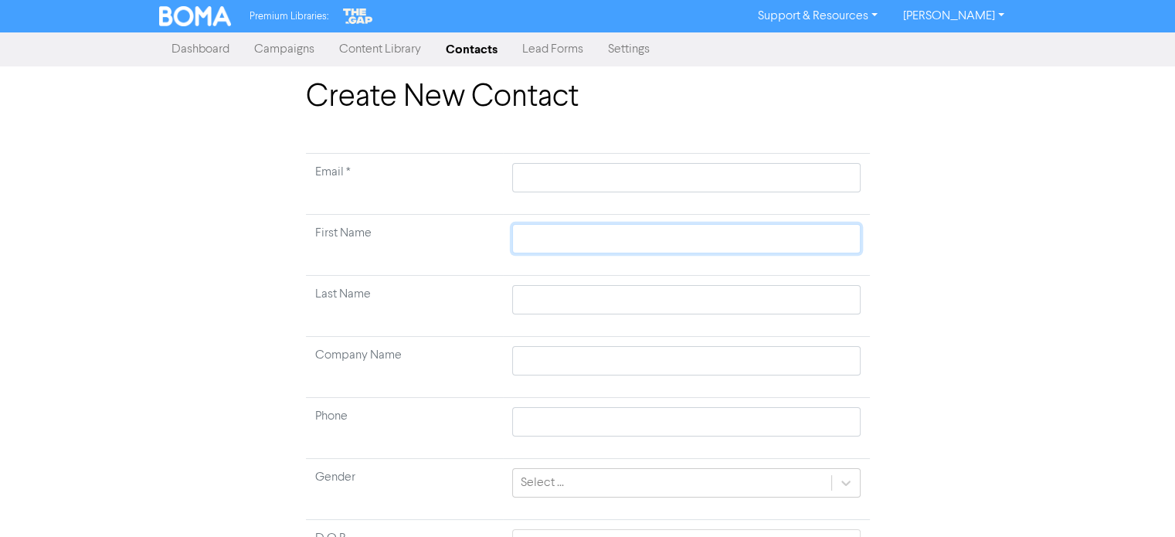
click at [565, 238] on input "text" at bounding box center [686, 238] width 348 height 29
paste input "[PERSON_NAME]"
drag, startPoint x: 565, startPoint y: 240, endPoint x: 643, endPoint y: 247, distance: 79.1
click at [643, 247] on input "[PERSON_NAME]" at bounding box center [686, 238] width 348 height 29
click at [561, 307] on input "text" at bounding box center [686, 299] width 348 height 29
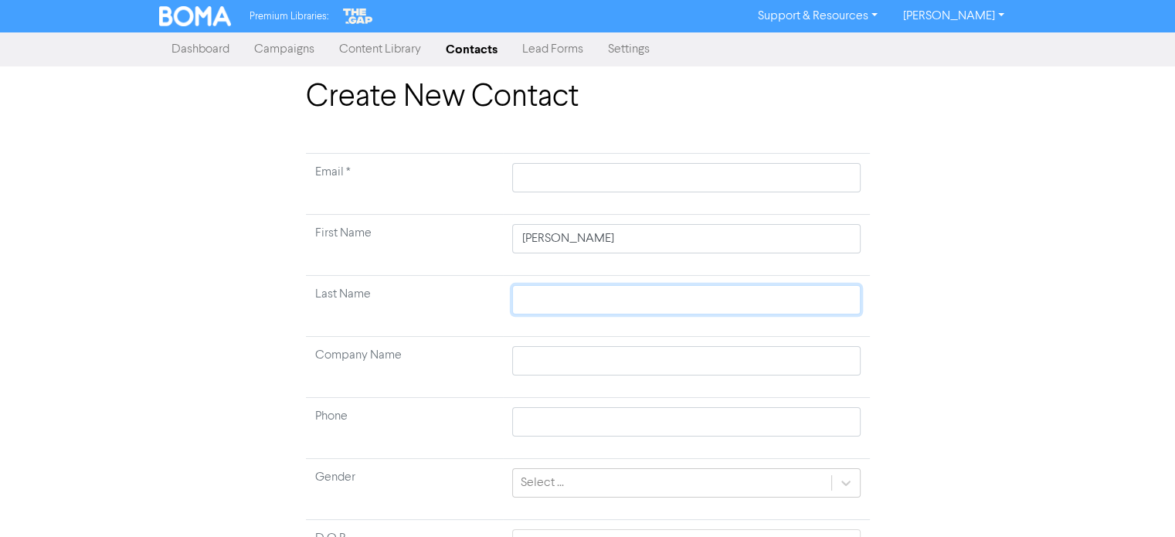
paste input "[PERSON_NAME]"
drag, startPoint x: 566, startPoint y: 235, endPoint x: 620, endPoint y: 240, distance: 54.3
click at [620, 240] on input "[PERSON_NAME]" at bounding box center [686, 238] width 348 height 29
click at [591, 178] on input "text" at bounding box center [686, 177] width 348 height 29
paste input "[PERSON_NAME][EMAIL_ADDRESS][PERSON_NAME][DOMAIN_NAME]"
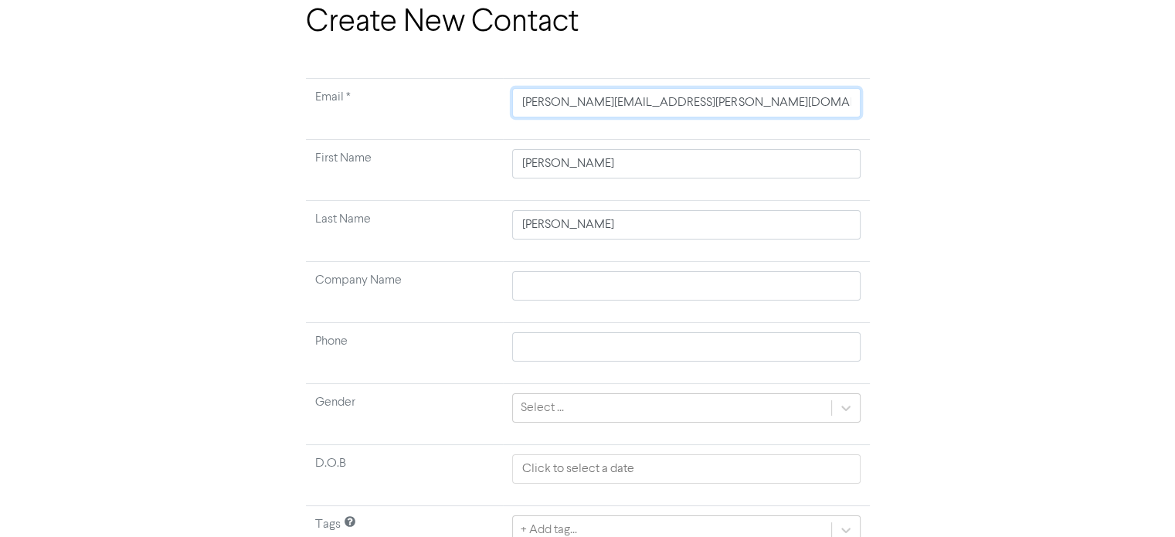
scroll to position [147, 0]
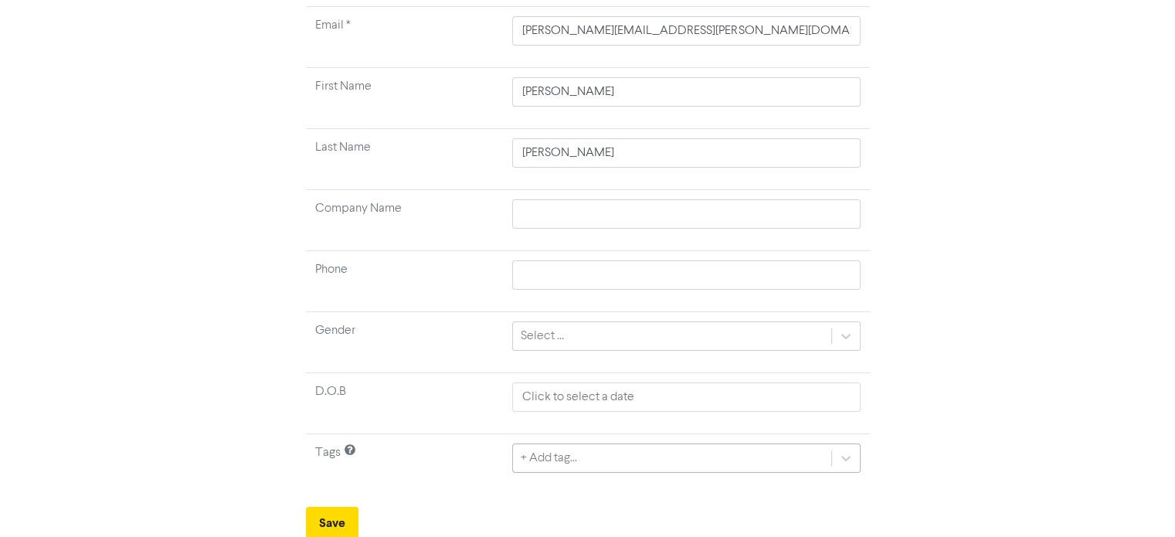
click at [565, 452] on div "+ Add tag..." at bounding box center [686, 457] width 348 height 29
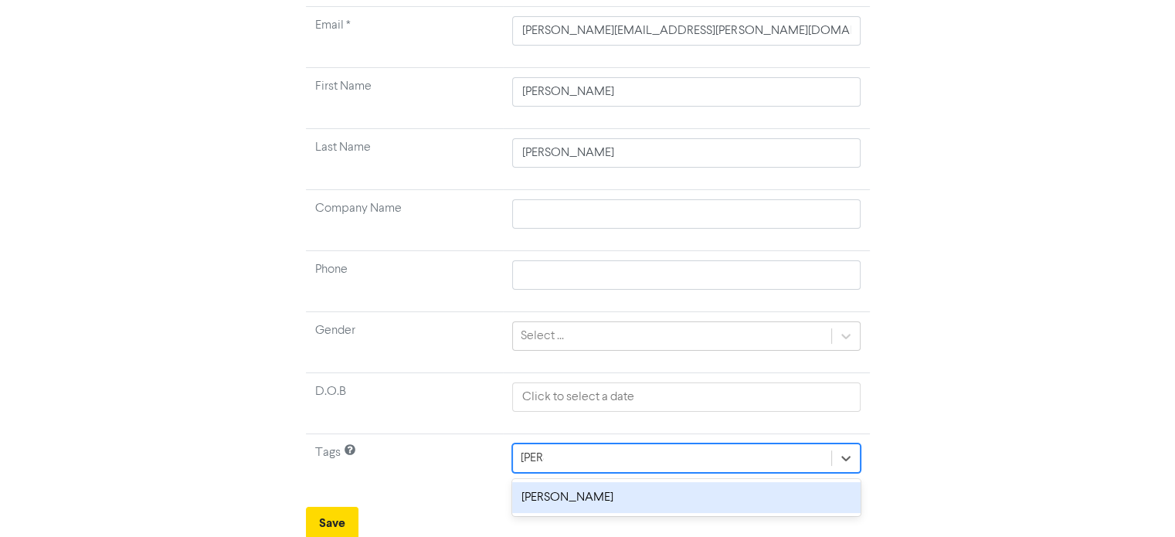
click at [548, 500] on div "[PERSON_NAME]" at bounding box center [686, 497] width 348 height 31
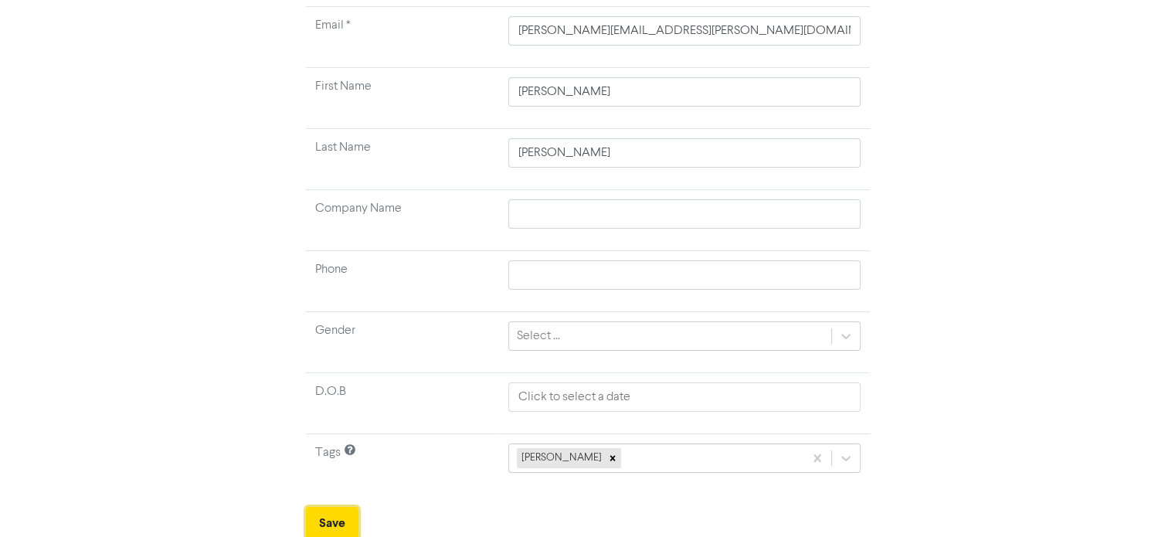
drag, startPoint x: 343, startPoint y: 521, endPoint x: 334, endPoint y: 538, distance: 19.0
click at [334, 390] on html "Premium Libraries: Support & Resources Video Tutorials FAQ & Guides Marketing E…" at bounding box center [587, 121] width 1175 height 537
click at [341, 525] on button "Save" at bounding box center [332, 523] width 53 height 32
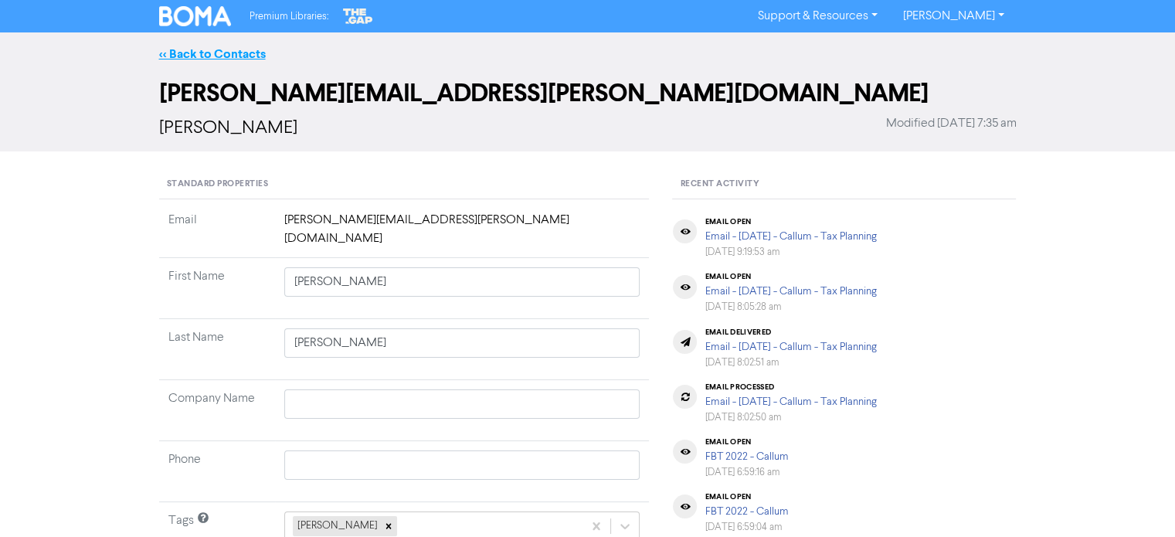
click at [250, 52] on link "<< Back to Contacts" at bounding box center [212, 53] width 107 height 15
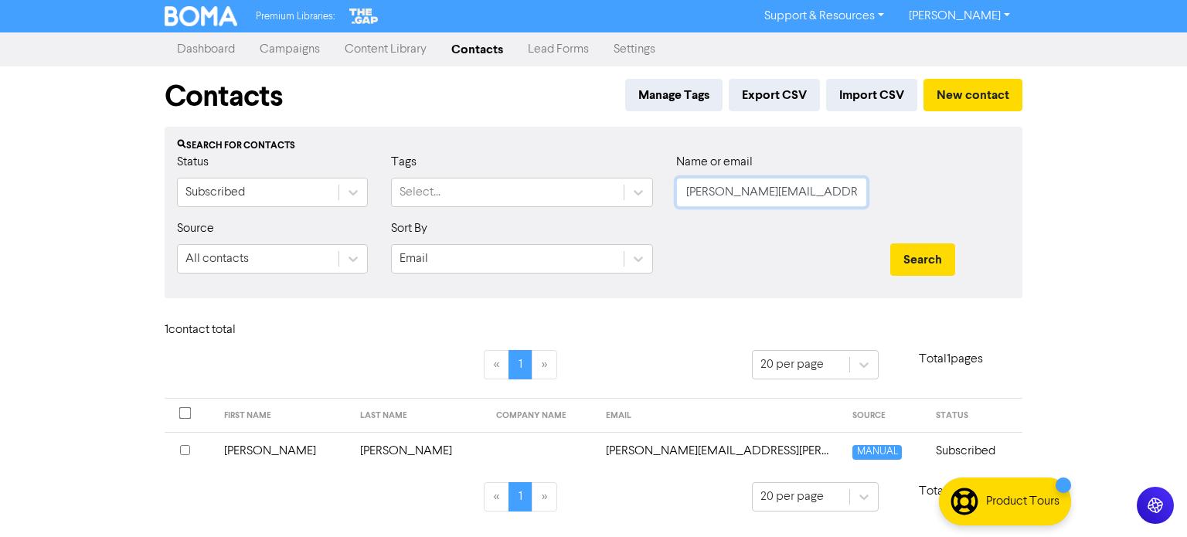
drag, startPoint x: 686, startPoint y: 192, endPoint x: 957, endPoint y: 233, distance: 274.2
click at [957, 233] on form "Status Subscribed Tags Select... Name or email [PERSON_NAME][EMAIL_ADDRESS][PER…" at bounding box center [593, 219] width 833 height 133
paste input "[EMAIL_ADDRESS][DOMAIN_NAME]"
click at [935, 253] on button "Search" at bounding box center [922, 259] width 65 height 32
click at [351, 445] on td "[PERSON_NAME]" at bounding box center [419, 451] width 136 height 38
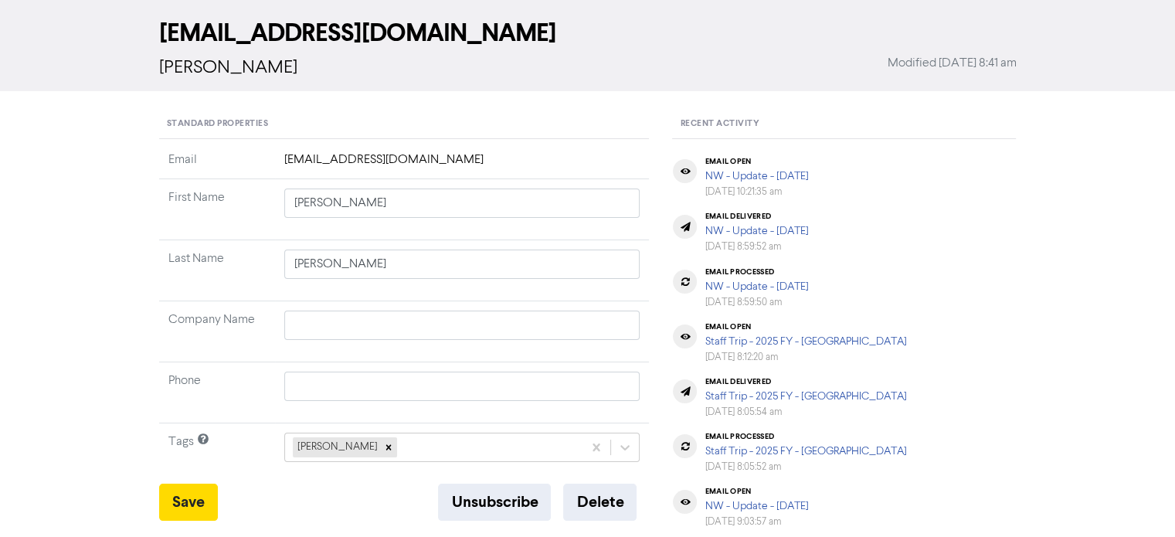
scroll to position [77, 0]
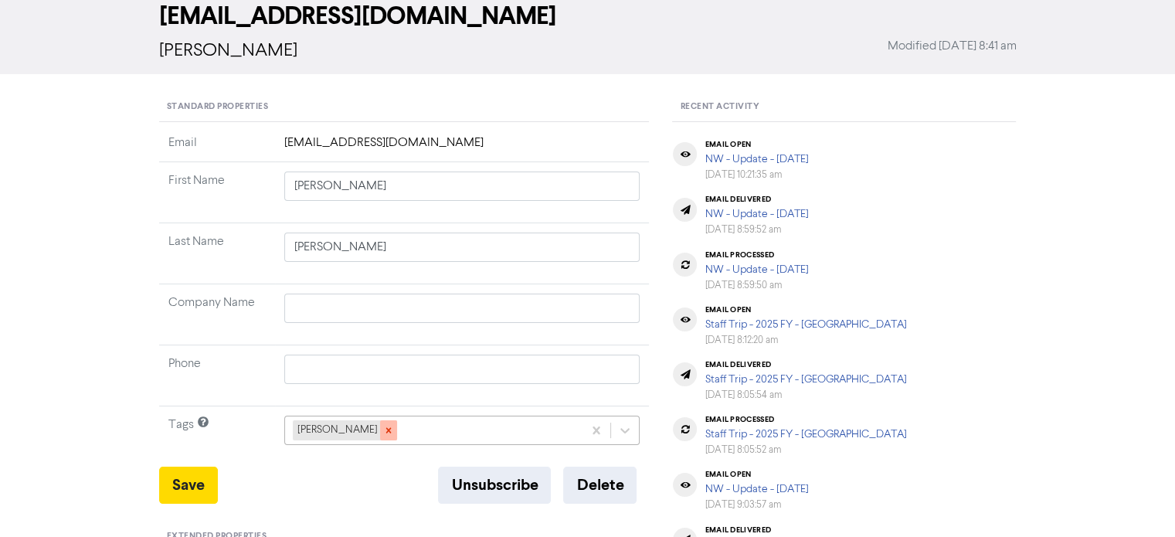
click at [385, 429] on icon at bounding box center [387, 430] width 5 height 5
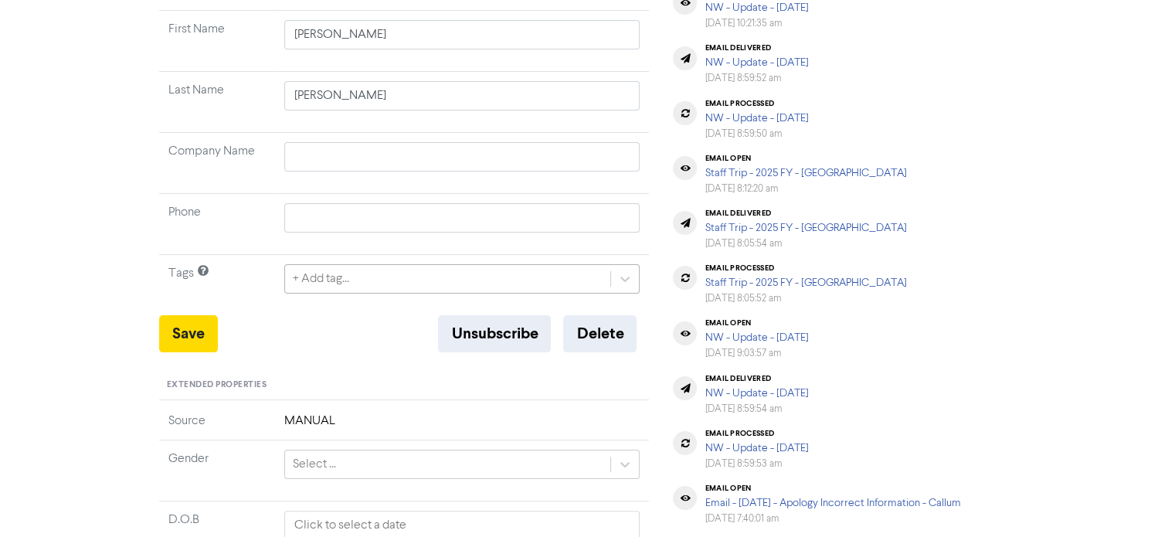
click at [392, 294] on div "+ Add tag..." at bounding box center [462, 278] width 356 height 29
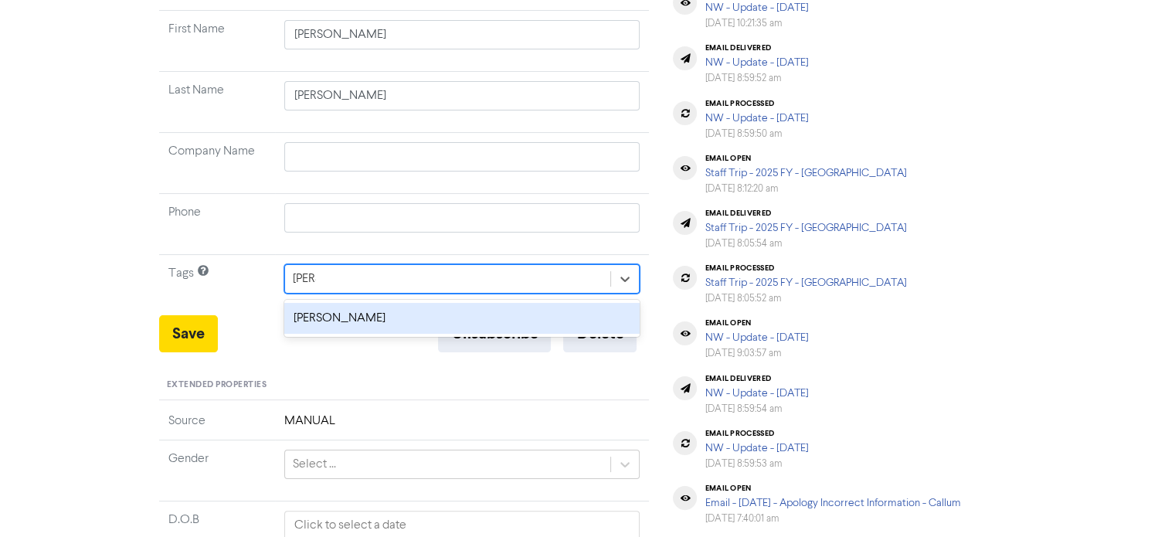
click at [319, 318] on div "[PERSON_NAME]" at bounding box center [462, 318] width 356 height 31
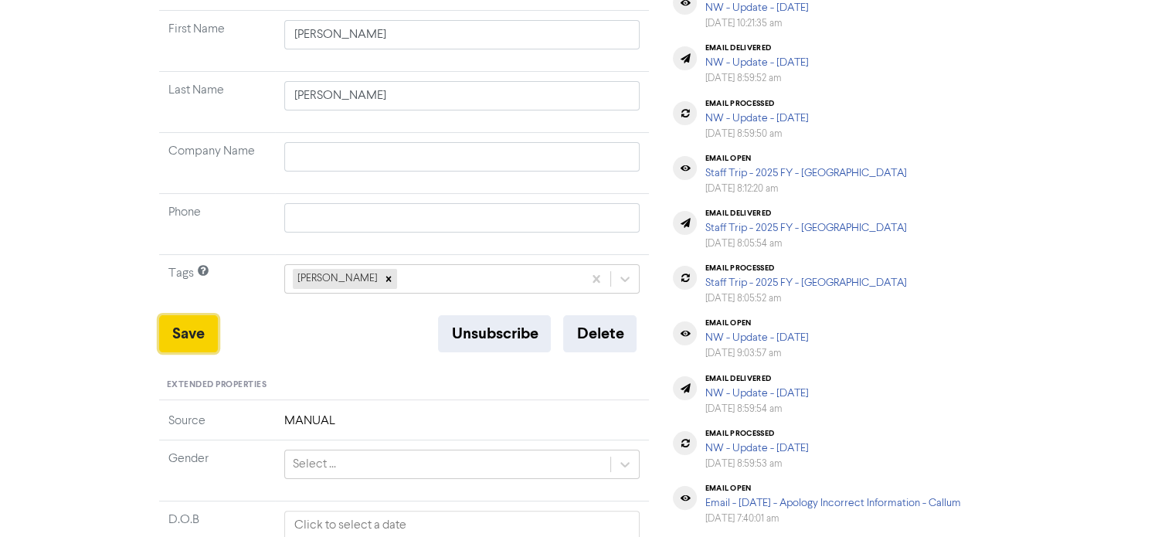
click at [188, 342] on button "Save" at bounding box center [188, 333] width 59 height 37
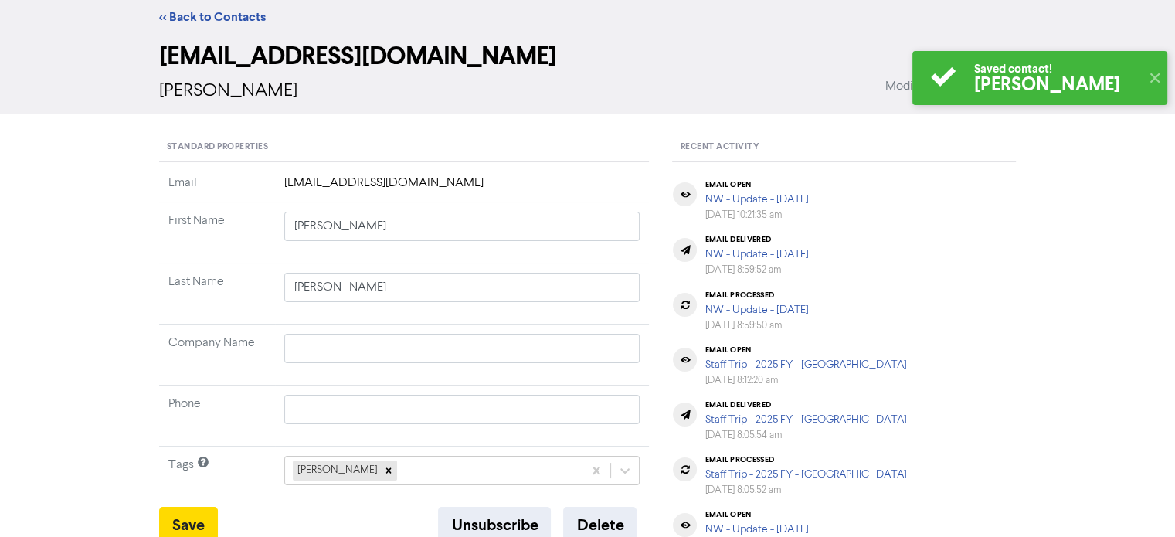
scroll to position [0, 0]
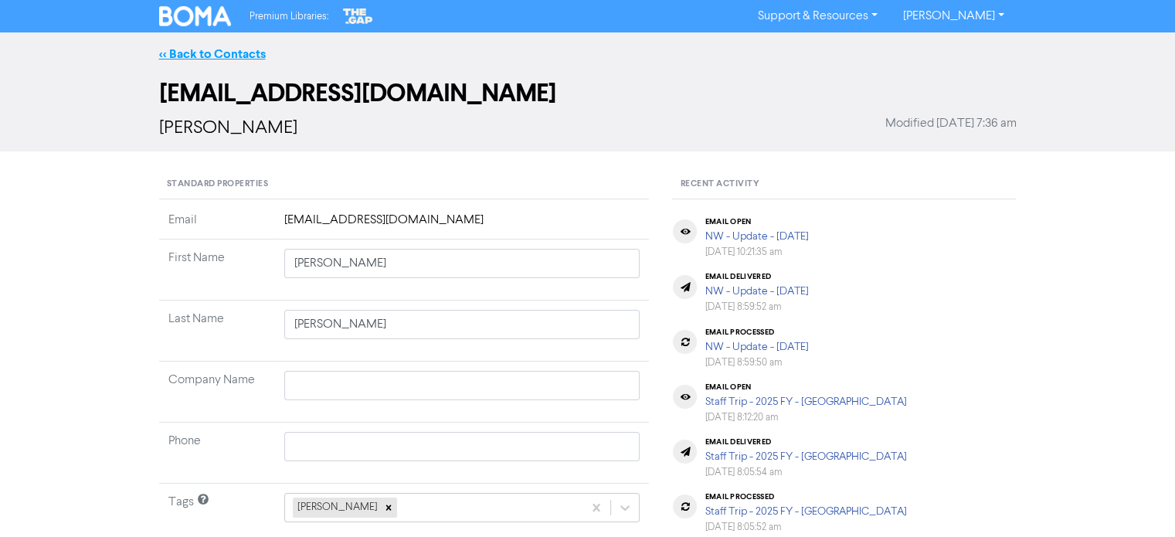
click at [252, 50] on link "<< Back to Contacts" at bounding box center [212, 53] width 107 height 15
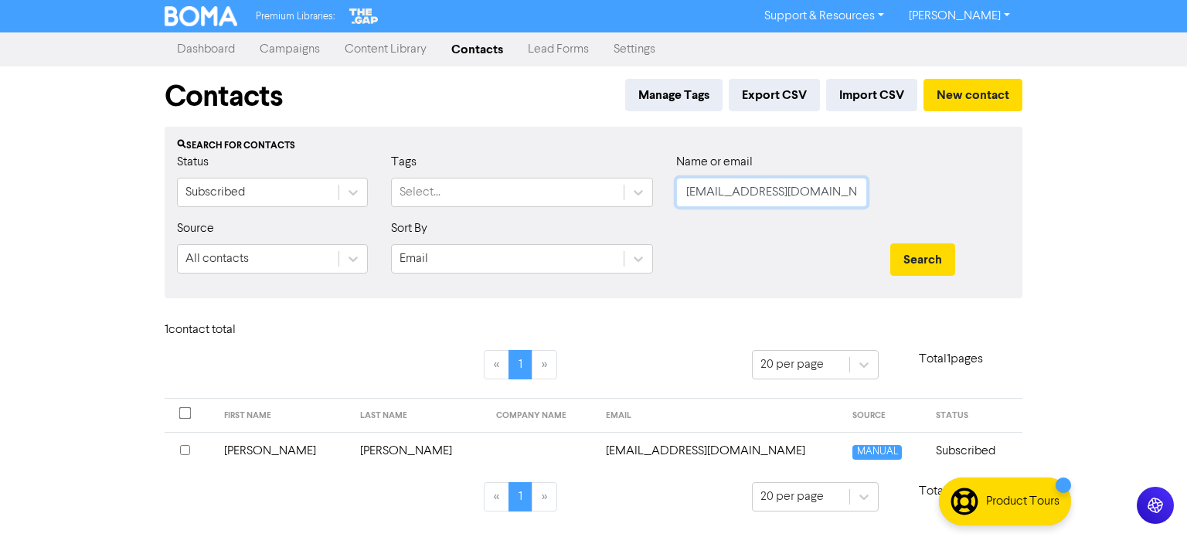
drag, startPoint x: 685, startPoint y: 191, endPoint x: 1186, endPoint y: 226, distance: 501.8
click at [1186, 226] on div "Premium Libraries: Support & Resources Video Tutorials FAQ & Guides Marketing E…" at bounding box center [593, 268] width 1187 height 537
paste input "[PERSON_NAME][EMAIL_ADDRESS][DOMAIN_NAME]"
click at [936, 256] on button "Search" at bounding box center [922, 259] width 65 height 32
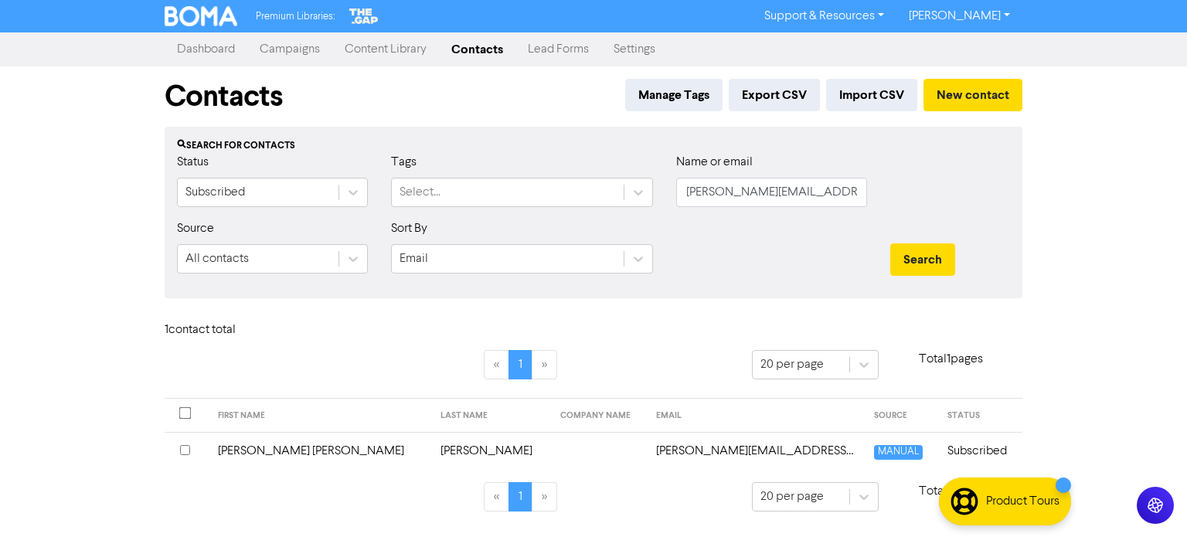
click at [431, 450] on td "[PERSON_NAME]" at bounding box center [491, 451] width 120 height 38
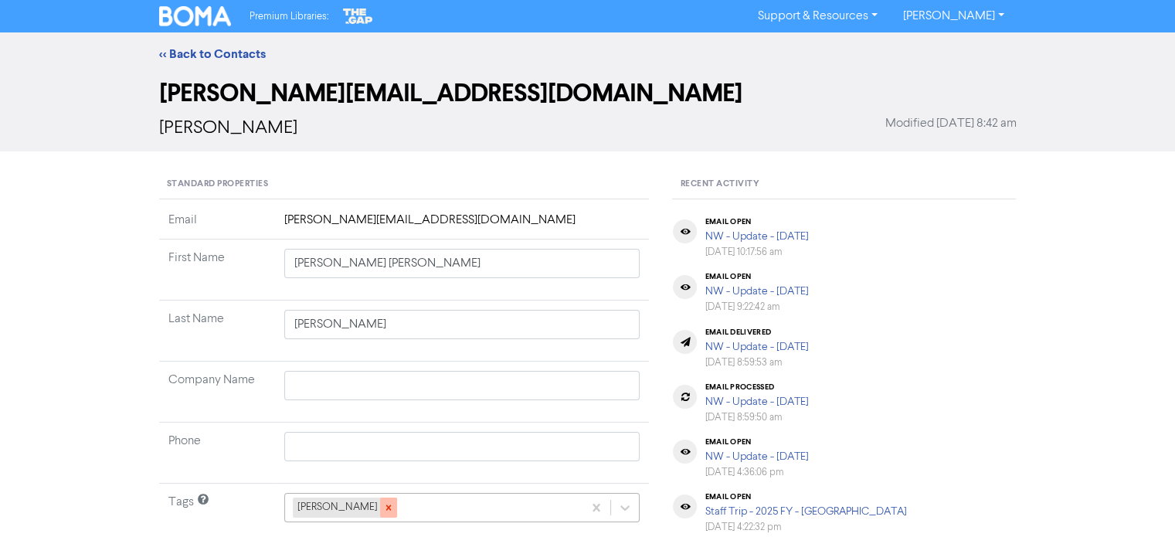
click at [385, 509] on icon at bounding box center [387, 507] width 5 height 5
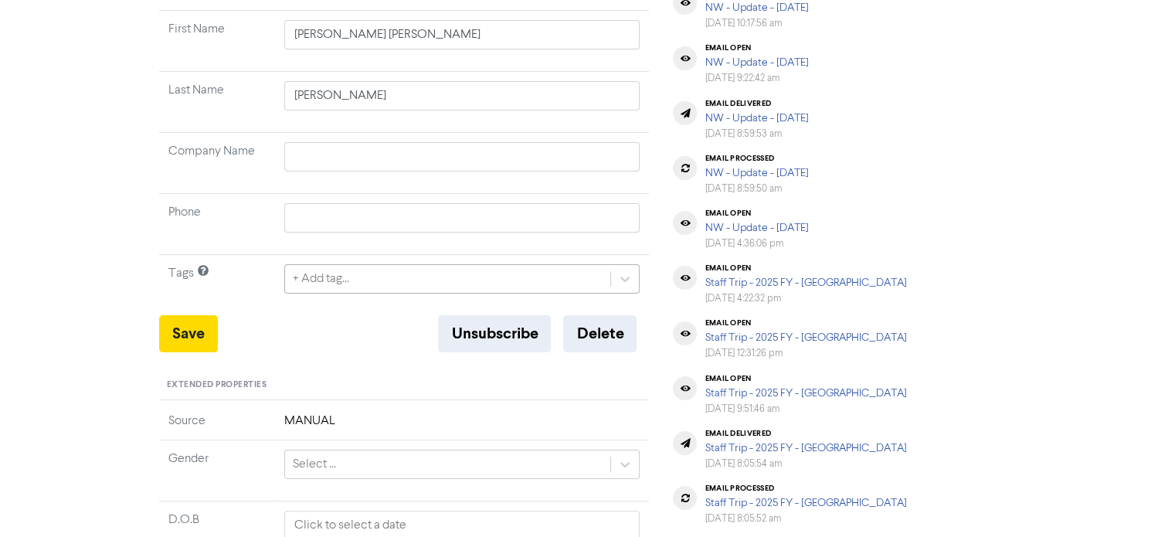
click at [379, 294] on div "+ Add tag..." at bounding box center [462, 278] width 356 height 29
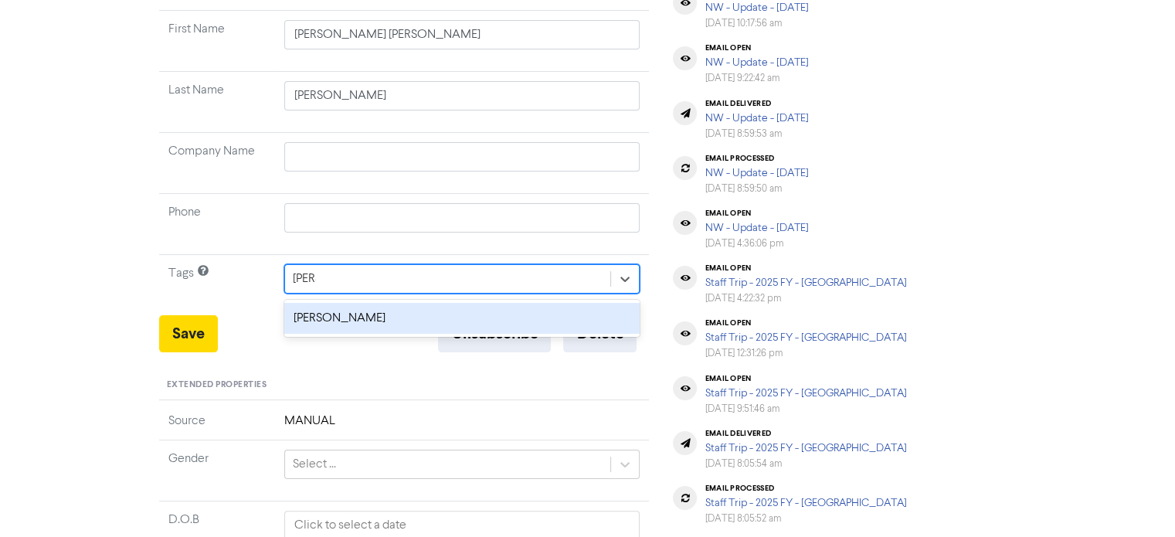
click at [310, 314] on div "[PERSON_NAME]" at bounding box center [462, 318] width 356 height 31
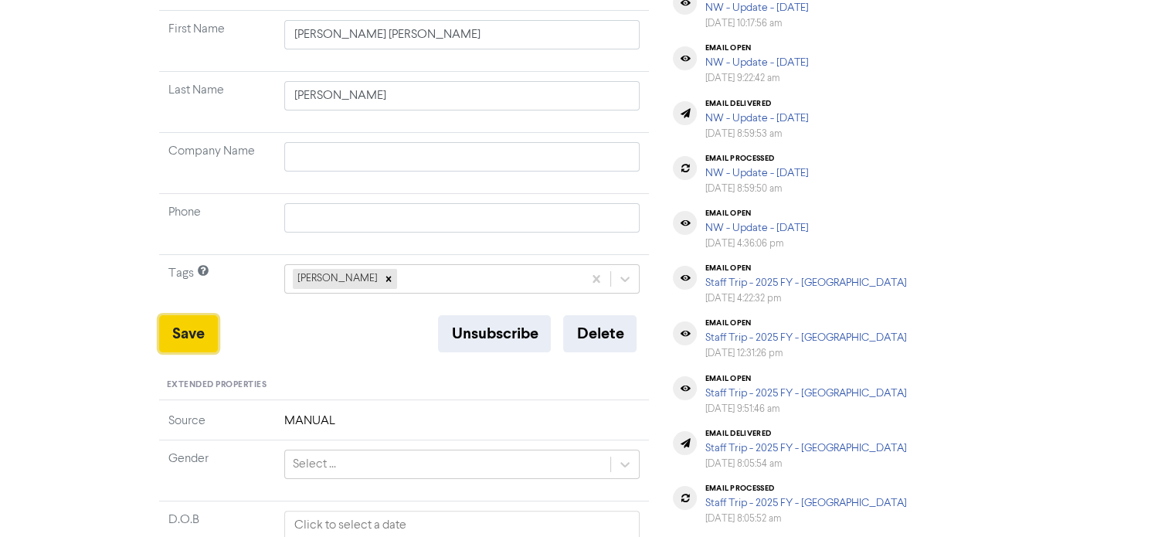
click at [194, 321] on button "Save" at bounding box center [188, 333] width 59 height 37
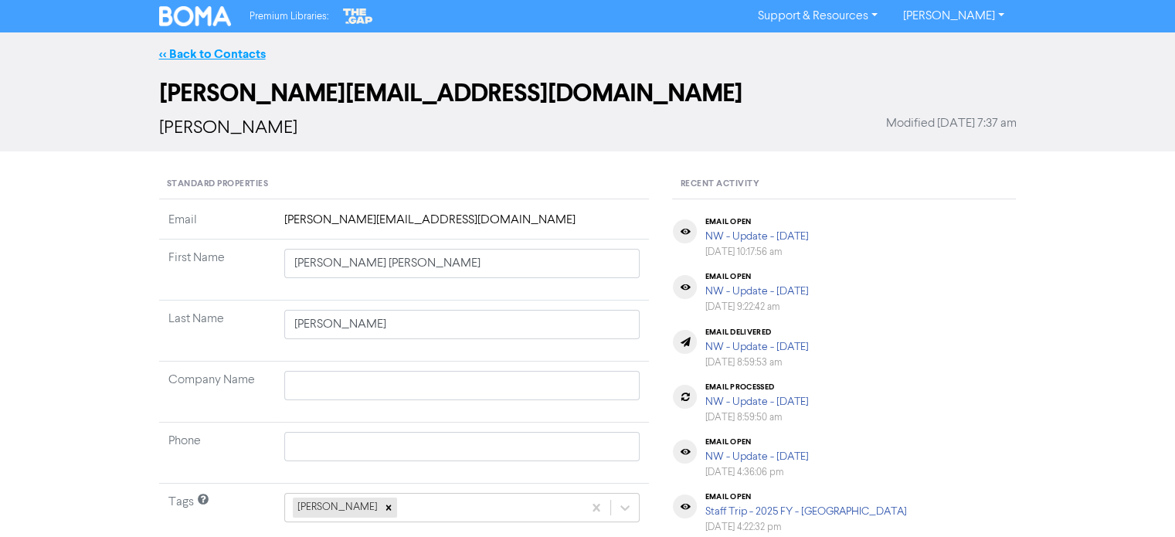
click at [255, 53] on link "<< Back to Contacts" at bounding box center [212, 53] width 107 height 15
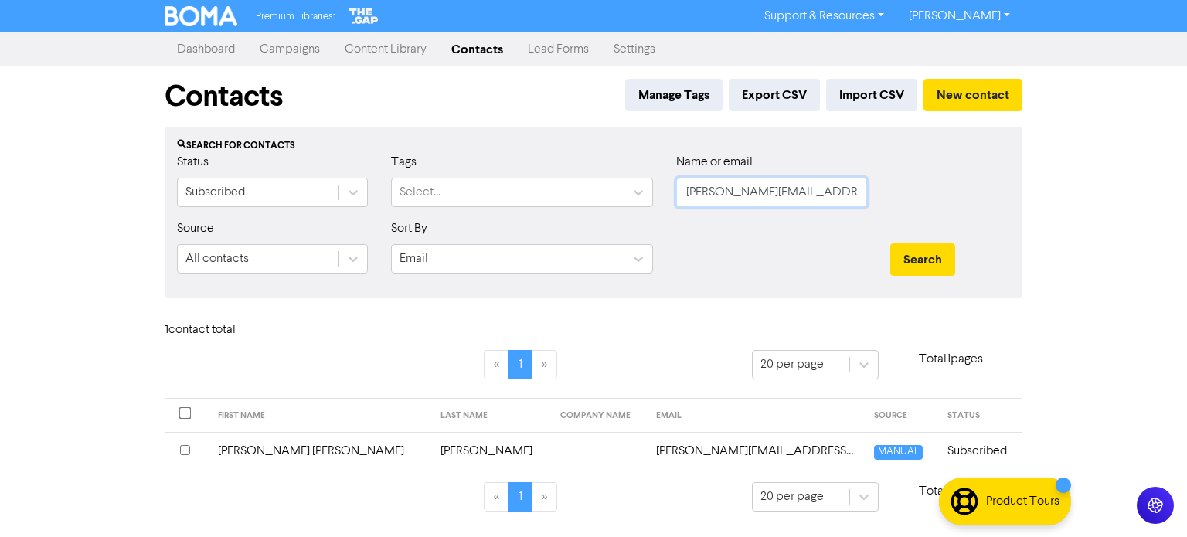
drag, startPoint x: 683, startPoint y: 196, endPoint x: 938, endPoint y: 231, distance: 257.3
click at [938, 231] on form "Status Subscribed Tags Select... Name or email [PERSON_NAME][EMAIL_ADDRESS][DOM…" at bounding box center [593, 219] width 833 height 133
paste input "K2 Interiors Pty Ltd"
click at [671, 197] on div "Name or email K2 Interiors Pty Ltd" at bounding box center [771, 186] width 214 height 66
paste input "[EMAIL_ADDRESS][DOMAIN_NAME]"
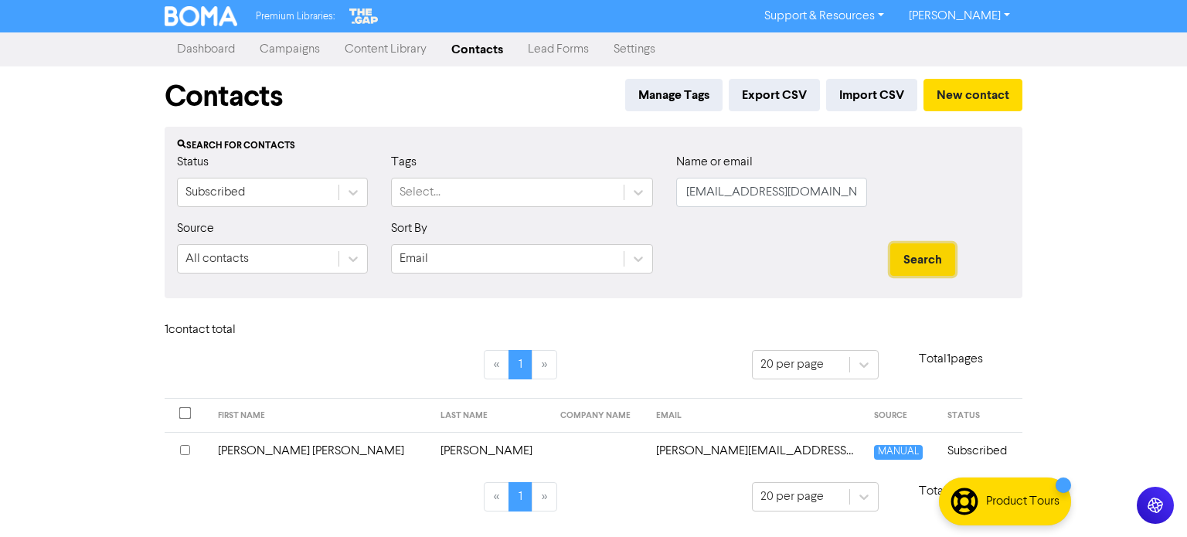
click at [923, 253] on button "Search" at bounding box center [922, 259] width 65 height 32
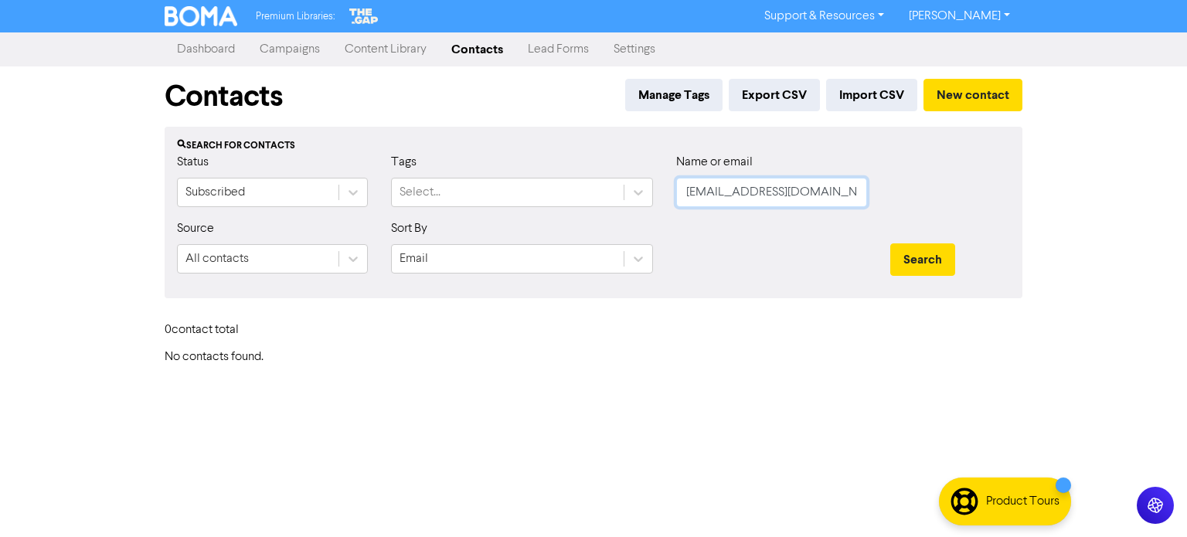
click at [689, 191] on input "[EMAIL_ADDRESS][DOMAIN_NAME]" at bounding box center [771, 192] width 191 height 29
click at [684, 200] on input "[EMAIL_ADDRESS][DOMAIN_NAME]" at bounding box center [771, 192] width 191 height 29
click at [944, 255] on button "Search" at bounding box center [922, 259] width 65 height 32
drag, startPoint x: 683, startPoint y: 189, endPoint x: 949, endPoint y: 198, distance: 265.9
click at [949, 198] on div "Status Subscribed Tags Select... Name or email [EMAIL_ADDRESS][DOMAIN_NAME]" at bounding box center [593, 186] width 856 height 66
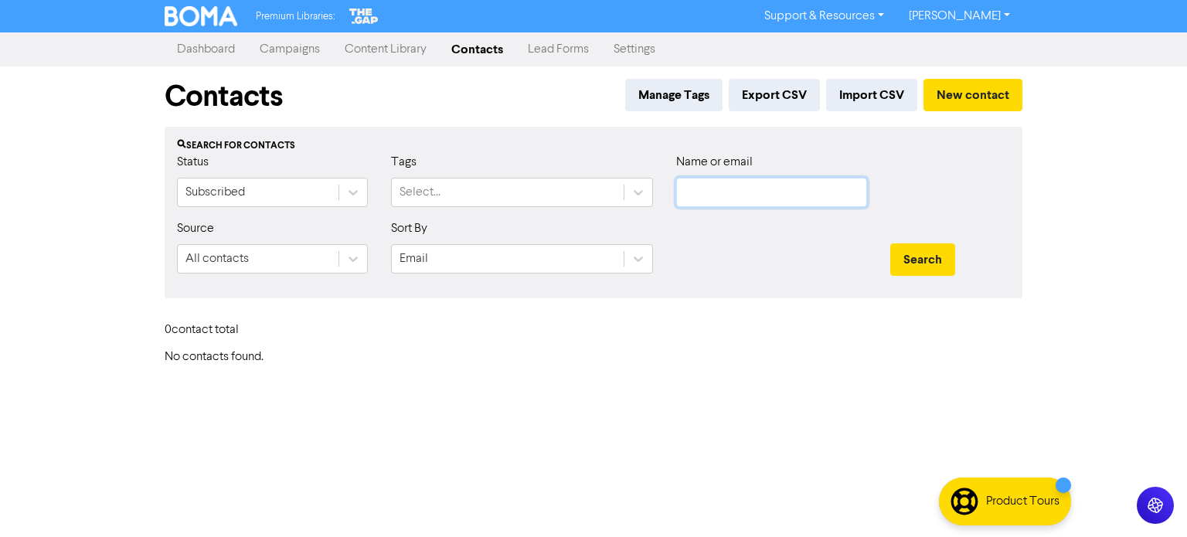
paste input "[EMAIL_ADDRESS][DOMAIN_NAME]"
click at [908, 253] on button "Search" at bounding box center [922, 259] width 65 height 32
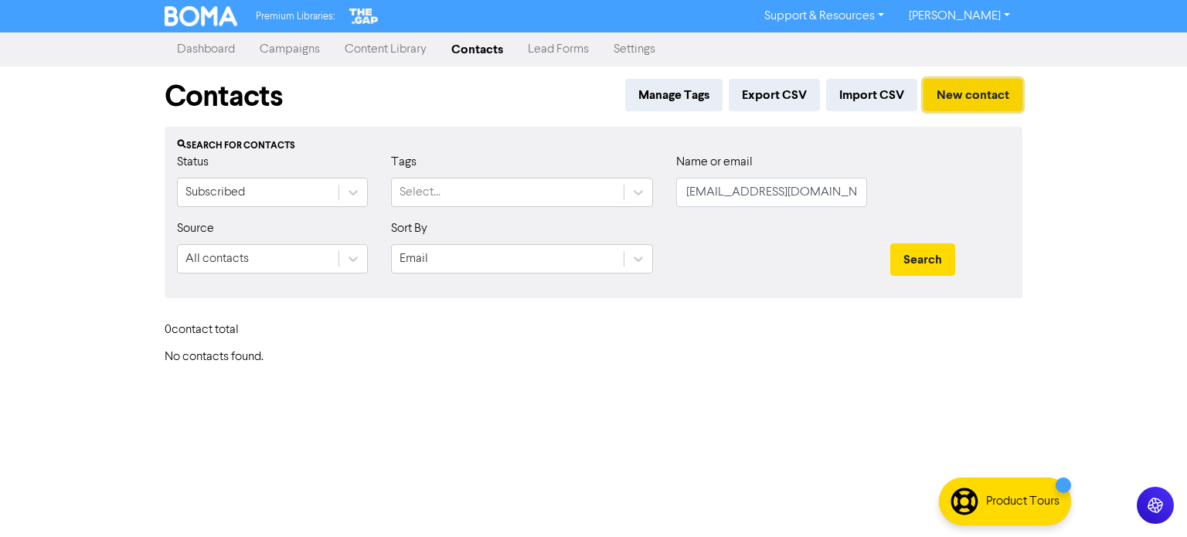
click at [942, 95] on button "New contact" at bounding box center [972, 95] width 99 height 32
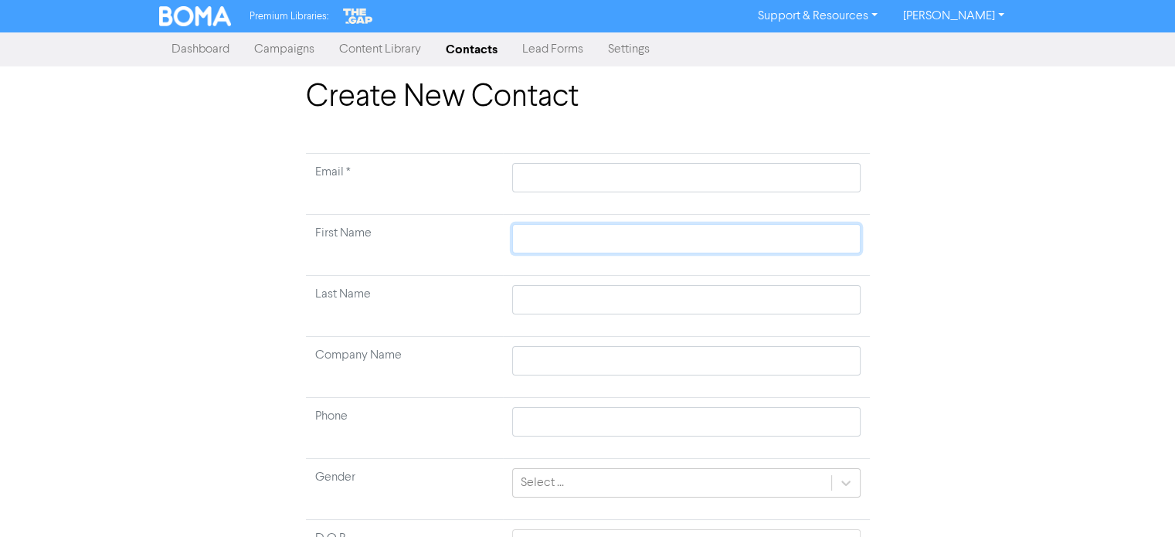
click at [582, 239] on input "text" at bounding box center [686, 238] width 348 height 29
paste input "[PERSON_NAME]"
drag, startPoint x: 569, startPoint y: 244, endPoint x: 640, endPoint y: 246, distance: 71.1
click at [640, 246] on input "[PERSON_NAME]" at bounding box center [686, 238] width 348 height 29
paste input "[PERSON_NAME],"
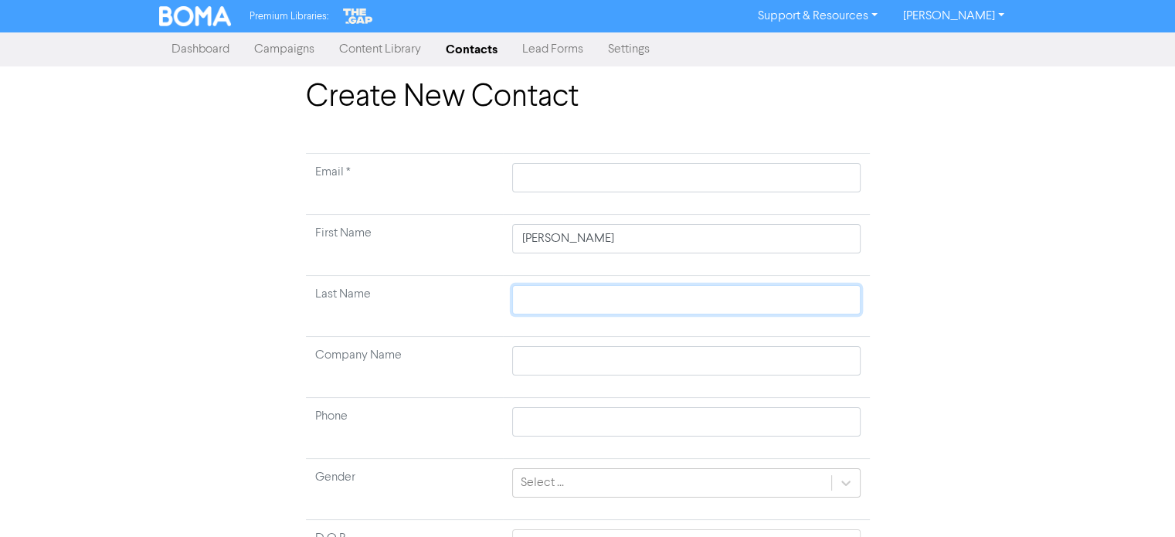
click at [582, 300] on input "text" at bounding box center [686, 299] width 348 height 29
paste input "[PERSON_NAME]"
drag, startPoint x: 568, startPoint y: 302, endPoint x: 501, endPoint y: 302, distance: 67.2
click at [501, 302] on tr "Last Name [PERSON_NAME]" at bounding box center [588, 306] width 564 height 61
drag, startPoint x: 624, startPoint y: 239, endPoint x: 562, endPoint y: 246, distance: 62.2
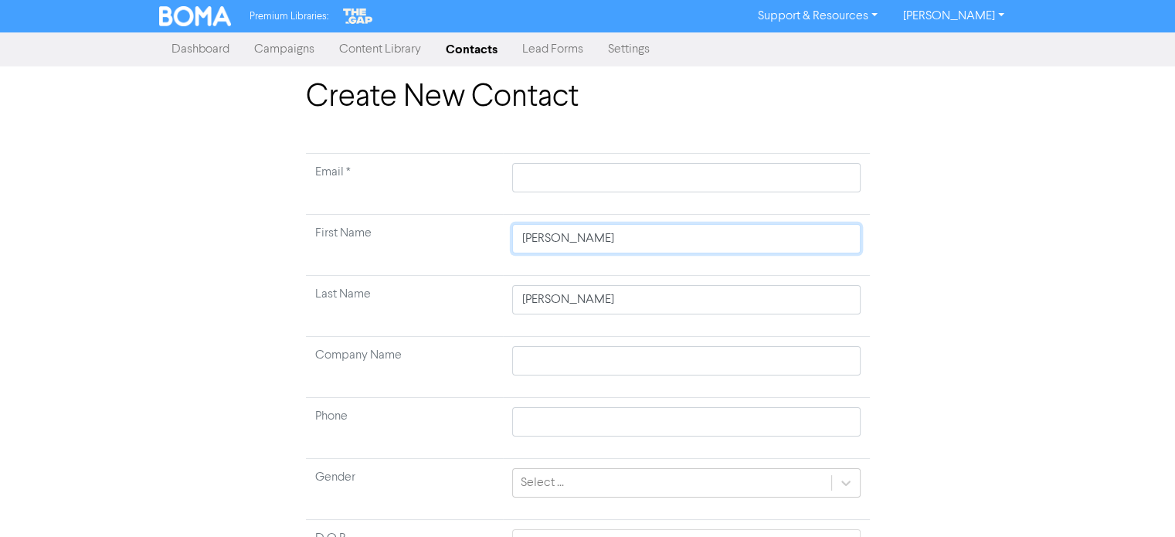
click at [562, 246] on input "[PERSON_NAME]" at bounding box center [686, 238] width 348 height 29
click at [630, 289] on input "[PERSON_NAME]" at bounding box center [686, 299] width 348 height 29
click at [557, 188] on input "text" at bounding box center [686, 177] width 348 height 29
paste input "[EMAIL_ADDRESS][DOMAIN_NAME]"
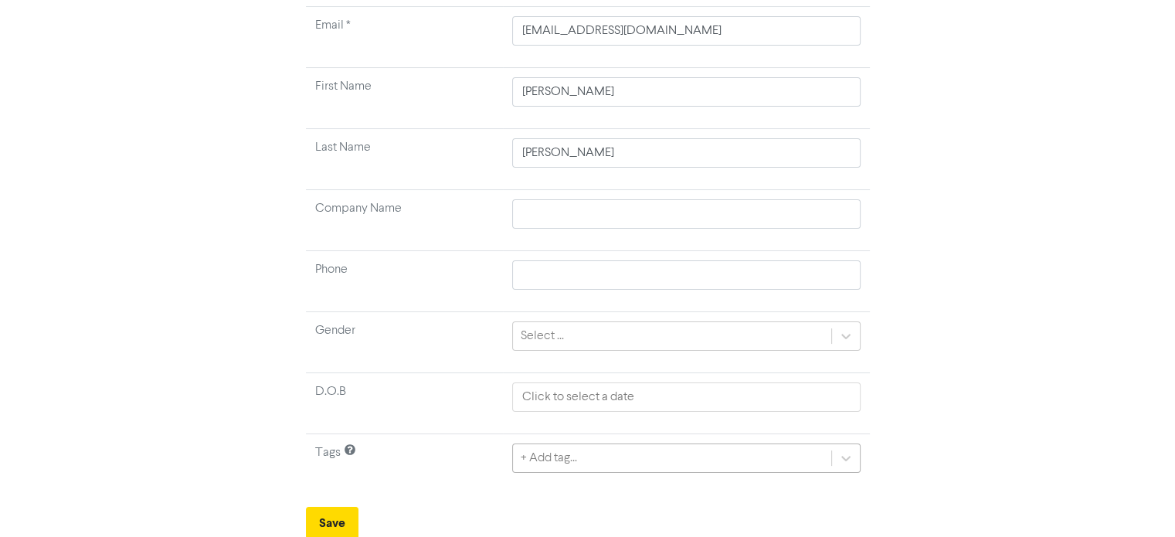
scroll to position [318, 0]
click at [601, 453] on div "+ Add tag..." at bounding box center [686, 455] width 348 height 29
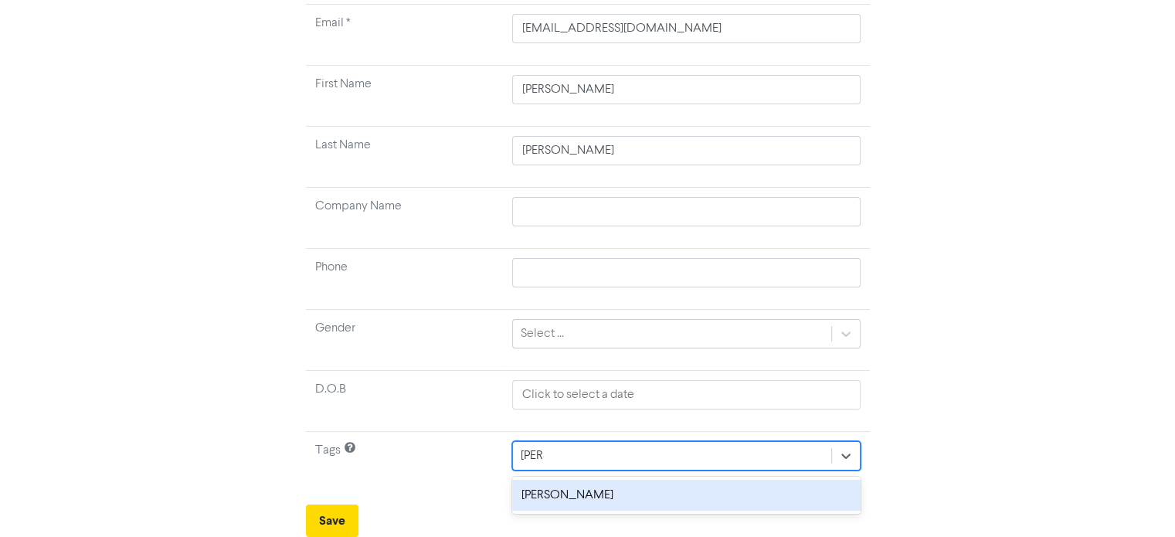
scroll to position [147, 0]
click at [554, 490] on div "[PERSON_NAME]" at bounding box center [686, 497] width 348 height 31
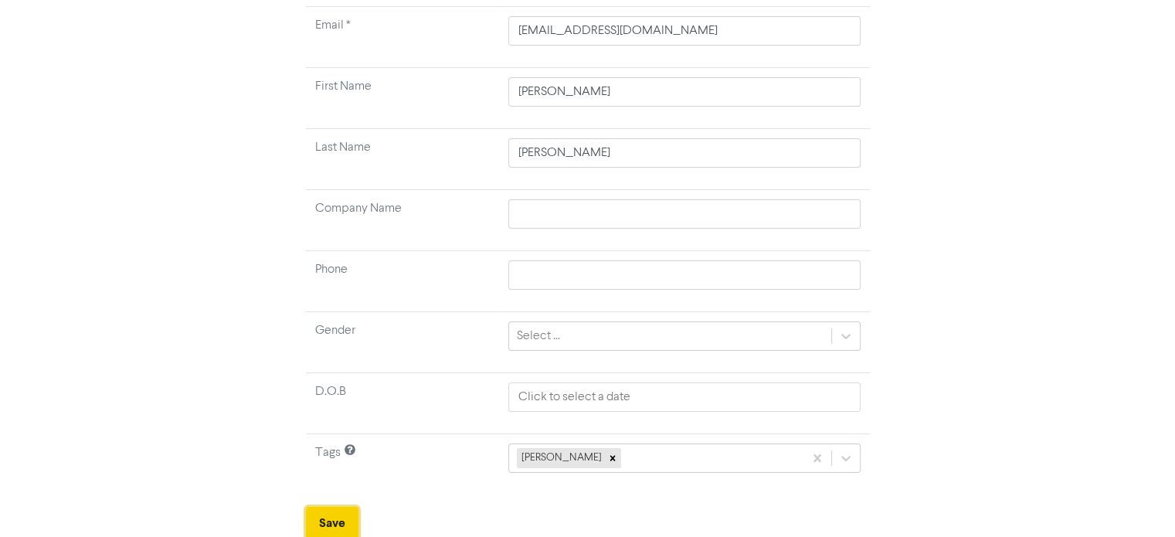
click at [322, 519] on button "Save" at bounding box center [332, 523] width 53 height 32
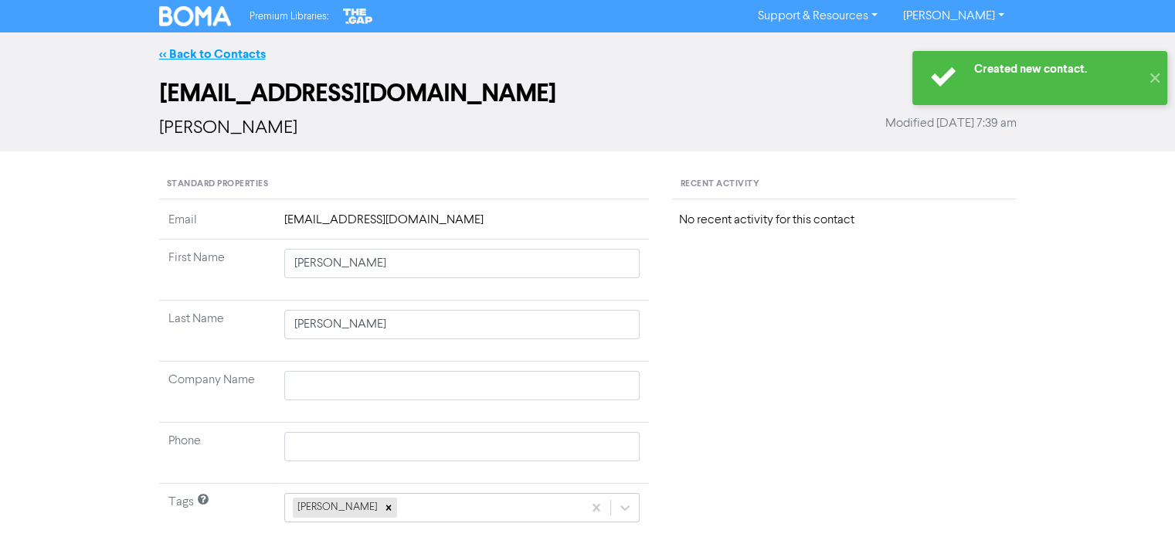
click at [250, 52] on link "<< Back to Contacts" at bounding box center [212, 53] width 107 height 15
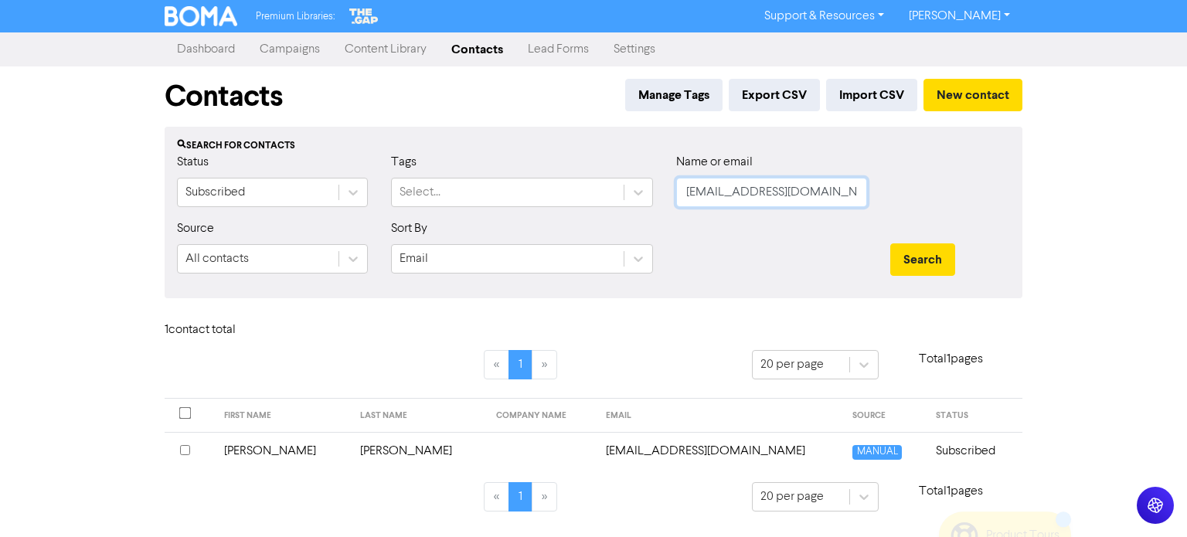
drag, startPoint x: 686, startPoint y: 195, endPoint x: 1011, endPoint y: 225, distance: 326.6
click at [1010, 225] on form "Status Subscribed Tags Select... Name or email [EMAIL_ADDRESS][DOMAIN_NAME] Sou…" at bounding box center [593, 219] width 833 height 133
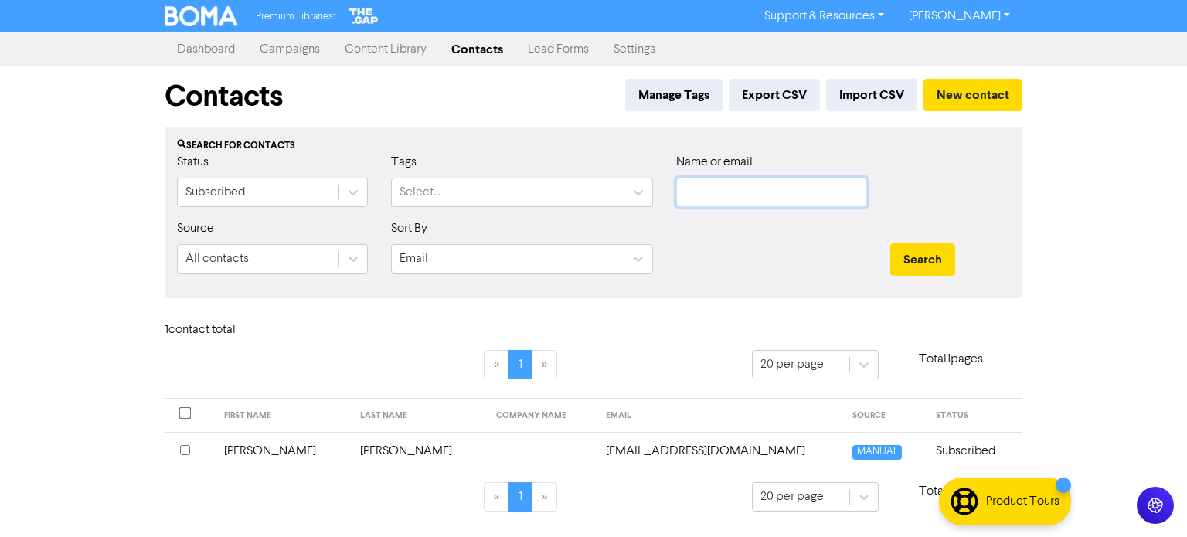
paste input "[EMAIL_ADDRESS][DOMAIN_NAME]"
click at [921, 252] on button "Search" at bounding box center [922, 259] width 65 height 32
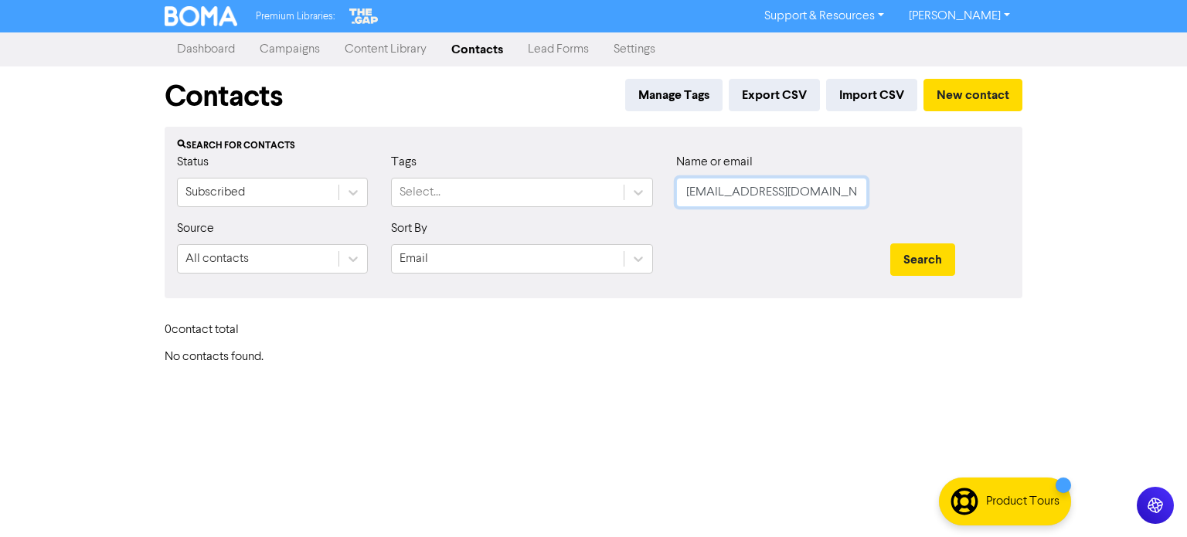
drag, startPoint x: 689, startPoint y: 195, endPoint x: 931, endPoint y: 207, distance: 242.1
click at [931, 207] on div "Status Subscribed Tags Select... Name or email [EMAIL_ADDRESS][DOMAIN_NAME]" at bounding box center [593, 186] width 856 height 66
paste input "[PERSON_NAME][EMAIL_ADDRESS][DOMAIN_NAME]"
click at [921, 258] on button "Search" at bounding box center [922, 259] width 65 height 32
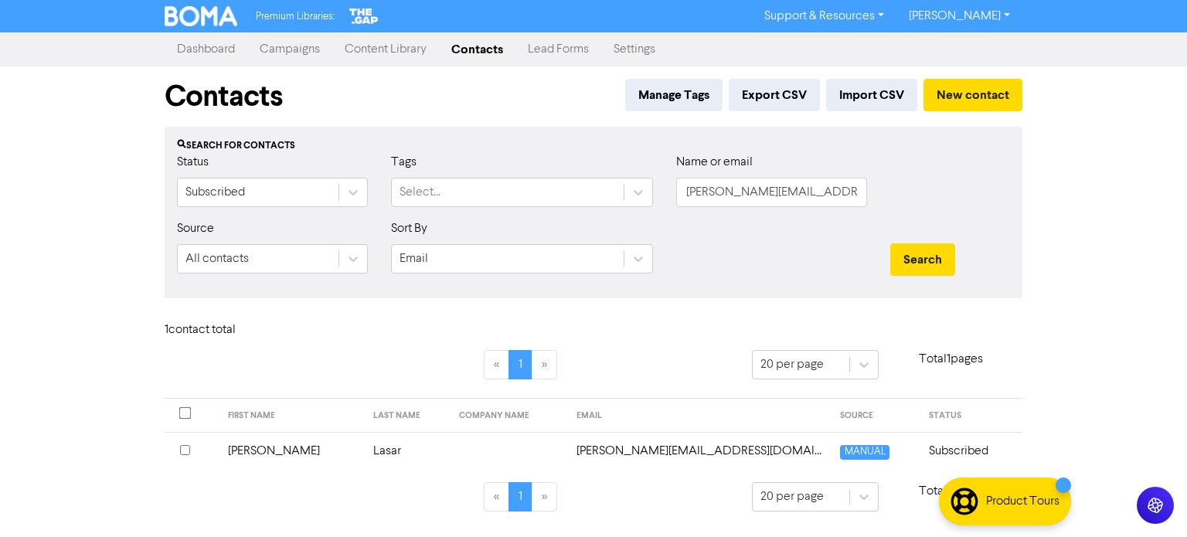
click at [364, 450] on td "Lasar" at bounding box center [407, 451] width 87 height 38
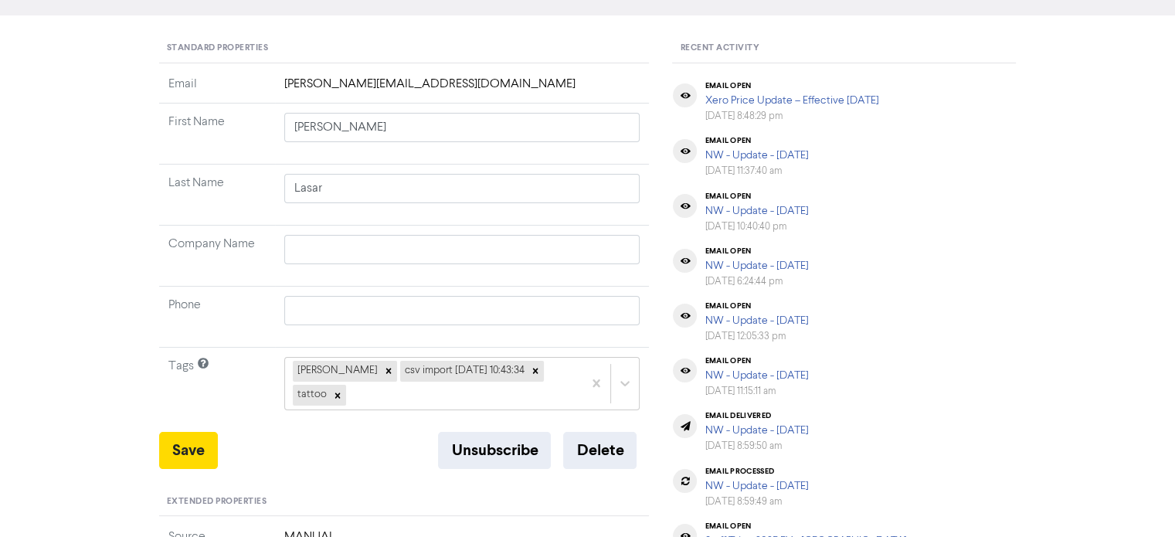
scroll to position [154, 0]
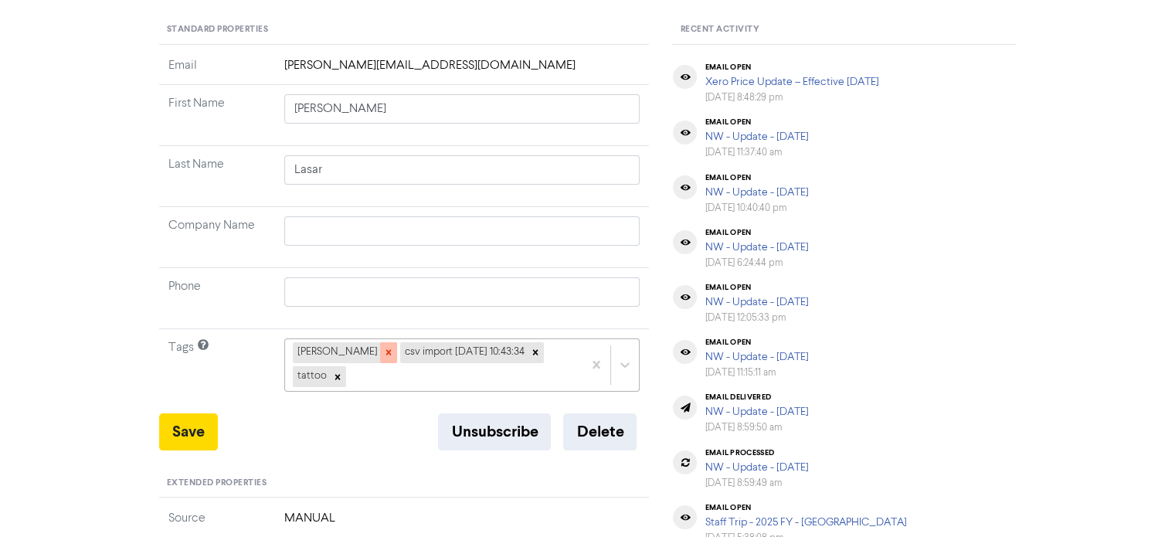
click at [383, 351] on icon at bounding box center [388, 352] width 11 height 11
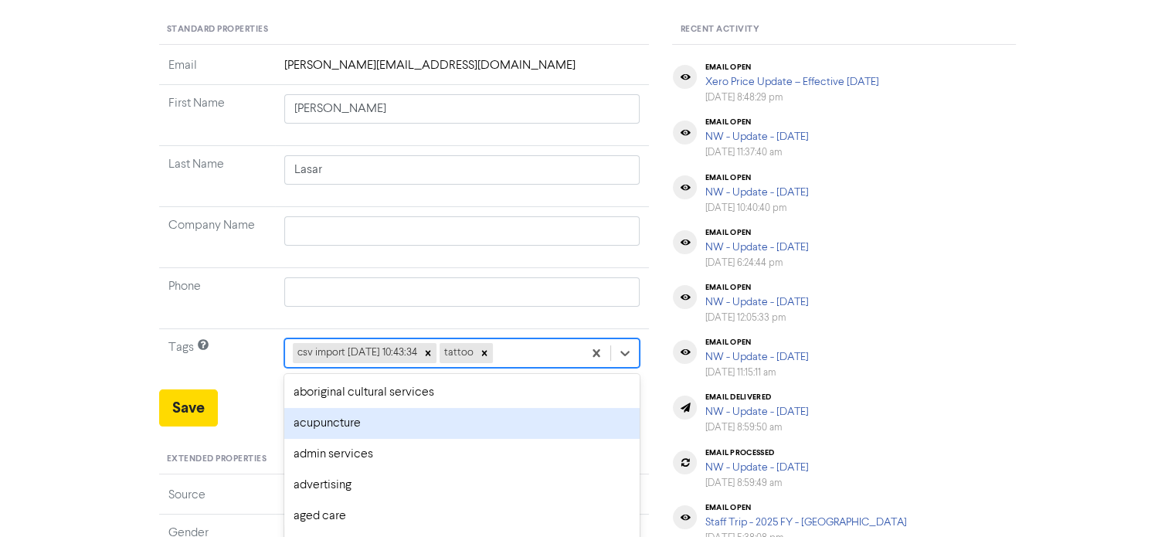
scroll to position [229, 0]
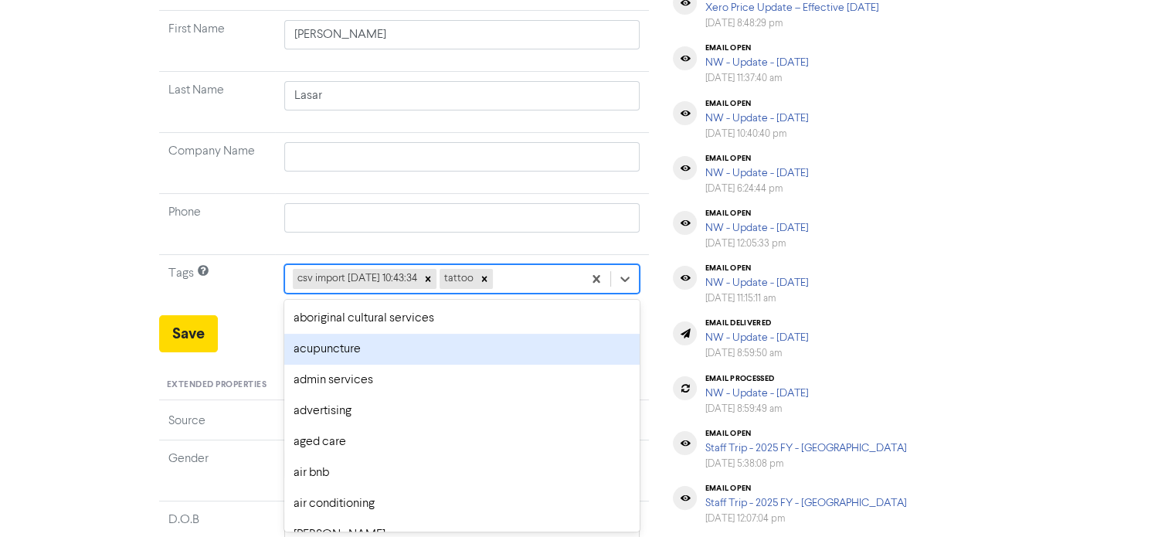
click at [531, 294] on div "option acupuncture focused, 2 of 287. 285 results available. Use Up and Down to…" at bounding box center [462, 278] width 356 height 29
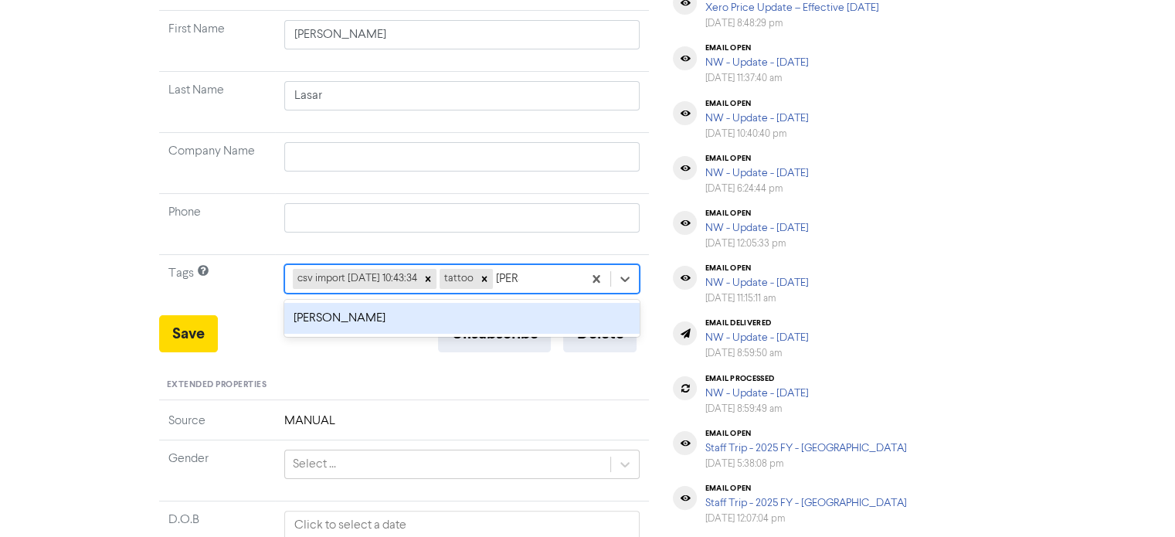
click at [309, 318] on div "[PERSON_NAME]" at bounding box center [462, 318] width 356 height 31
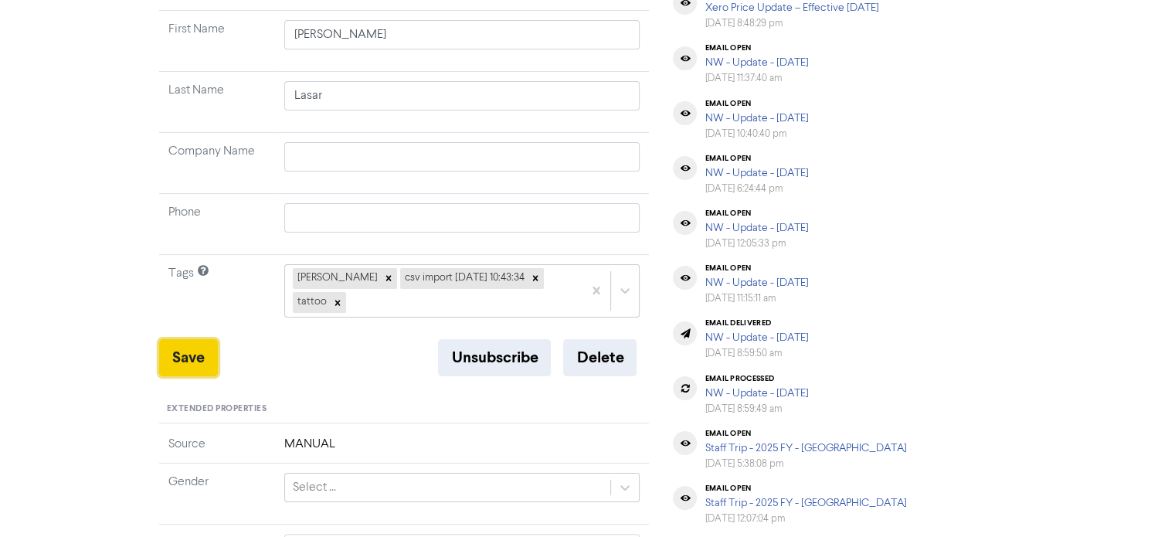
click at [188, 339] on button "Save" at bounding box center [188, 357] width 59 height 37
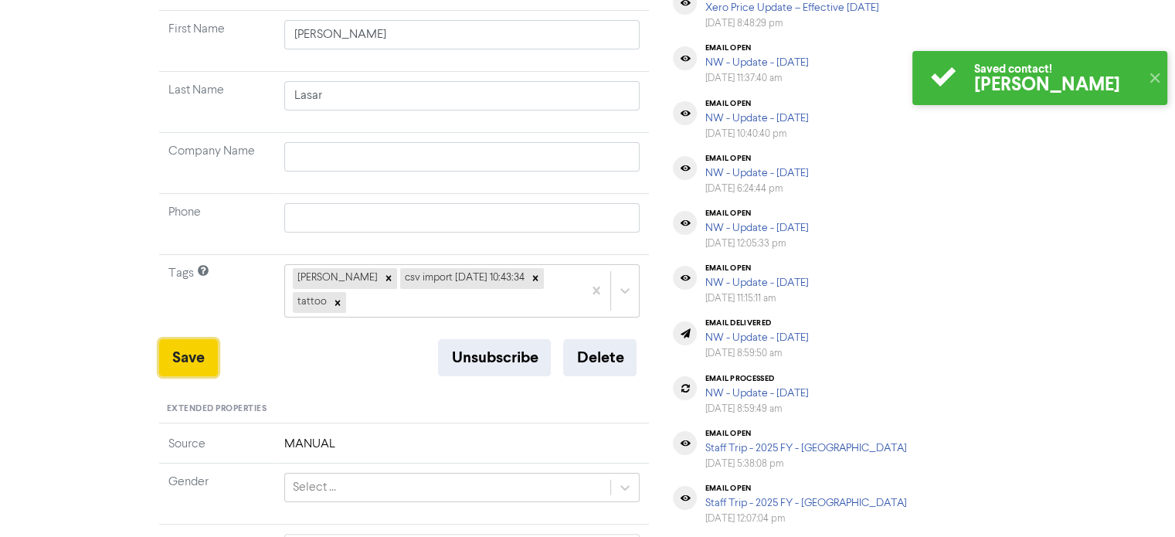
click at [195, 339] on button "Save" at bounding box center [188, 357] width 59 height 37
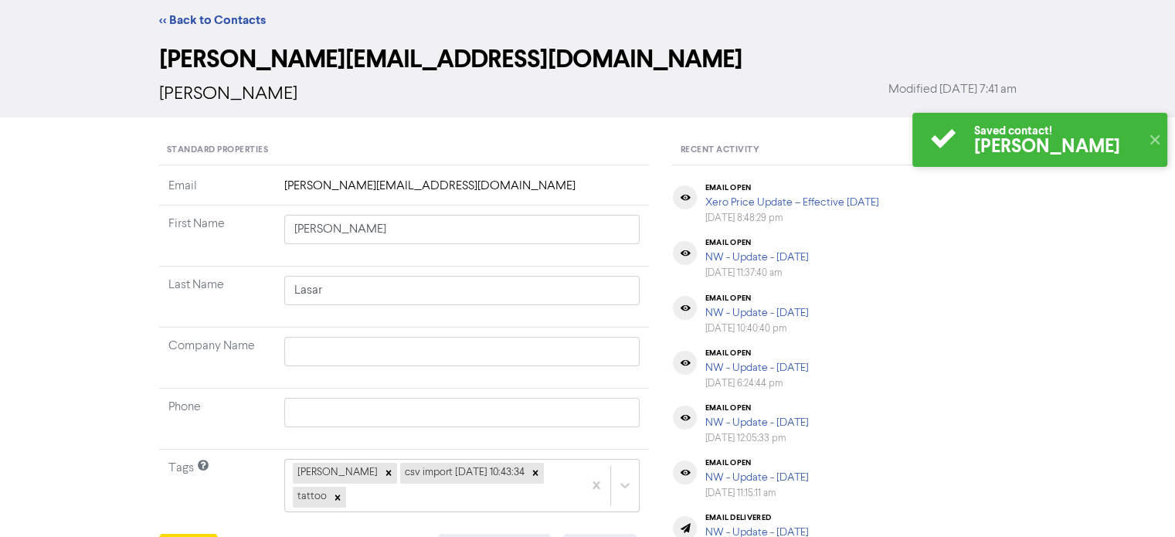
scroll to position [0, 0]
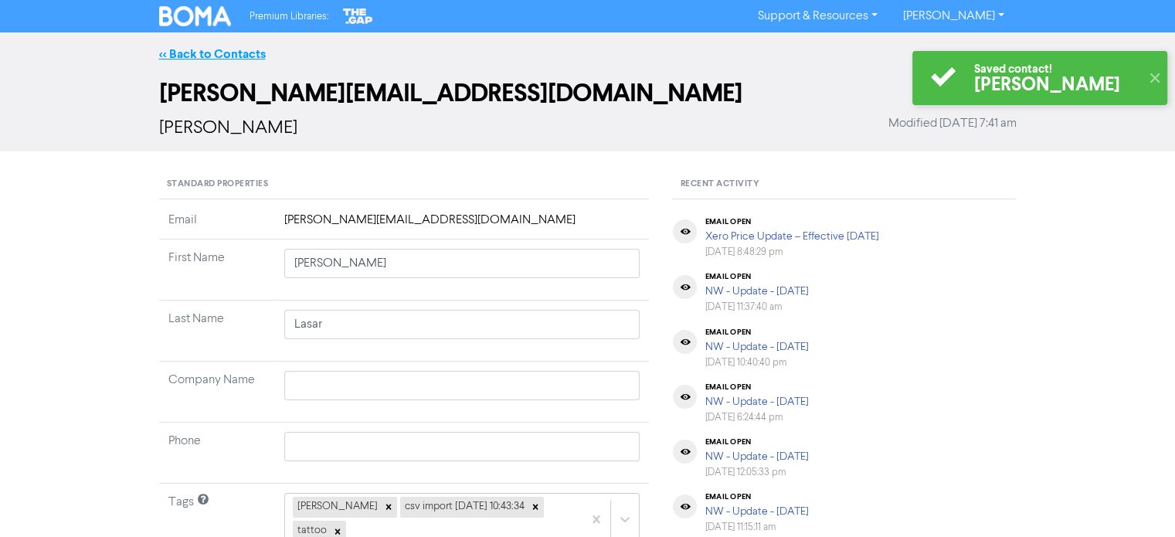
click at [237, 52] on link "<< Back to Contacts" at bounding box center [212, 53] width 107 height 15
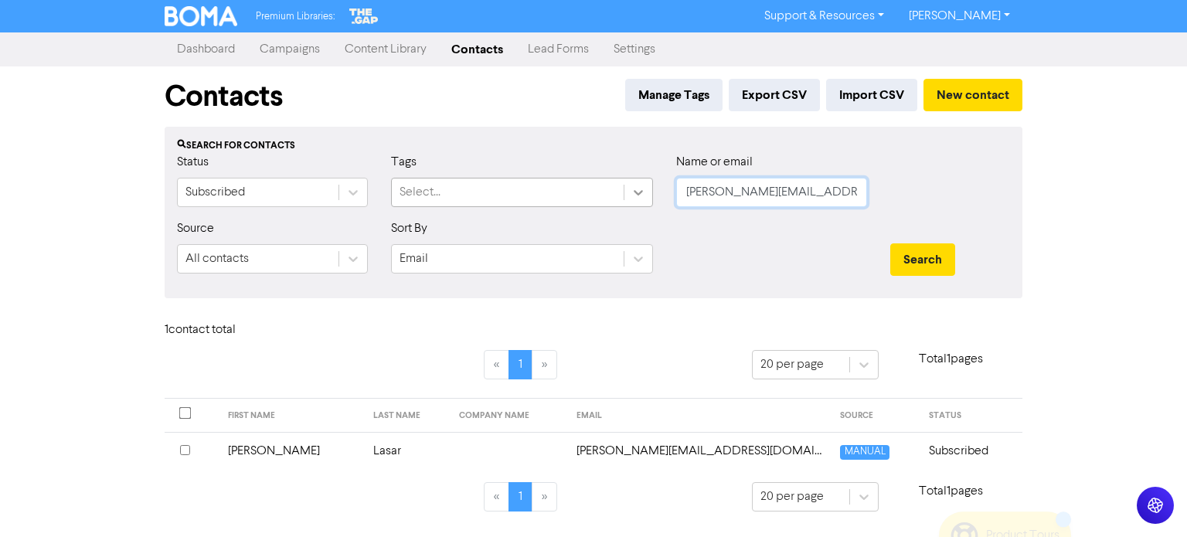
drag, startPoint x: 822, startPoint y: 188, endPoint x: 630, endPoint y: 185, distance: 191.6
click at [630, 185] on div "Status Subscribed Tags Select... Name or email [PERSON_NAME][EMAIL_ADDRESS][DOM…" at bounding box center [593, 186] width 856 height 66
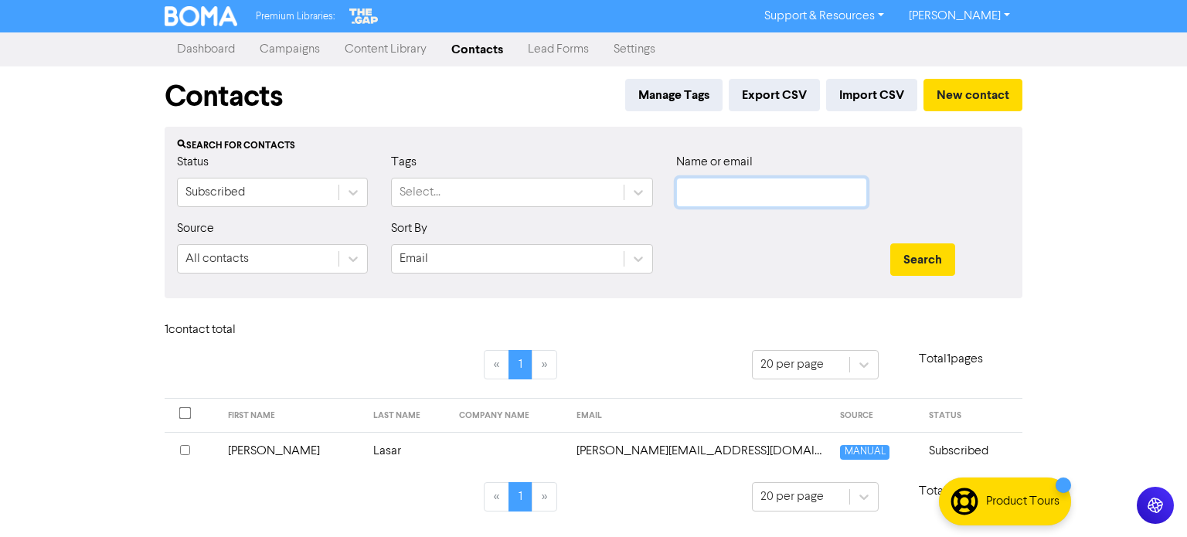
paste input "[PERSON_NAME][EMAIL_ADDRESS][DOMAIN_NAME]"
click at [906, 250] on button "Search" at bounding box center [922, 259] width 65 height 32
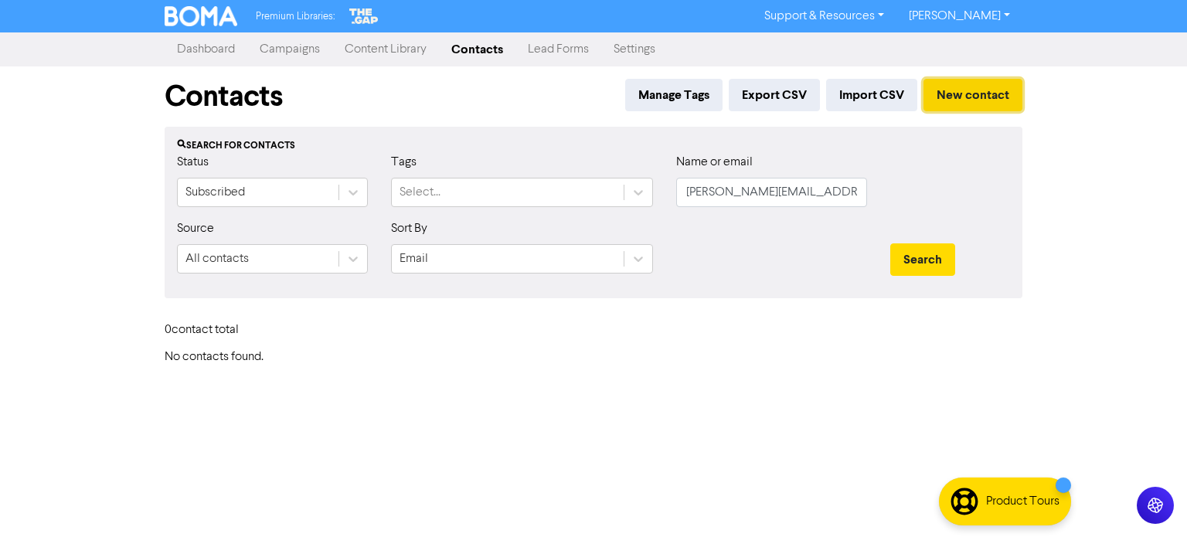
click at [973, 93] on button "New contact" at bounding box center [972, 95] width 99 height 32
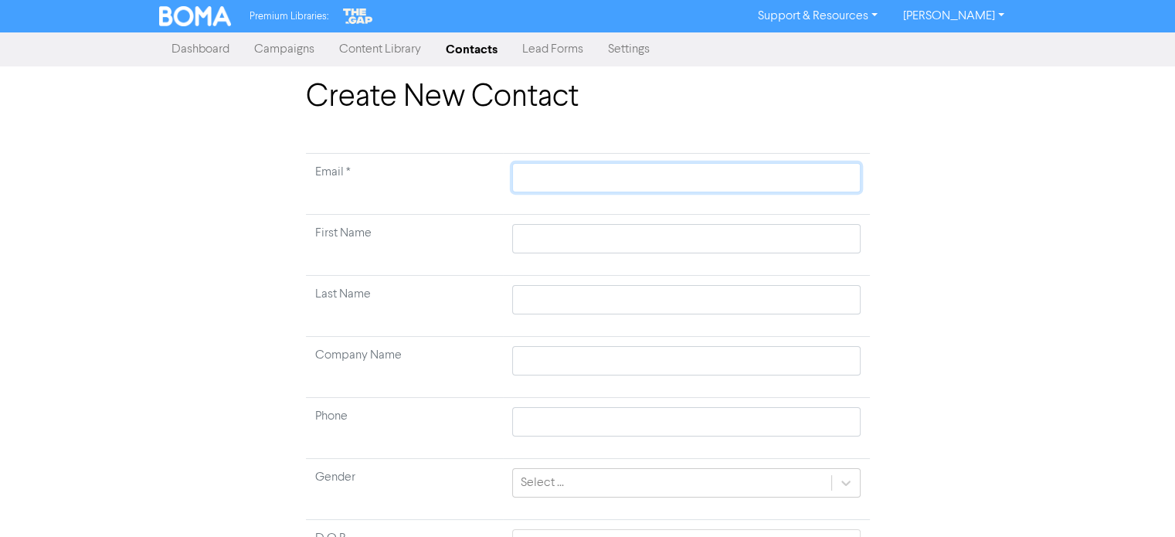
click at [646, 172] on input "text" at bounding box center [686, 177] width 348 height 29
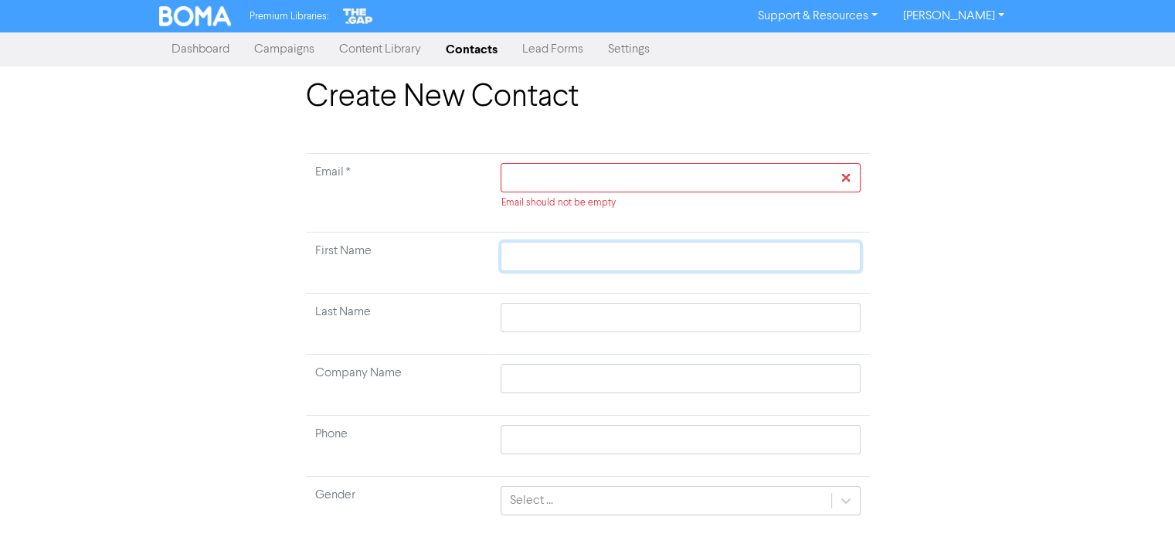
click at [572, 245] on input "text" at bounding box center [680, 256] width 359 height 29
paste input "[PERSON_NAME]"
click at [562, 262] on input "[PERSON_NAME]" at bounding box center [680, 256] width 359 height 29
drag, startPoint x: 558, startPoint y: 260, endPoint x: 596, endPoint y: 260, distance: 37.1
click at [596, 260] on input "[PERSON_NAME]" at bounding box center [680, 256] width 359 height 29
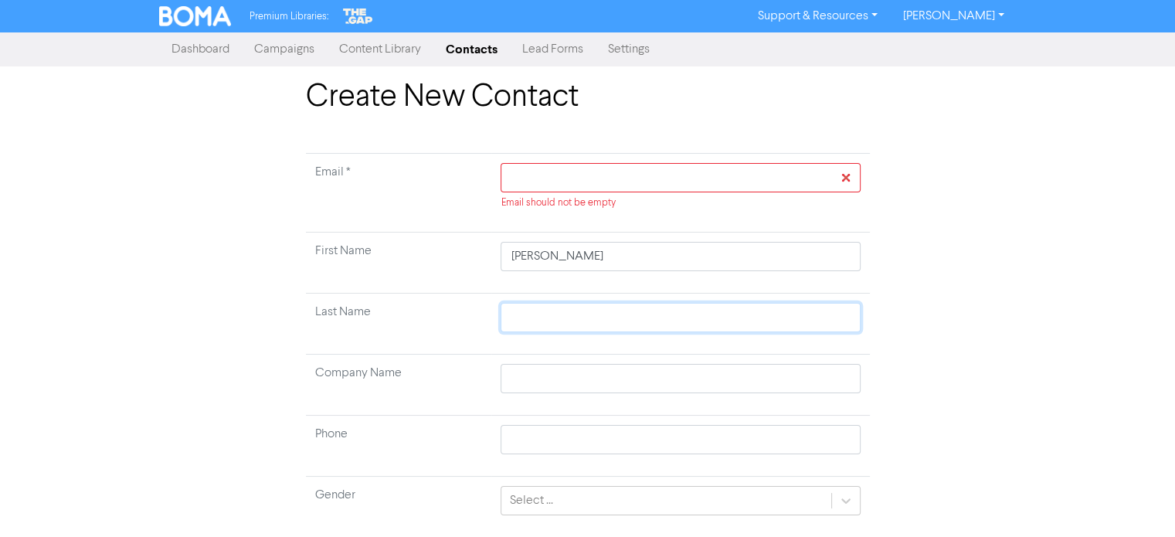
click at [552, 327] on input "text" at bounding box center [680, 317] width 359 height 29
paste input "[PERSON_NAME]"
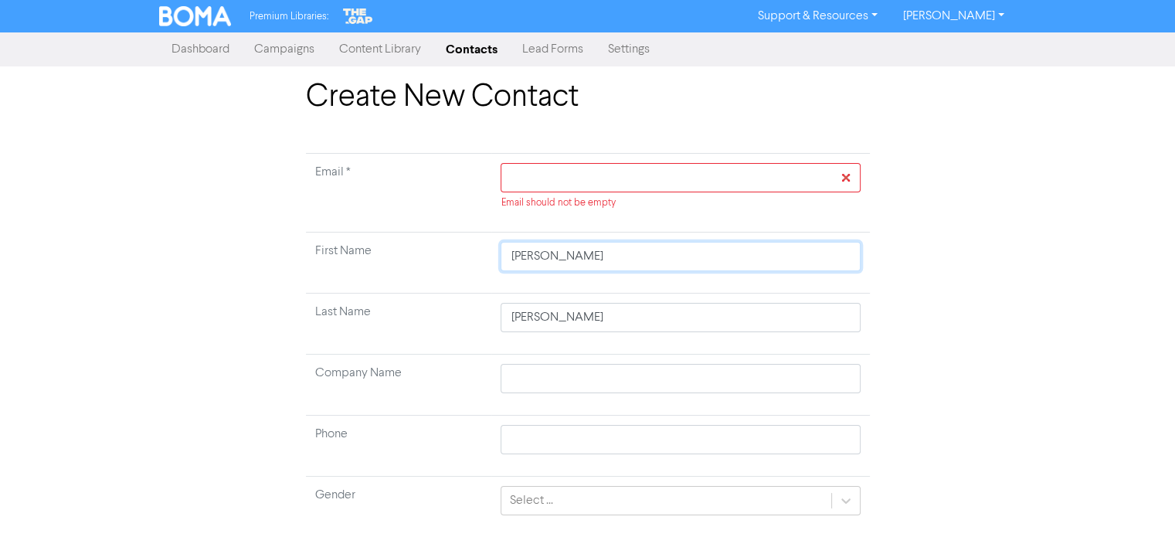
drag, startPoint x: 578, startPoint y: 256, endPoint x: 557, endPoint y: 256, distance: 20.9
click at [557, 256] on input "[PERSON_NAME]" at bounding box center [680, 256] width 359 height 29
click at [619, 182] on input "text" at bounding box center [680, 177] width 359 height 29
paste input "[PERSON_NAME][EMAIL_ADDRESS][DOMAIN_NAME]"
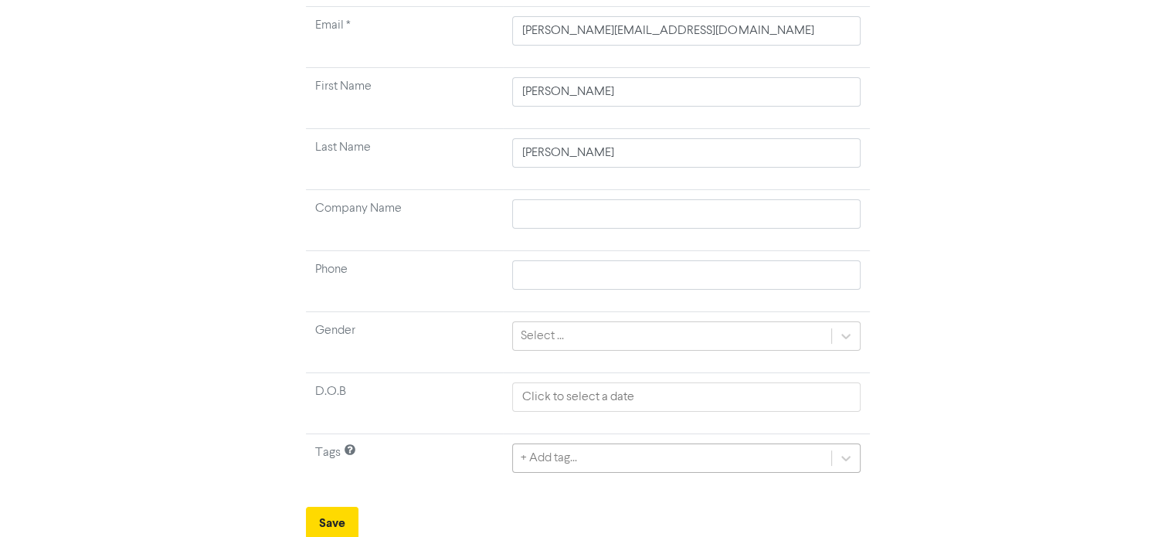
scroll to position [318, 0]
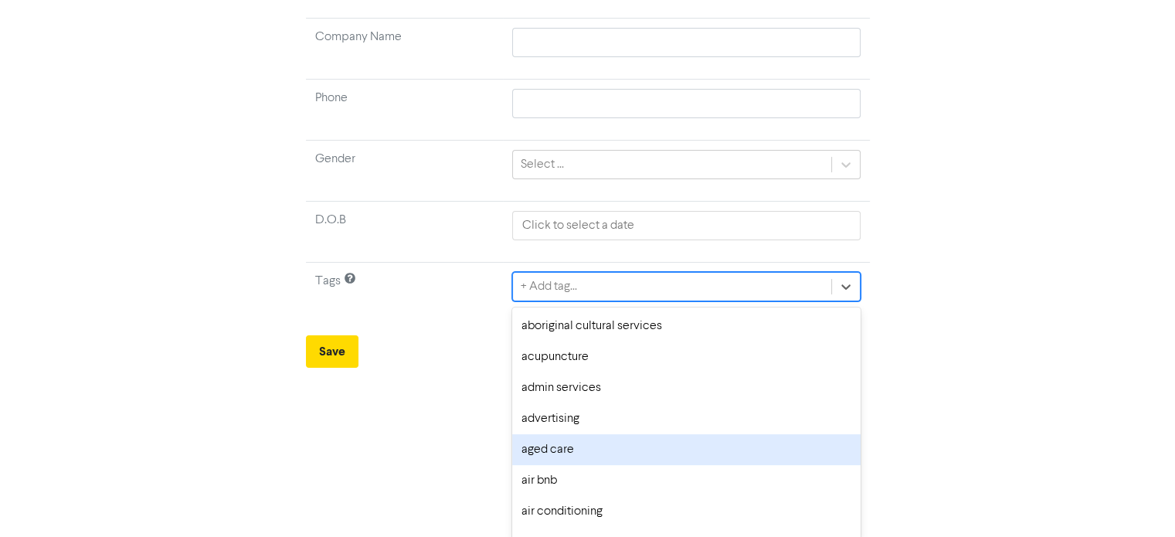
click at [605, 301] on div "option aged care focused, 5 of 287. 287 results available. Use Up and Down to c…" at bounding box center [686, 286] width 348 height 29
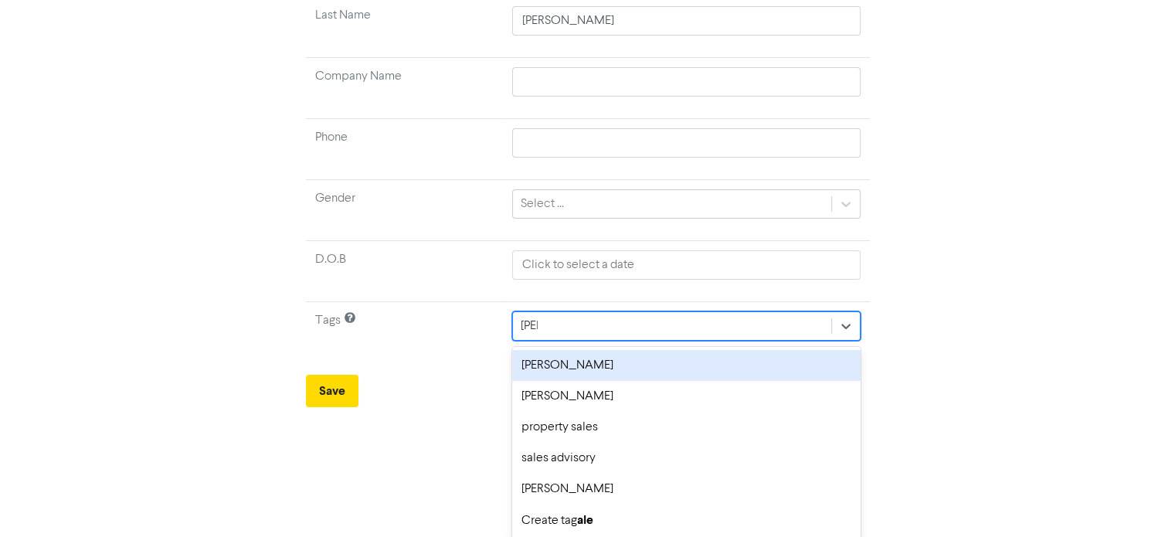
scroll to position [147, 0]
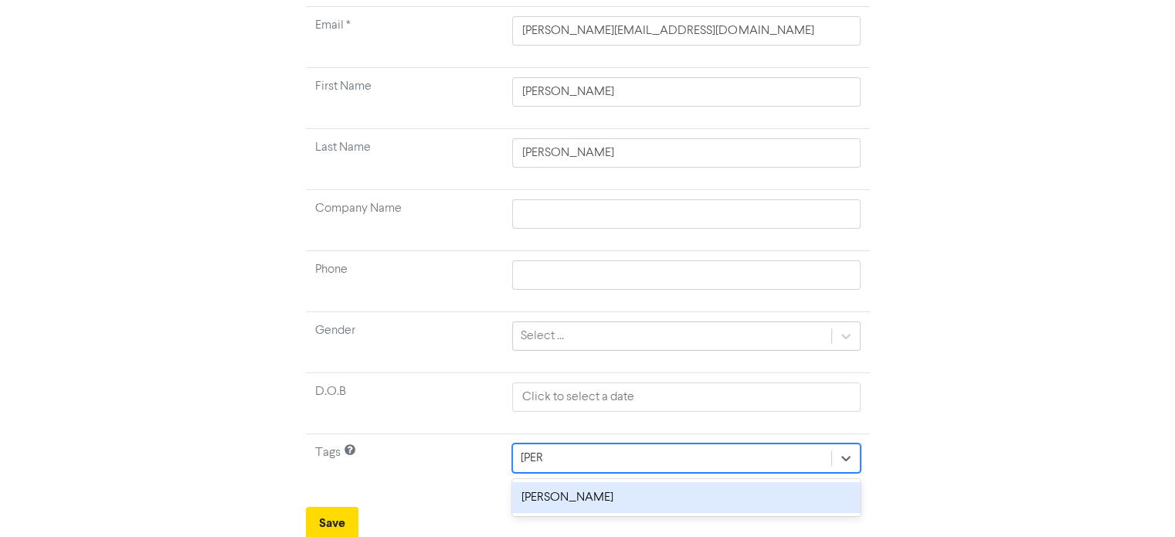
click at [566, 497] on div "[PERSON_NAME]" at bounding box center [686, 497] width 348 height 31
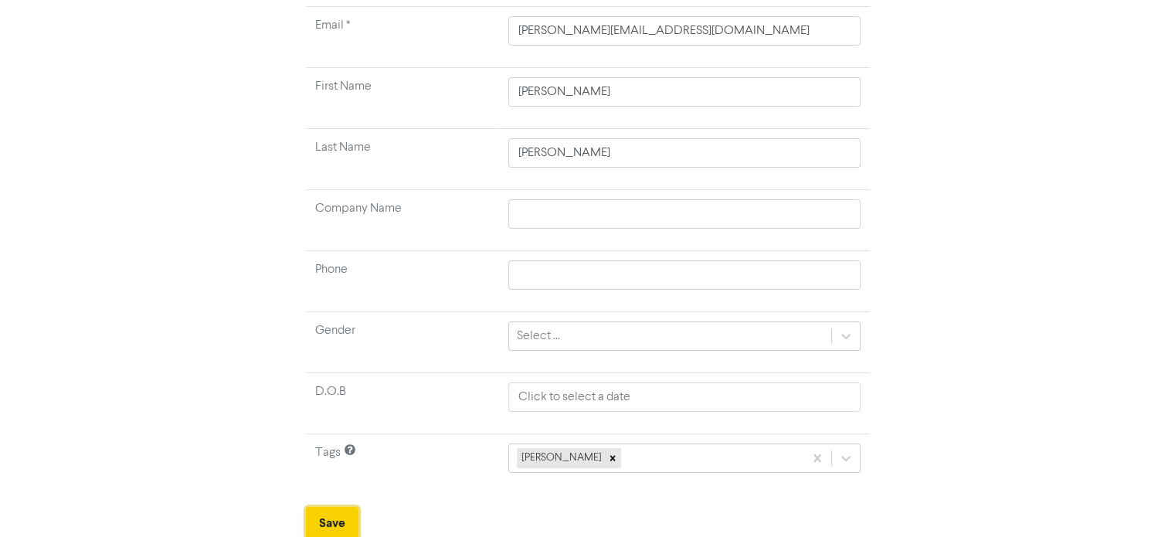
click at [341, 524] on button "Save" at bounding box center [332, 523] width 53 height 32
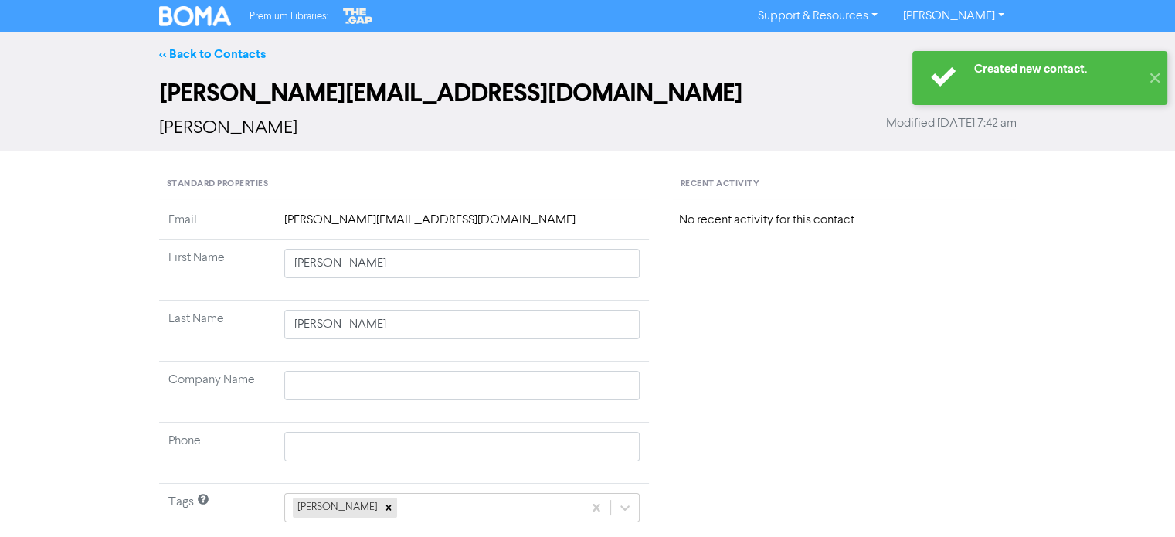
click at [225, 49] on link "<< Back to Contacts" at bounding box center [212, 53] width 107 height 15
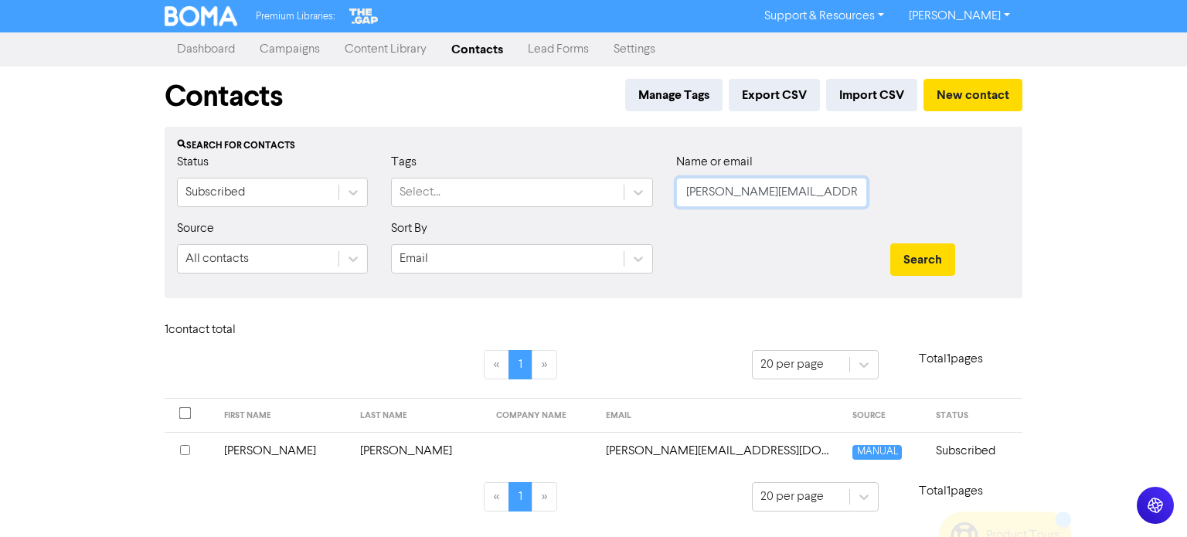
drag, startPoint x: 693, startPoint y: 188, endPoint x: 859, endPoint y: 200, distance: 166.5
click at [859, 200] on input "[PERSON_NAME][EMAIL_ADDRESS][DOMAIN_NAME]" at bounding box center [771, 192] width 191 height 29
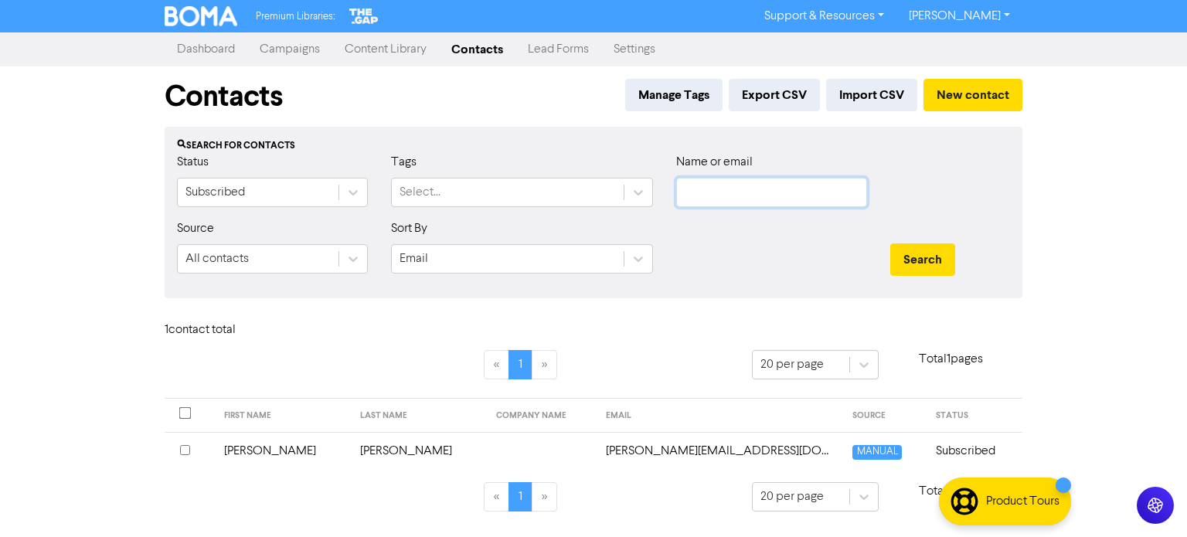
paste input "[EMAIL_ADDRESS][DOMAIN_NAME]"
click at [991, 255] on div "Search" at bounding box center [950, 259] width 120 height 32
click at [909, 241] on div "Search" at bounding box center [949, 252] width 143 height 66
click at [915, 265] on button "Search" at bounding box center [922, 259] width 65 height 32
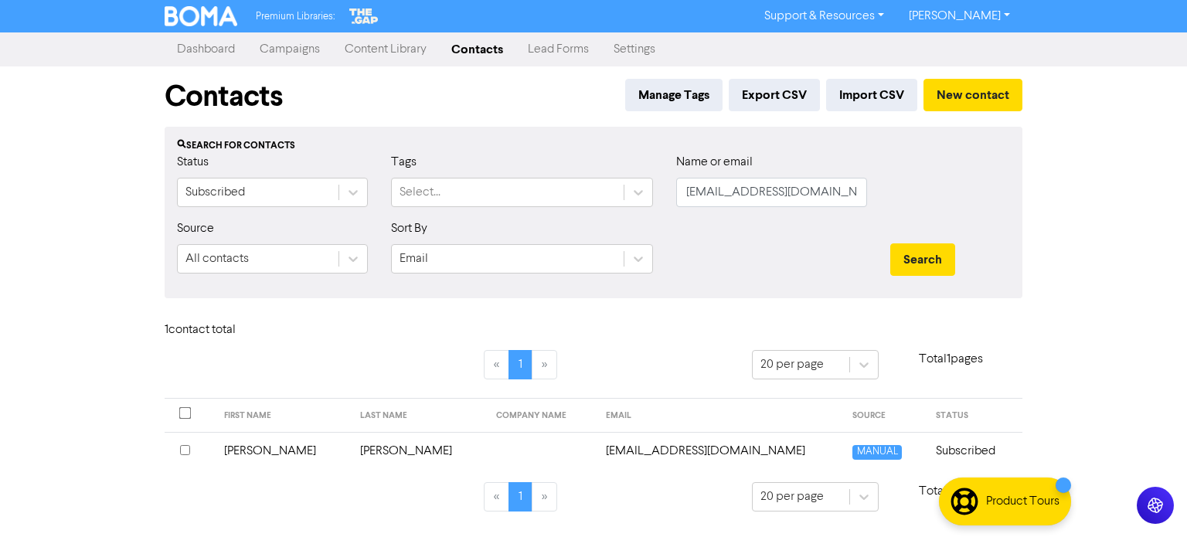
click at [633, 449] on td "[EMAIL_ADDRESS][DOMAIN_NAME]" at bounding box center [719, 451] width 247 height 38
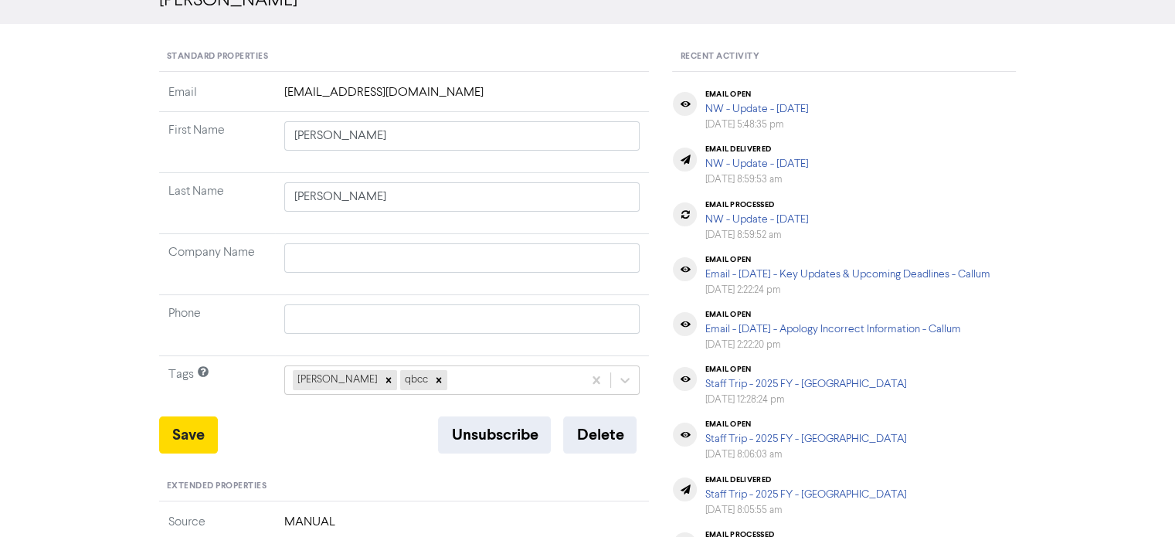
scroll to position [154, 0]
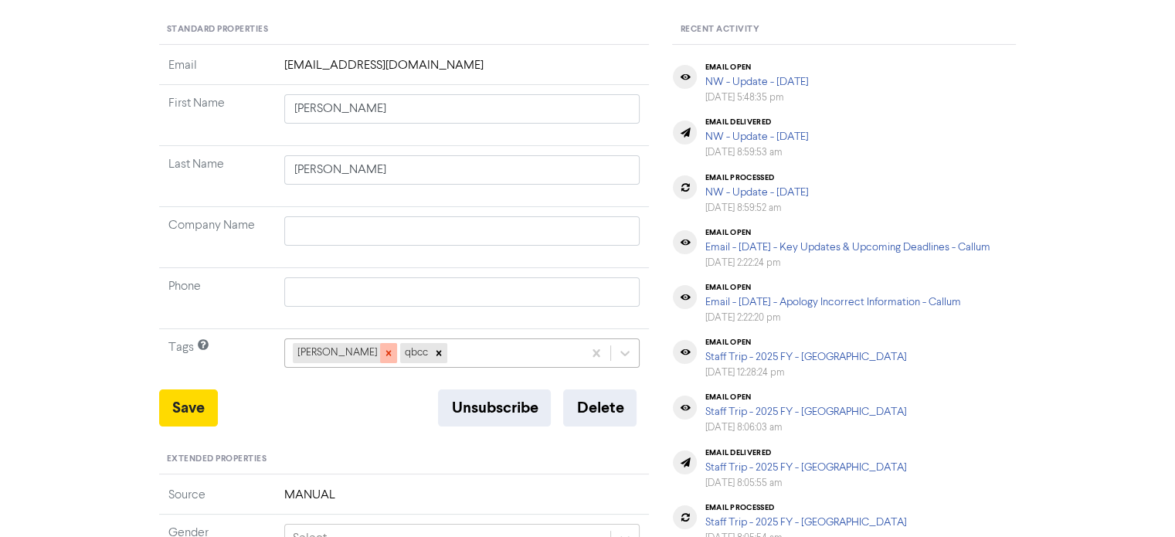
click at [383, 352] on icon at bounding box center [388, 353] width 11 height 11
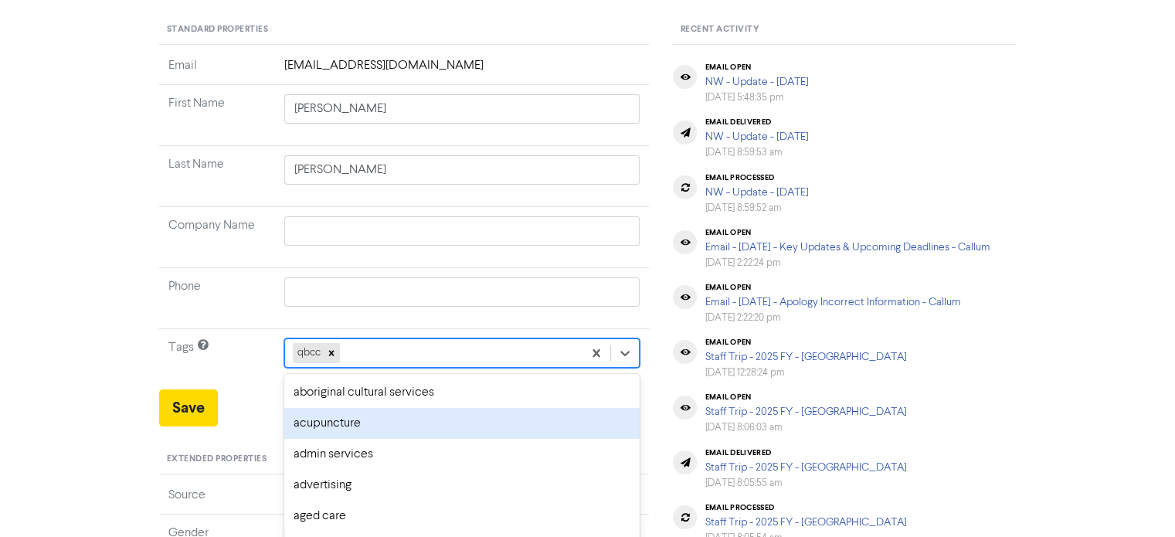
scroll to position [229, 0]
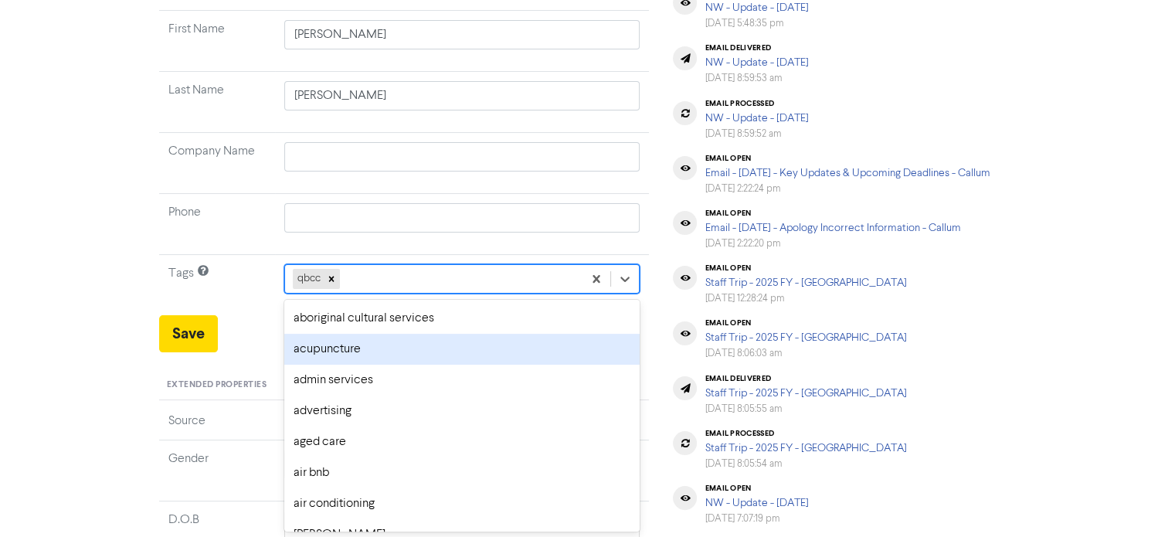
click at [402, 294] on div "option acupuncture focused, 2 of 287. 286 results available. Use Up and Down to…" at bounding box center [462, 278] width 356 height 29
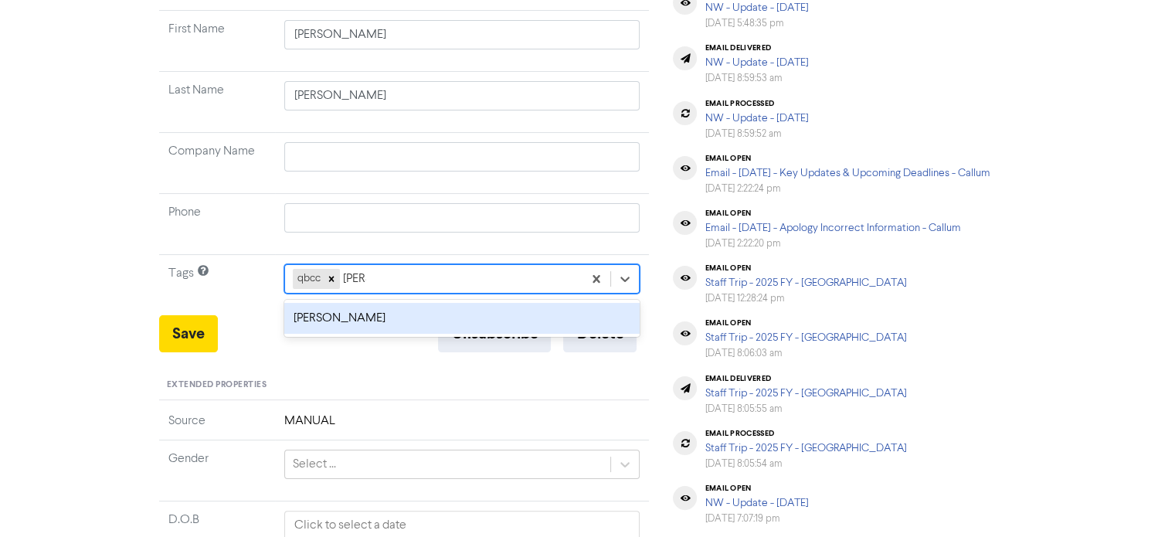
click at [343, 315] on div "[PERSON_NAME]" at bounding box center [462, 318] width 356 height 31
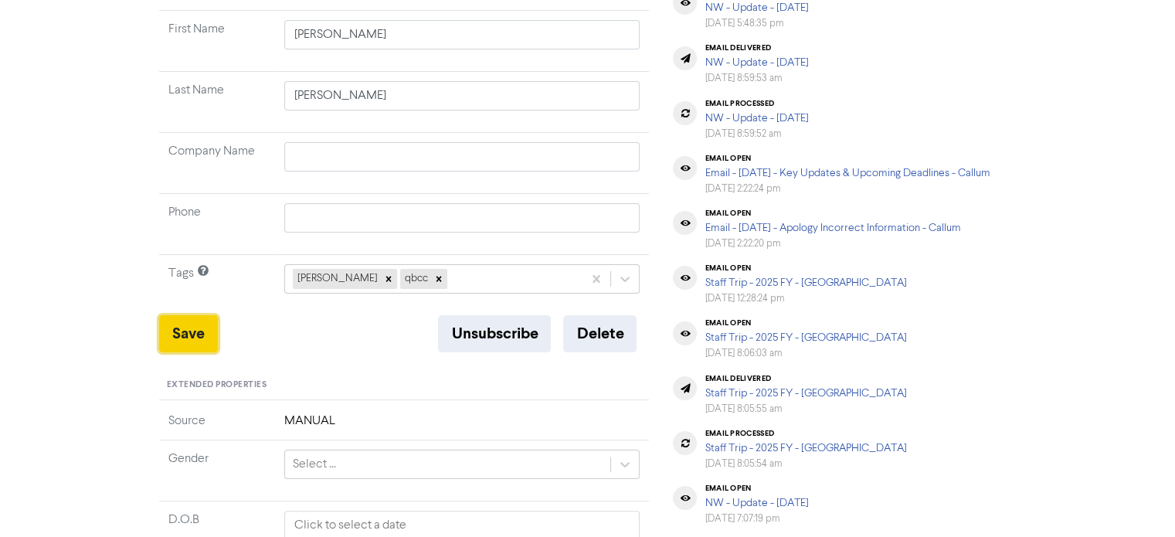
click at [187, 339] on button "Save" at bounding box center [188, 333] width 59 height 37
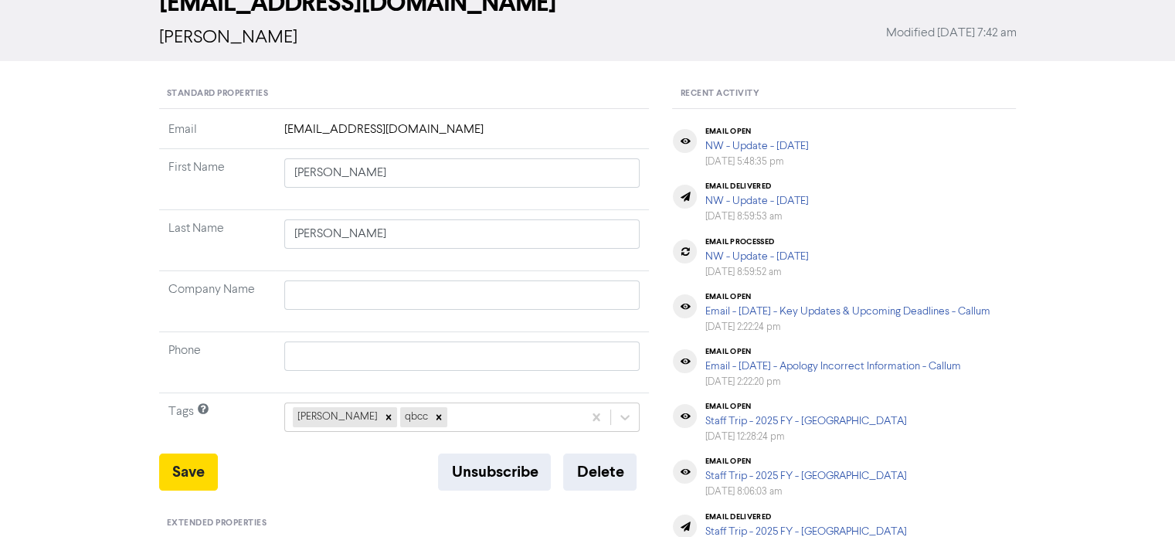
scroll to position [0, 0]
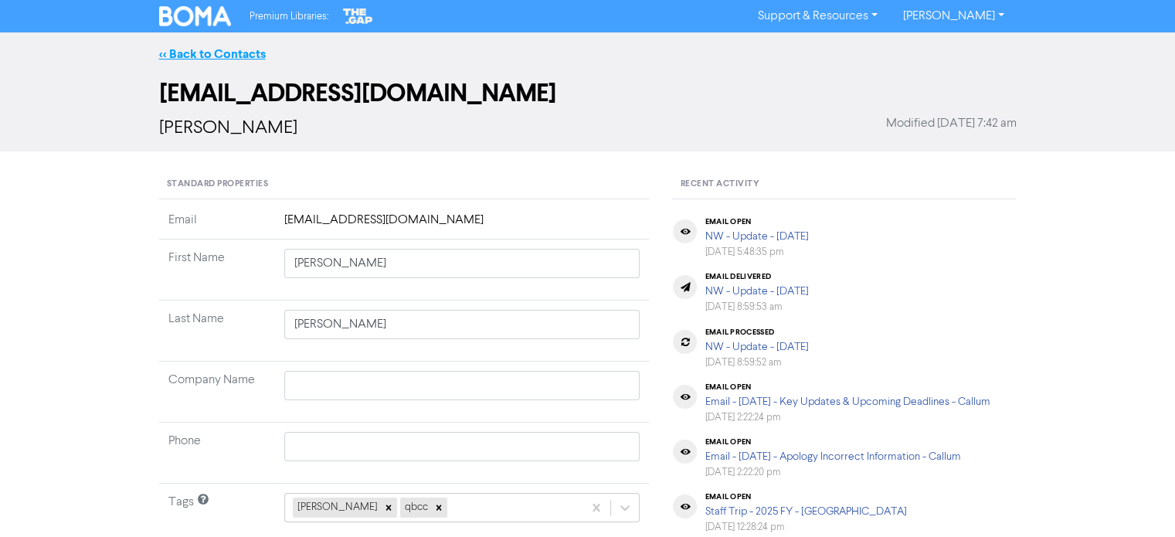
click at [260, 56] on link "<< Back to Contacts" at bounding box center [212, 53] width 107 height 15
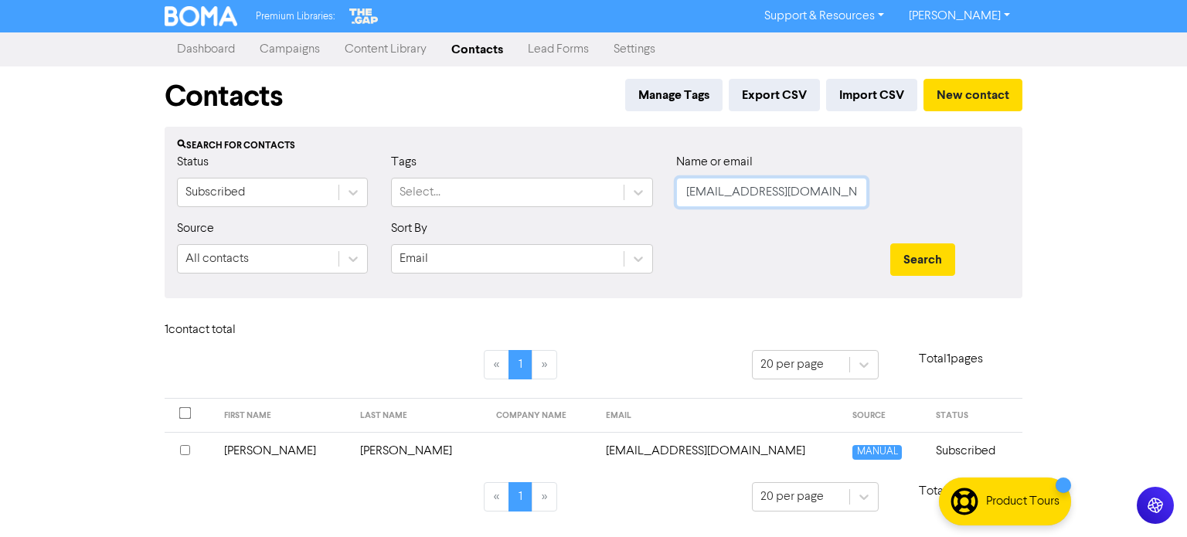
drag, startPoint x: 684, startPoint y: 196, endPoint x: 1027, endPoint y: 226, distance: 344.3
click at [1027, 226] on div "Contacts Manage Tags Export CSV Import CSV New contact Search for contacts Stat…" at bounding box center [593, 297] width 881 height 463
paste input "[EMAIL_ADDRESS][DOMAIN_NAME]"
click at [936, 260] on button "Search" at bounding box center [922, 259] width 65 height 32
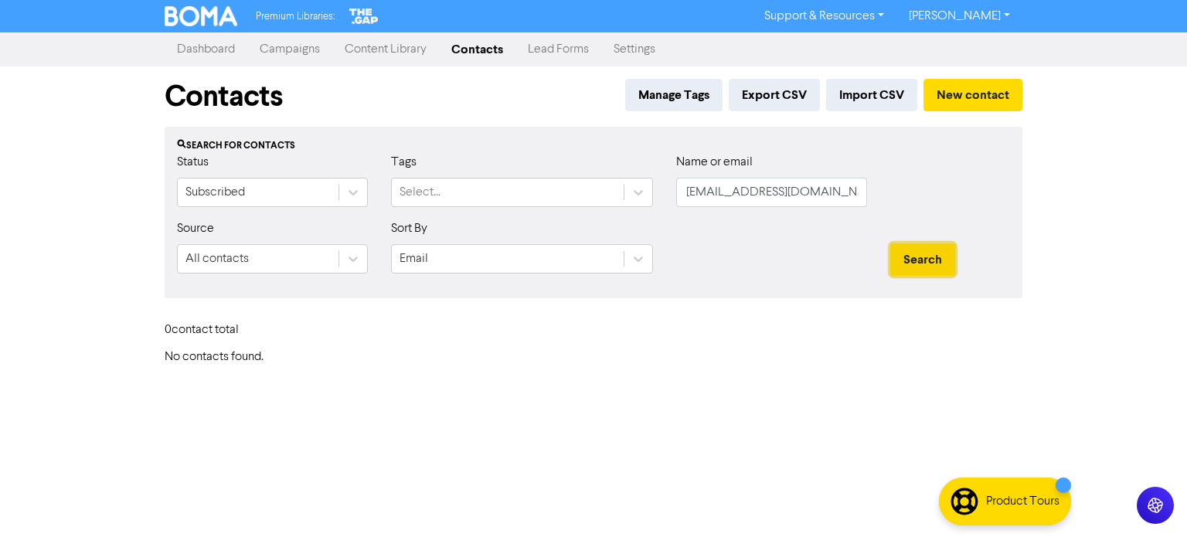
click at [936, 260] on button "Search" at bounding box center [922, 259] width 65 height 32
click at [993, 95] on button "New contact" at bounding box center [972, 95] width 99 height 32
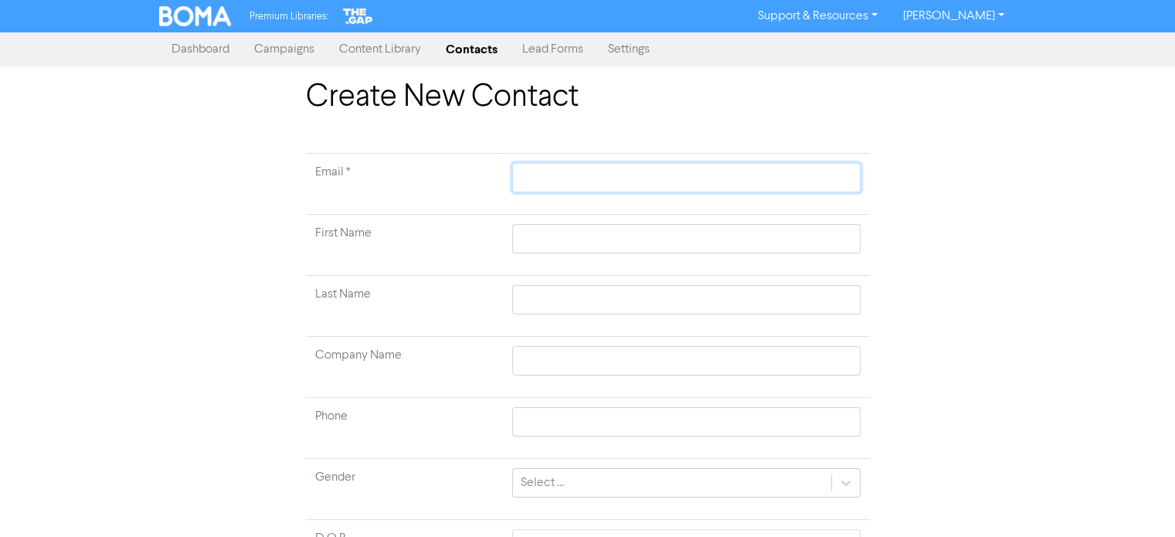
click at [559, 175] on input "text" at bounding box center [686, 177] width 348 height 29
paste input "[EMAIL_ADDRESS][DOMAIN_NAME]"
click at [558, 246] on input "text" at bounding box center [686, 238] width 348 height 29
paste input "[PERSON_NAME]"
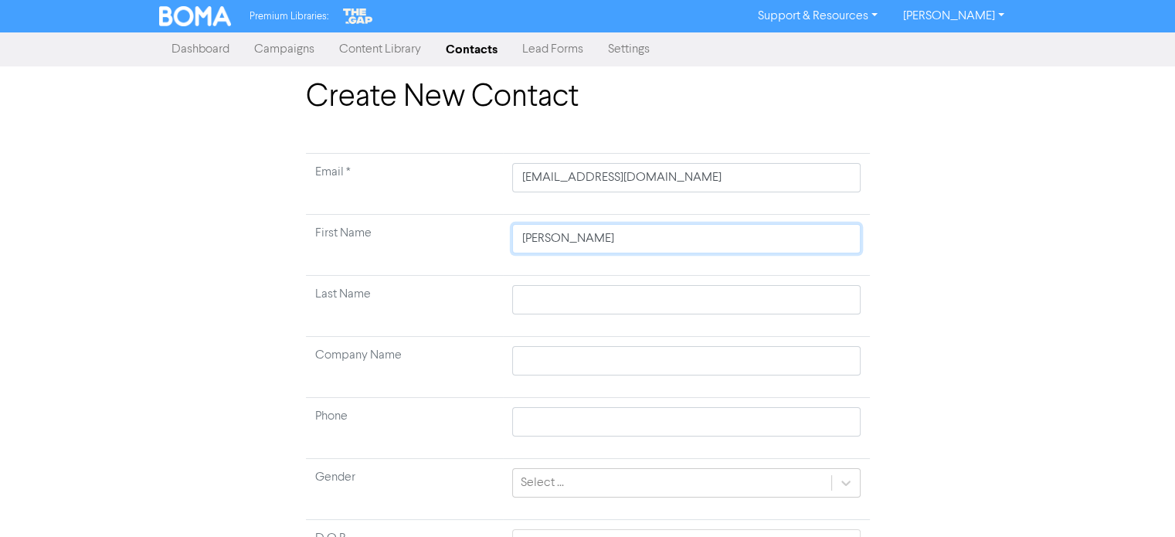
drag, startPoint x: 569, startPoint y: 240, endPoint x: 599, endPoint y: 241, distance: 30.9
click at [599, 241] on input "[PERSON_NAME]" at bounding box center [686, 238] width 348 height 29
drag, startPoint x: 572, startPoint y: 237, endPoint x: 646, endPoint y: 249, distance: 74.3
click at [646, 249] on input "[PERSON_NAME]" at bounding box center [686, 238] width 348 height 29
click at [640, 292] on input "text" at bounding box center [686, 299] width 348 height 29
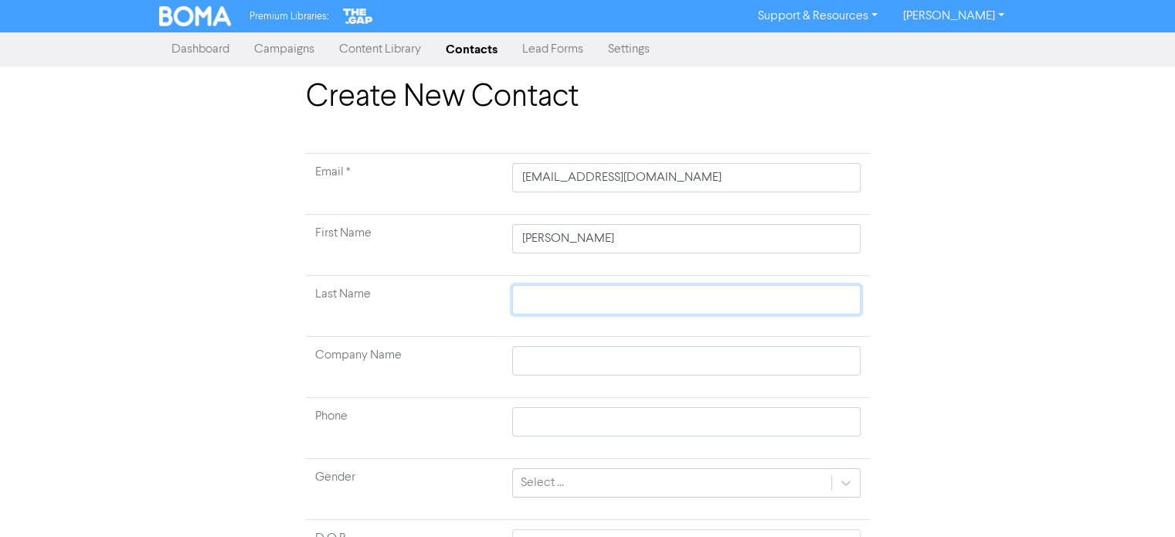
paste input "[PERSON_NAME]"
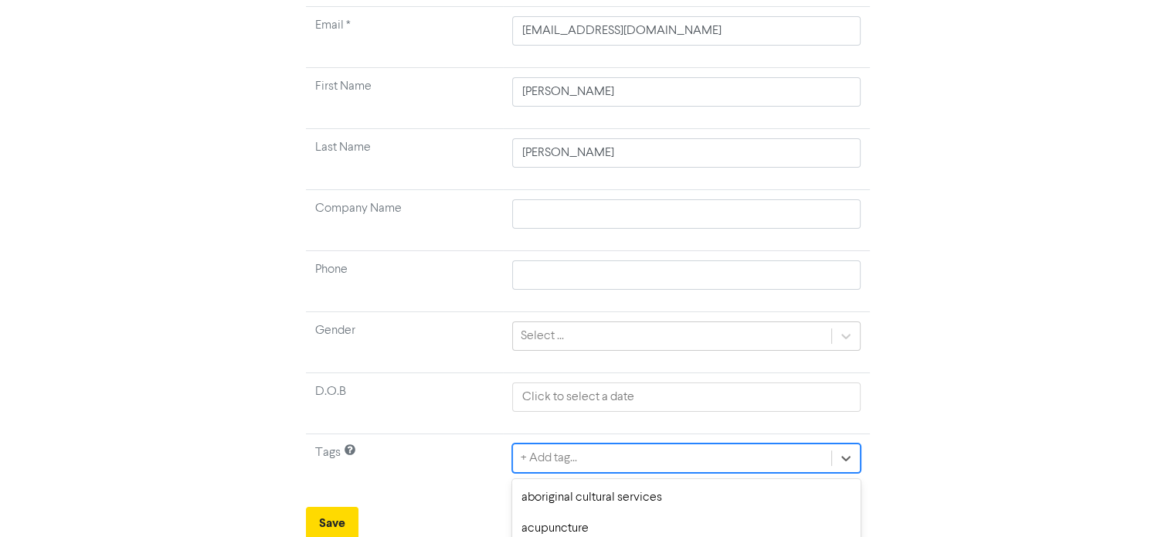
scroll to position [318, 0]
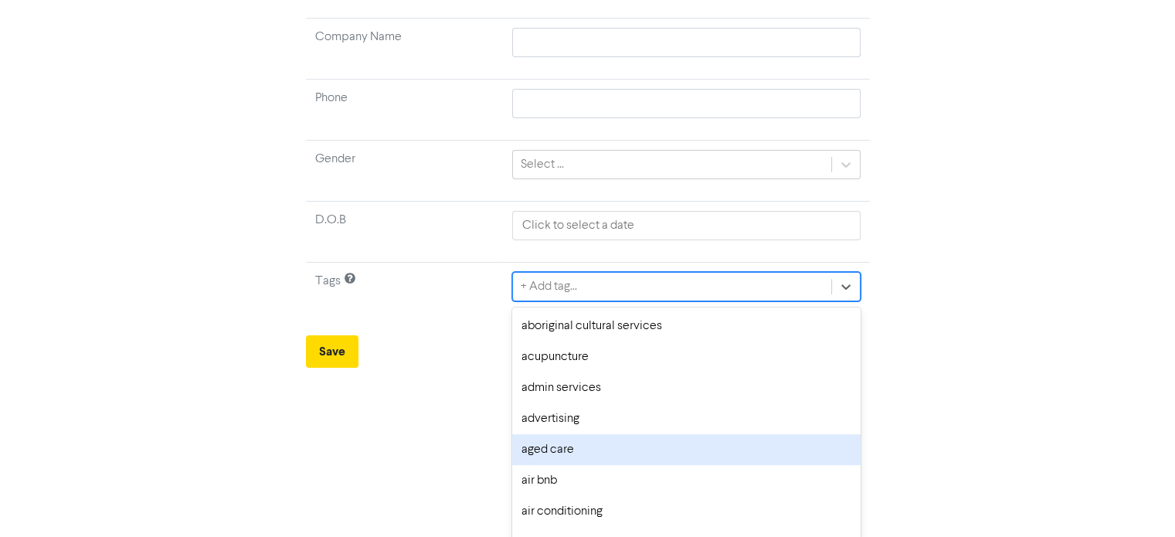
click at [548, 301] on div "option aged care focused, 5 of 287. 287 results available. Use Up and Down to c…" at bounding box center [686, 286] width 348 height 29
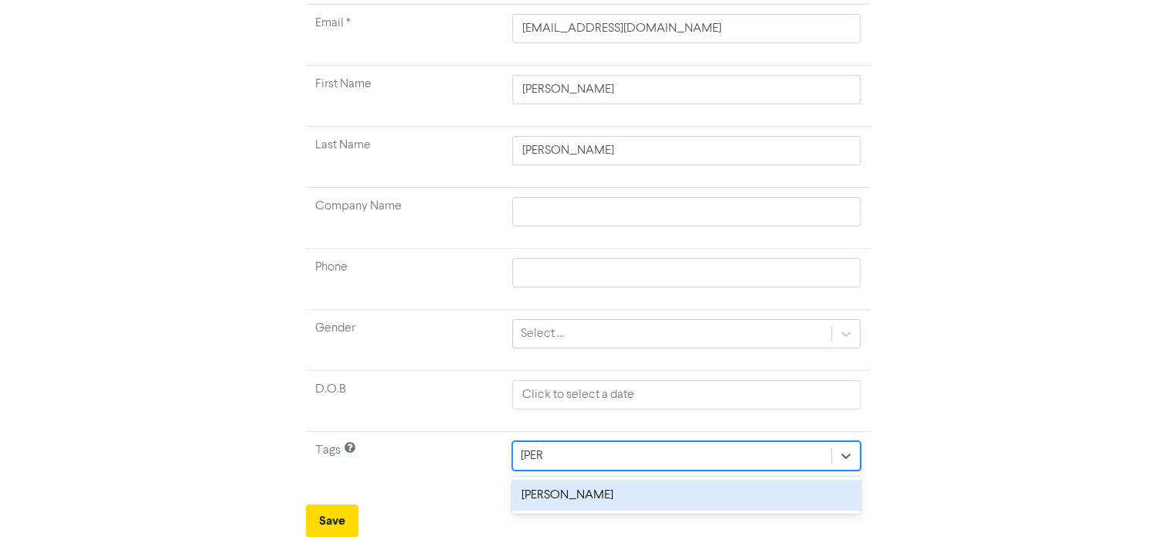
scroll to position [147, 0]
click at [561, 496] on div "[PERSON_NAME]" at bounding box center [686, 497] width 348 height 31
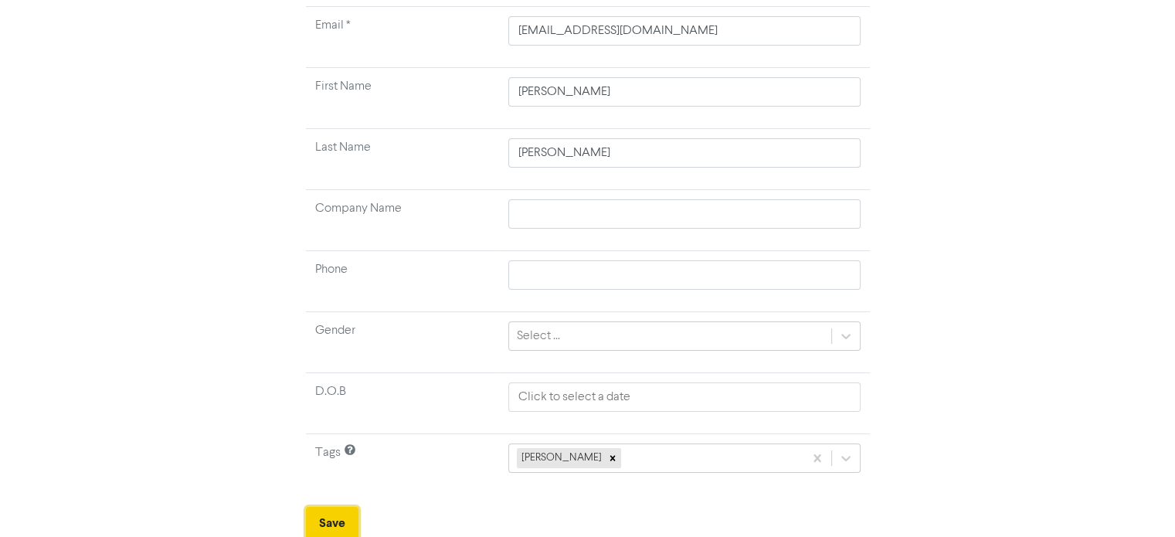
click at [329, 514] on button "Save" at bounding box center [332, 523] width 53 height 32
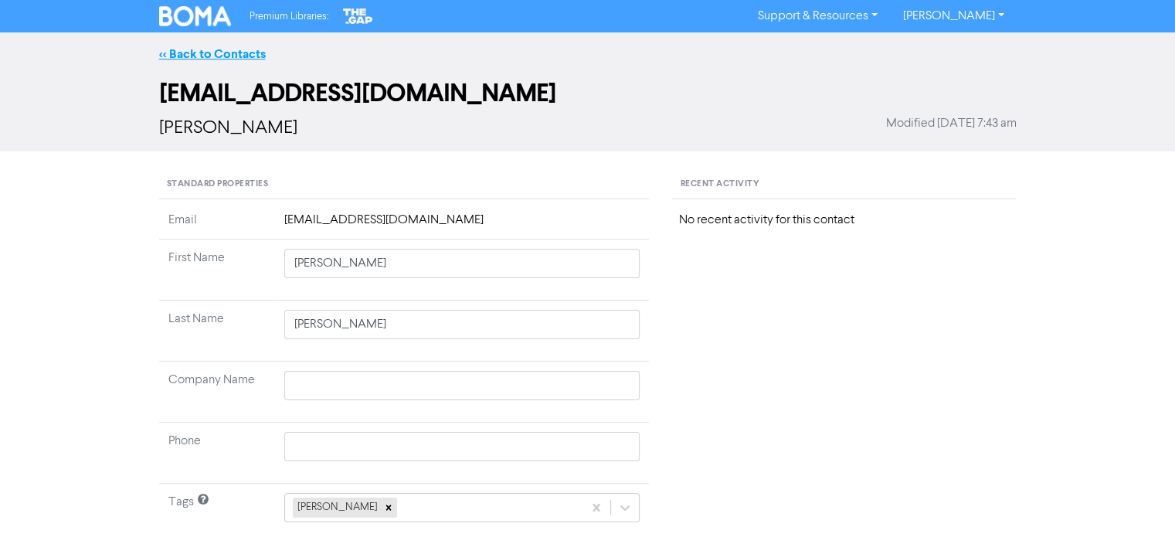
click at [247, 51] on link "<< Back to Contacts" at bounding box center [212, 53] width 107 height 15
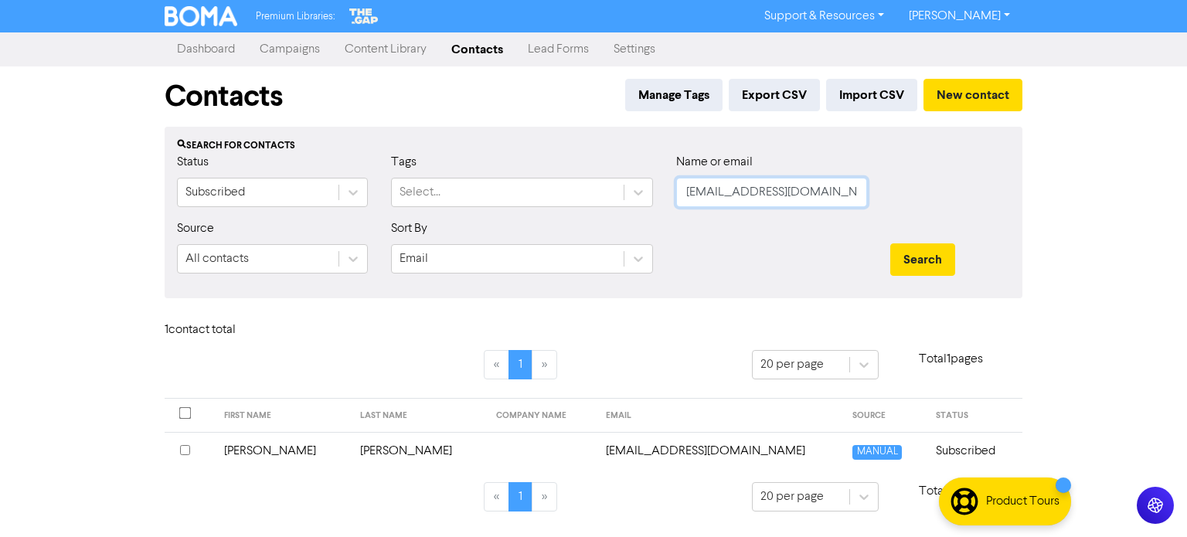
drag, startPoint x: 681, startPoint y: 196, endPoint x: 972, endPoint y: 195, distance: 290.5
click at [972, 195] on div "Status Subscribed Tags Select... Name or email [EMAIL_ADDRESS][DOMAIN_NAME]" at bounding box center [593, 186] width 856 height 66
paste input "[EMAIL_ADDRESS][DOMAIN_NAME]"
click at [890, 243] on button "Search" at bounding box center [922, 259] width 65 height 32
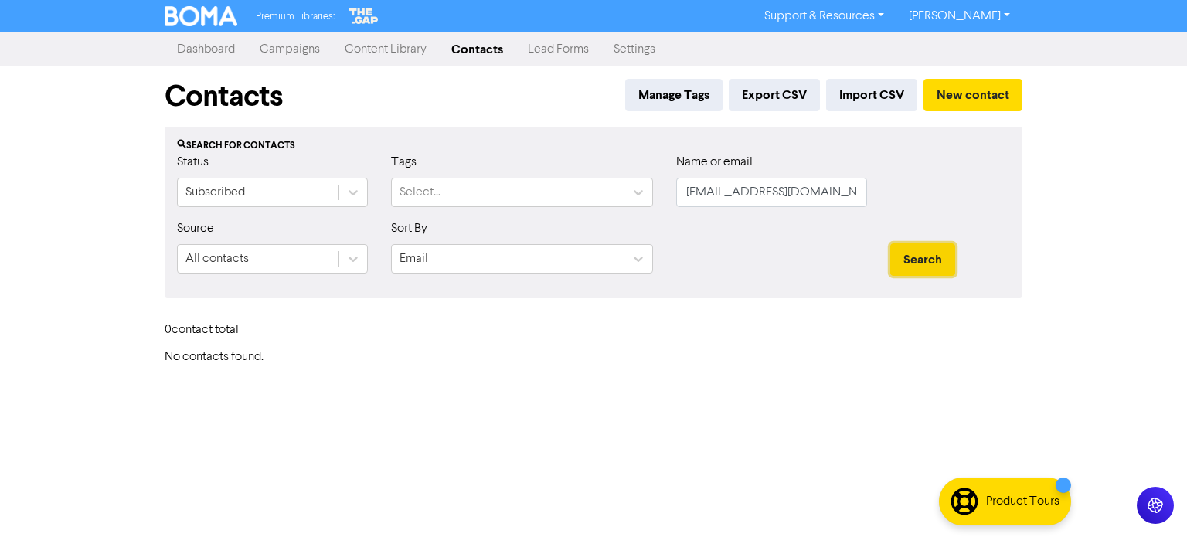
click at [917, 265] on button "Search" at bounding box center [922, 259] width 65 height 32
drag, startPoint x: 917, startPoint y: 265, endPoint x: 965, endPoint y: 30, distance: 239.7
click at [929, 253] on button "Search" at bounding box center [922, 259] width 65 height 32
drag, startPoint x: 688, startPoint y: 193, endPoint x: 857, endPoint y: 190, distance: 168.4
click at [857, 190] on input "[EMAIL_ADDRESS][DOMAIN_NAME]" at bounding box center [771, 192] width 191 height 29
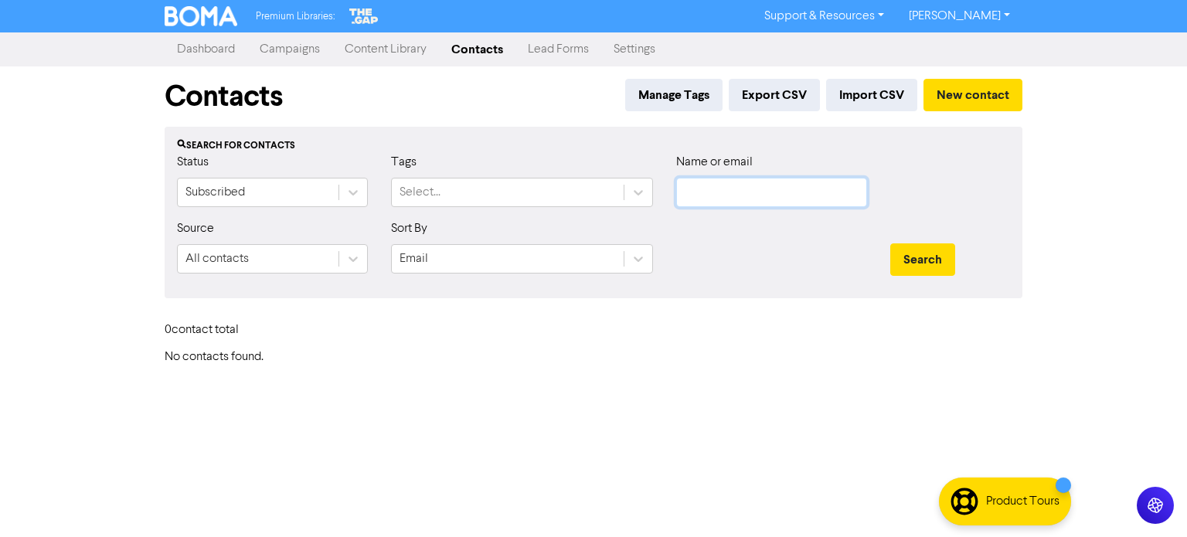
paste input "[EMAIL_ADDRESS][DOMAIN_NAME]"
click at [939, 250] on button "Search" at bounding box center [922, 259] width 65 height 32
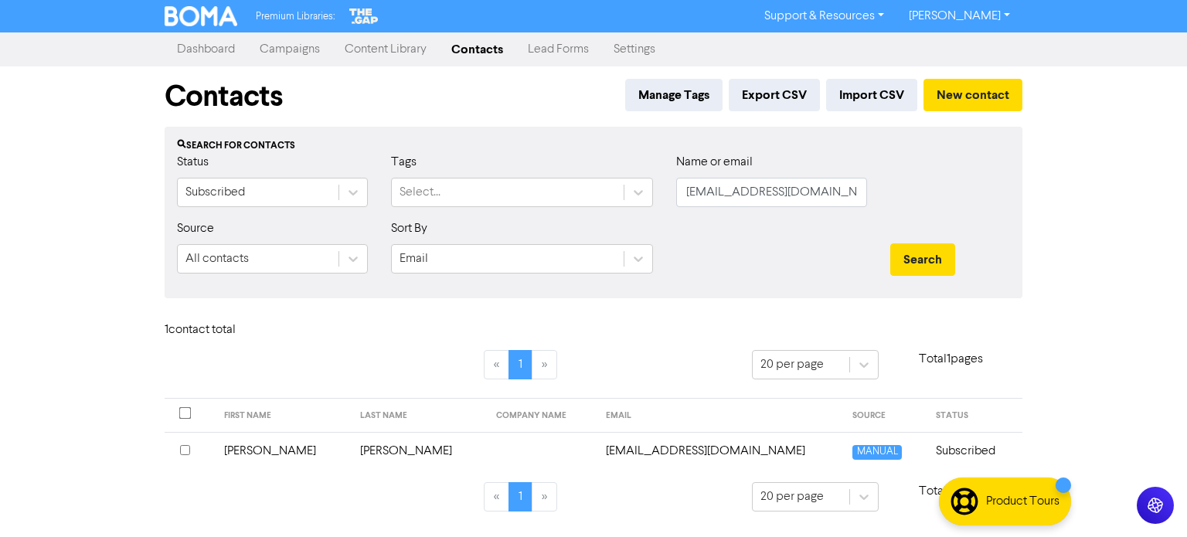
click at [355, 452] on td "[PERSON_NAME]" at bounding box center [419, 451] width 136 height 38
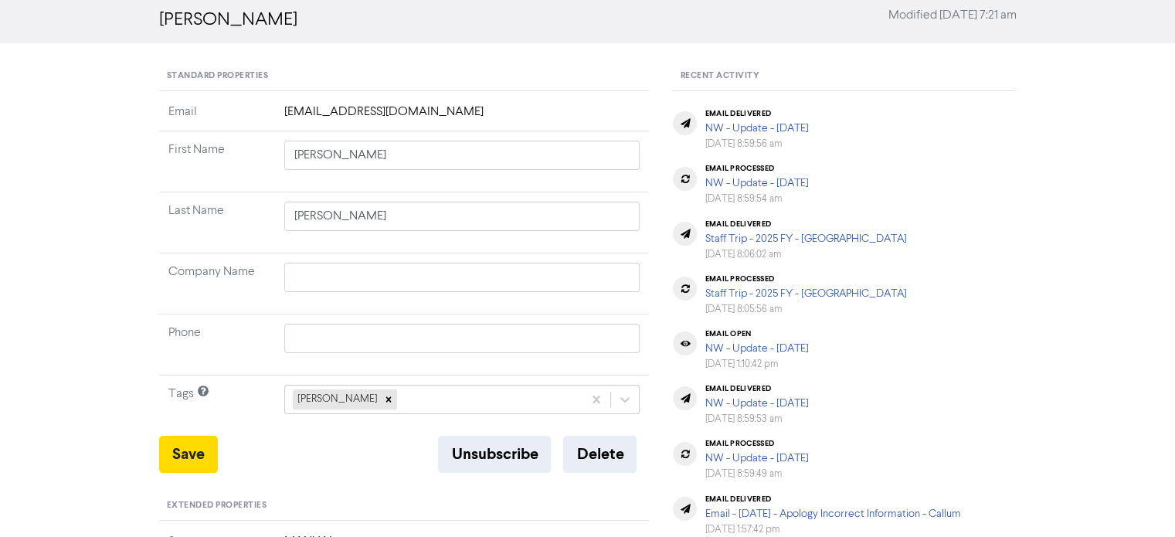
scroll to position [154, 0]
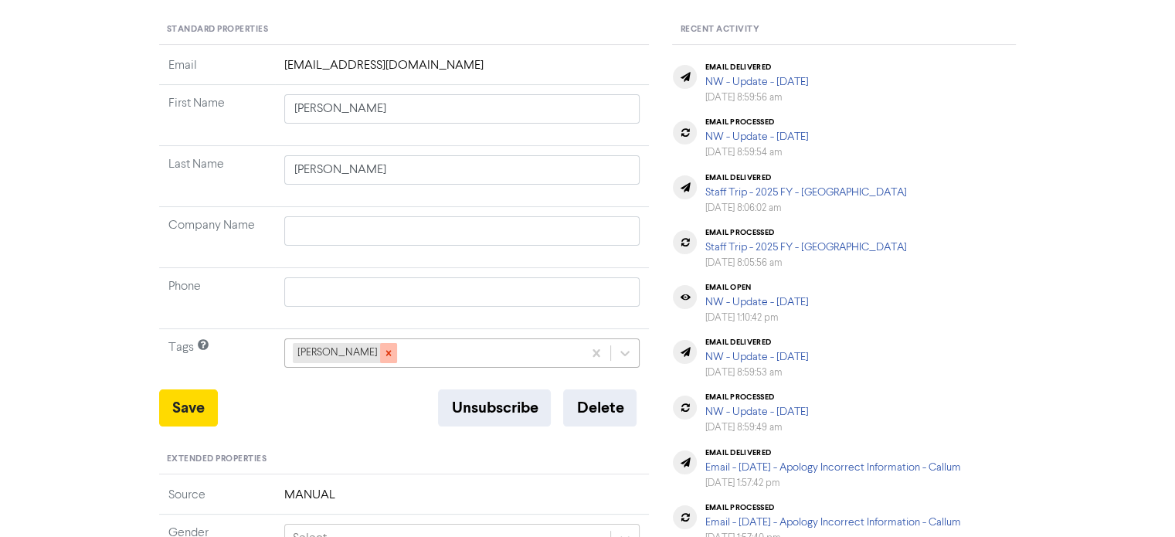
click at [380, 361] on div at bounding box center [388, 353] width 17 height 20
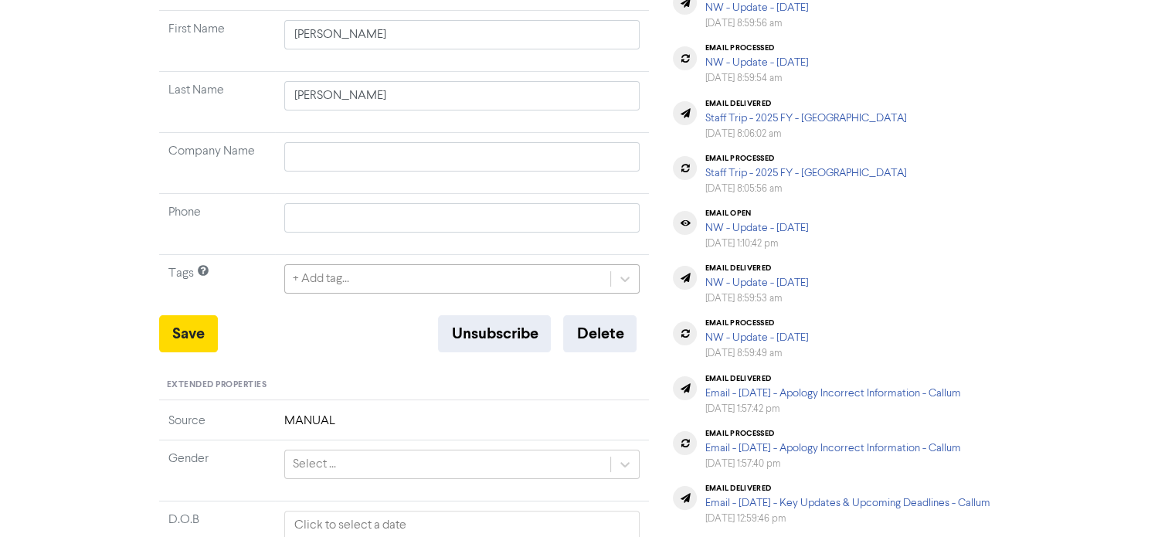
click at [385, 294] on div "+ Add tag..." at bounding box center [462, 278] width 356 height 29
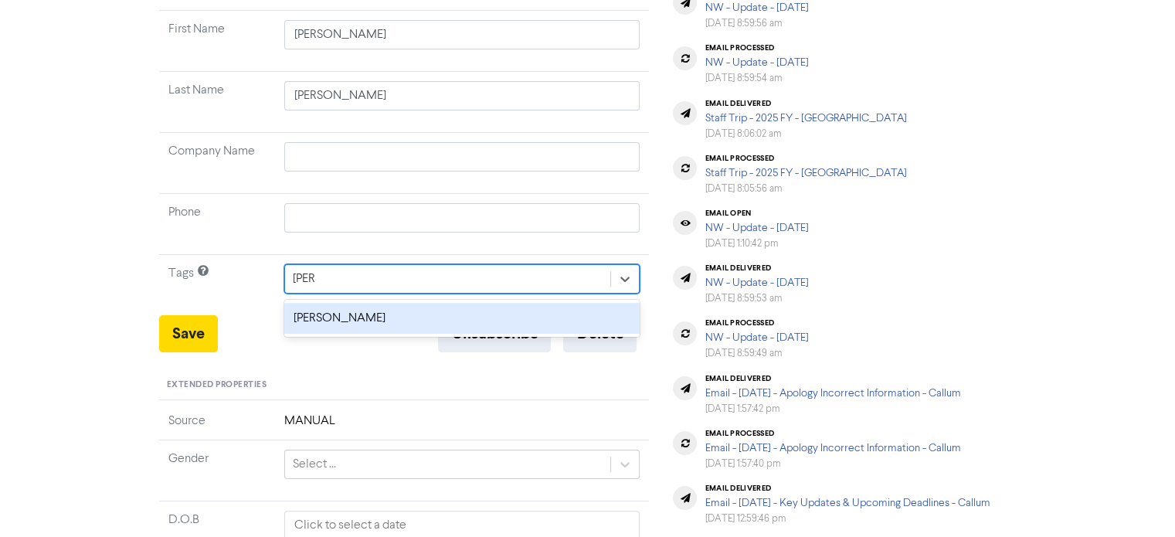
drag, startPoint x: 331, startPoint y: 326, endPoint x: 318, endPoint y: 314, distance: 16.9
click at [331, 321] on div "[PERSON_NAME]" at bounding box center [462, 318] width 356 height 31
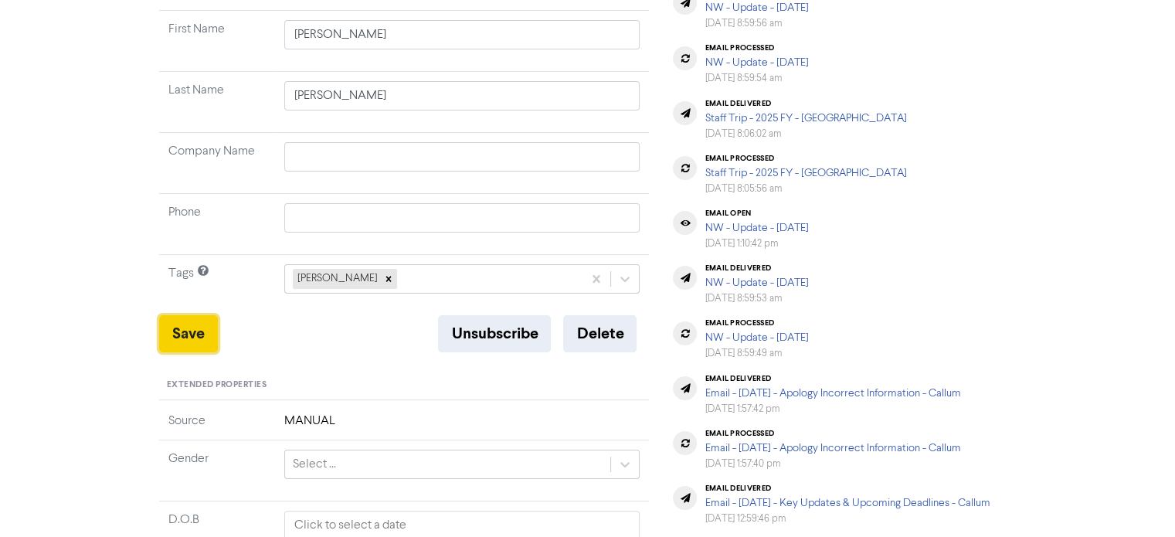
click at [163, 331] on button "Save" at bounding box center [188, 333] width 59 height 37
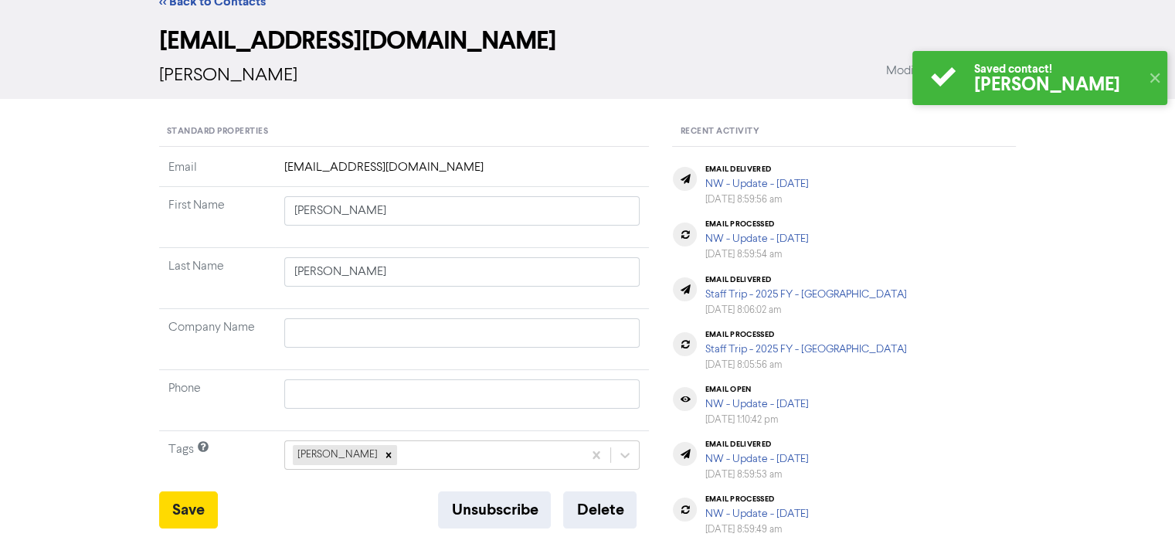
scroll to position [0, 0]
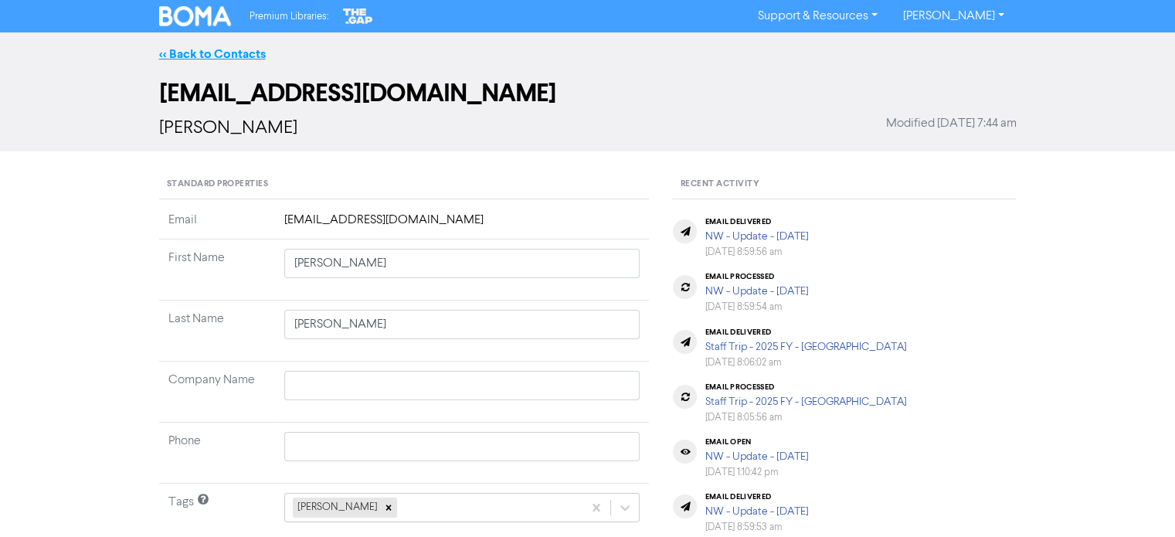
click at [247, 54] on link "<< Back to Contacts" at bounding box center [212, 53] width 107 height 15
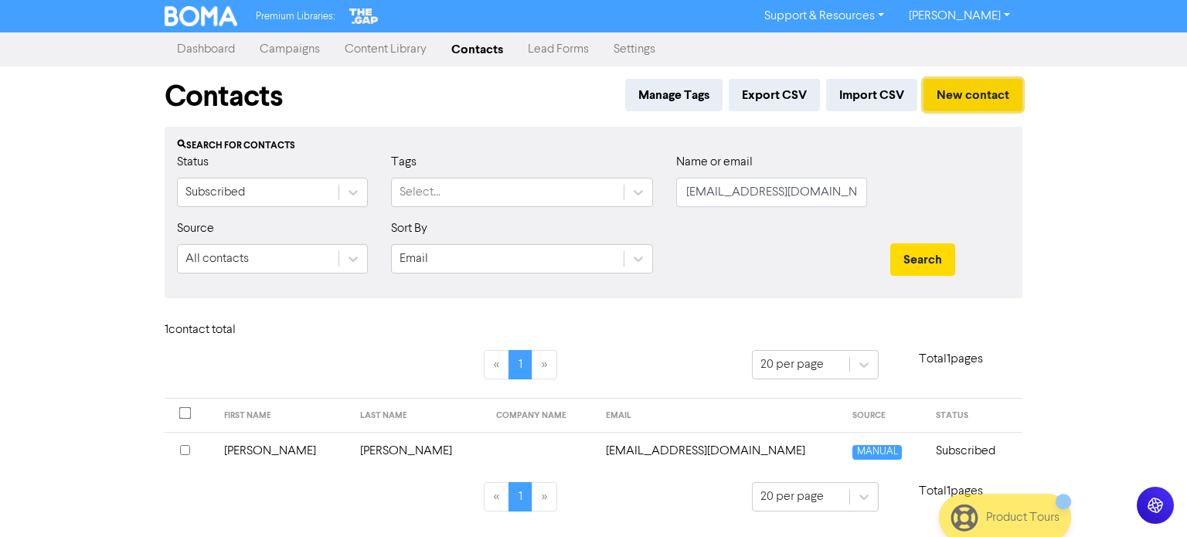
click at [974, 88] on button "New contact" at bounding box center [972, 95] width 99 height 32
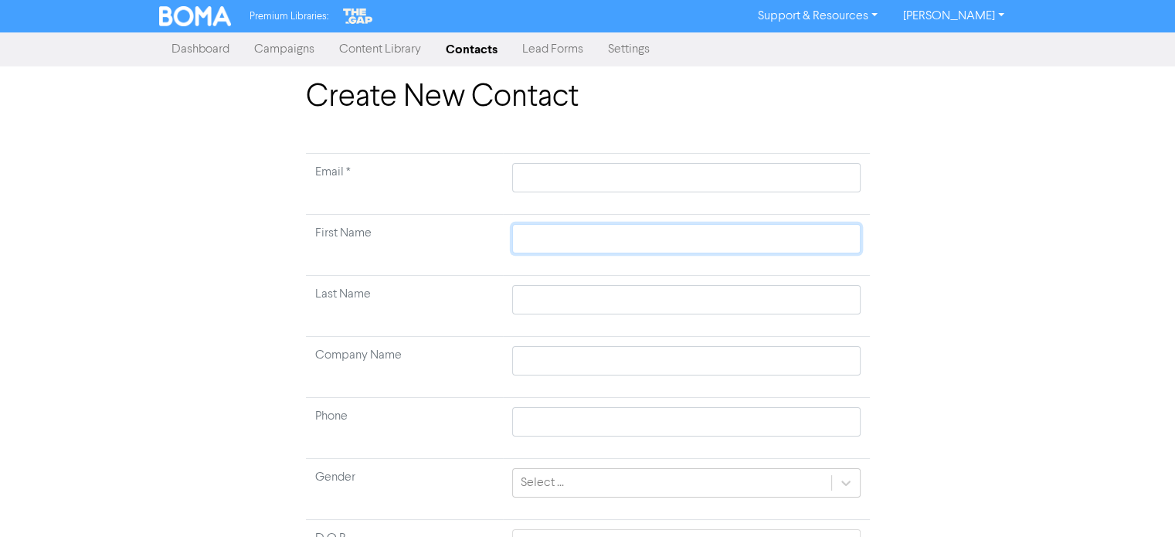
click at [562, 233] on input "text" at bounding box center [686, 238] width 348 height 29
click at [573, 181] on input "text" at bounding box center [686, 177] width 348 height 29
paste input "[EMAIL_ADDRESS][DOMAIN_NAME]"
drag, startPoint x: 562, startPoint y: 243, endPoint x: 569, endPoint y: 237, distance: 8.8
click at [562, 243] on input "text" at bounding box center [686, 238] width 348 height 29
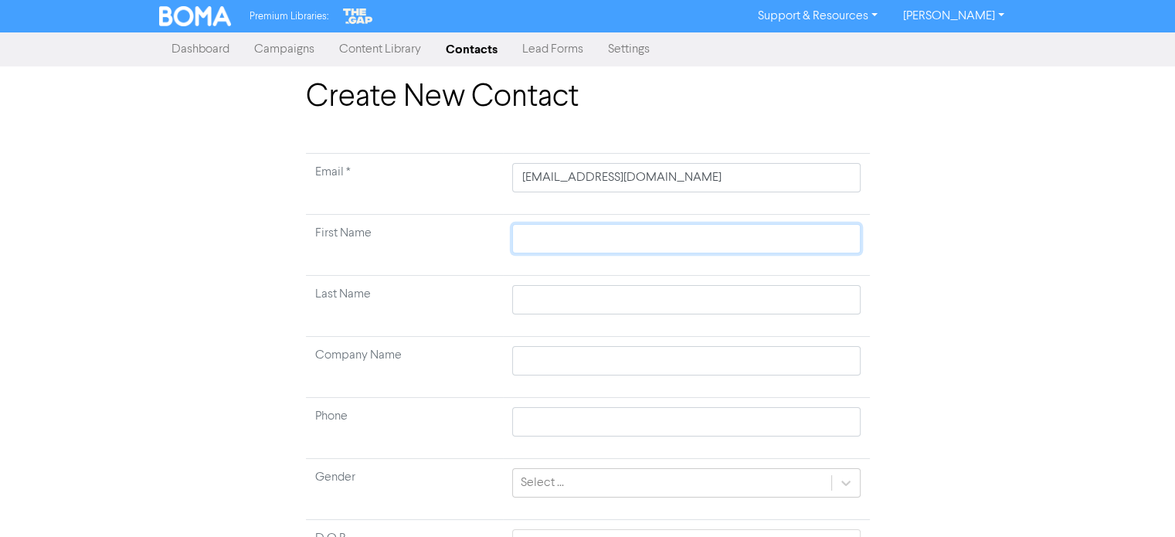
paste input "[PERSON_NAME] [PERSON_NAME]"
drag, startPoint x: 603, startPoint y: 241, endPoint x: 662, endPoint y: 246, distance: 59.7
click at [662, 246] on input "[PERSON_NAME] [PERSON_NAME]" at bounding box center [686, 238] width 348 height 29
click at [610, 290] on input "text" at bounding box center [686, 299] width 348 height 29
paste input "Hore"
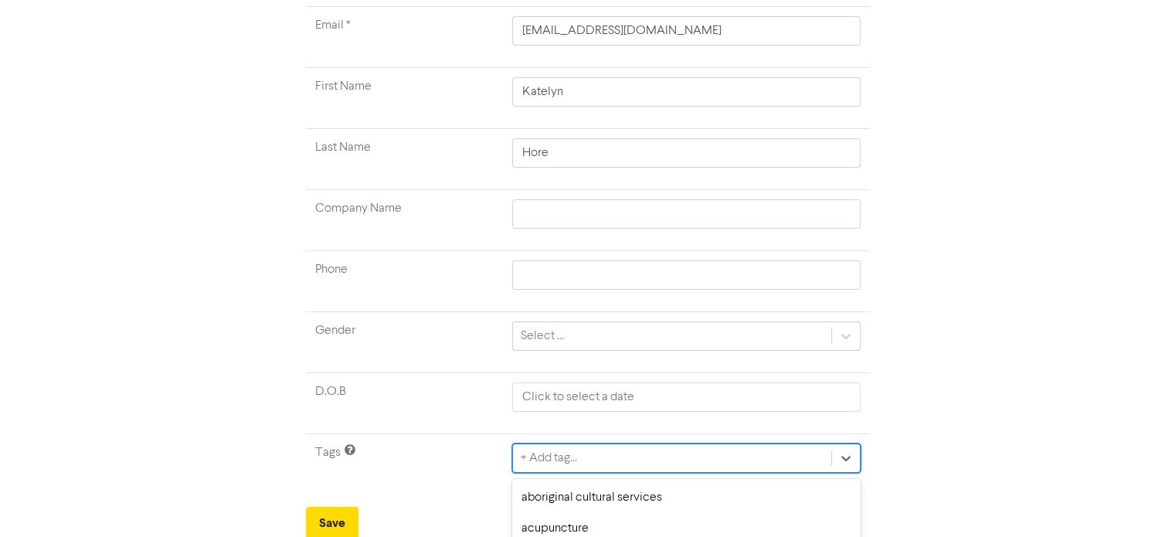
scroll to position [318, 0]
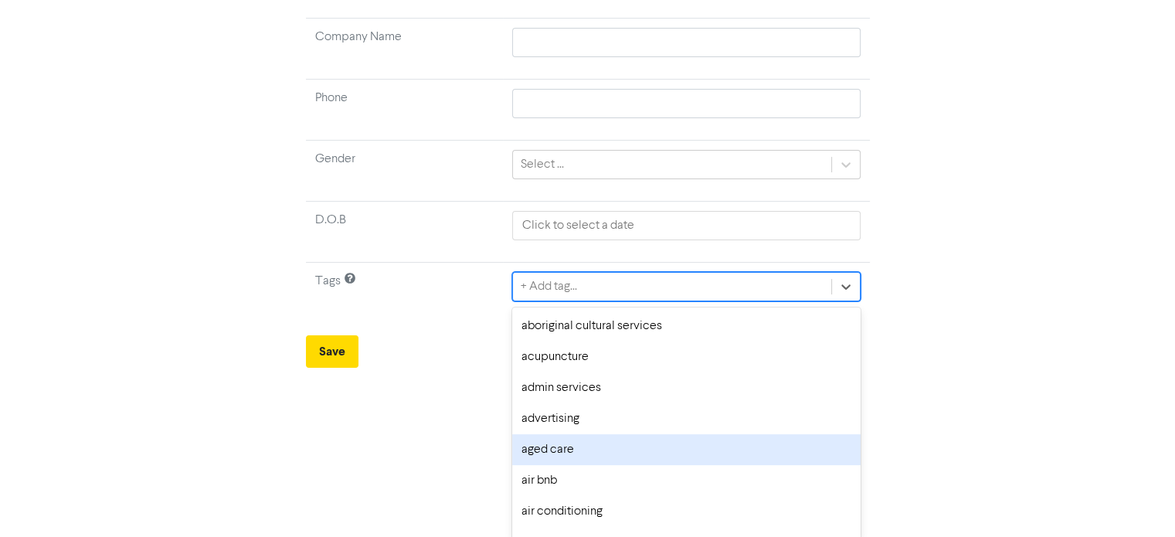
click at [556, 301] on div "option aged care focused, 5 of 287. 287 results available. Use Up and Down to c…" at bounding box center [686, 286] width 348 height 29
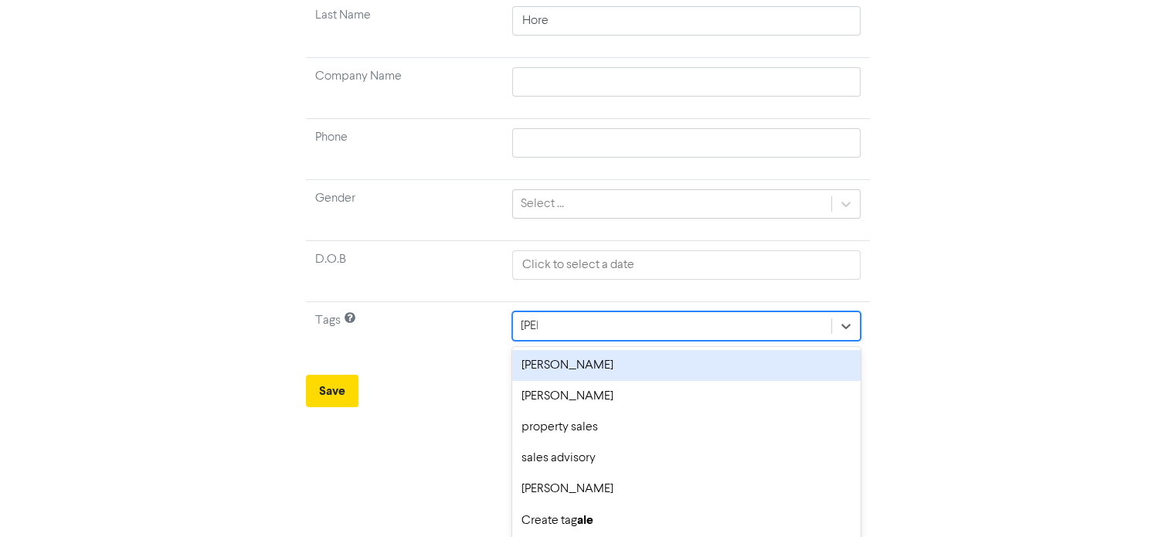
scroll to position [147, 0]
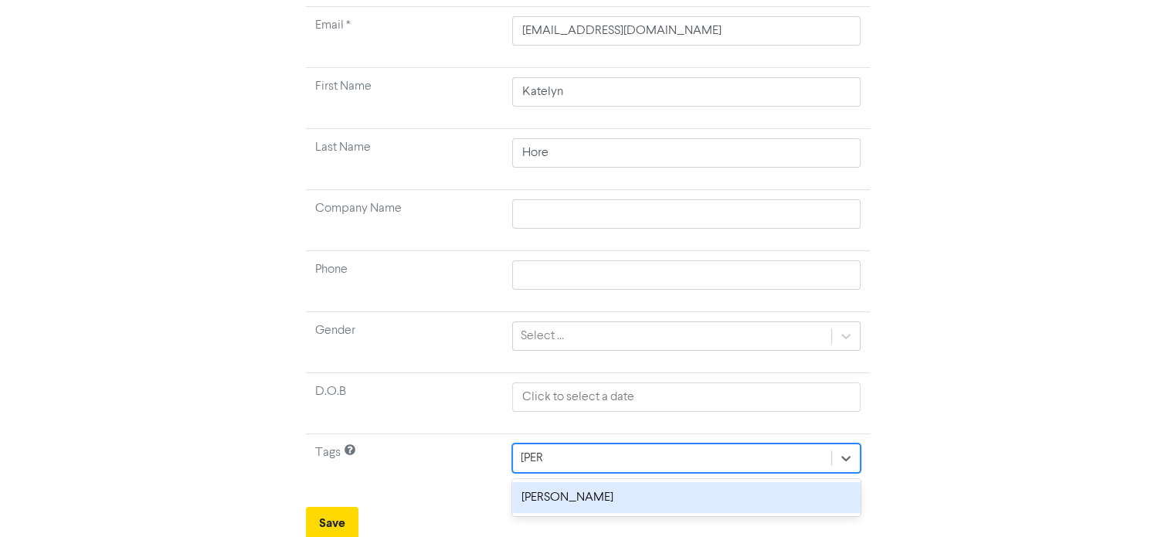
click at [542, 500] on div "[PERSON_NAME]" at bounding box center [686, 497] width 348 height 31
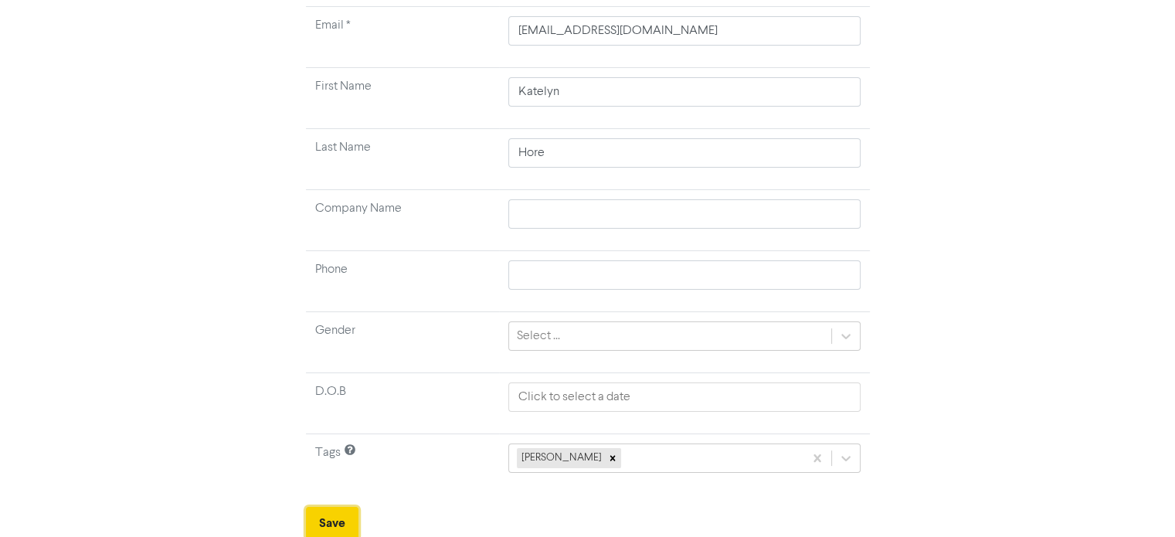
click at [317, 511] on button "Save" at bounding box center [332, 523] width 53 height 32
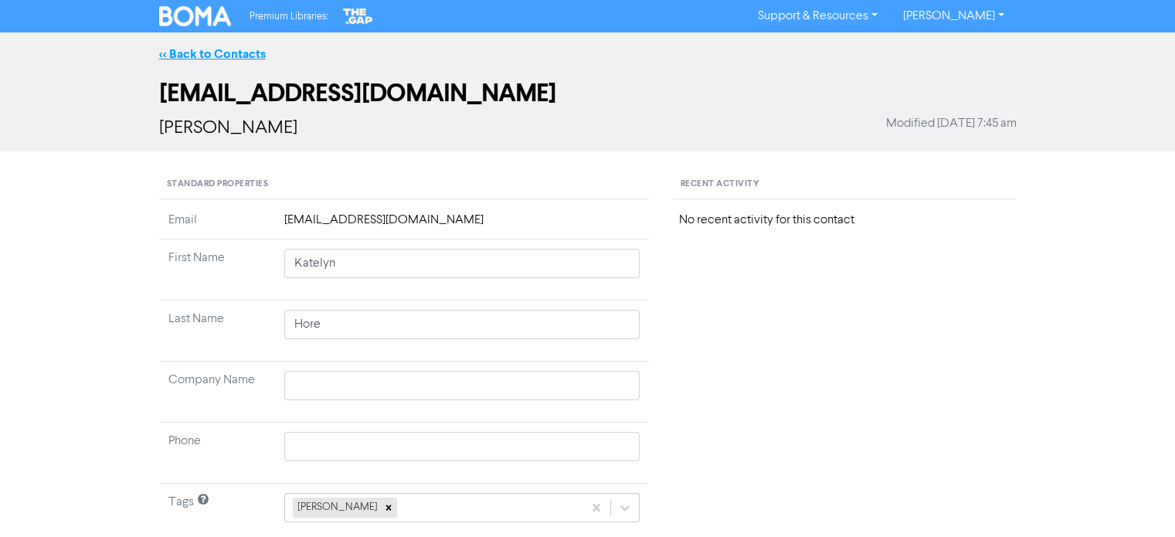
click at [243, 56] on link "<< Back to Contacts" at bounding box center [212, 53] width 107 height 15
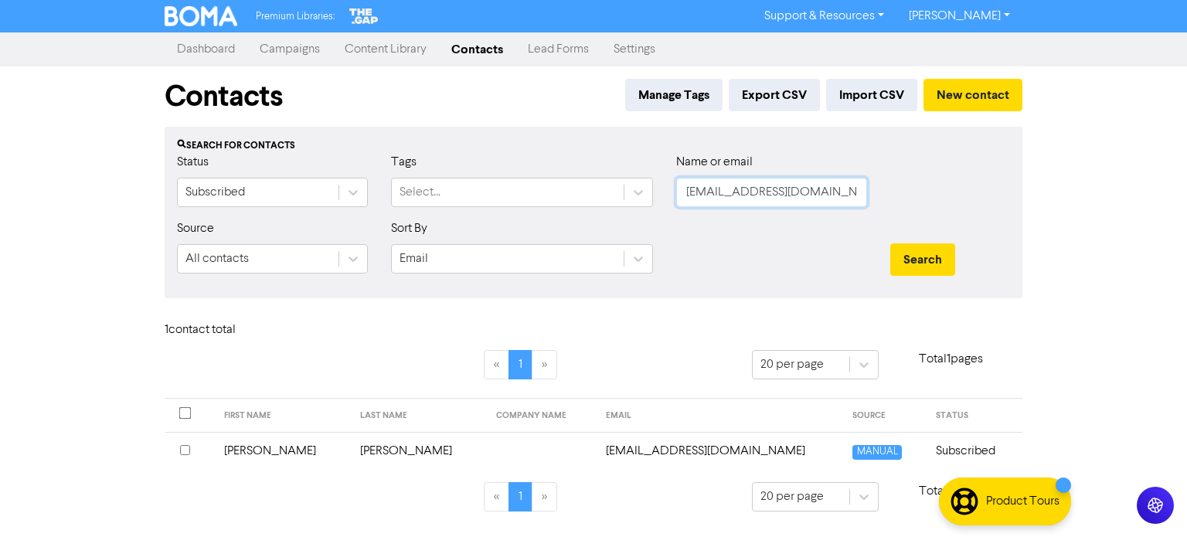
drag, startPoint x: 680, startPoint y: 193, endPoint x: 885, endPoint y: 214, distance: 206.5
click at [885, 214] on div "Status Subscribed Tags Select... Name or email [EMAIL_ADDRESS][DOMAIN_NAME]" at bounding box center [593, 186] width 856 height 66
paste input "[PERSON_NAME]"
click at [950, 262] on button "Search" at bounding box center [922, 259] width 65 height 32
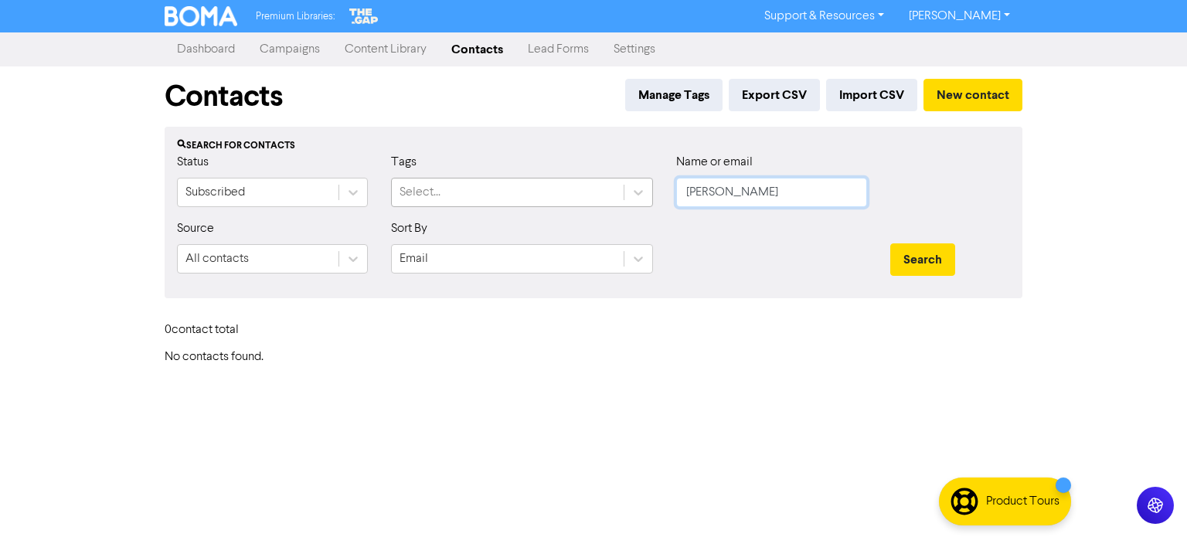
drag, startPoint x: 794, startPoint y: 197, endPoint x: 479, endPoint y: 178, distance: 315.7
click at [487, 180] on div "Status Subscribed Tags Select... Name or email [PERSON_NAME]" at bounding box center [593, 186] width 856 height 66
paste input "[PERSON_NAME][EMAIL_ADDRESS][DOMAIN_NAME]"
click at [908, 260] on button "Search" at bounding box center [922, 259] width 65 height 32
click at [901, 260] on button "Search" at bounding box center [922, 259] width 65 height 32
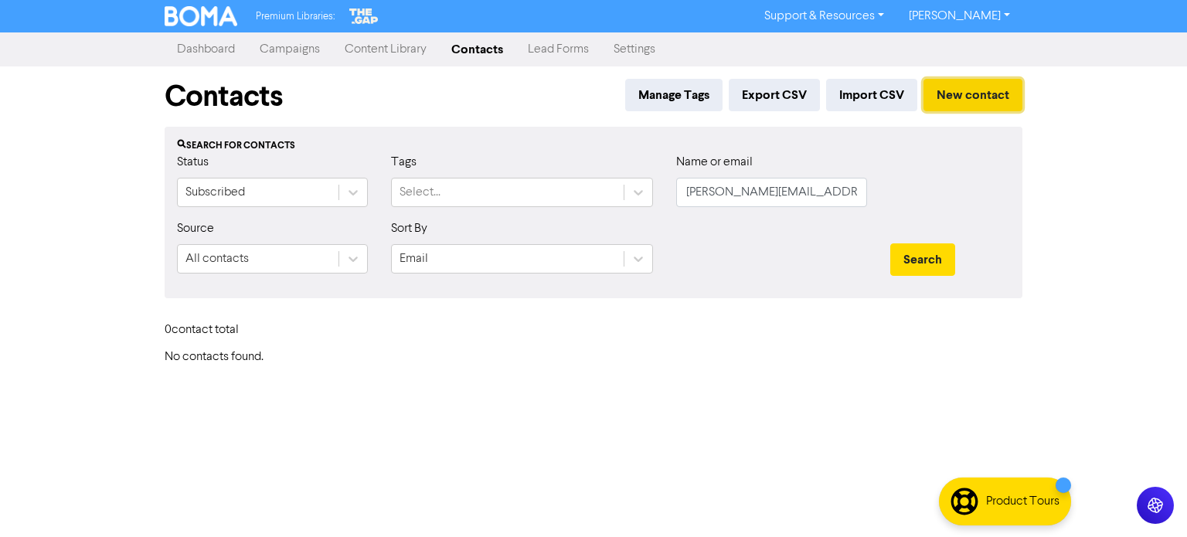
click at [979, 95] on button "New contact" at bounding box center [972, 95] width 99 height 32
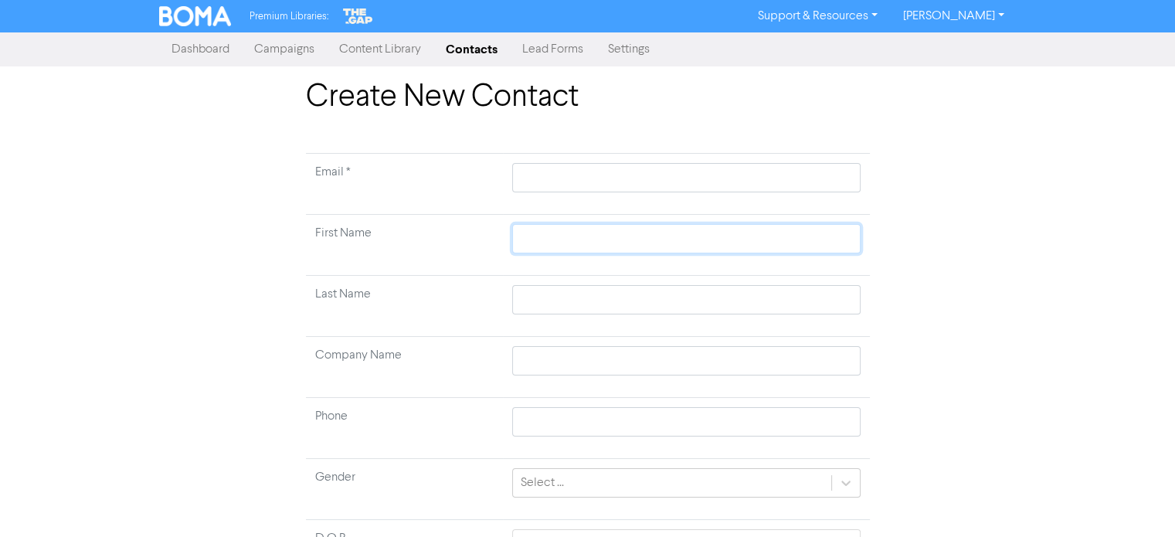
click at [559, 237] on input "text" at bounding box center [686, 238] width 348 height 29
paste input "[PERSON_NAME][EMAIL_ADDRESS][DOMAIN_NAME]"
drag, startPoint x: 535, startPoint y: 240, endPoint x: 692, endPoint y: 234, distance: 156.9
click at [692, 234] on input "[PERSON_NAME][EMAIL_ADDRESS][DOMAIN_NAME]" at bounding box center [686, 238] width 348 height 29
click at [628, 178] on input "text" at bounding box center [686, 177] width 348 height 29
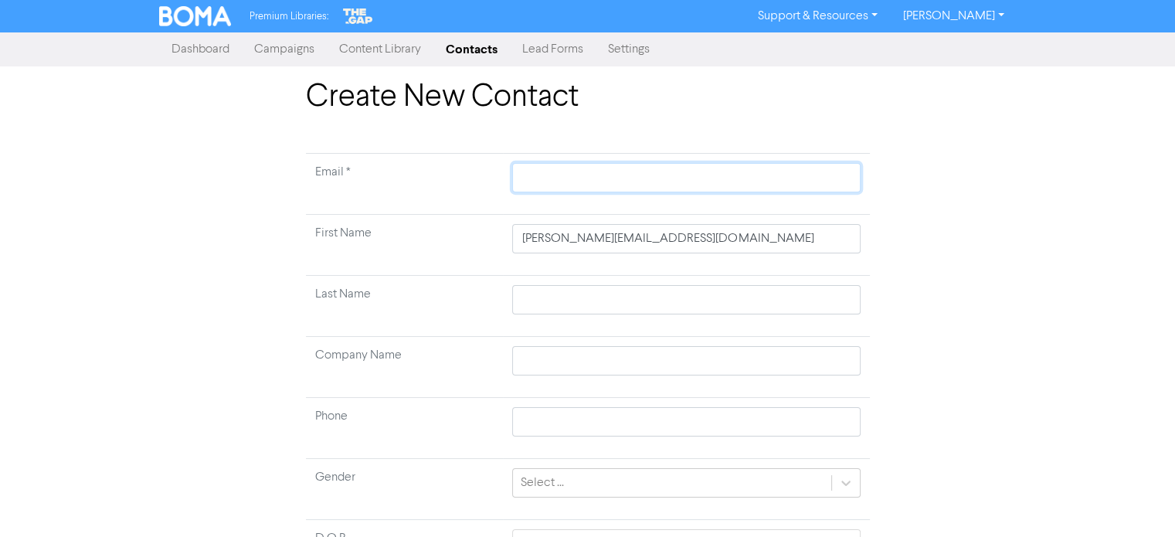
paste input "[PERSON_NAME][EMAIL_ADDRESS][DOMAIN_NAME]"
drag, startPoint x: 528, startPoint y: 235, endPoint x: 684, endPoint y: 248, distance: 156.6
click at [684, 248] on input "[PERSON_NAME][EMAIL_ADDRESS][DOMAIN_NAME]" at bounding box center [686, 238] width 348 height 29
click at [591, 239] on input "text" at bounding box center [686, 238] width 348 height 29
paste input "[PERSON_NAME]"
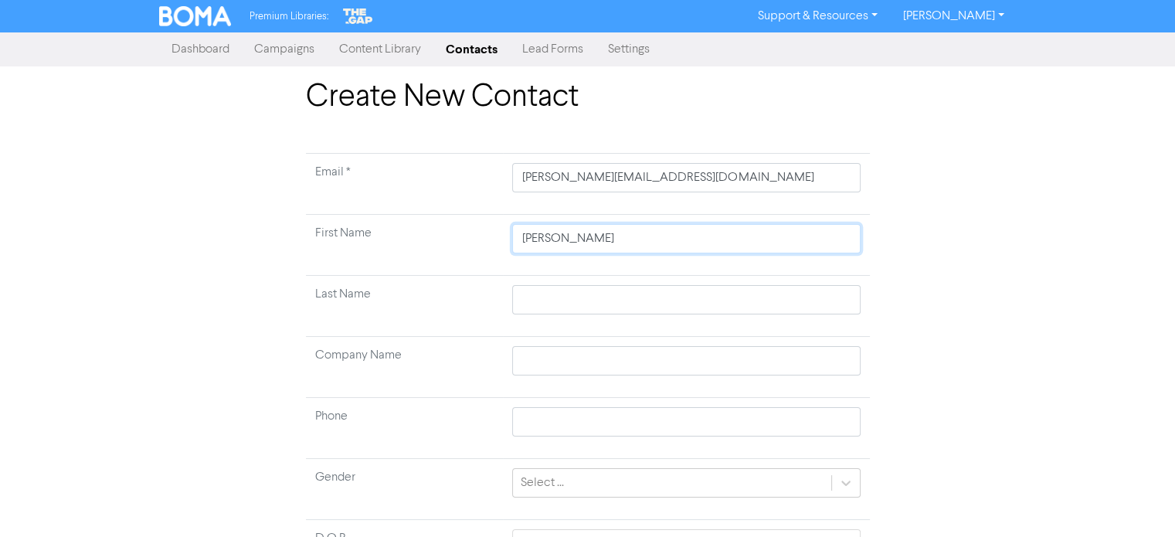
drag, startPoint x: 556, startPoint y: 238, endPoint x: 685, endPoint y: 243, distance: 129.1
click at [685, 243] on input "[PERSON_NAME]" at bounding box center [686, 238] width 348 height 29
click at [557, 300] on input "text" at bounding box center [686, 299] width 348 height 29
paste input "[PERSON_NAME]"
drag, startPoint x: 641, startPoint y: 240, endPoint x: 555, endPoint y: 244, distance: 85.8
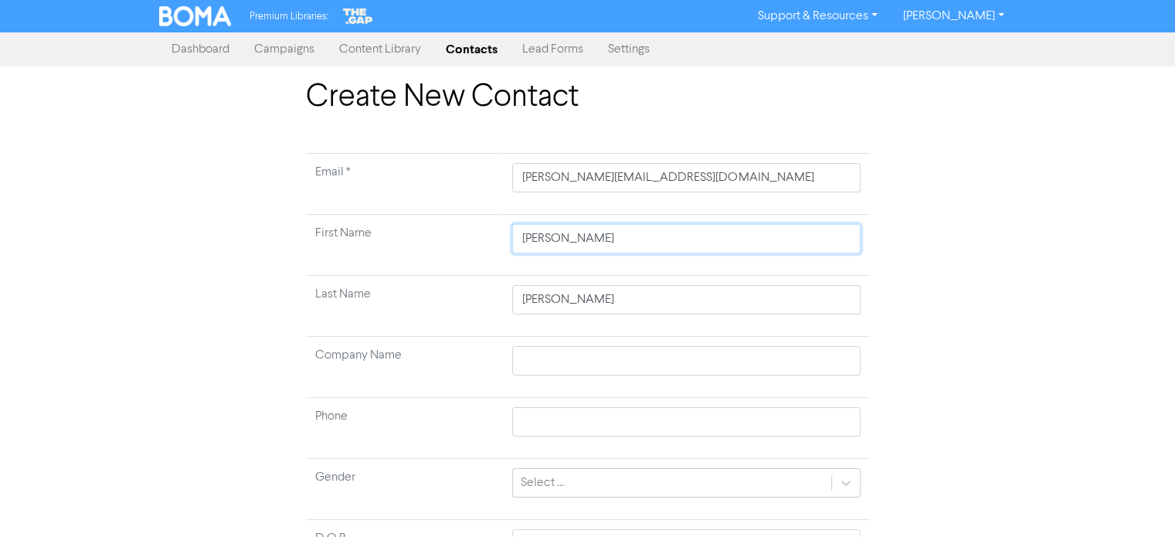
click at [555, 244] on input "[PERSON_NAME]" at bounding box center [686, 238] width 348 height 29
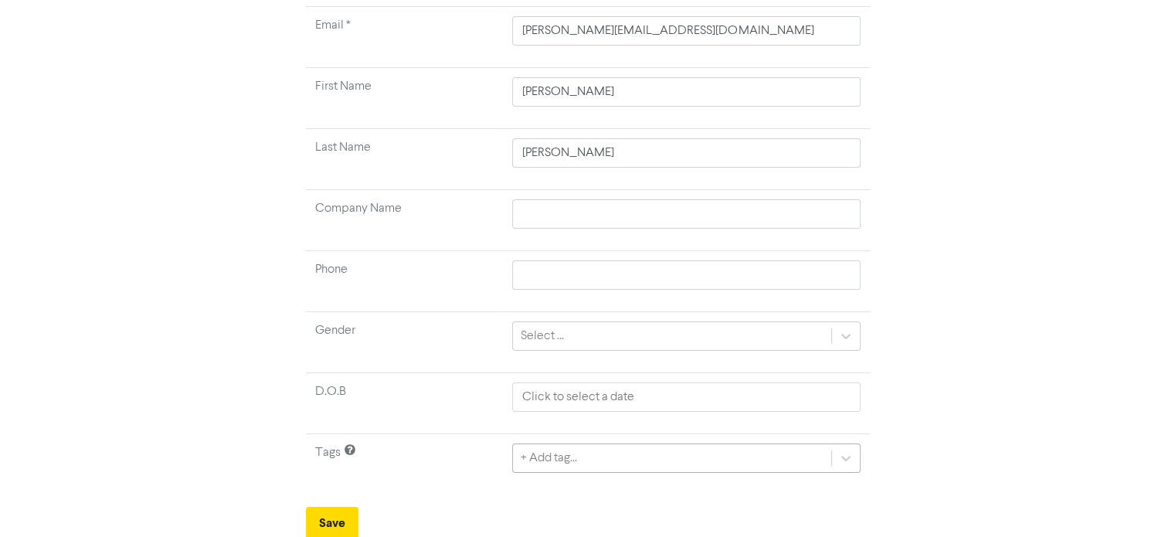
scroll to position [318, 0]
click at [590, 457] on div "+ Add tag..." at bounding box center [686, 455] width 348 height 29
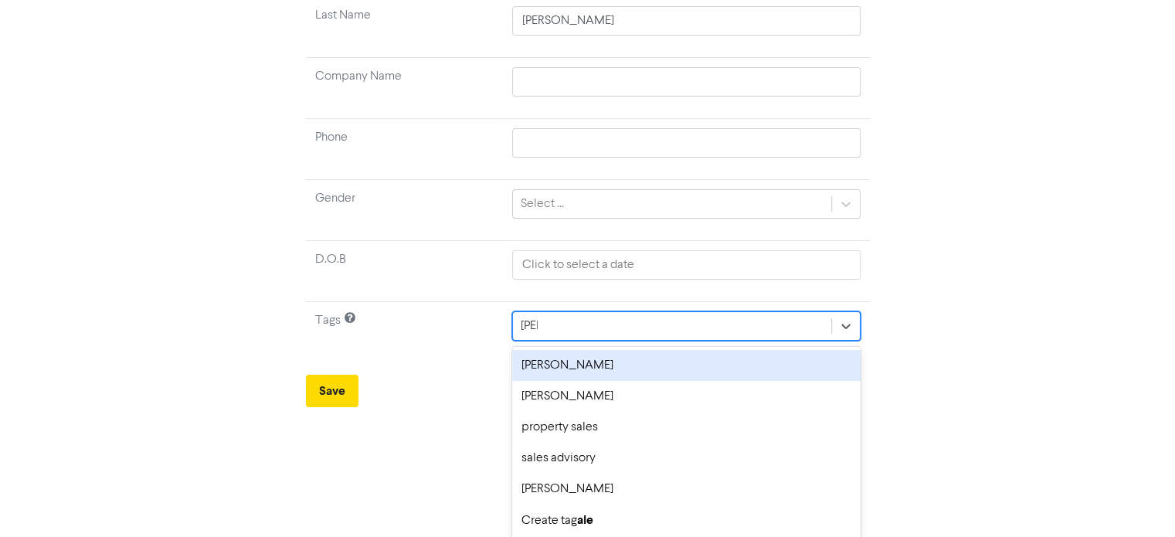
scroll to position [147, 0]
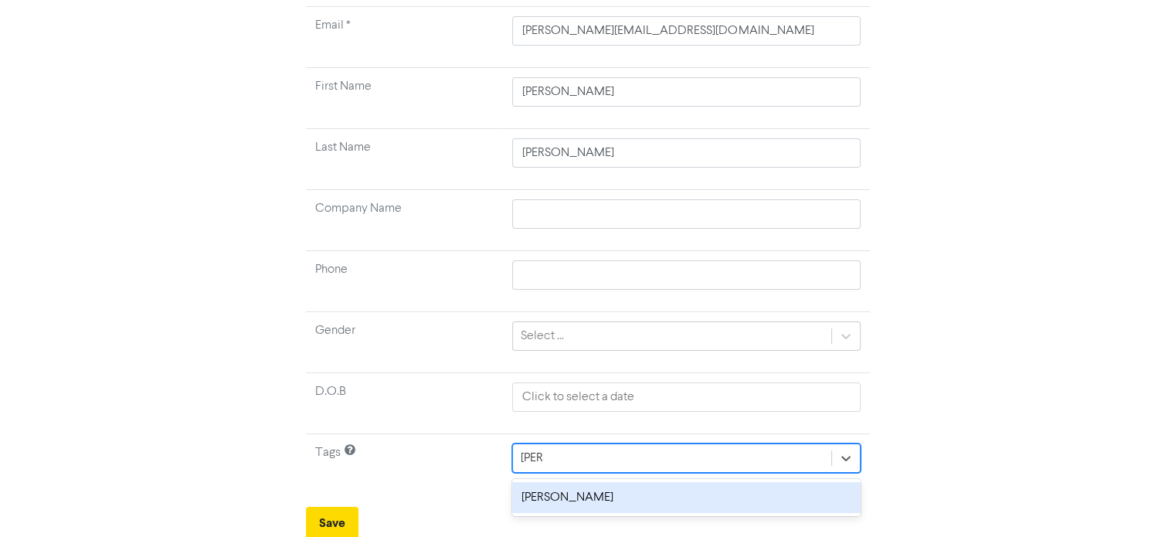
click at [559, 491] on div "[PERSON_NAME]" at bounding box center [686, 497] width 348 height 31
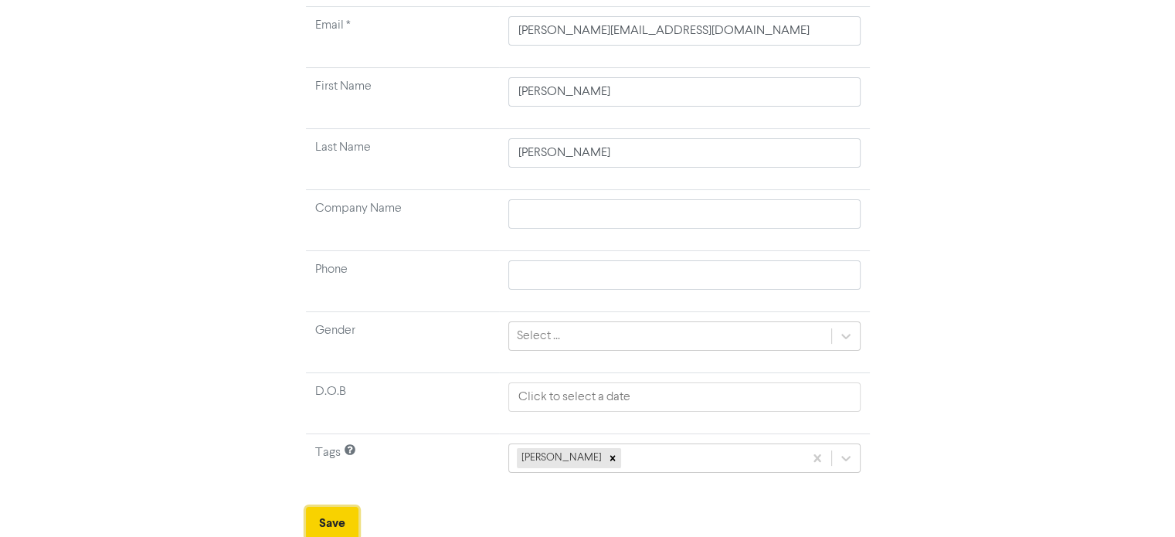
click at [319, 513] on button "Save" at bounding box center [332, 523] width 53 height 32
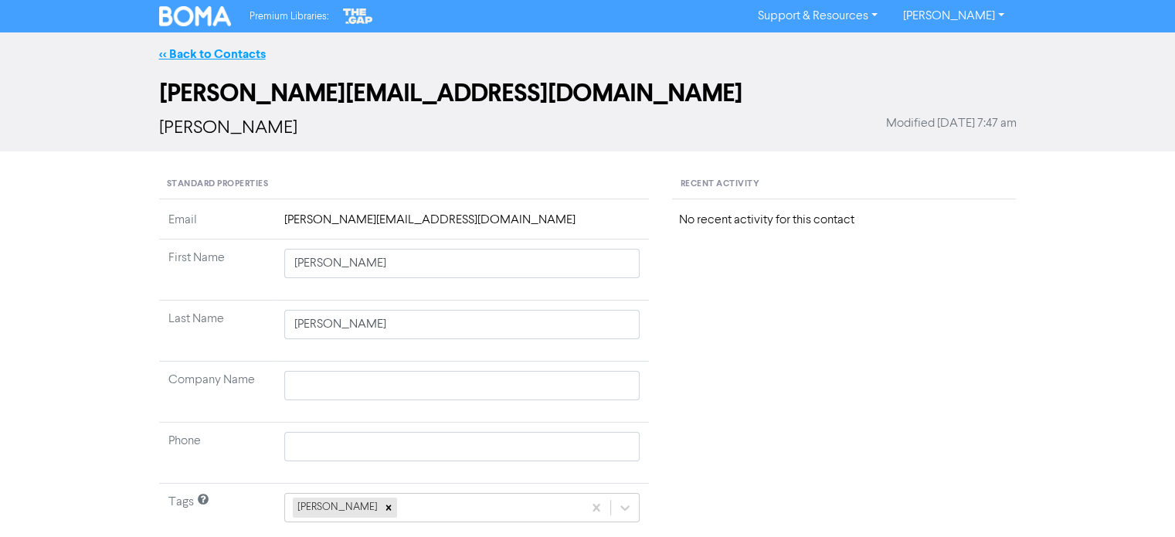
click at [241, 56] on link "<< Back to Contacts" at bounding box center [212, 53] width 107 height 15
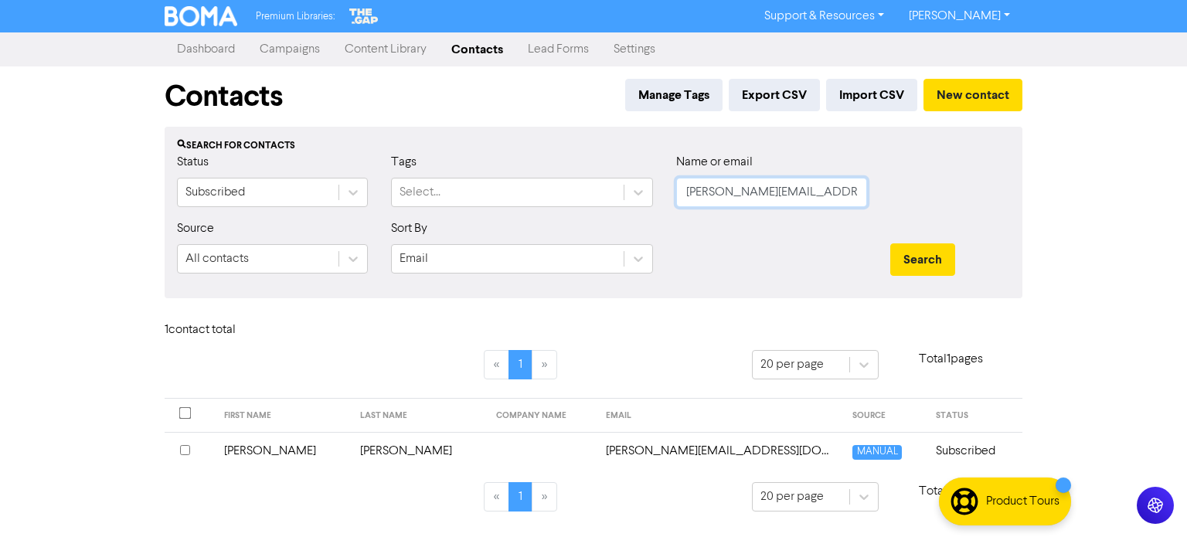
drag, startPoint x: 686, startPoint y: 196, endPoint x: 850, endPoint y: 205, distance: 164.0
click at [850, 205] on input "[PERSON_NAME][EMAIL_ADDRESS][DOMAIN_NAME]" at bounding box center [771, 192] width 191 height 29
paste input "[PERSON_NAME][EMAIL_ADDRESS][DOMAIN_NAME]"
click at [929, 259] on button "Search" at bounding box center [922, 259] width 65 height 32
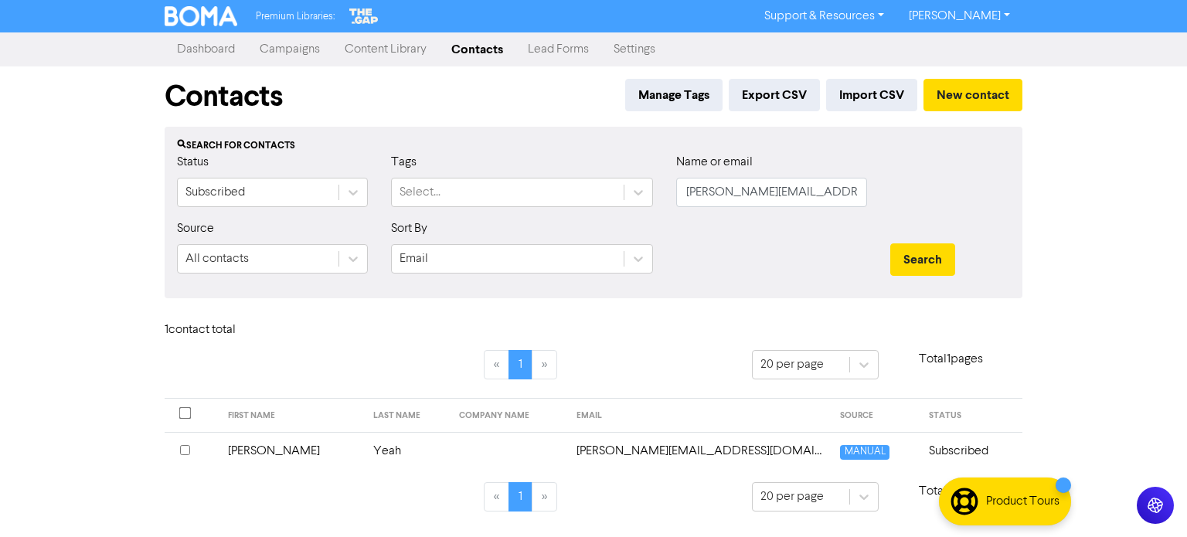
click at [364, 451] on td "Yeah" at bounding box center [407, 451] width 87 height 38
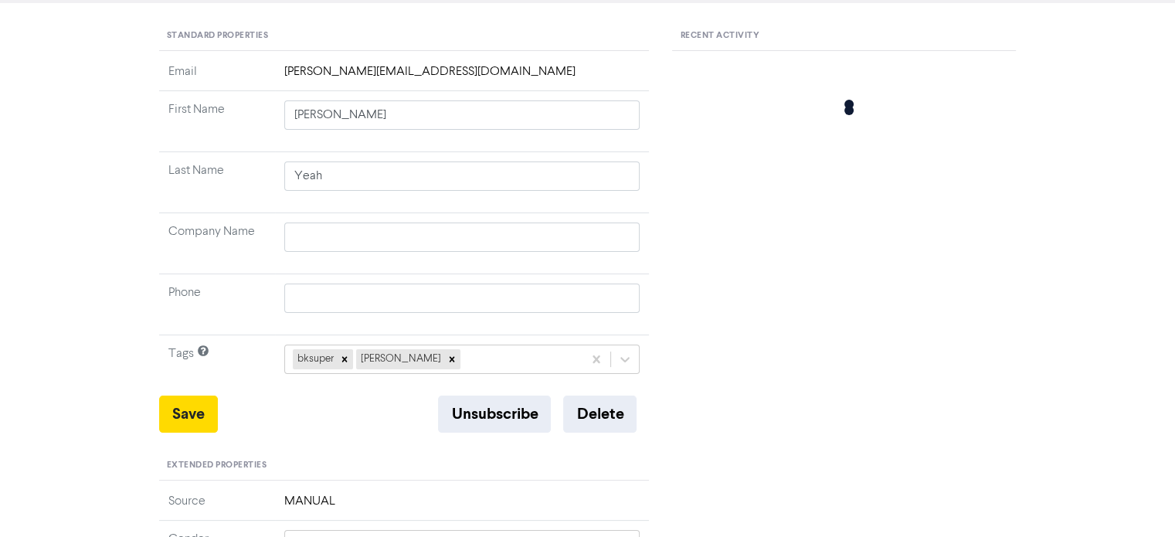
scroll to position [154, 0]
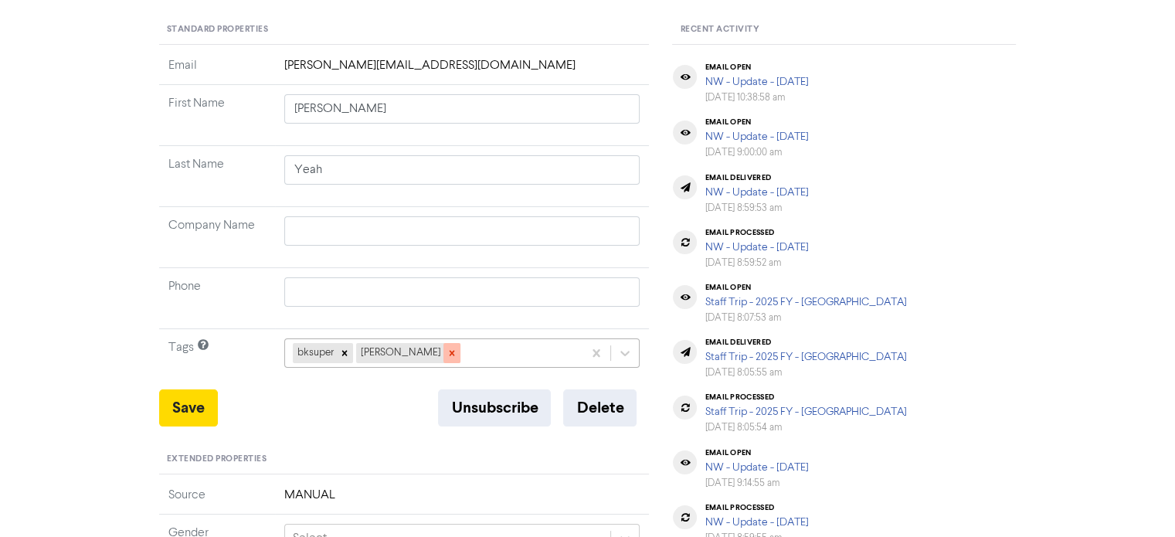
click at [446, 350] on icon at bounding box center [451, 353] width 11 height 11
click at [450, 346] on div "bksuper" at bounding box center [462, 352] width 356 height 29
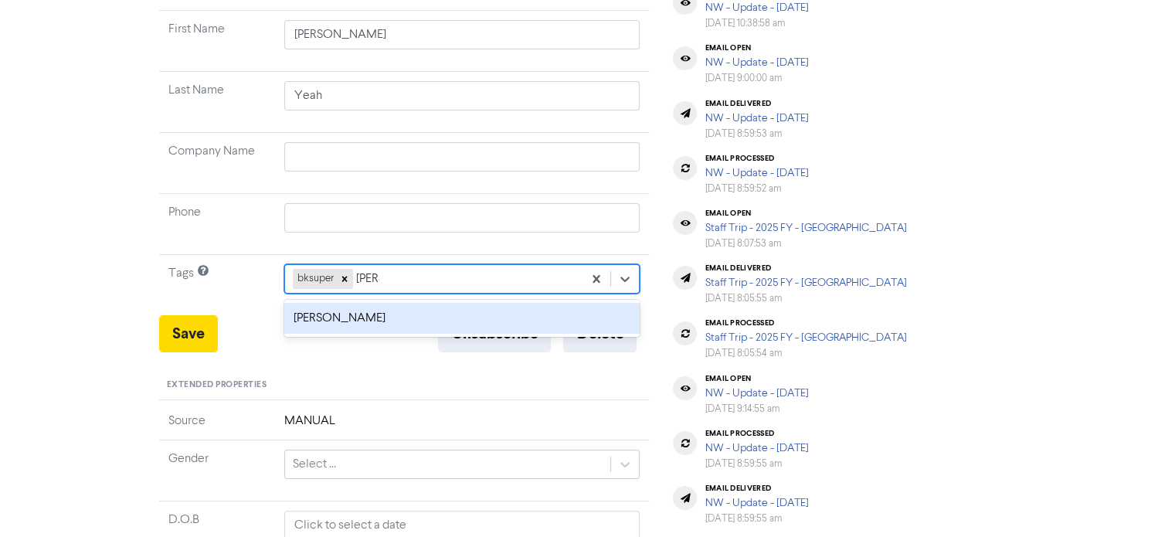
click at [356, 320] on div "[PERSON_NAME]" at bounding box center [462, 318] width 356 height 31
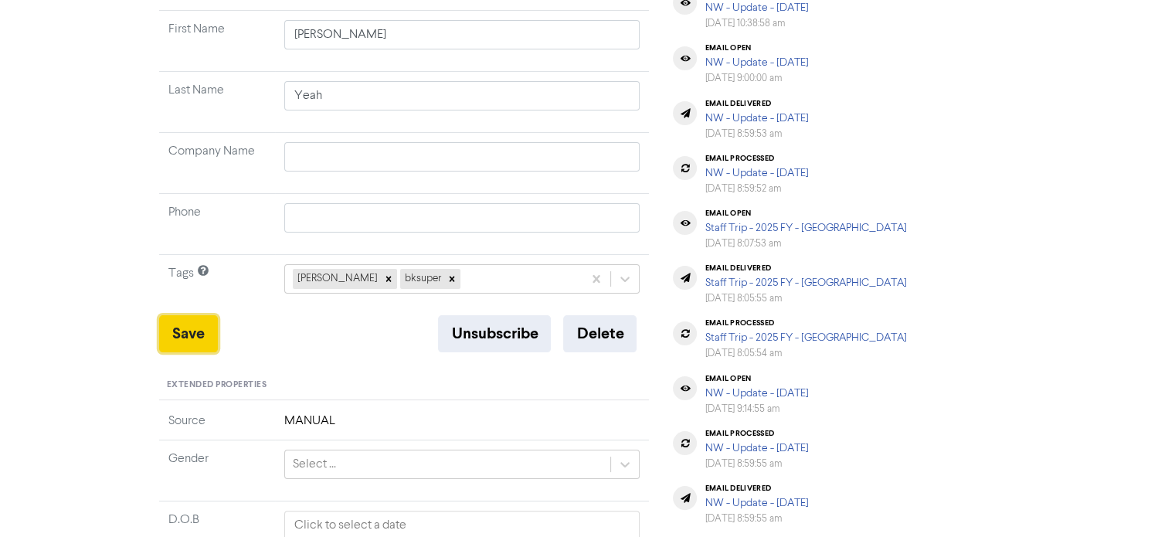
click at [164, 333] on button "Save" at bounding box center [188, 333] width 59 height 37
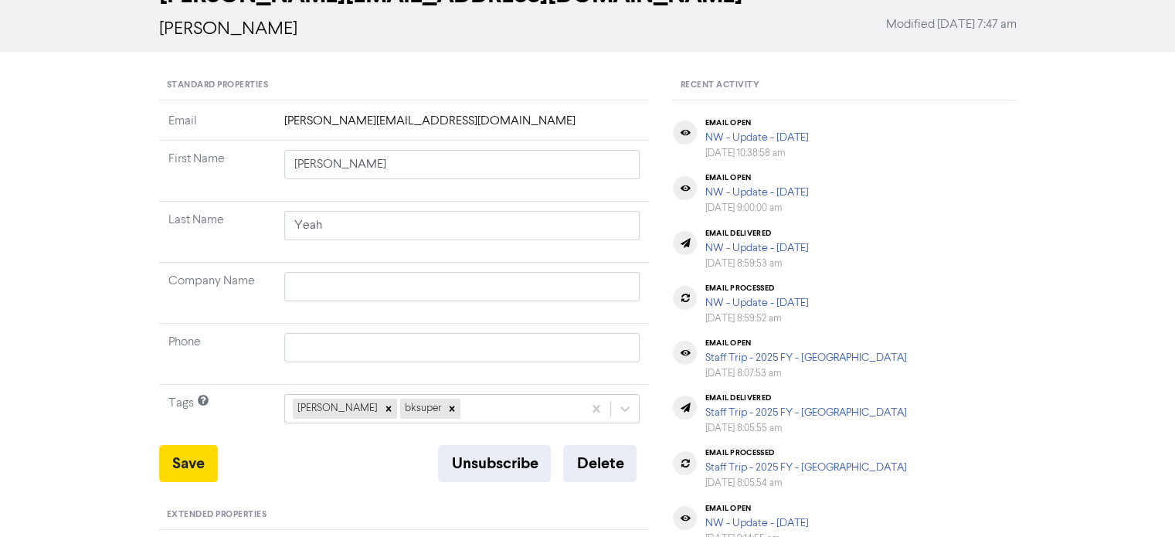
scroll to position [0, 0]
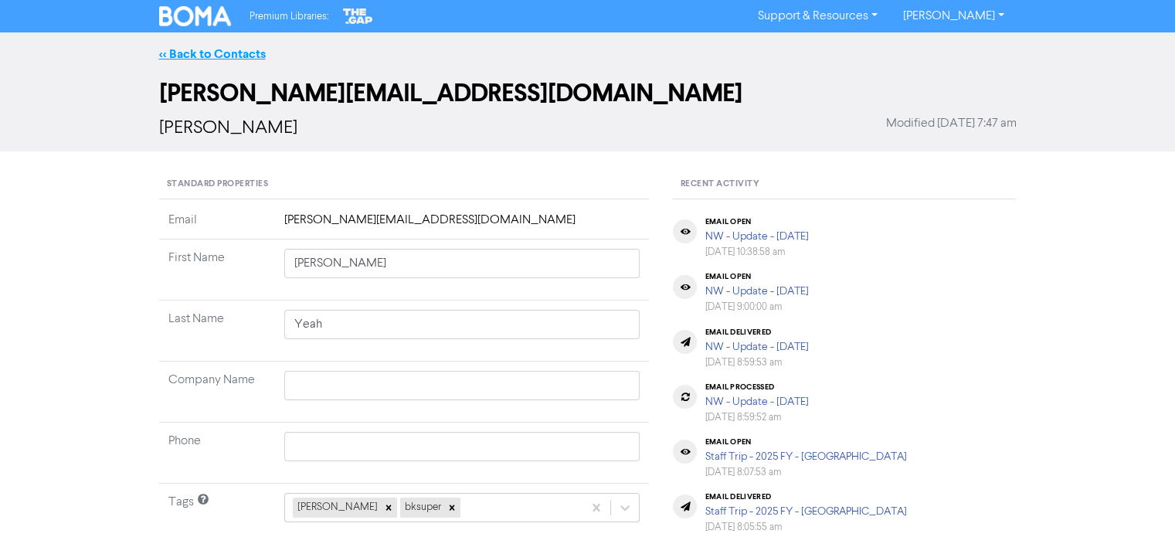
click at [247, 49] on link "<< Back to Contacts" at bounding box center [212, 53] width 107 height 15
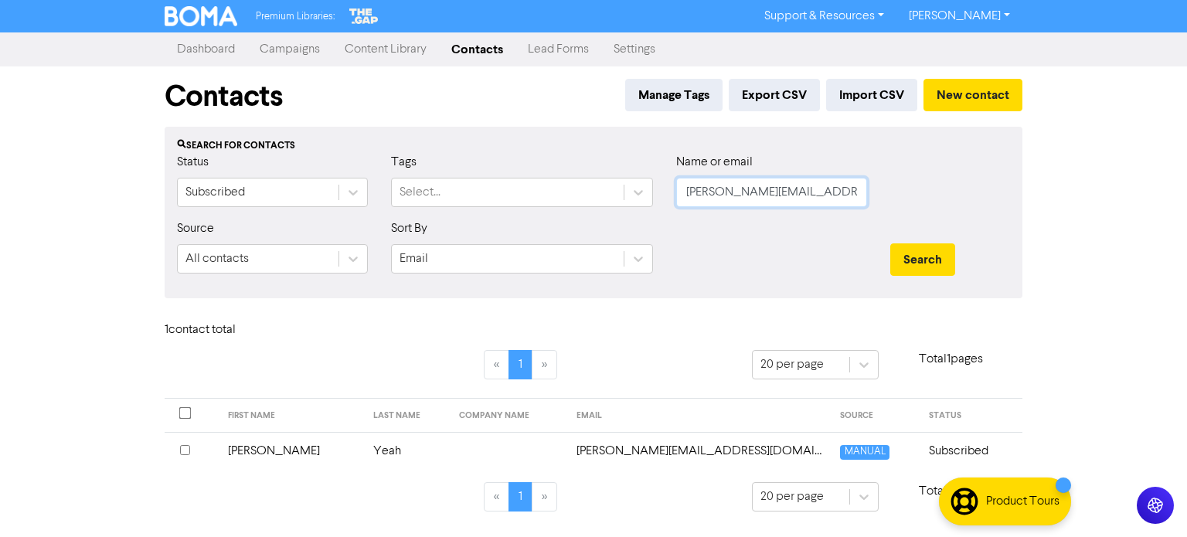
drag, startPoint x: 680, startPoint y: 195, endPoint x: 918, endPoint y: 223, distance: 239.6
click at [918, 223] on form "Status Subscribed Tags Select... Name or email [PERSON_NAME][EMAIL_ADDRESS][DOM…" at bounding box center [593, 219] width 833 height 133
paste input "[PERSON_NAME][EMAIL_ADDRESS][PERSON_NAME][DOMAIN_NAME]"
click at [901, 261] on button "Search" at bounding box center [922, 259] width 65 height 32
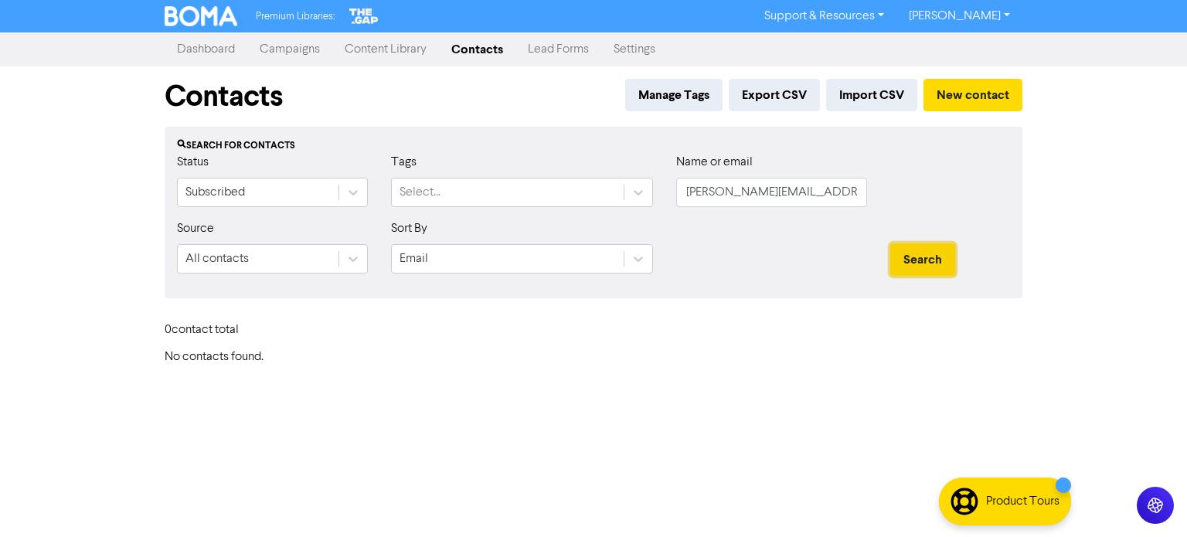
click at [901, 261] on button "Search" at bounding box center [922, 259] width 65 height 32
drag, startPoint x: 683, startPoint y: 194, endPoint x: 865, endPoint y: 204, distance: 182.6
click at [865, 204] on input "[PERSON_NAME][EMAIL_ADDRESS][PERSON_NAME][DOMAIN_NAME]" at bounding box center [771, 192] width 191 height 29
paste input "[EMAIL_ADDRESS][DOMAIN_NAME]"
click at [936, 262] on button "Search" at bounding box center [922, 259] width 65 height 32
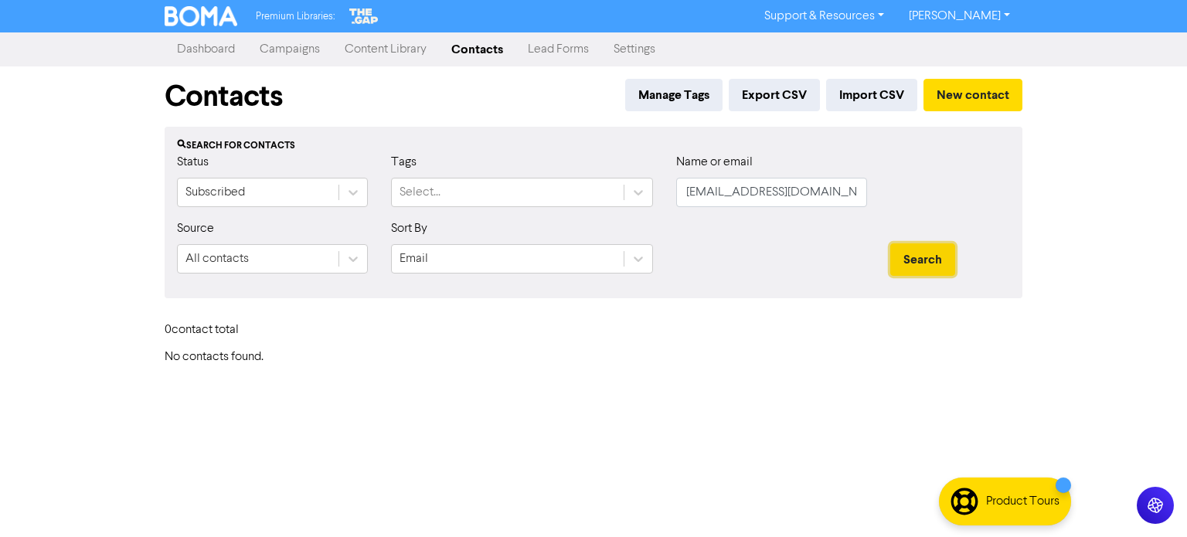
click at [936, 261] on button "Search" at bounding box center [922, 259] width 65 height 32
click at [946, 95] on button "New contact" at bounding box center [972, 95] width 99 height 32
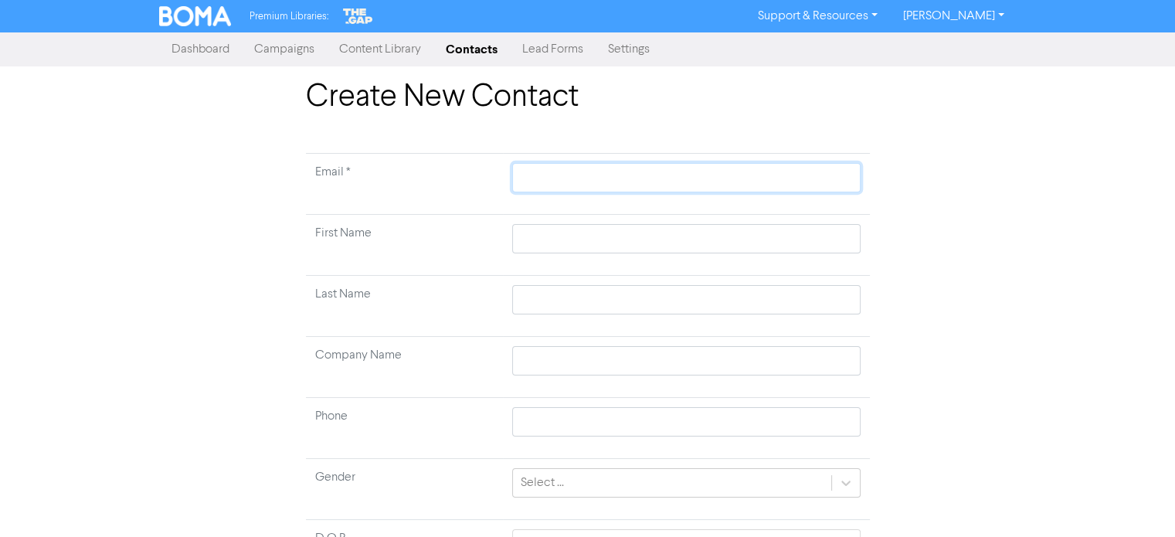
click at [576, 165] on input "text" at bounding box center [686, 177] width 348 height 29
paste input "[EMAIL_ADDRESS][DOMAIN_NAME]"
click at [567, 240] on input "text" at bounding box center [686, 238] width 348 height 29
paste input "[PERSON_NAME]"
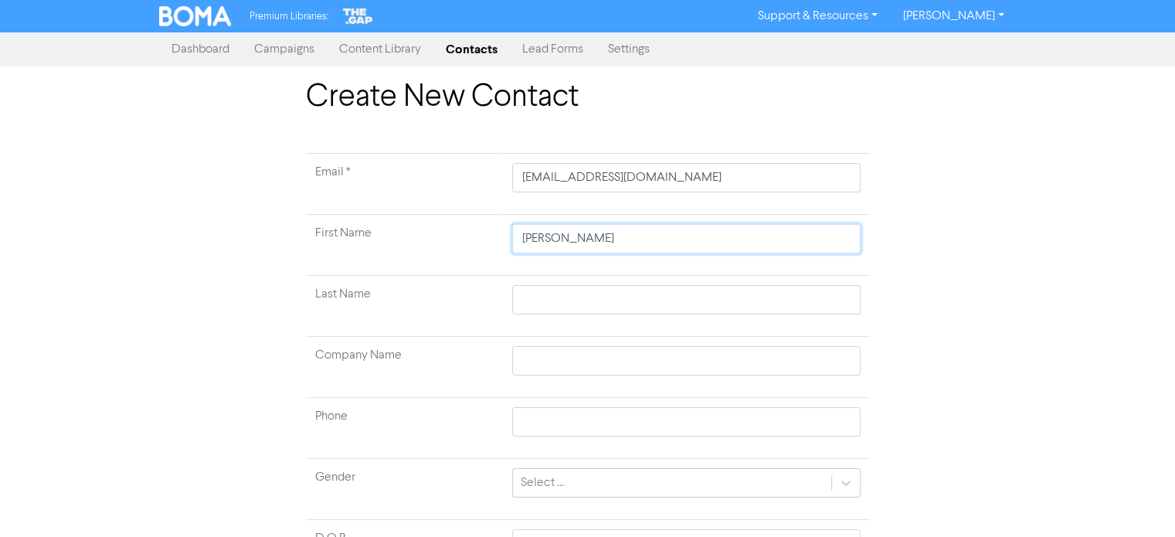
drag, startPoint x: 566, startPoint y: 243, endPoint x: 621, endPoint y: 246, distance: 55.0
click at [621, 246] on input "[PERSON_NAME]" at bounding box center [686, 238] width 348 height 29
click at [570, 304] on input "text" at bounding box center [686, 299] width 348 height 29
paste input "[PERSON_NAME]"
drag, startPoint x: 596, startPoint y: 239, endPoint x: 565, endPoint y: 240, distance: 30.9
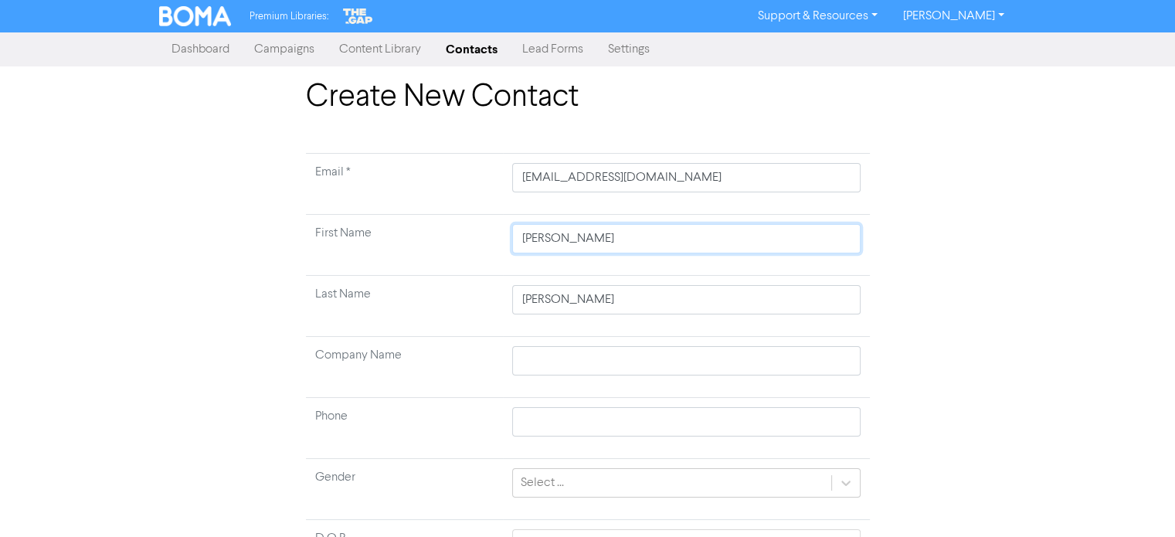
click at [565, 240] on input "[PERSON_NAME]" at bounding box center [686, 238] width 348 height 29
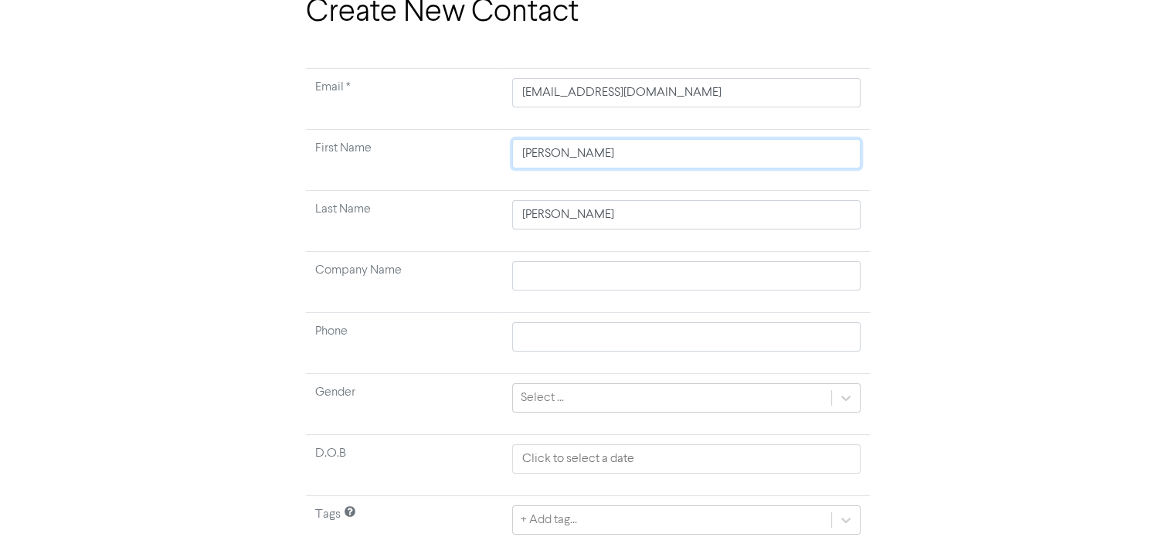
scroll to position [147, 0]
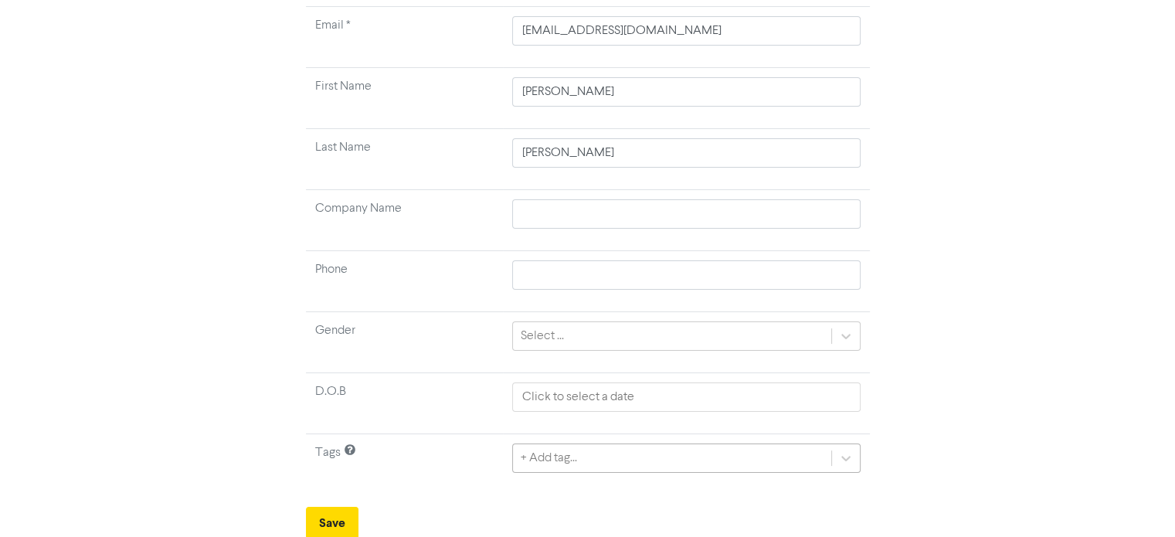
click at [587, 461] on div "+ Add tag..." at bounding box center [686, 457] width 348 height 29
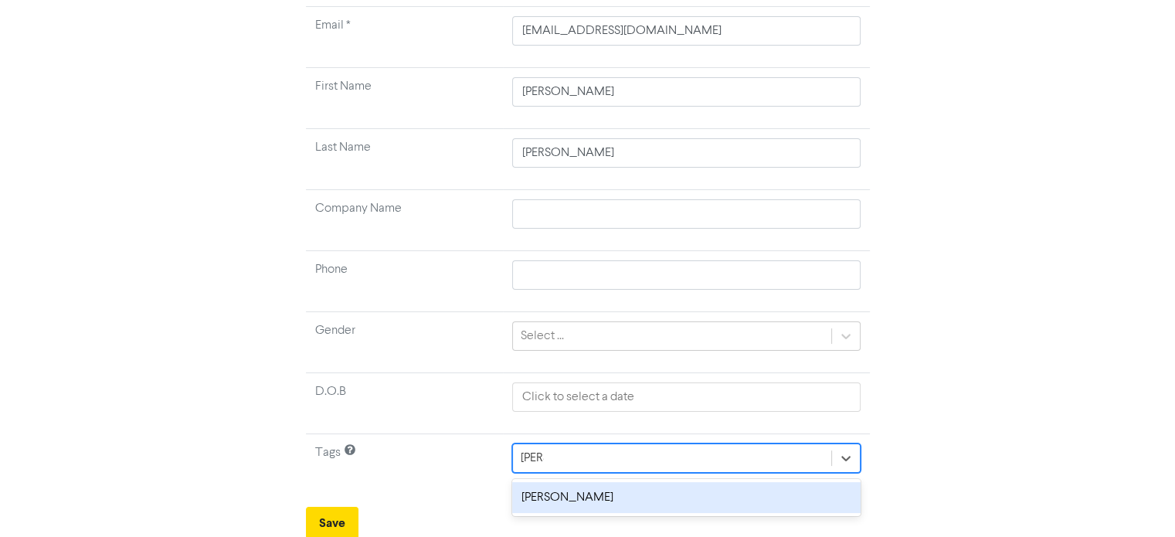
click at [558, 491] on div "[PERSON_NAME]" at bounding box center [686, 497] width 348 height 31
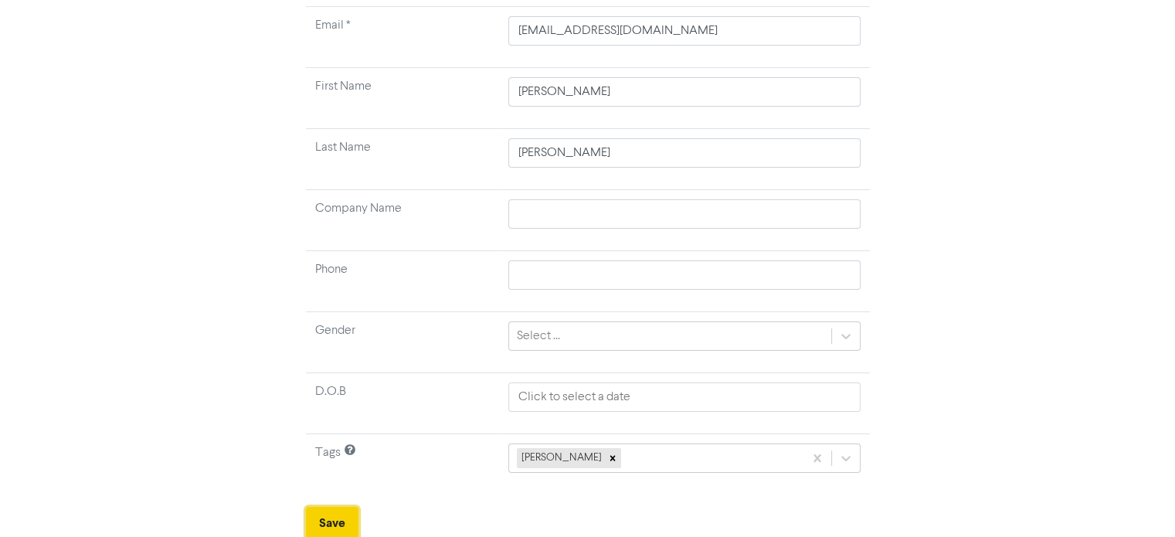
click at [321, 511] on button "Save" at bounding box center [332, 523] width 53 height 32
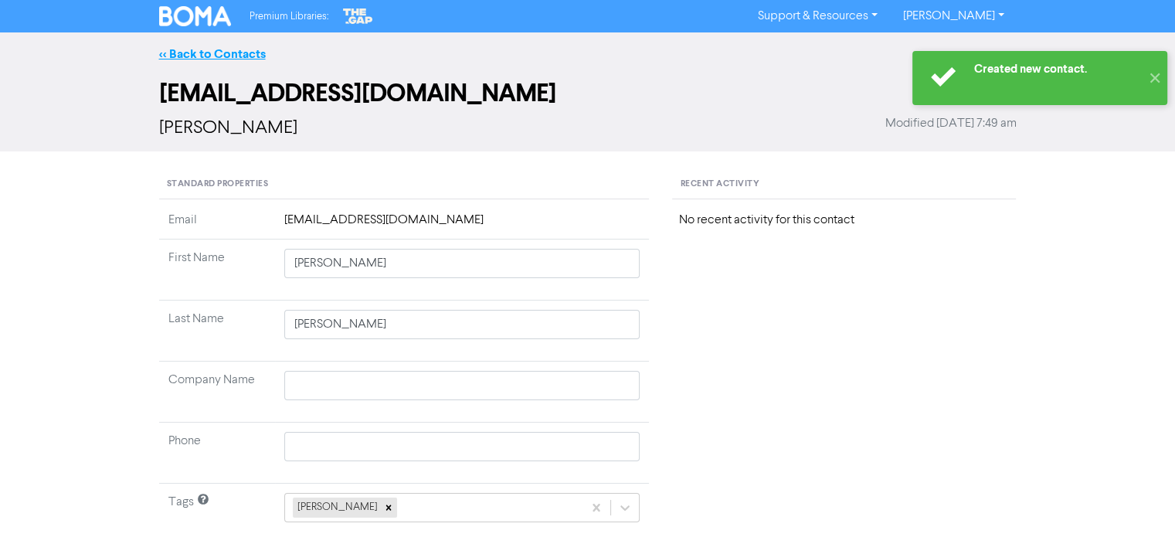
click at [231, 46] on link "<< Back to Contacts" at bounding box center [212, 53] width 107 height 15
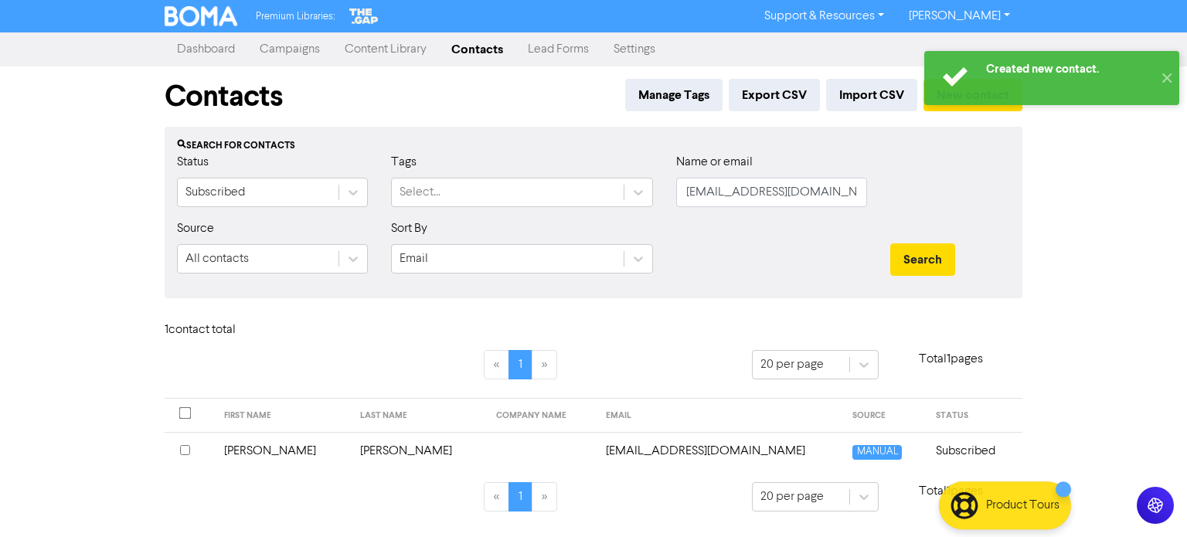
click at [939, 108] on div "Created new contact. ✕" at bounding box center [1051, 78] width 270 height 70
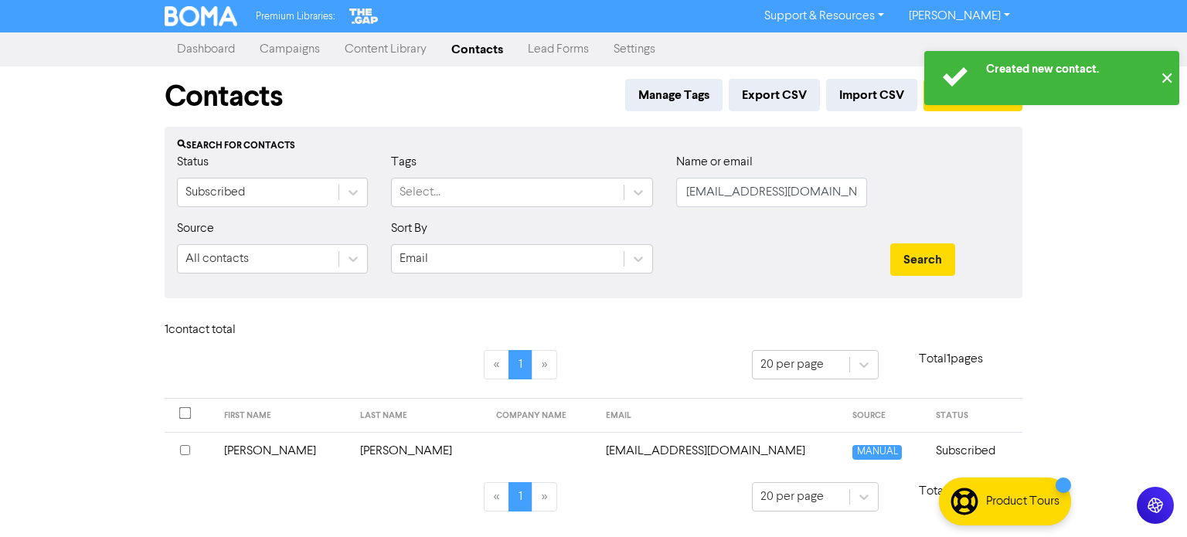
click at [1166, 78] on button "✕" at bounding box center [1165, 78] width 25 height 54
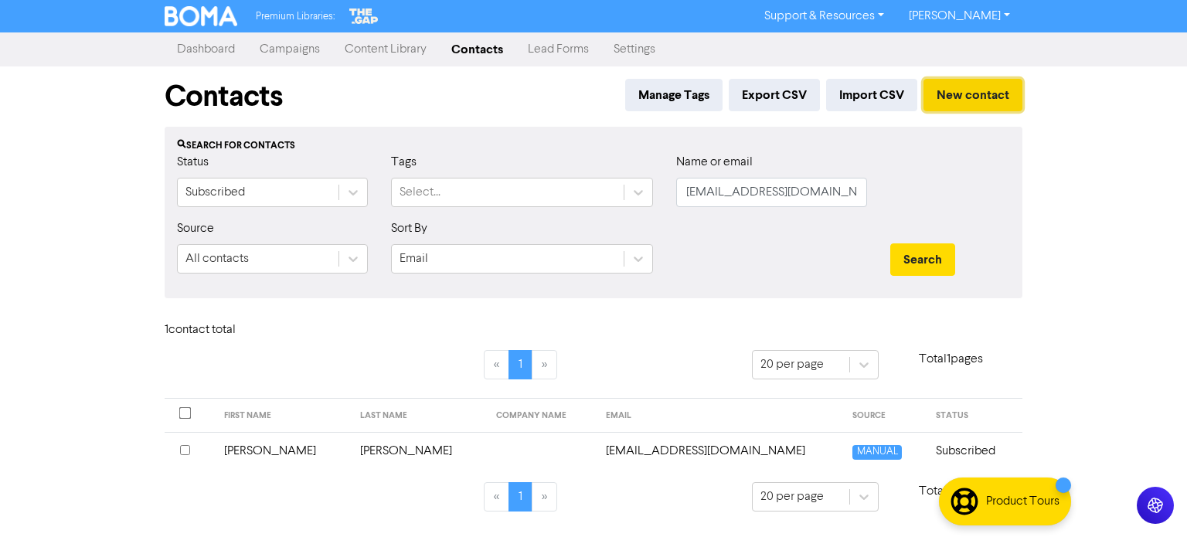
click at [965, 87] on button "New contact" at bounding box center [972, 95] width 99 height 32
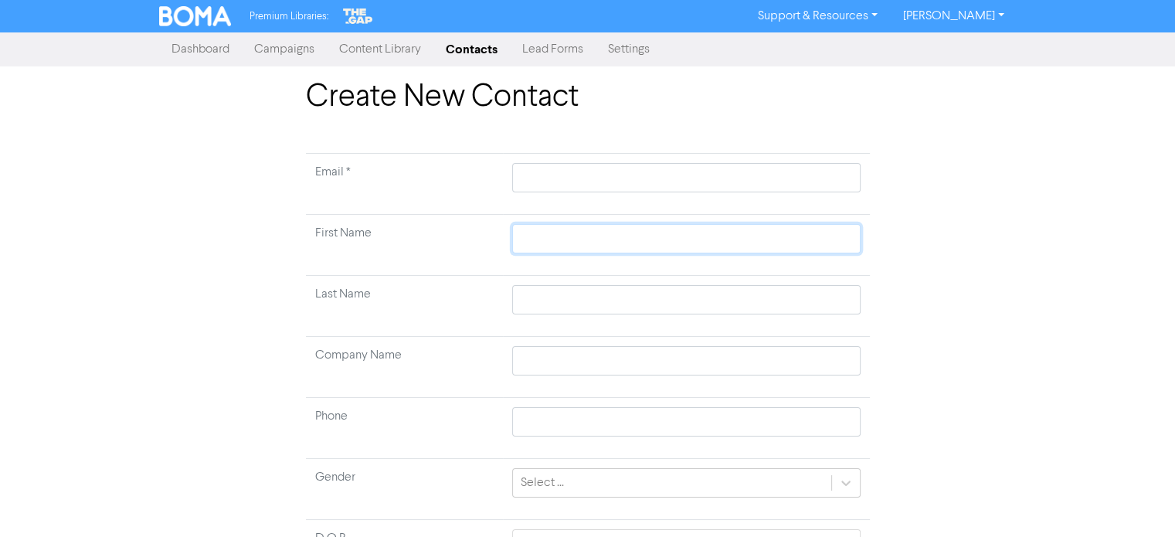
click at [527, 246] on input "text" at bounding box center [686, 238] width 348 height 29
paste input "[PERSON_NAME]"
drag, startPoint x: 562, startPoint y: 237, endPoint x: 602, endPoint y: 239, distance: 39.4
click at [602, 239] on input "[PERSON_NAME]" at bounding box center [686, 238] width 348 height 29
click at [549, 302] on input "text" at bounding box center [686, 299] width 348 height 29
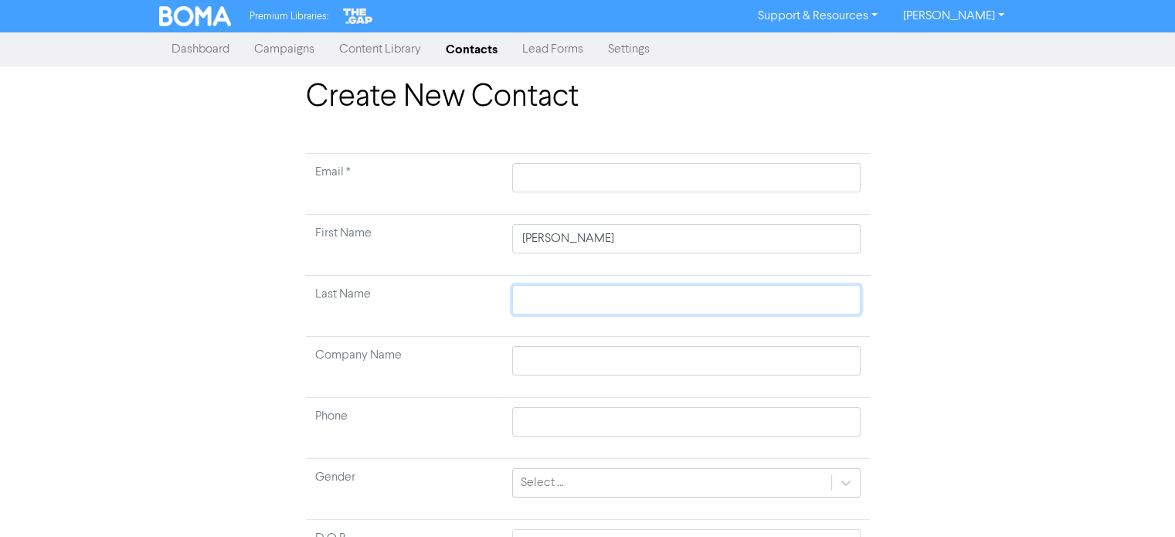
paste input "[PERSON_NAME]"
drag, startPoint x: 565, startPoint y: 239, endPoint x: 590, endPoint y: 239, distance: 24.7
click at [590, 239] on input "[PERSON_NAME]" at bounding box center [686, 238] width 348 height 29
click at [581, 179] on input "text" at bounding box center [686, 177] width 348 height 29
paste input "[EMAIL_ADDRESS][DOMAIN_NAME]"
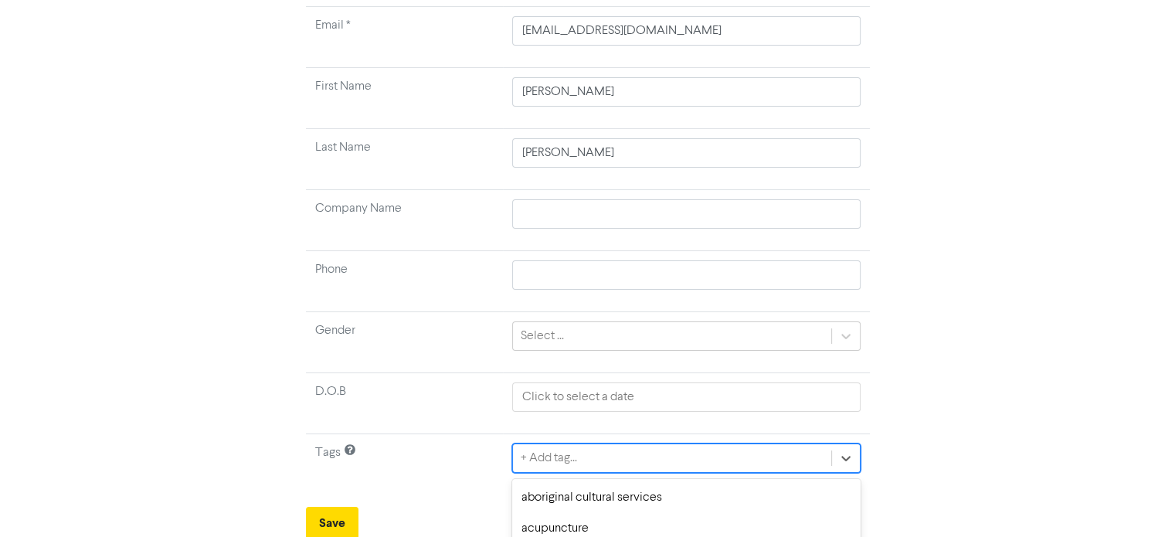
scroll to position [318, 0]
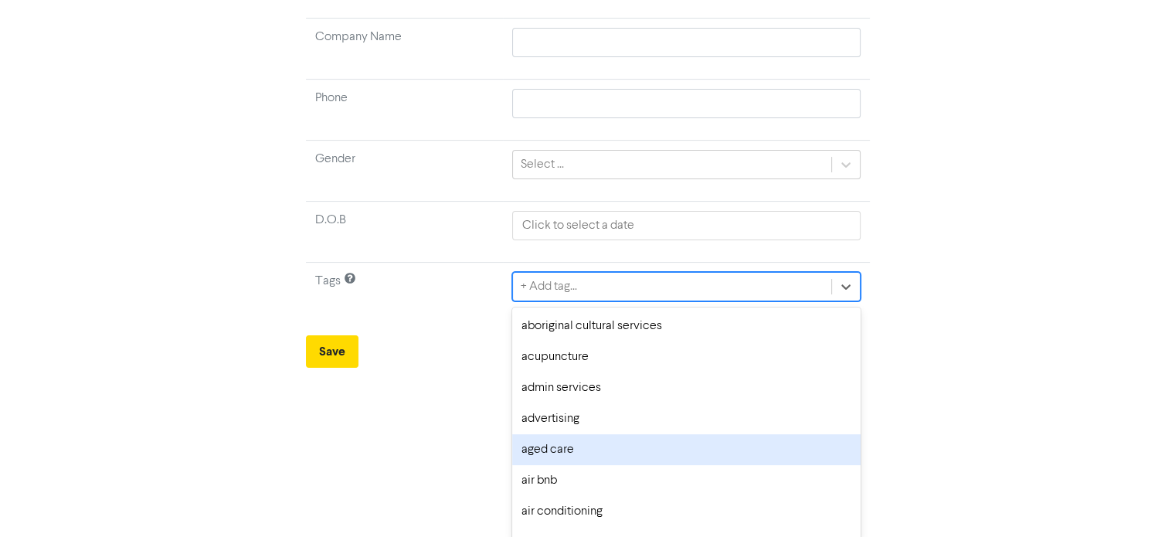
click at [588, 301] on div "option aged care focused, 5 of 287. 287 results available. Use Up and Down to c…" at bounding box center [686, 286] width 348 height 29
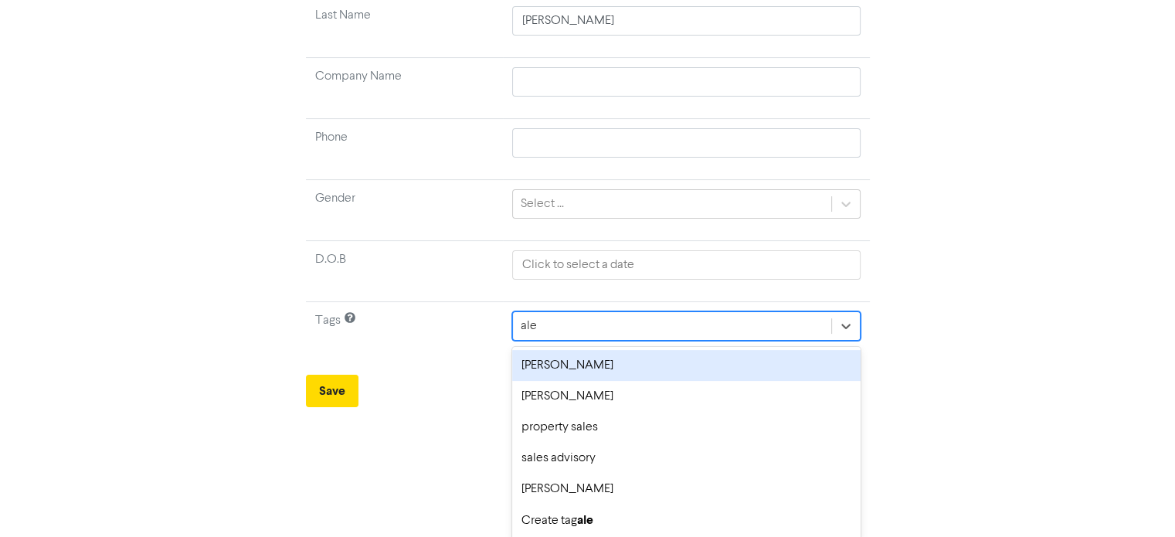
scroll to position [147, 0]
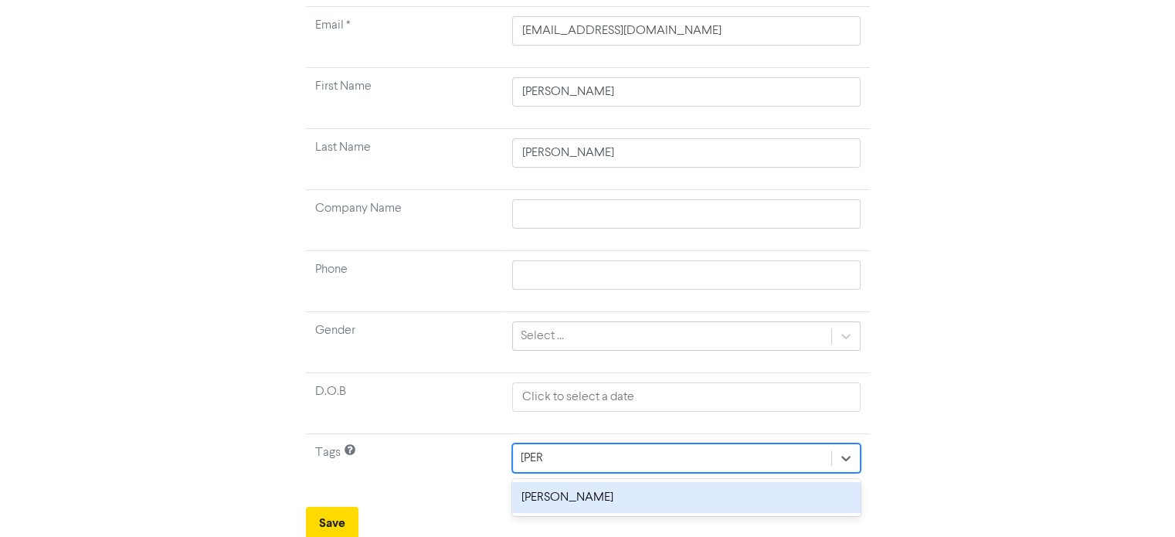
click at [560, 491] on div "[PERSON_NAME]" at bounding box center [686, 497] width 348 height 31
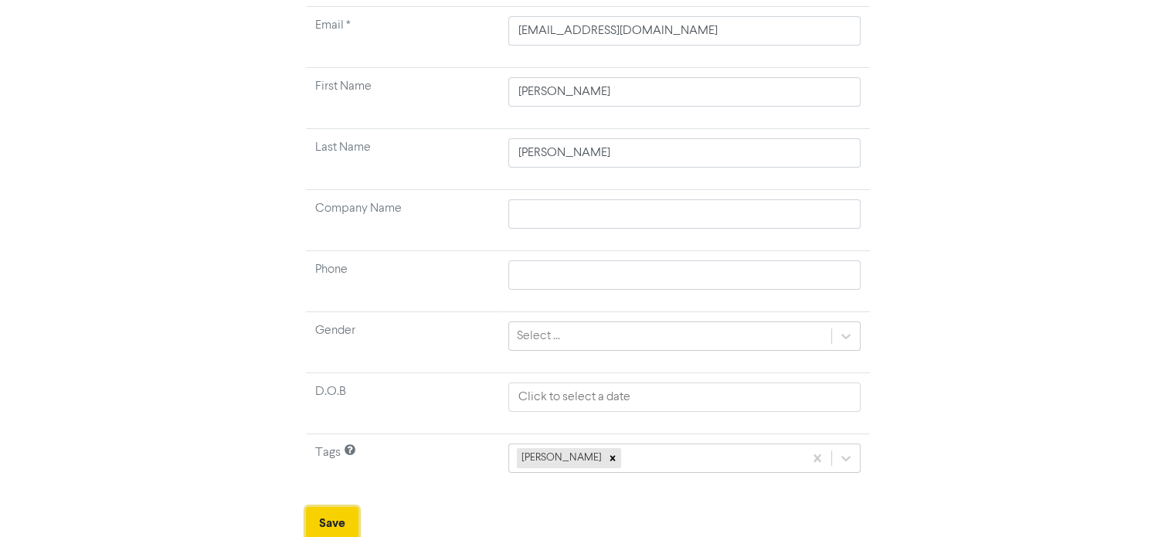
click at [337, 518] on button "Save" at bounding box center [332, 523] width 53 height 32
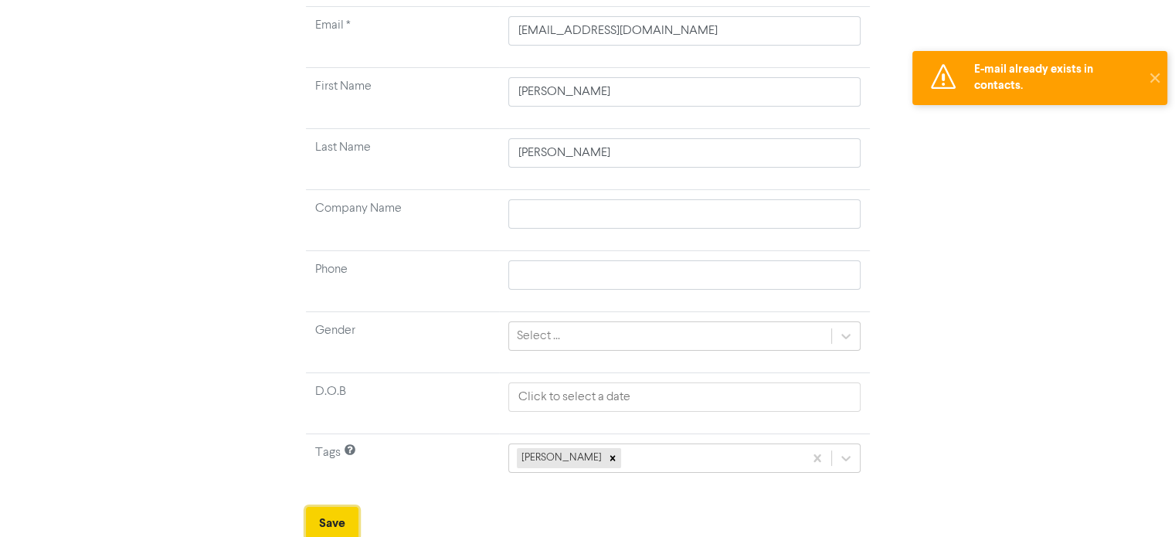
click at [337, 518] on button "Save" at bounding box center [332, 523] width 53 height 32
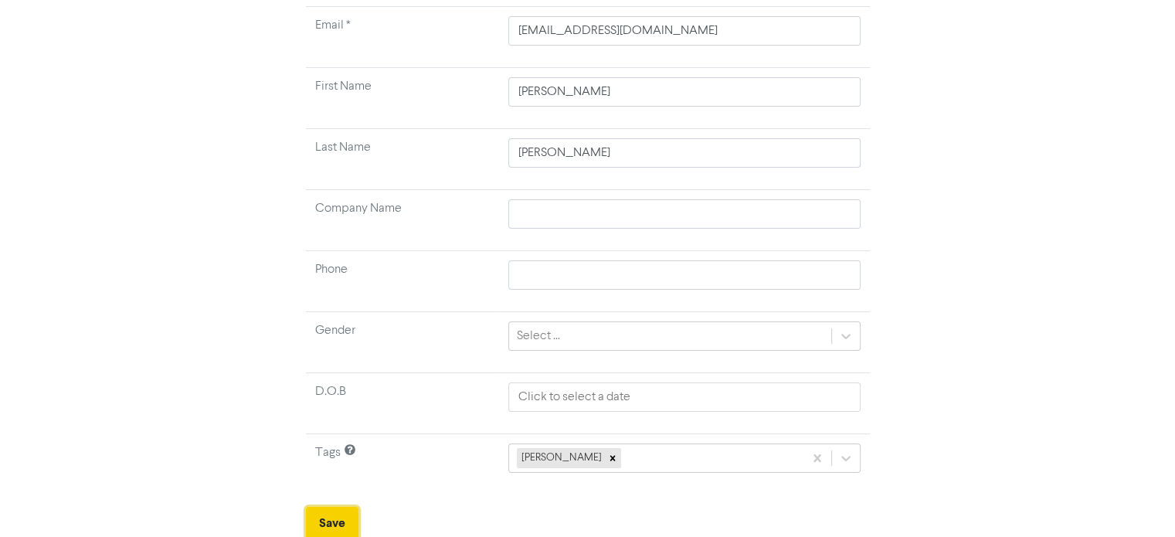
click at [343, 513] on button "Save" at bounding box center [332, 523] width 53 height 32
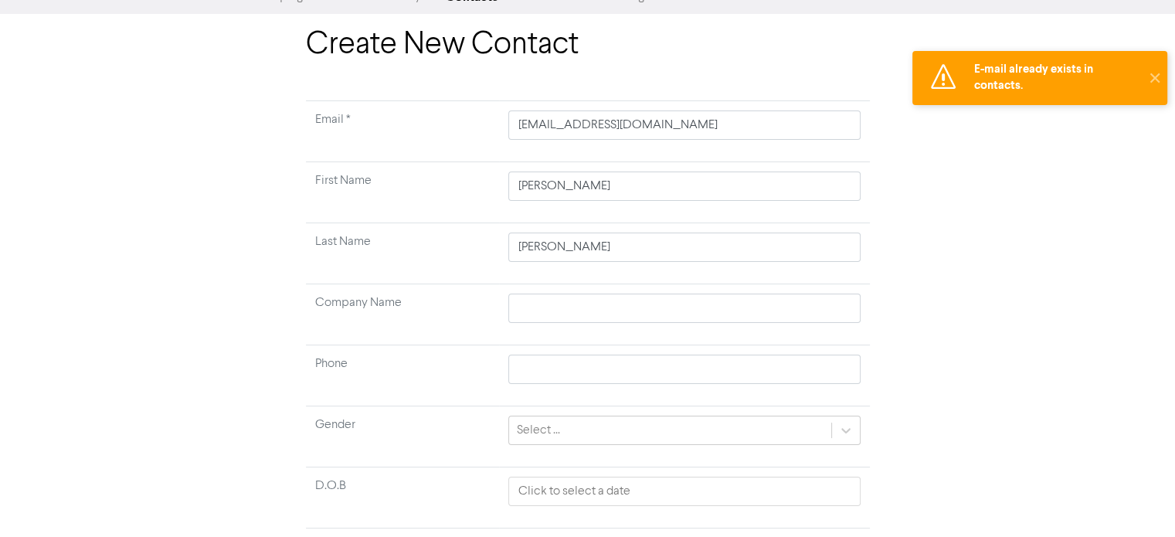
scroll to position [0, 0]
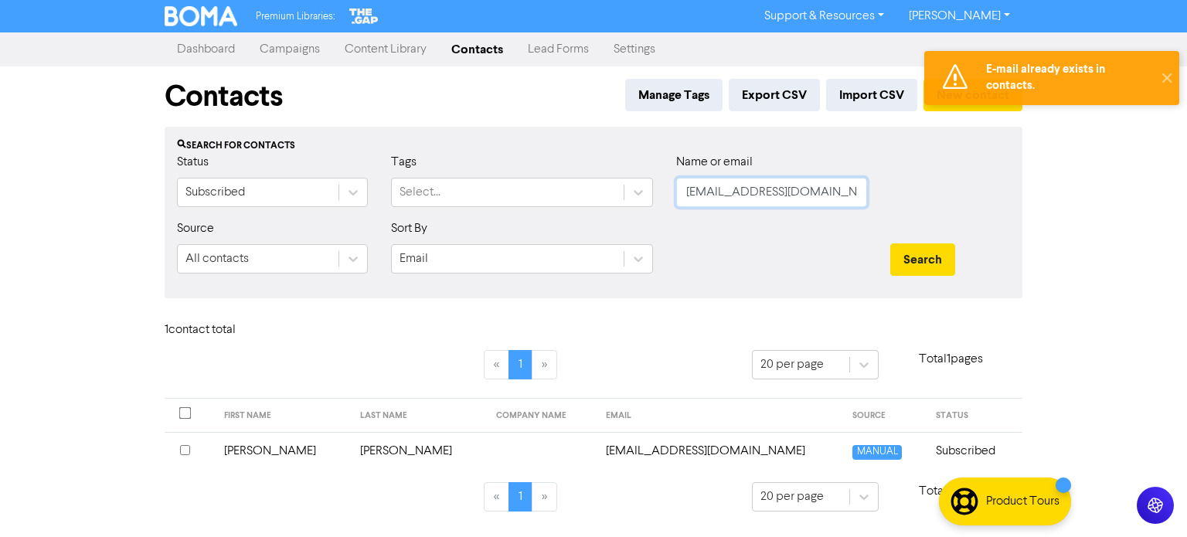
drag, startPoint x: 830, startPoint y: 197, endPoint x: 708, endPoint y: 199, distance: 122.8
click at [577, 188] on div "Status Subscribed Tags Select... Name or email [EMAIL_ADDRESS][DOMAIN_NAME]" at bounding box center [593, 186] width 856 height 66
paste input "[EMAIL_ADDRESS][DOMAIN_NAME]"
click at [935, 249] on button "Search" at bounding box center [922, 259] width 65 height 32
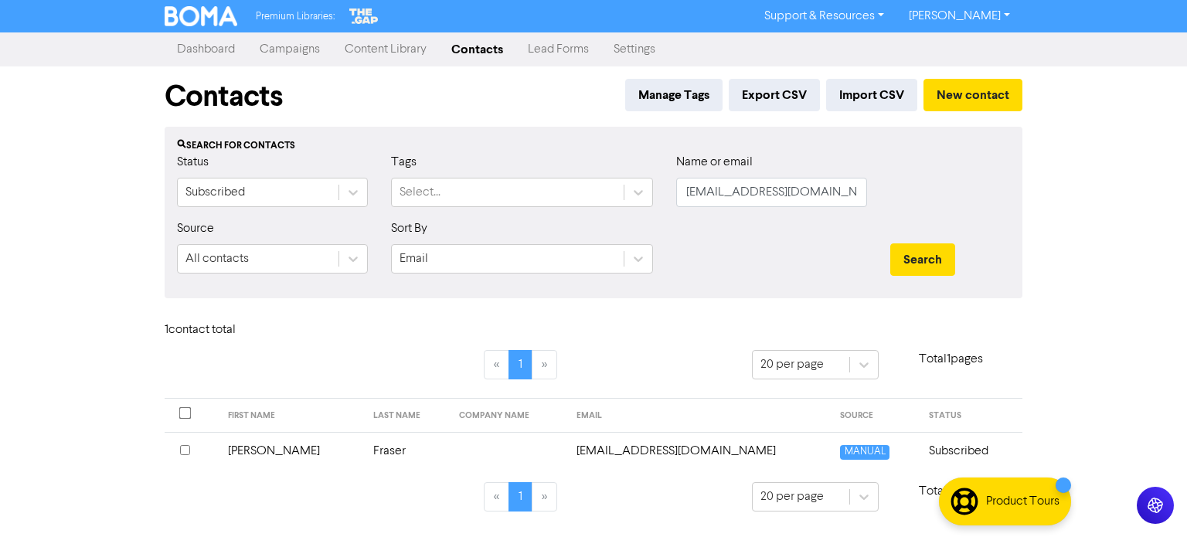
click at [364, 449] on td "Fraser" at bounding box center [407, 451] width 87 height 38
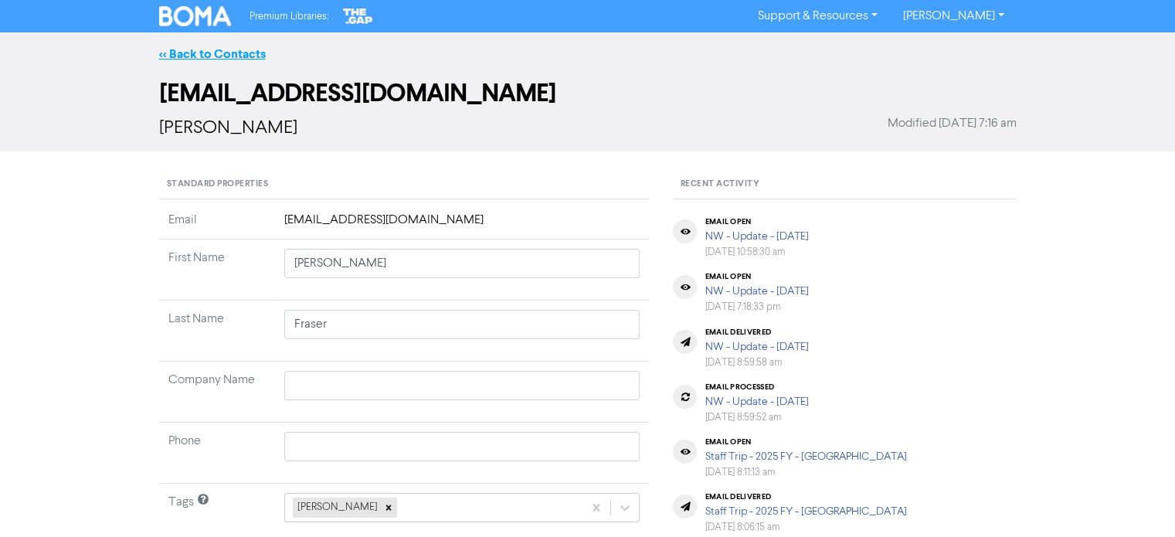
click at [258, 52] on link "<< Back to Contacts" at bounding box center [212, 53] width 107 height 15
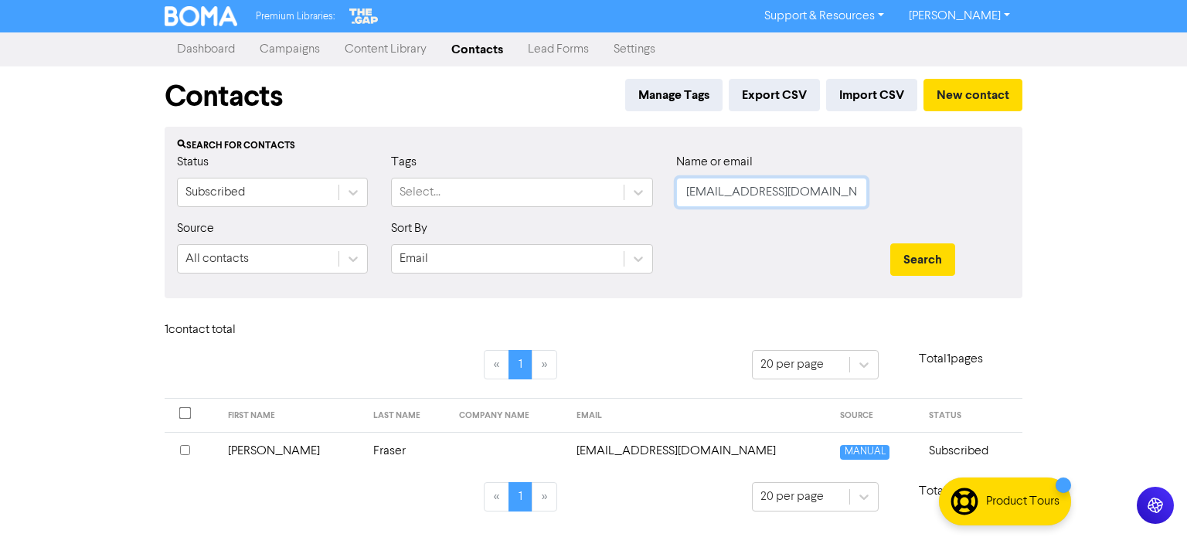
drag, startPoint x: 684, startPoint y: 194, endPoint x: 986, endPoint y: 233, distance: 304.5
click at [986, 233] on form "Status Subscribed Tags Select... Name or email [EMAIL_ADDRESS][DOMAIN_NAME] Sou…" at bounding box center [593, 219] width 833 height 133
paste input "[EMAIL_ADDRESS][DOMAIN_NAME]"
click at [935, 260] on button "Search" at bounding box center [922, 259] width 65 height 32
click at [628, 450] on td "[EMAIL_ADDRESS][DOMAIN_NAME]" at bounding box center [699, 451] width 264 height 38
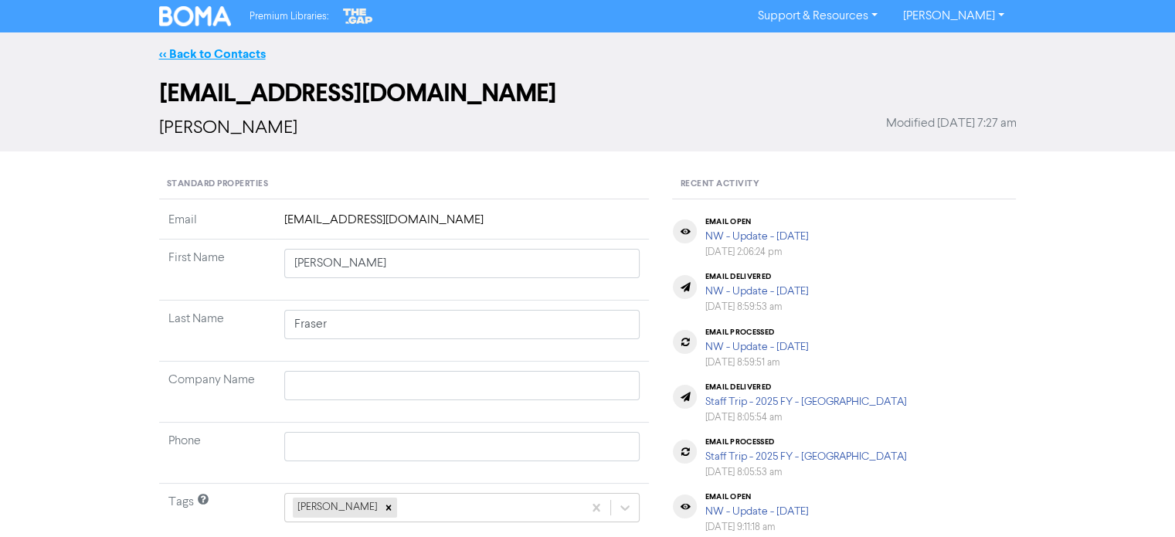
click at [252, 51] on link "<< Back to Contacts" at bounding box center [212, 53] width 107 height 15
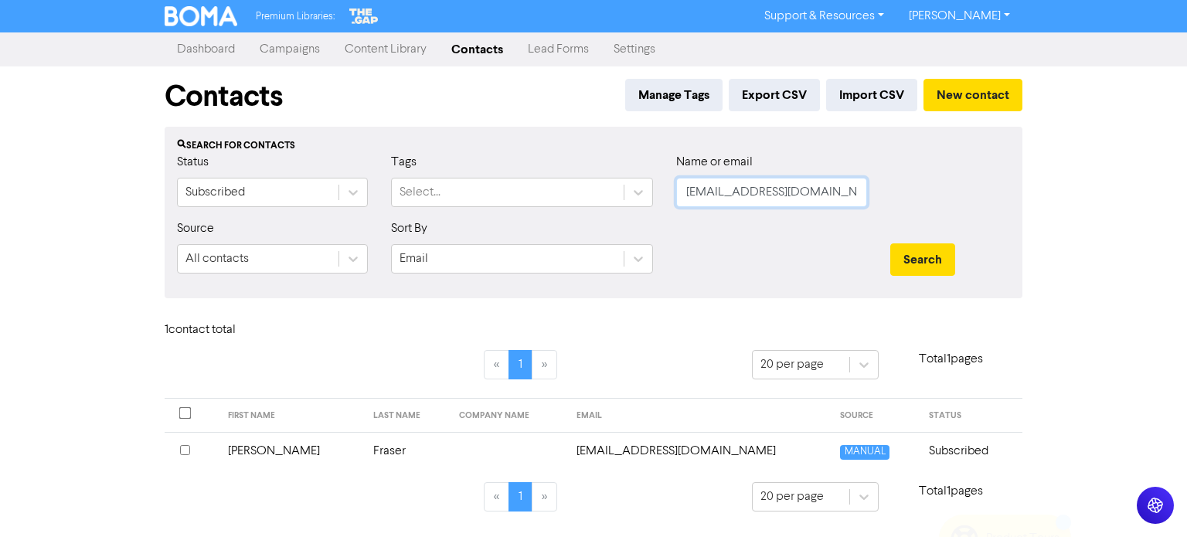
drag, startPoint x: 823, startPoint y: 198, endPoint x: 540, endPoint y: 211, distance: 283.8
click at [540, 211] on div "Status Subscribed Tags Select... Name or email [EMAIL_ADDRESS][DOMAIN_NAME]" at bounding box center [593, 186] width 856 height 66
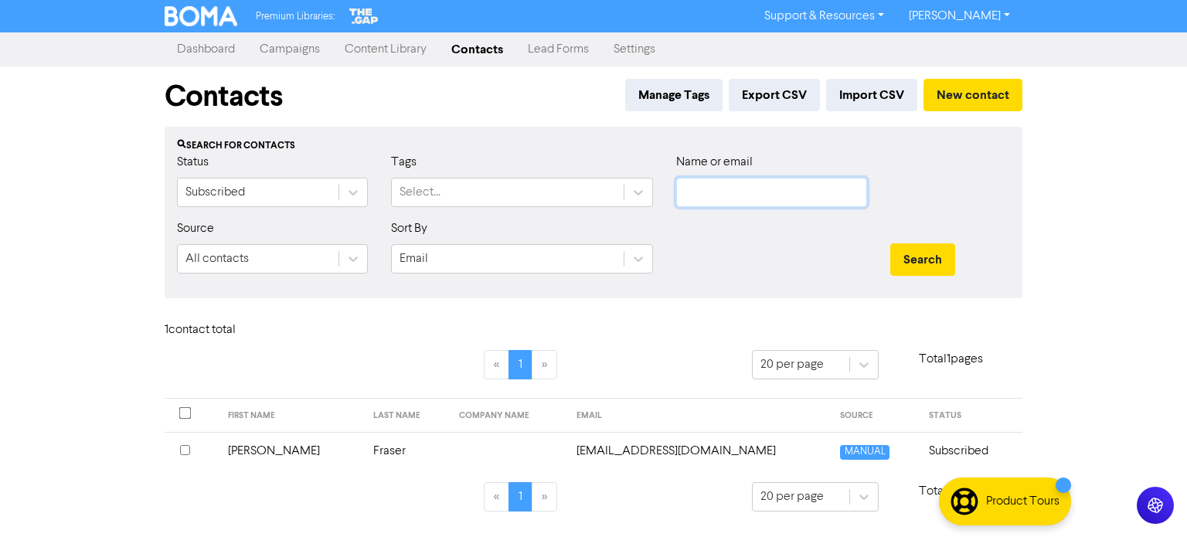
paste input "[EMAIL_ADDRESS][DOMAIN_NAME]"
click at [931, 264] on button "Search" at bounding box center [922, 259] width 65 height 32
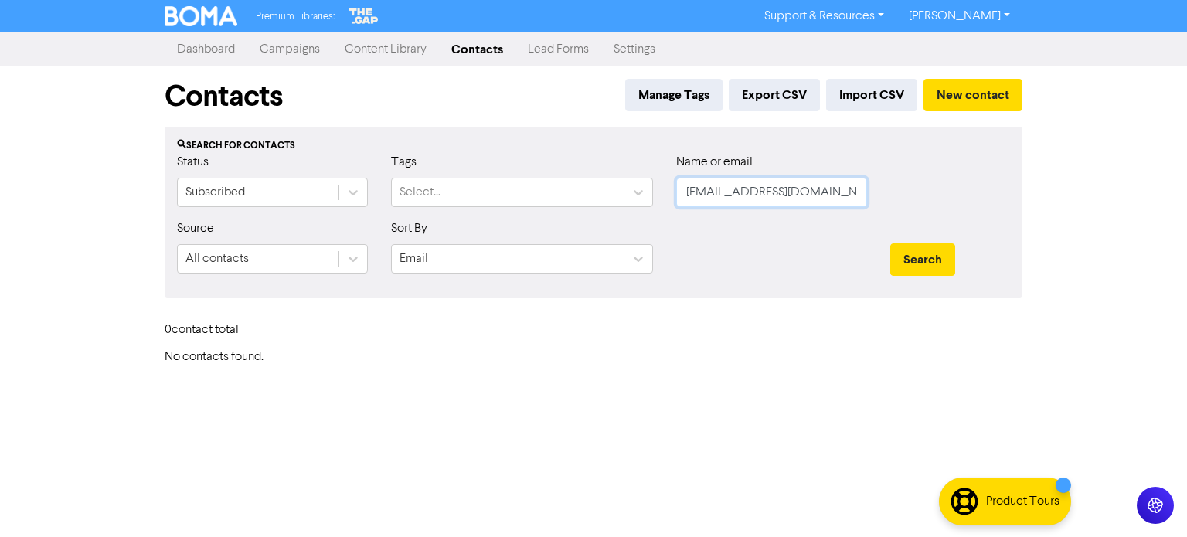
drag, startPoint x: 836, startPoint y: 191, endPoint x: 711, endPoint y: 202, distance: 125.7
click at [535, 196] on div "Status Subscribed Tags Select... Name or email [EMAIL_ADDRESS][DOMAIN_NAME]" at bounding box center [593, 186] width 856 height 66
paste input "[EMAIL_ADDRESS][DOMAIN_NAME]"
click at [915, 259] on button "Search" at bounding box center [922, 259] width 65 height 32
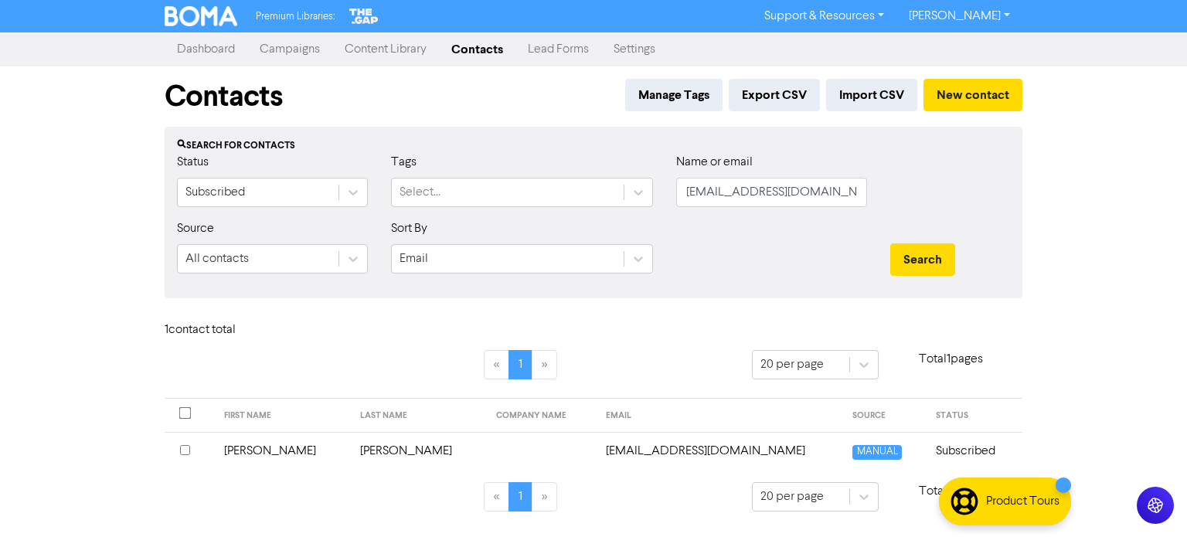
click at [351, 450] on td "[PERSON_NAME]" at bounding box center [419, 451] width 136 height 38
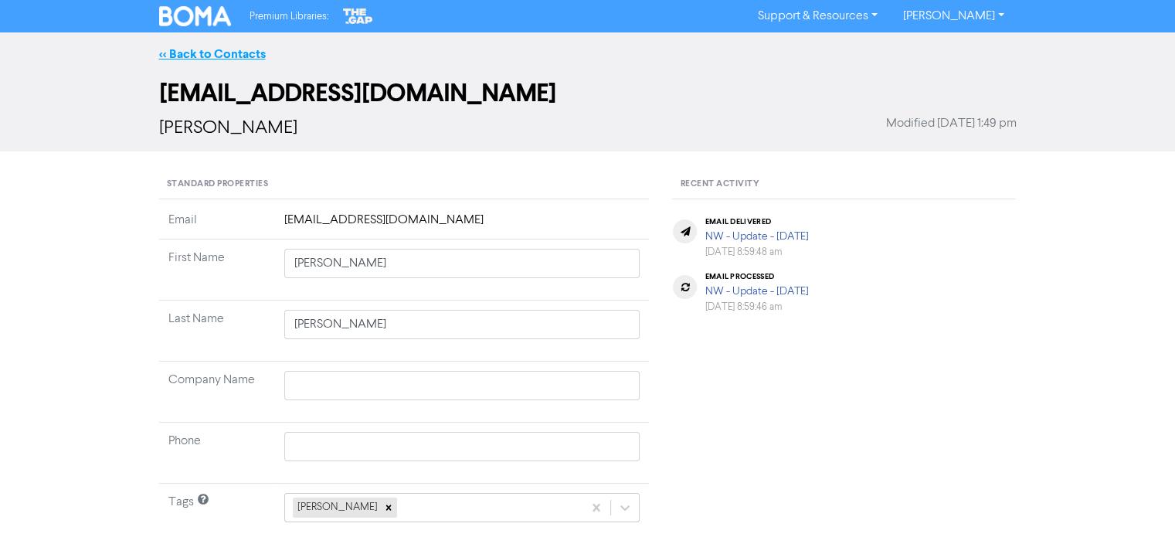
click at [243, 55] on link "<< Back to Contacts" at bounding box center [212, 53] width 107 height 15
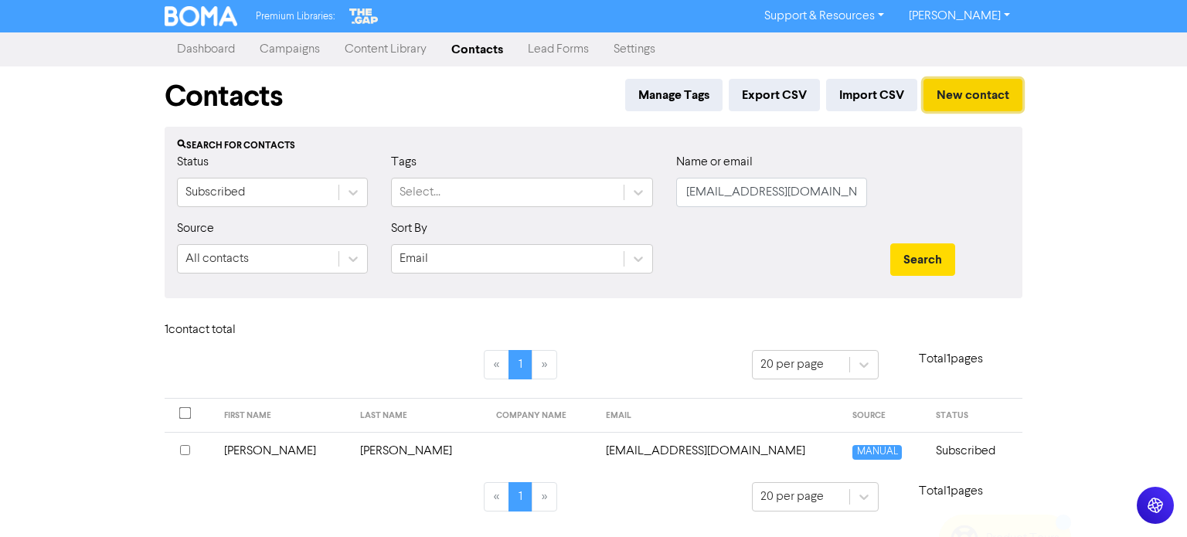
click at [998, 98] on button "New contact" at bounding box center [972, 95] width 99 height 32
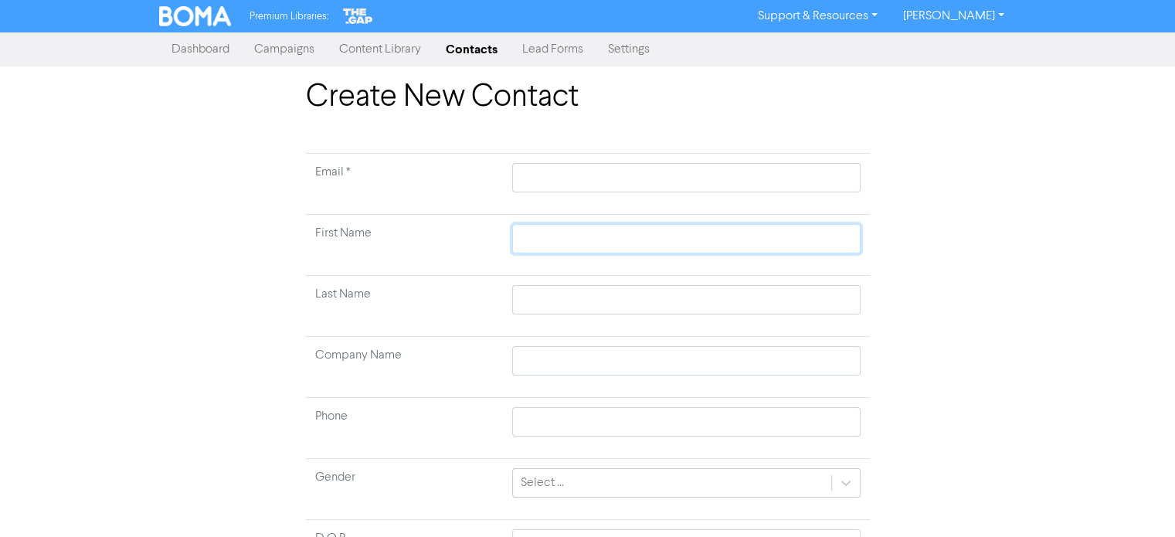
click at [592, 241] on input "text" at bounding box center [686, 238] width 348 height 29
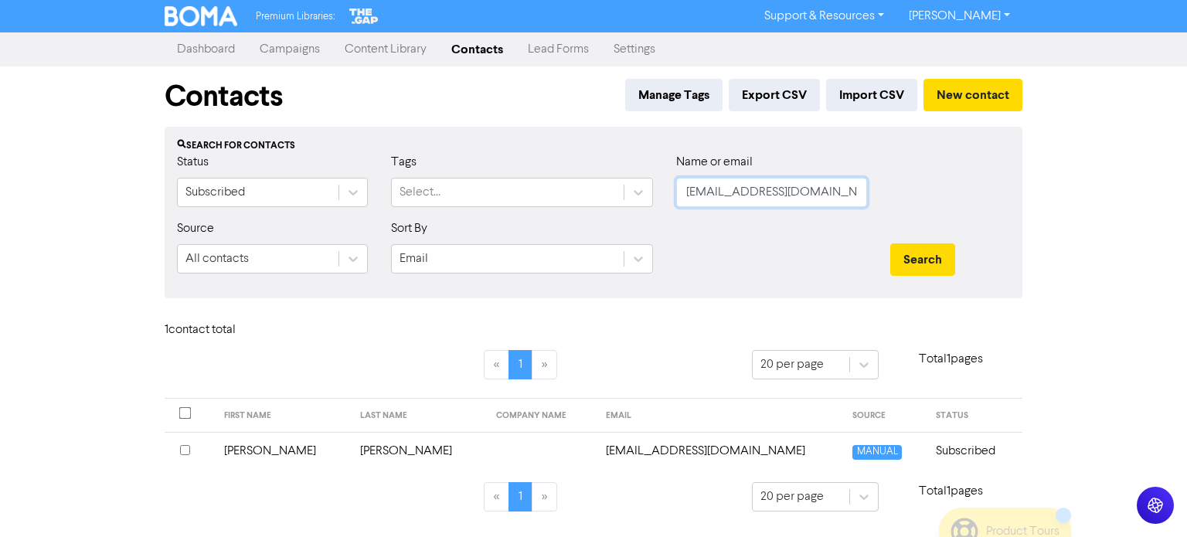
drag, startPoint x: 687, startPoint y: 195, endPoint x: 1061, endPoint y: 222, distance: 374.9
click at [1054, 231] on div "Premium Libraries: Support & Resources Video Tutorials FAQ & Guides Marketing E…" at bounding box center [593, 268] width 1187 height 537
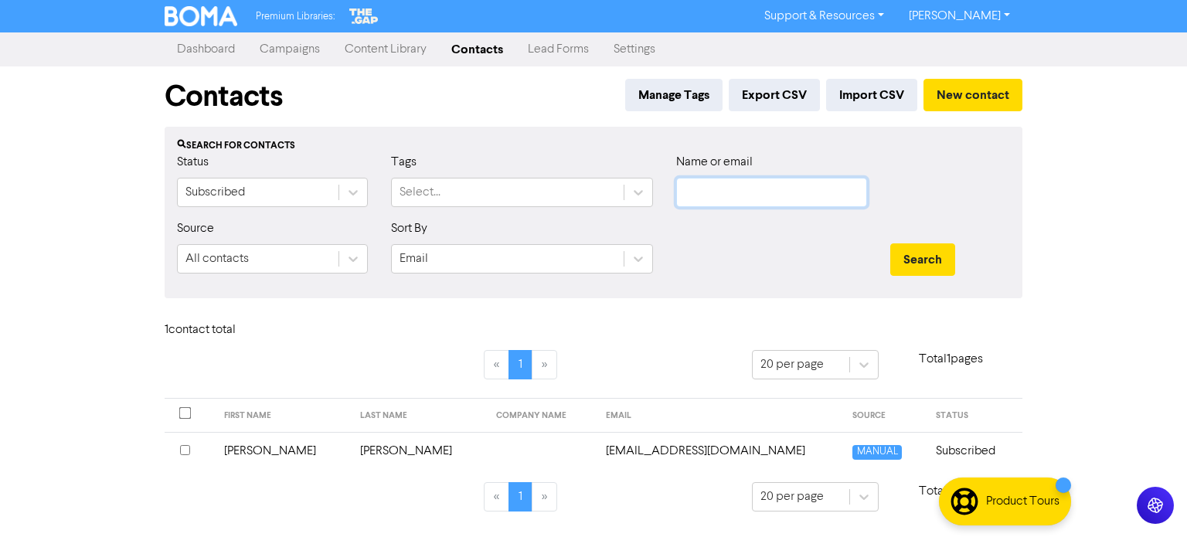
paste input "[PERSON_NAME][EMAIL_ADDRESS][DOMAIN_NAME]"
click at [937, 258] on button "Search" at bounding box center [922, 259] width 65 height 32
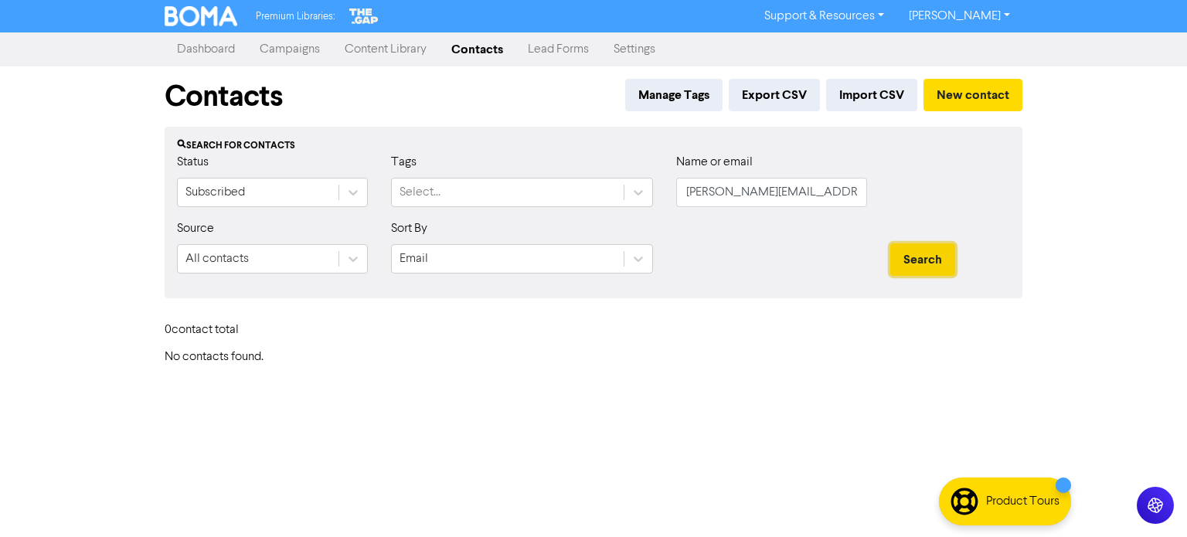
click at [937, 258] on button "Search" at bounding box center [922, 259] width 65 height 32
click at [988, 89] on button "New contact" at bounding box center [972, 95] width 99 height 32
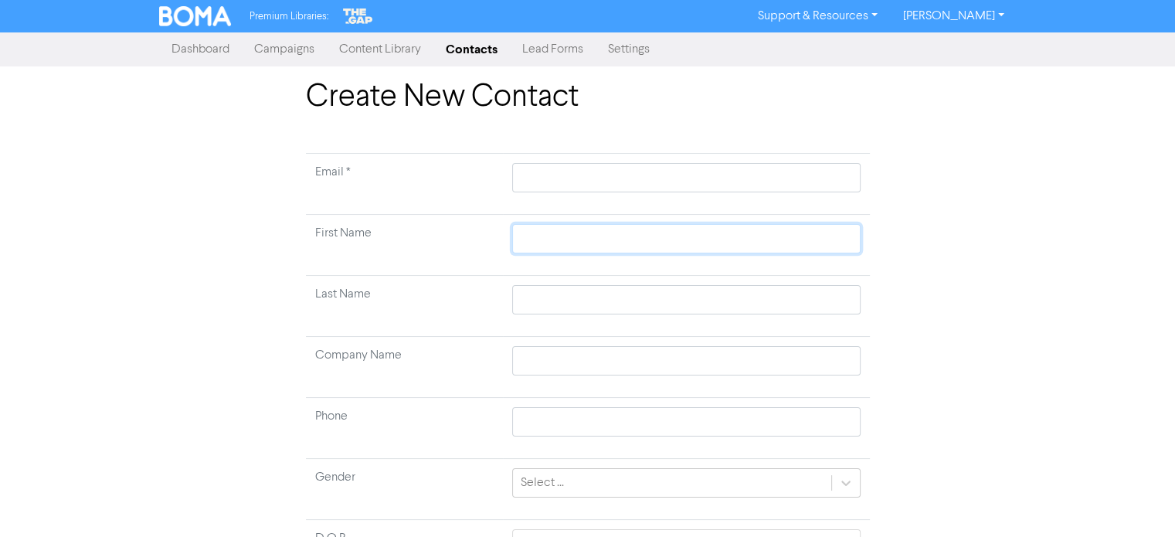
click at [538, 240] on input "text" at bounding box center [686, 238] width 348 height 29
click at [535, 353] on input "text" at bounding box center [686, 360] width 348 height 29
paste input "Veteran Compensation Consultants"
click at [550, 166] on input "text" at bounding box center [686, 177] width 348 height 29
paste input "[EMAIL_ADDRESS][DOMAIN_NAME]"
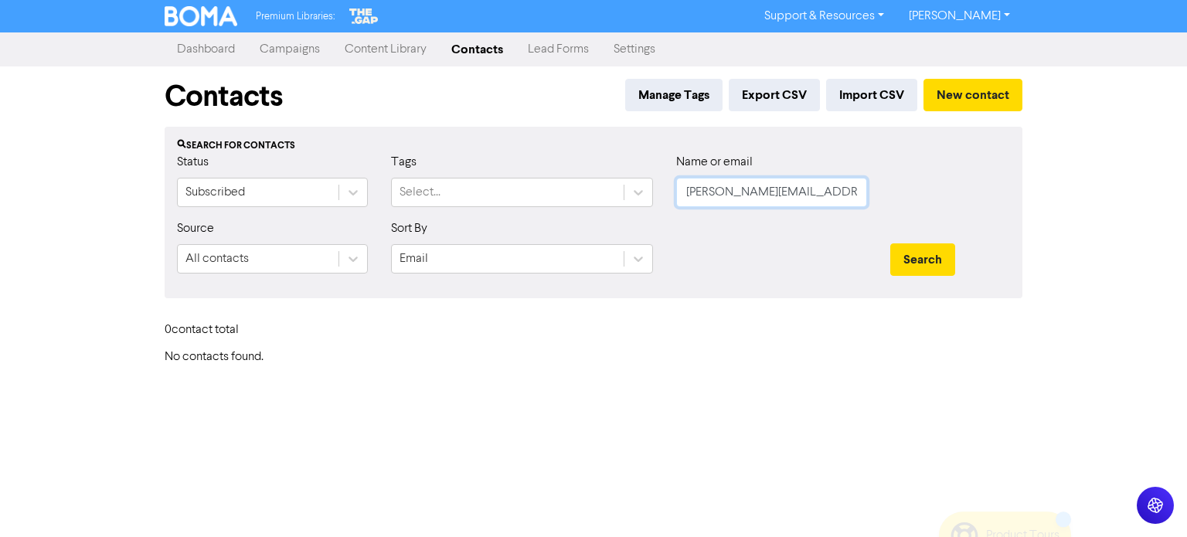
drag, startPoint x: 844, startPoint y: 192, endPoint x: 806, endPoint y: 218, distance: 45.0
click at [521, 189] on div "Status Subscribed Tags Select... Name or email [PERSON_NAME][EMAIL_ADDRESS][DOM…" at bounding box center [593, 186] width 856 height 66
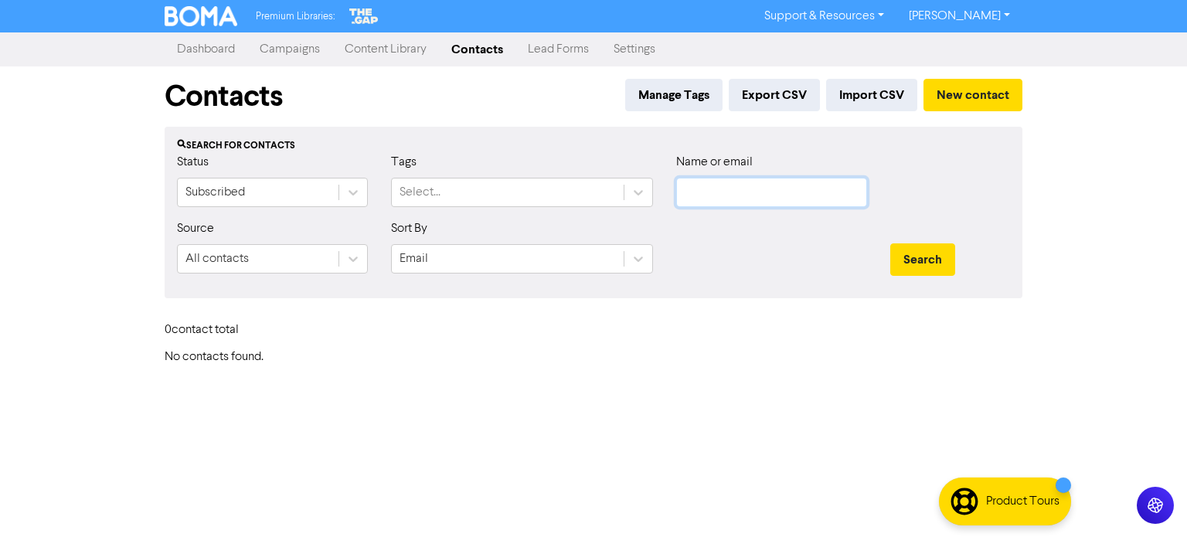
paste input "[EMAIL_ADDRESS][DOMAIN_NAME]"
click at [938, 270] on button "Search" at bounding box center [922, 259] width 65 height 32
click at [932, 256] on button "Search" at bounding box center [922, 259] width 65 height 32
